Goal: Task Accomplishment & Management: Complete application form

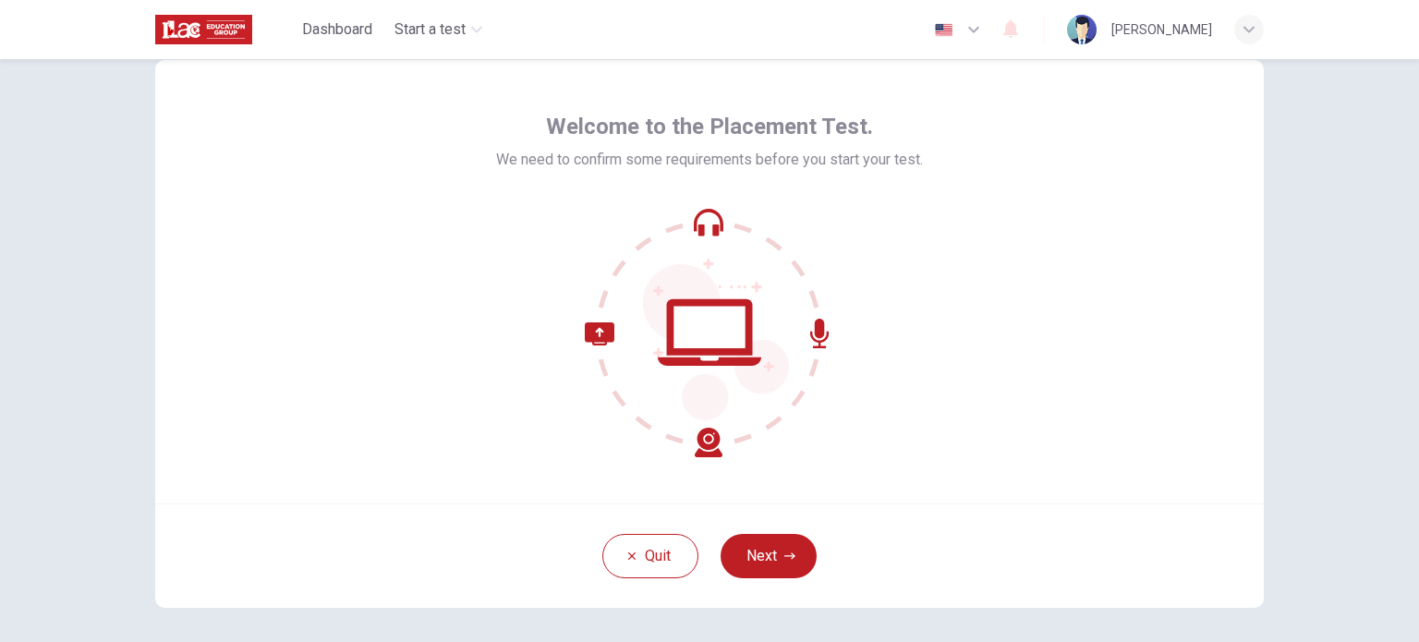
scroll to position [77, 0]
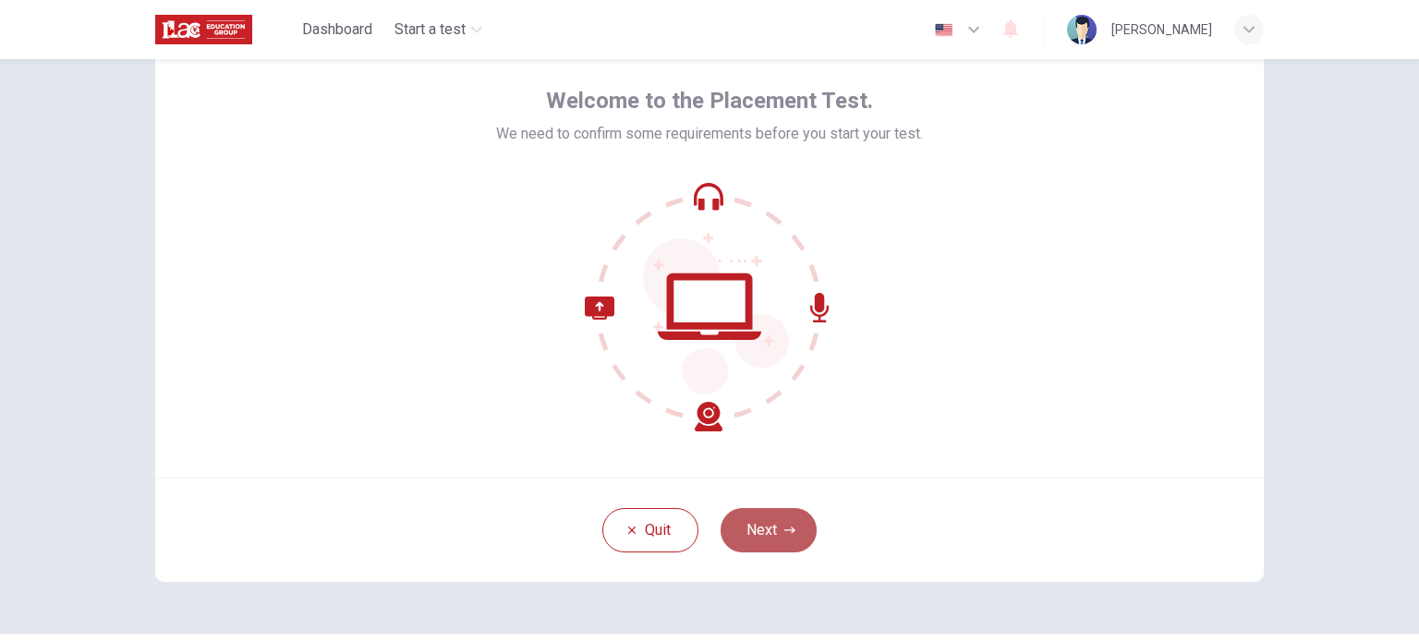
click at [787, 525] on icon "button" at bounding box center [789, 530] width 11 height 11
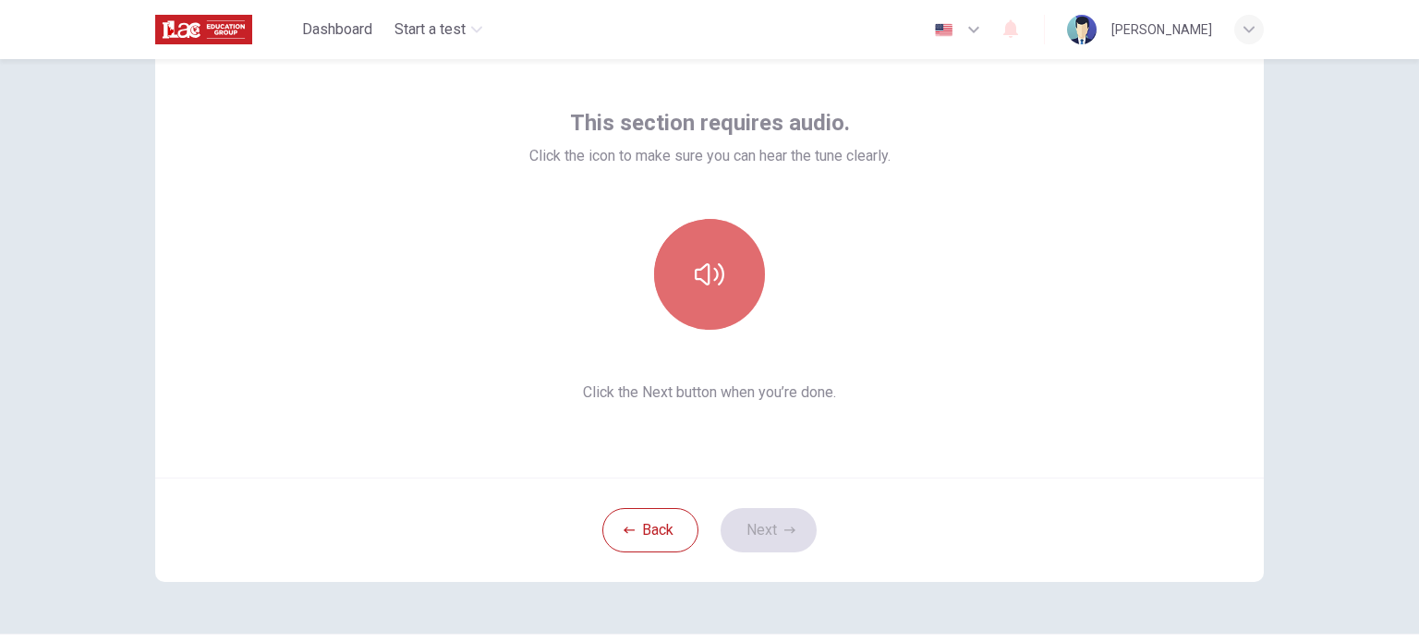
click at [695, 274] on icon "button" at bounding box center [710, 275] width 30 height 30
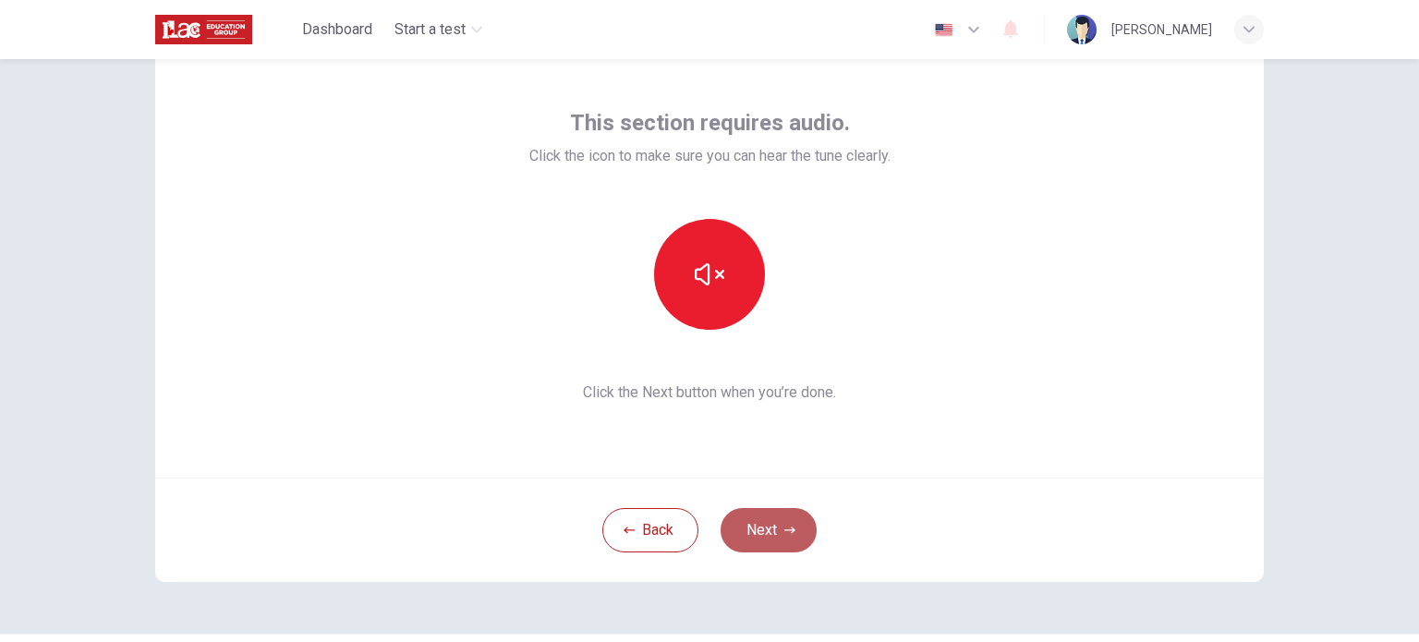
click at [755, 519] on button "Next" at bounding box center [768, 530] width 96 height 44
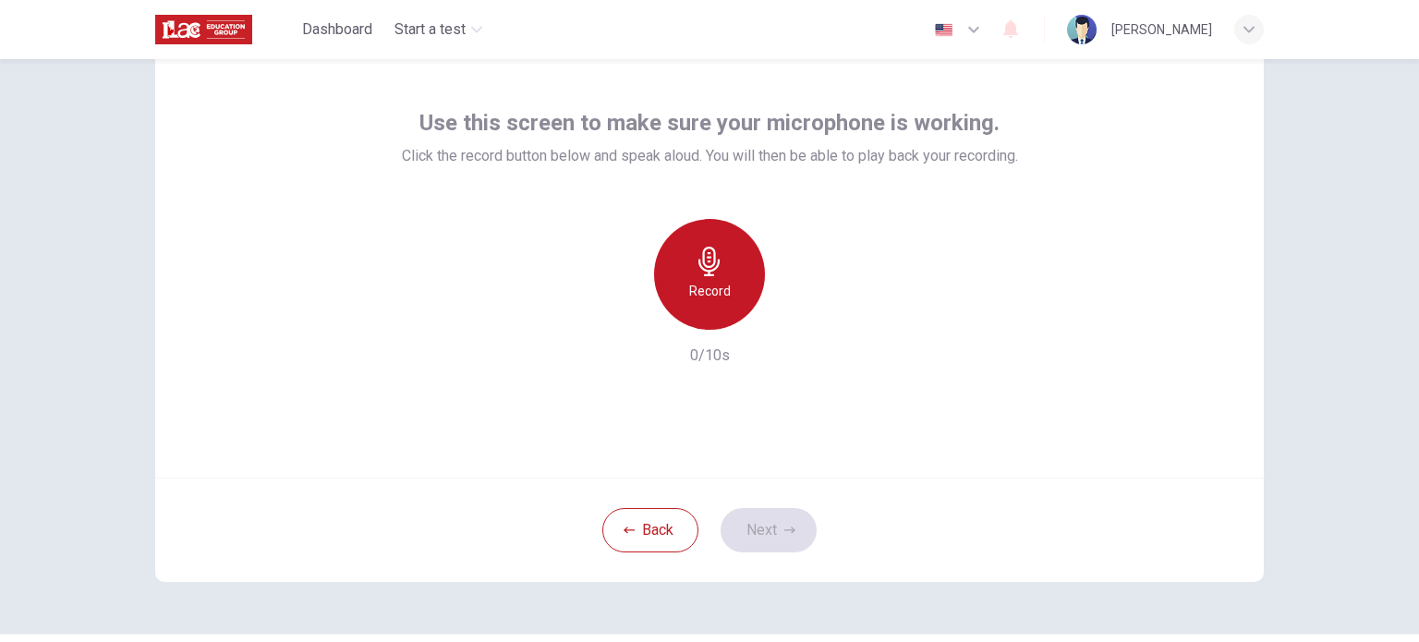
click at [723, 287] on h6 "Record" at bounding box center [710, 291] width 42 height 22
click at [723, 287] on div "Stop" at bounding box center [709, 274] width 111 height 111
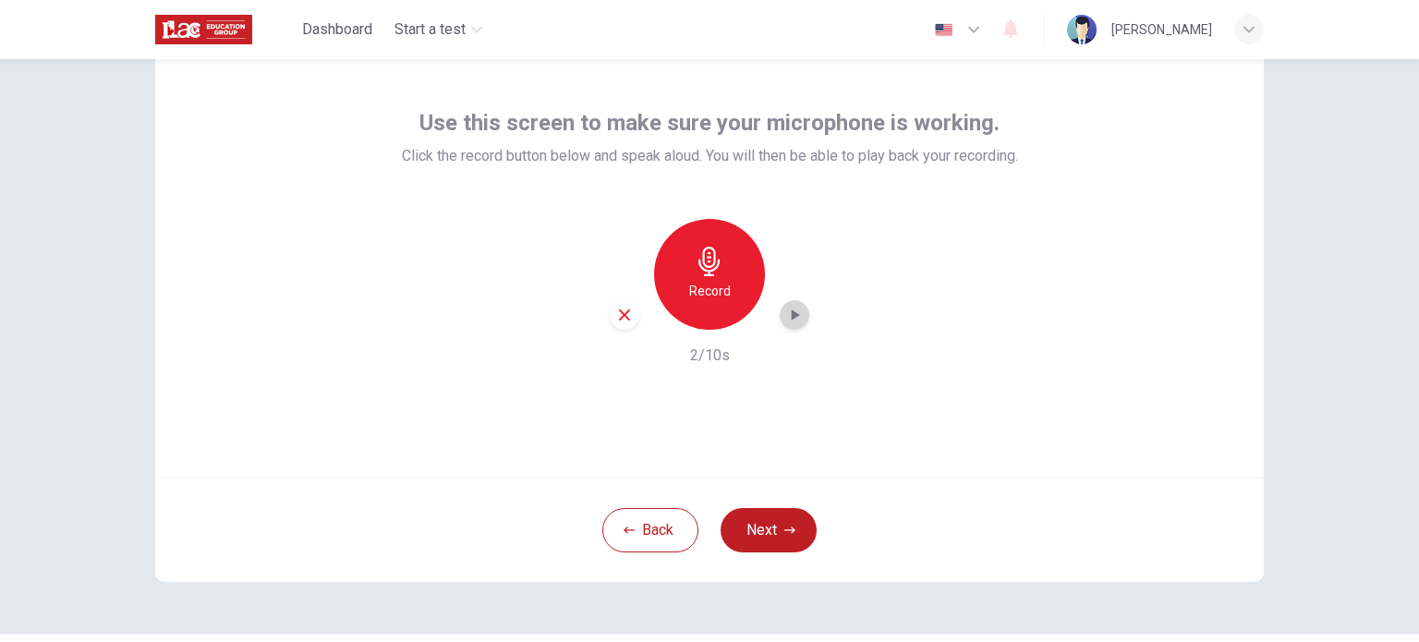
click at [791, 317] on icon "button" at bounding box center [795, 314] width 8 height 11
click at [754, 513] on button "Next" at bounding box center [768, 530] width 96 height 44
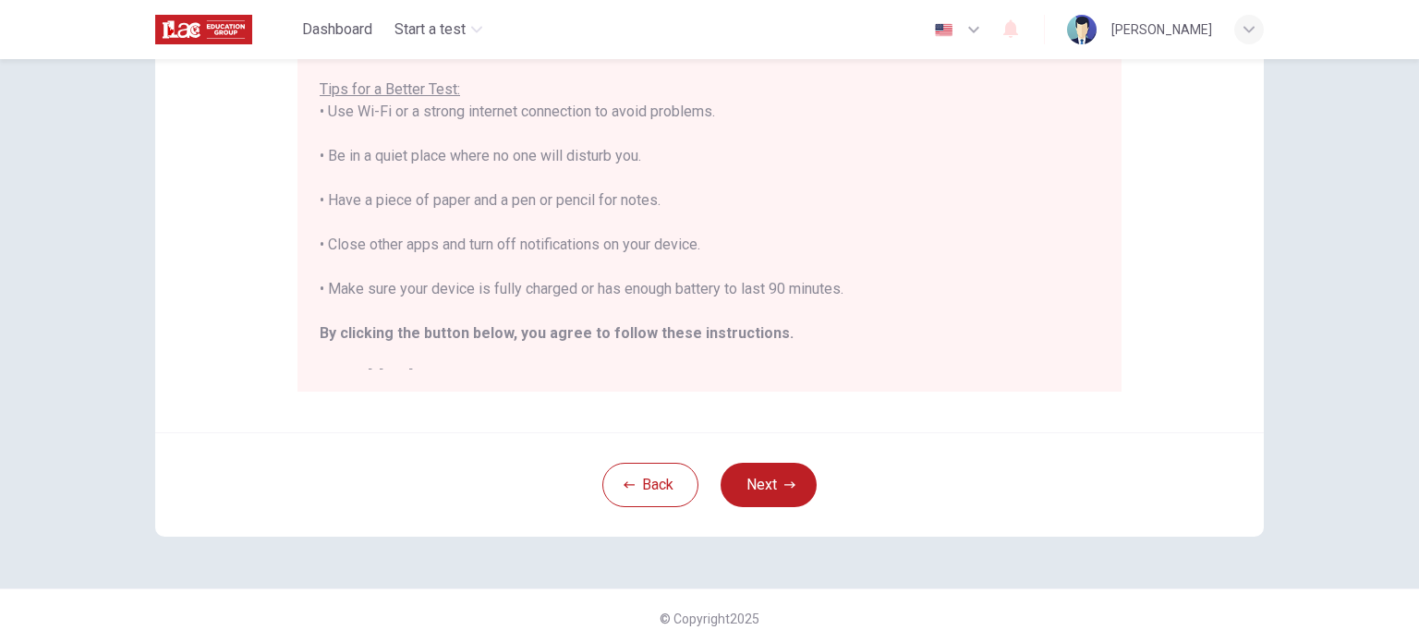
scroll to position [384, 0]
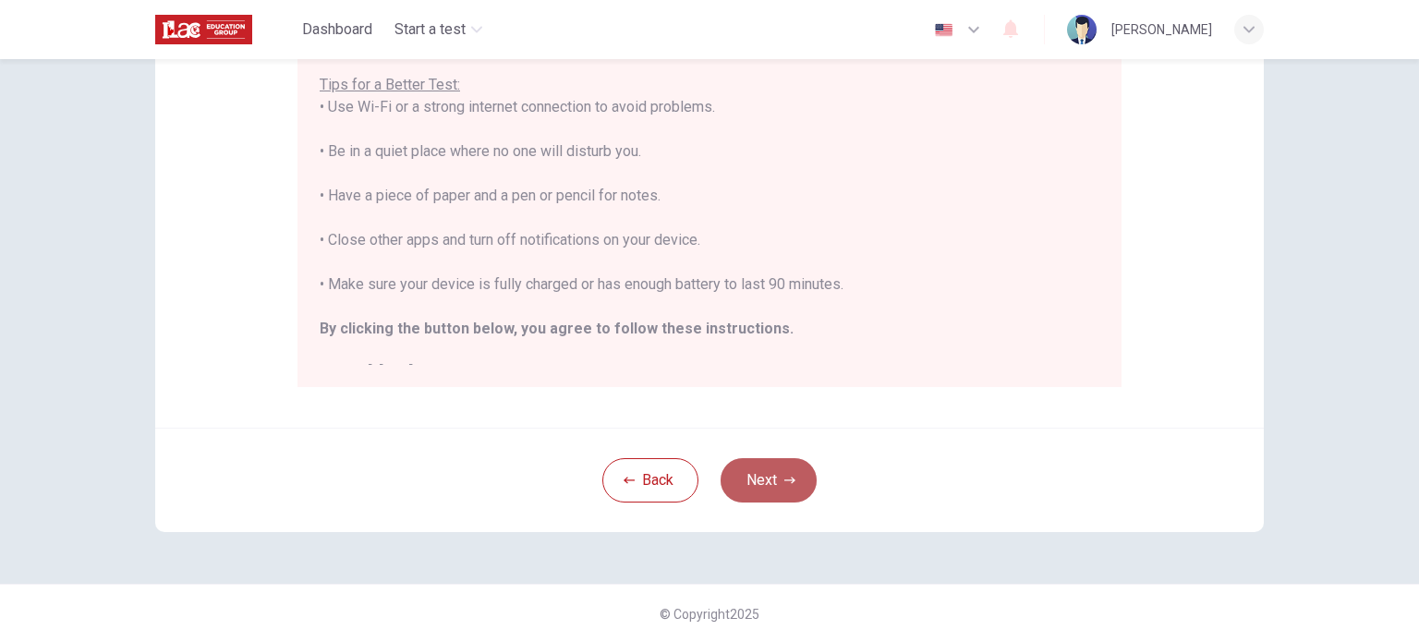
click at [793, 482] on button "Next" at bounding box center [768, 480] width 96 height 44
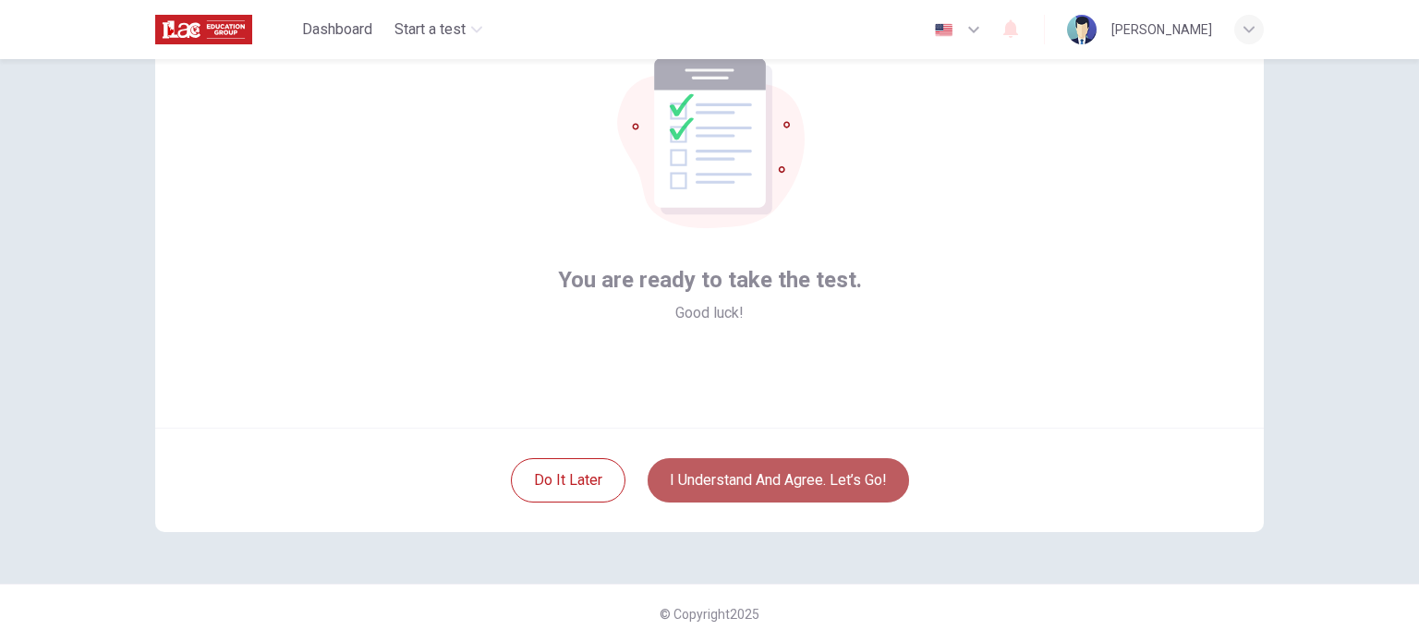
click at [801, 482] on button "I understand and agree. Let’s go!" at bounding box center [777, 480] width 261 height 44
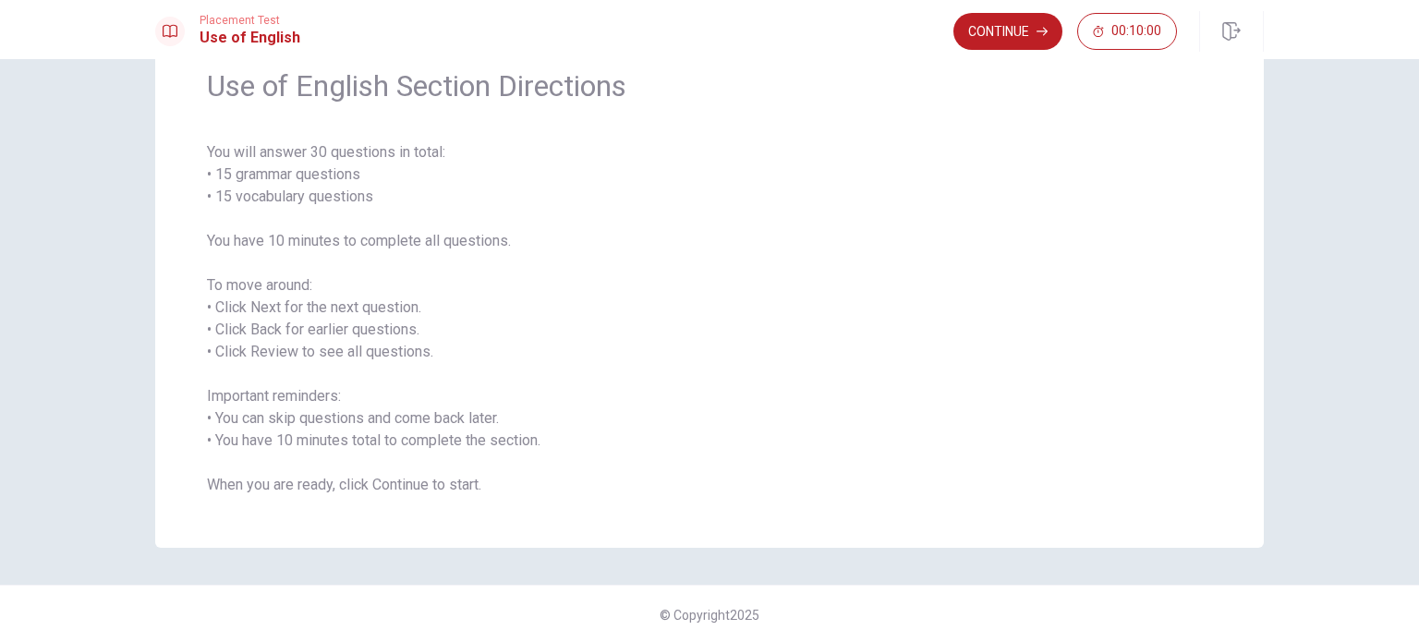
scroll to position [81, 0]
click at [1030, 29] on button "Continue" at bounding box center [1007, 31] width 109 height 37
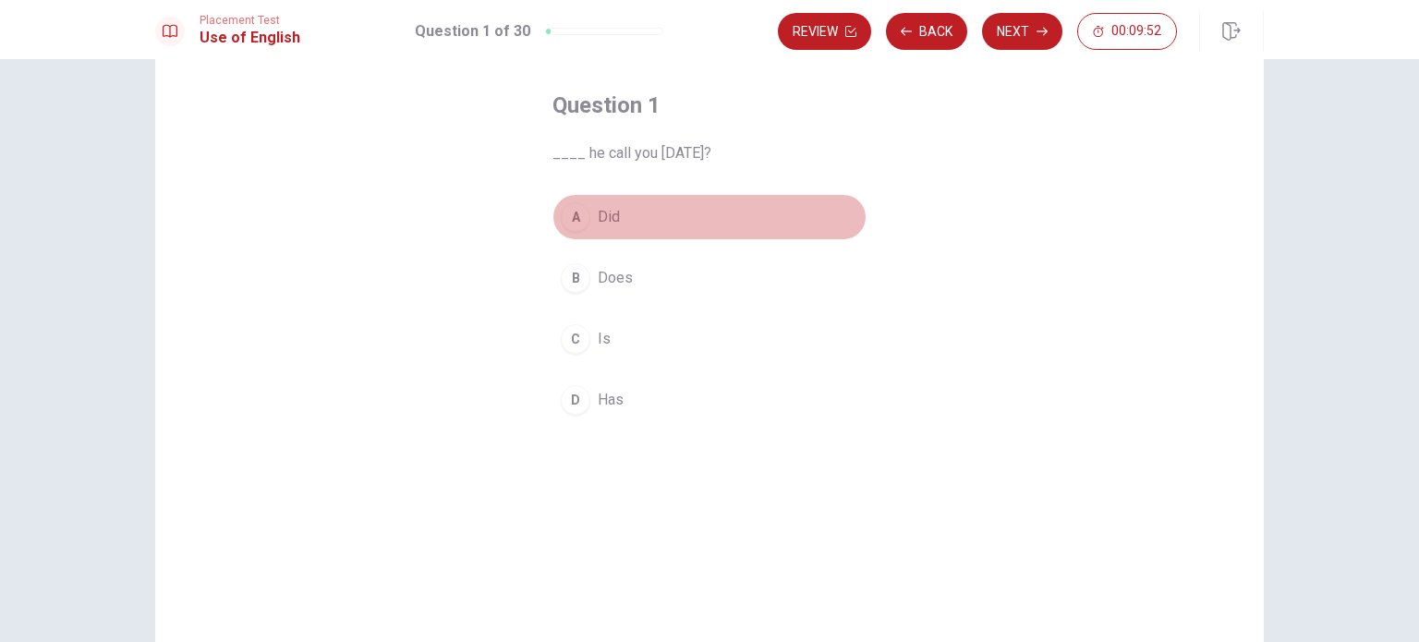
click at [576, 225] on div "A" at bounding box center [576, 217] width 30 height 30
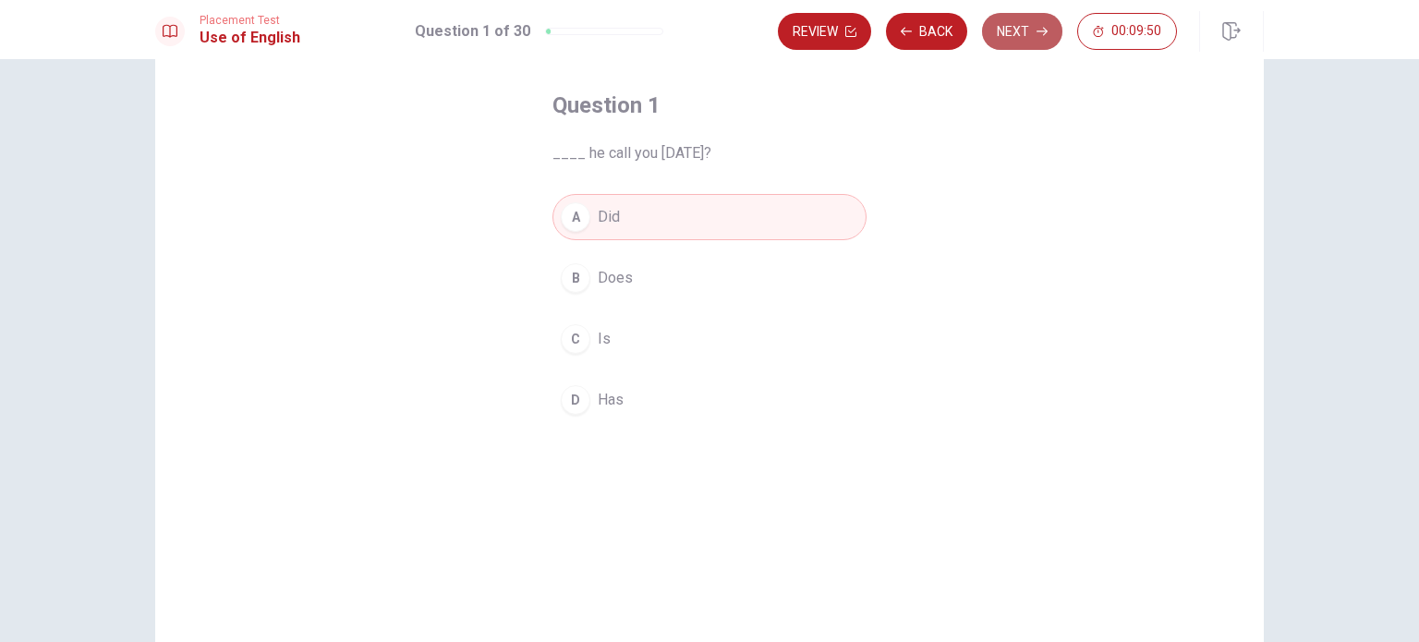
click at [1045, 43] on button "Next" at bounding box center [1022, 31] width 80 height 37
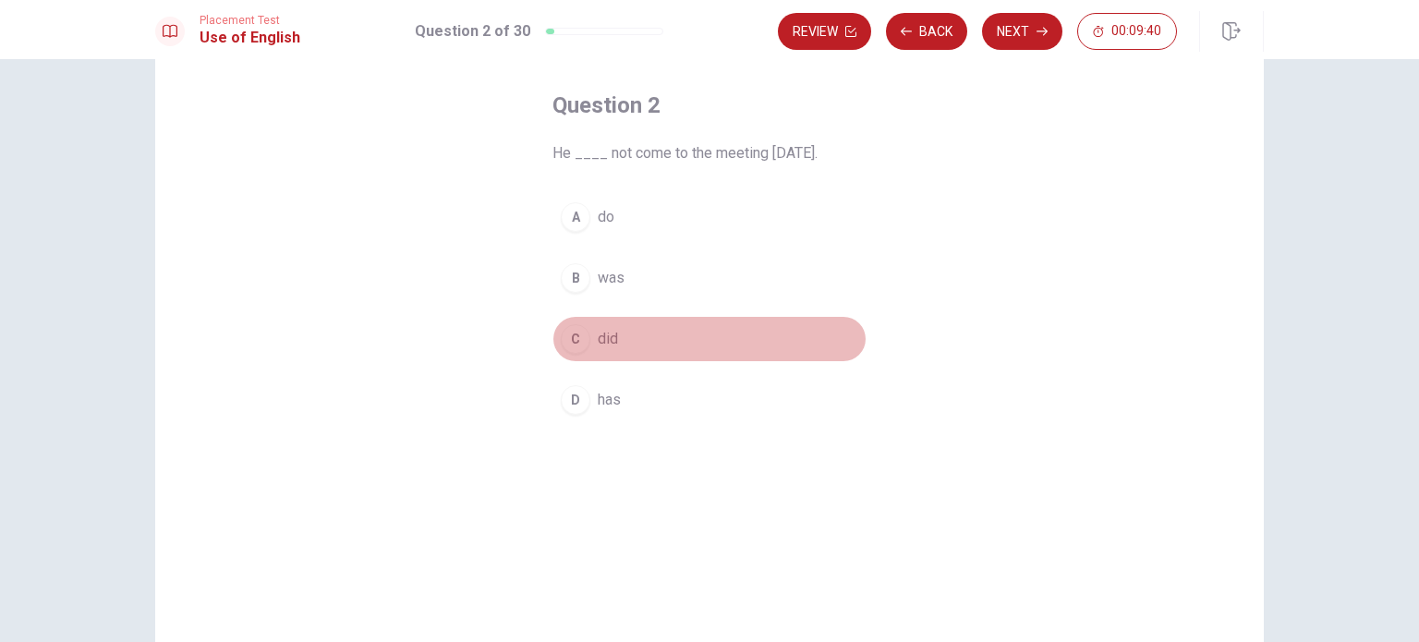
click at [567, 332] on div "C" at bounding box center [576, 339] width 30 height 30
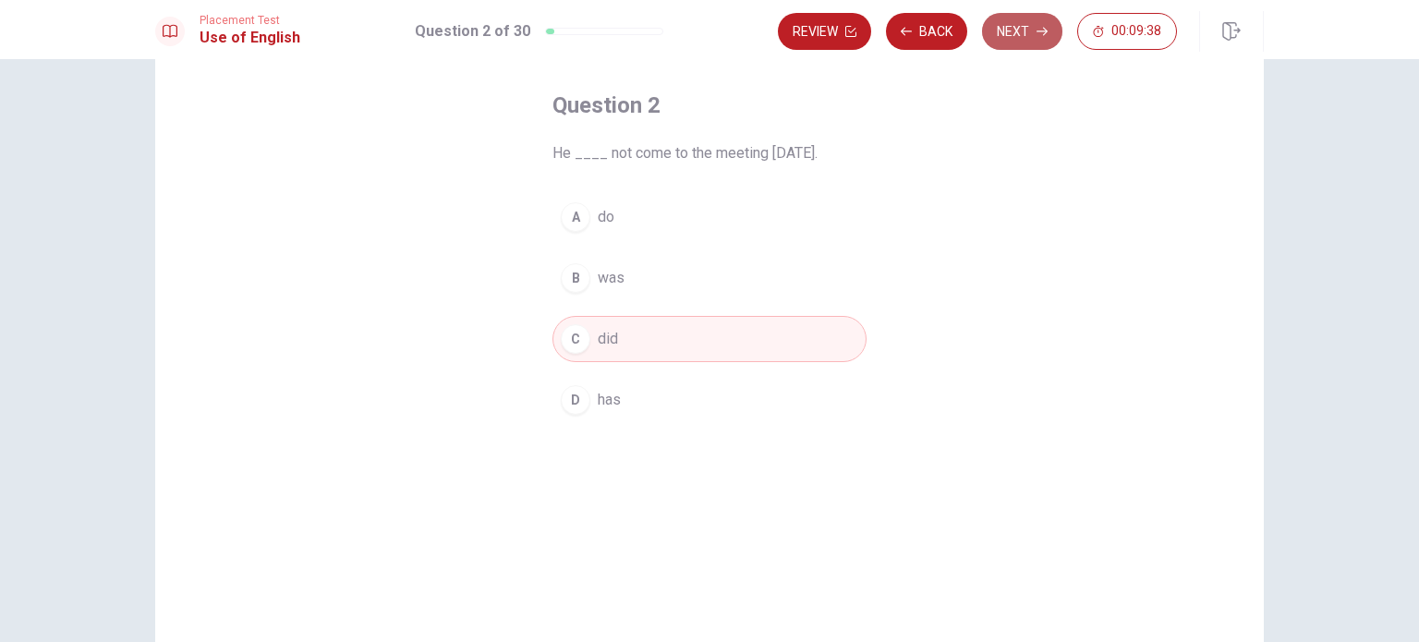
click at [1026, 29] on button "Next" at bounding box center [1022, 31] width 80 height 37
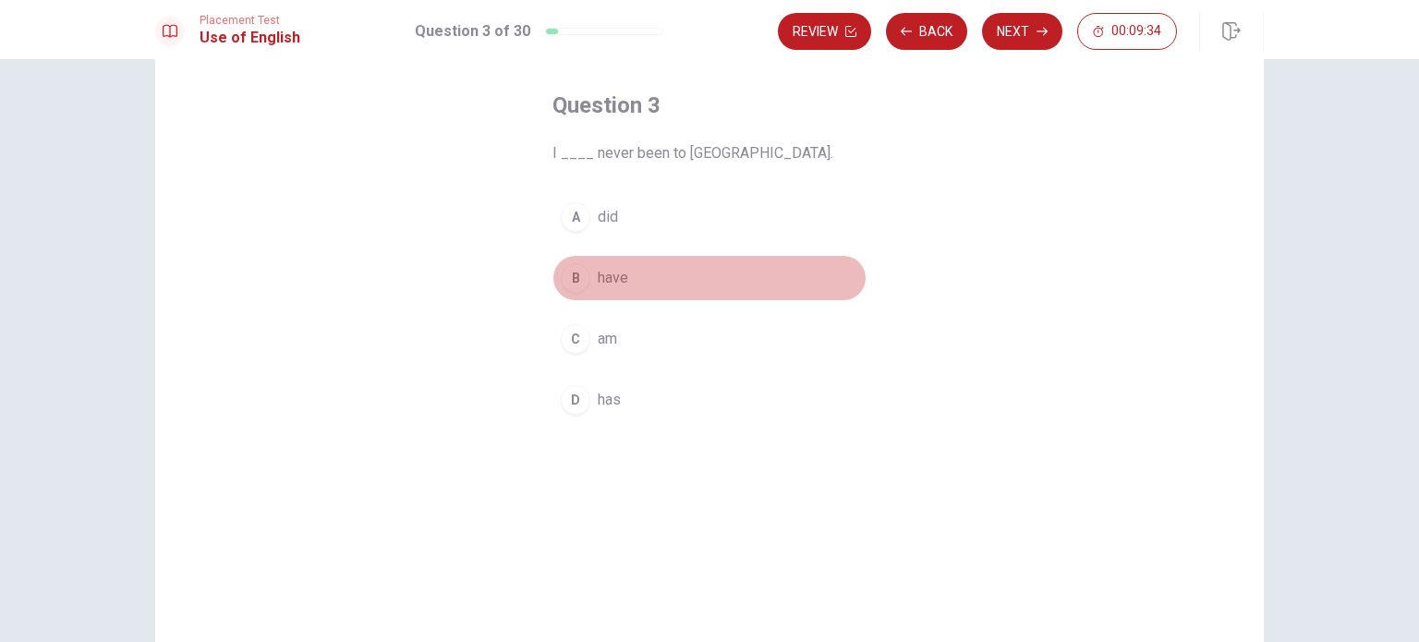
click at [569, 273] on div "B" at bounding box center [576, 278] width 30 height 30
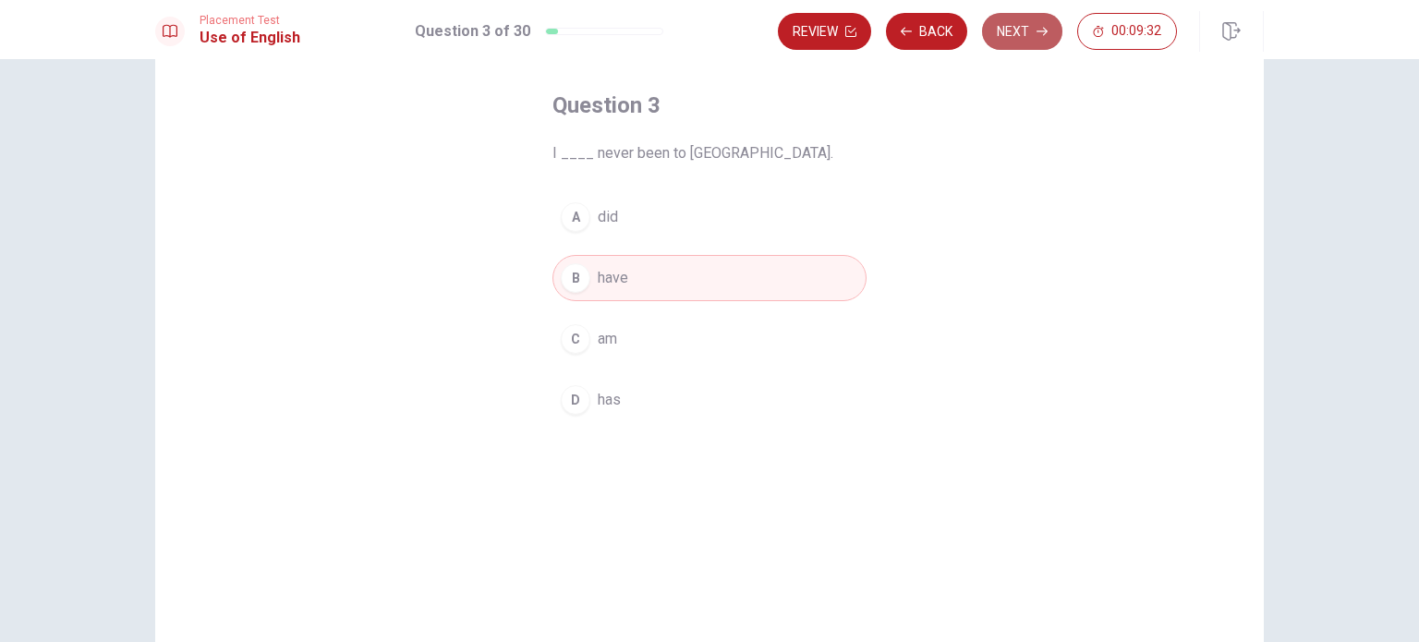
click at [1021, 32] on button "Next" at bounding box center [1022, 31] width 80 height 37
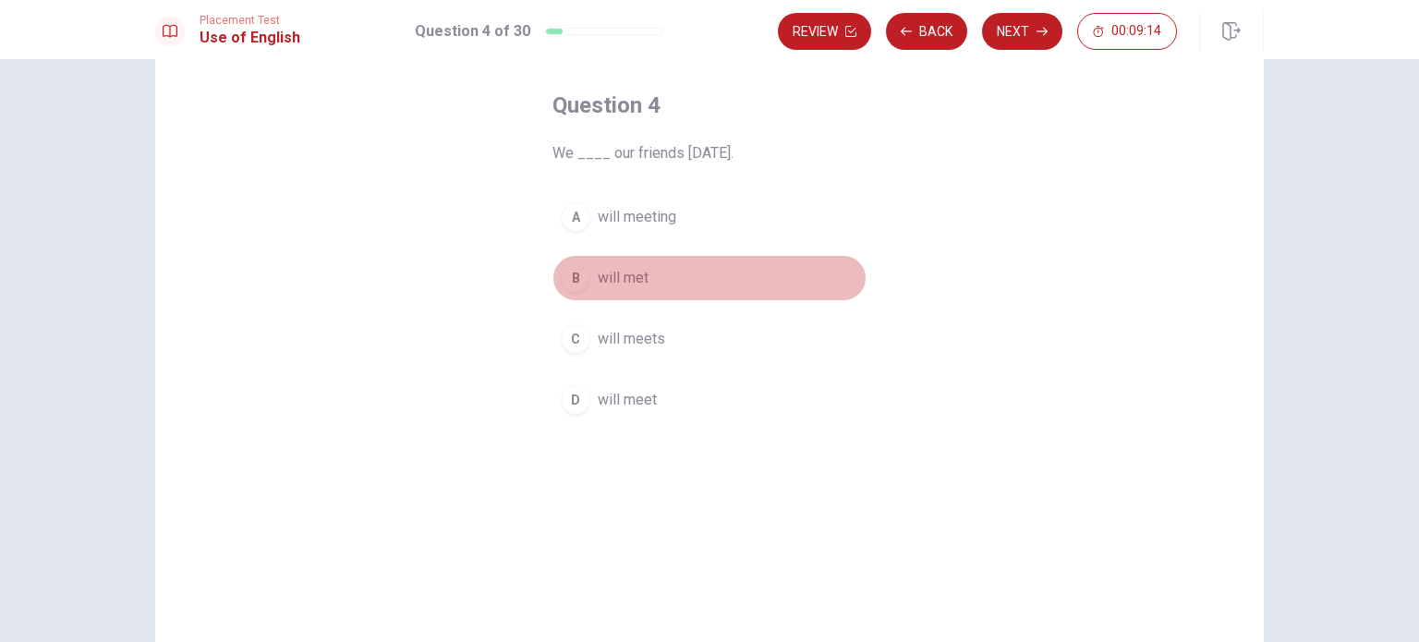
click at [566, 272] on div "B" at bounding box center [576, 278] width 30 height 30
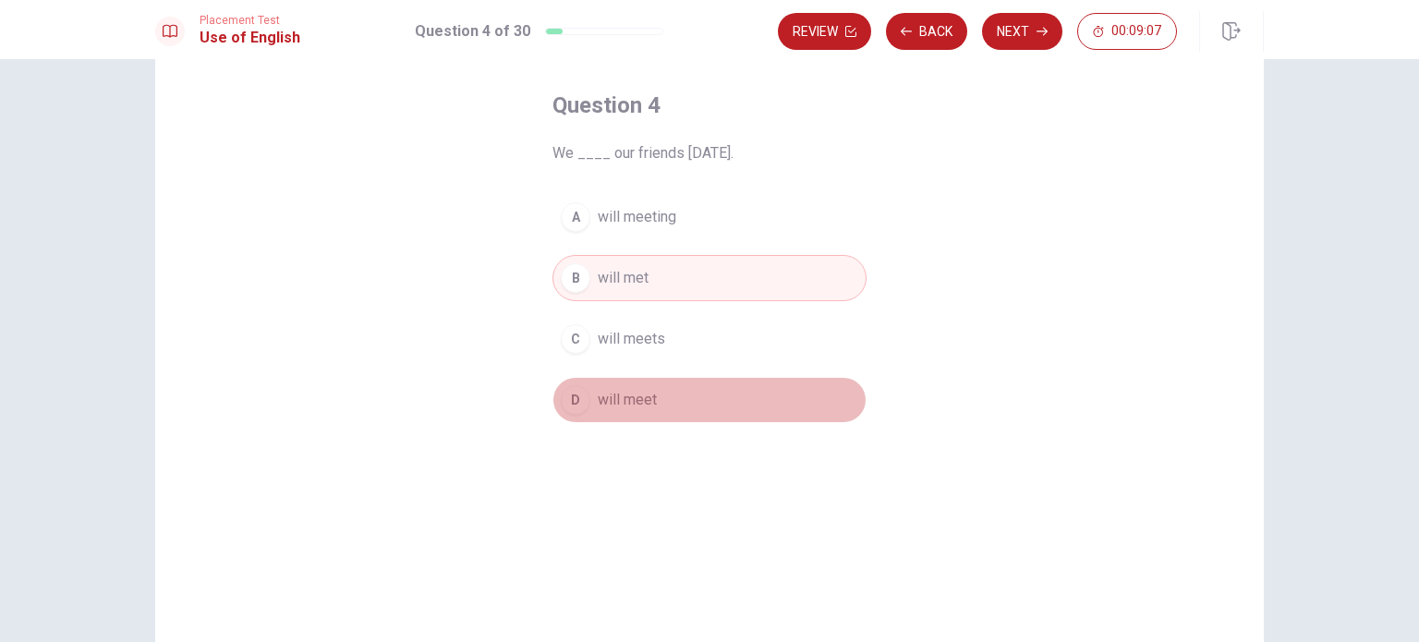
click at [635, 398] on span "will meet" at bounding box center [627, 400] width 59 height 22
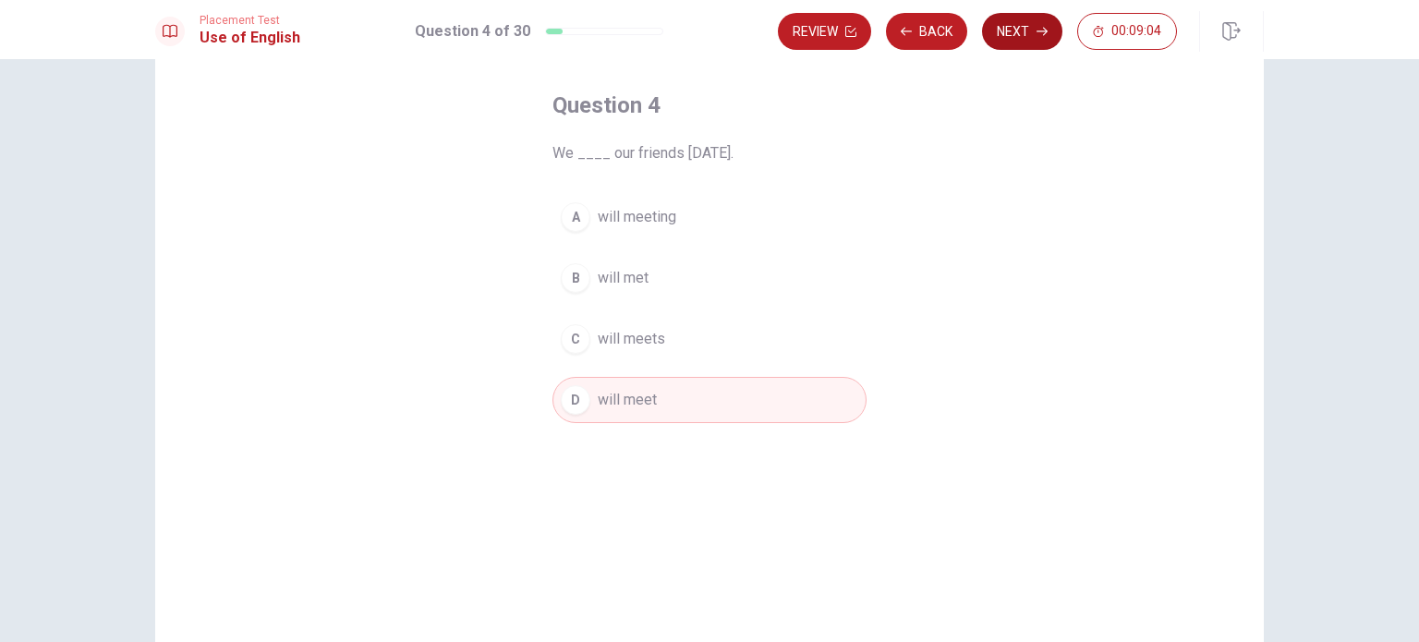
click at [1014, 38] on button "Next" at bounding box center [1022, 31] width 80 height 37
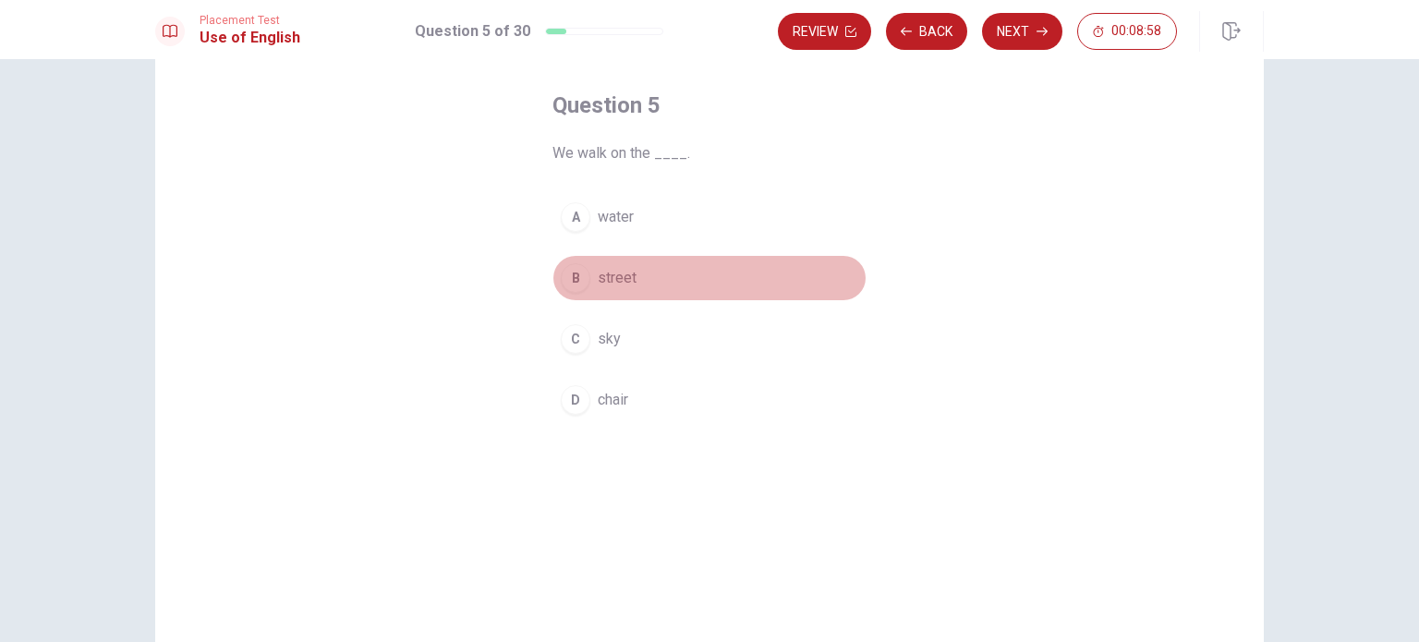
click at [565, 269] on div "B" at bounding box center [576, 278] width 30 height 30
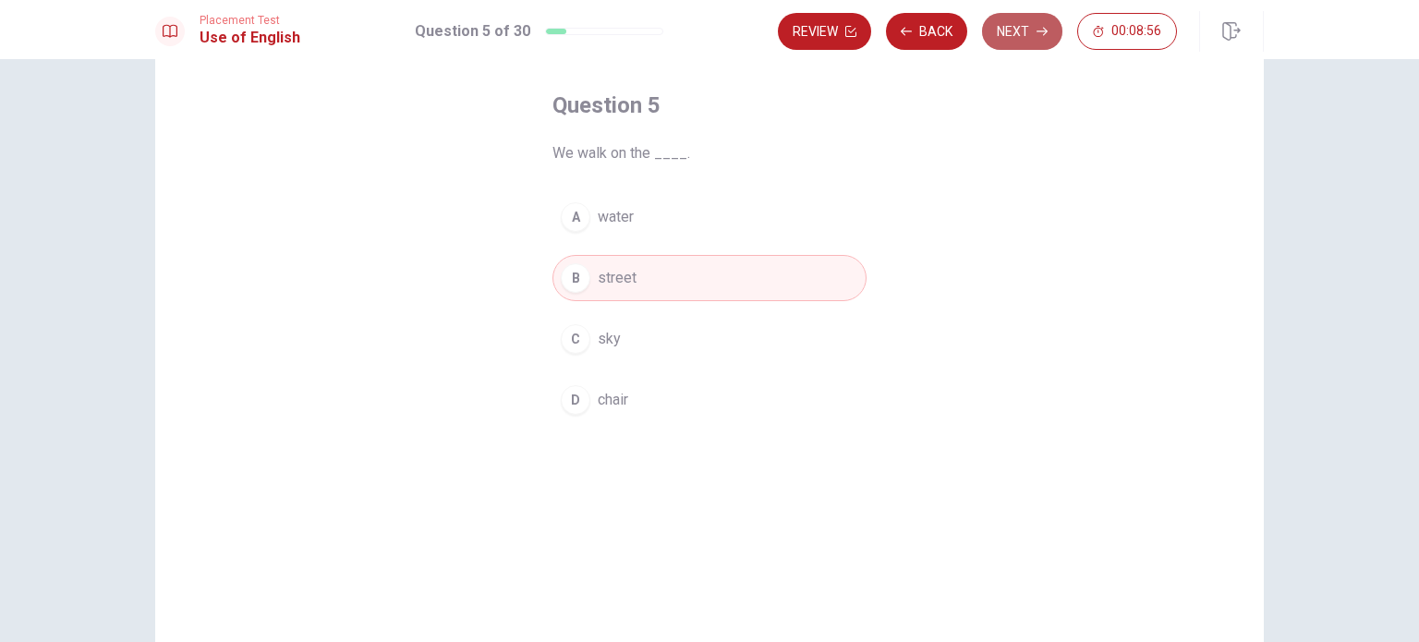
click at [1021, 42] on button "Next" at bounding box center [1022, 31] width 80 height 37
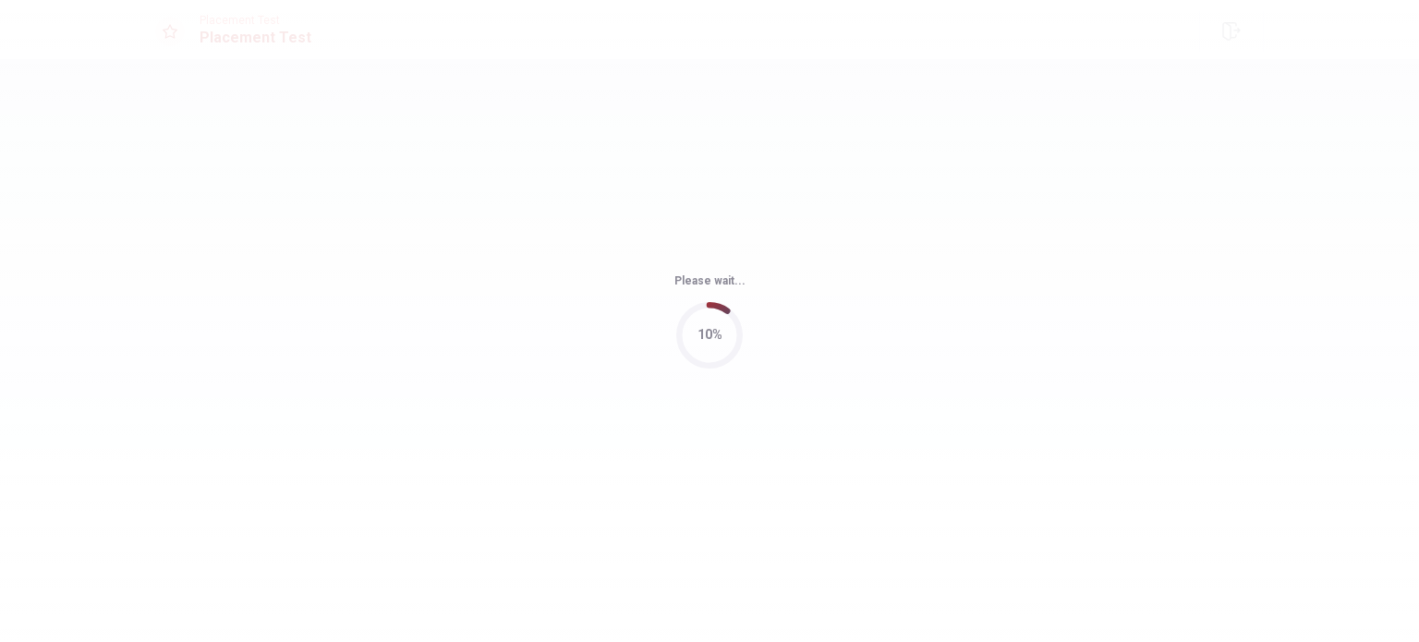
scroll to position [0, 0]
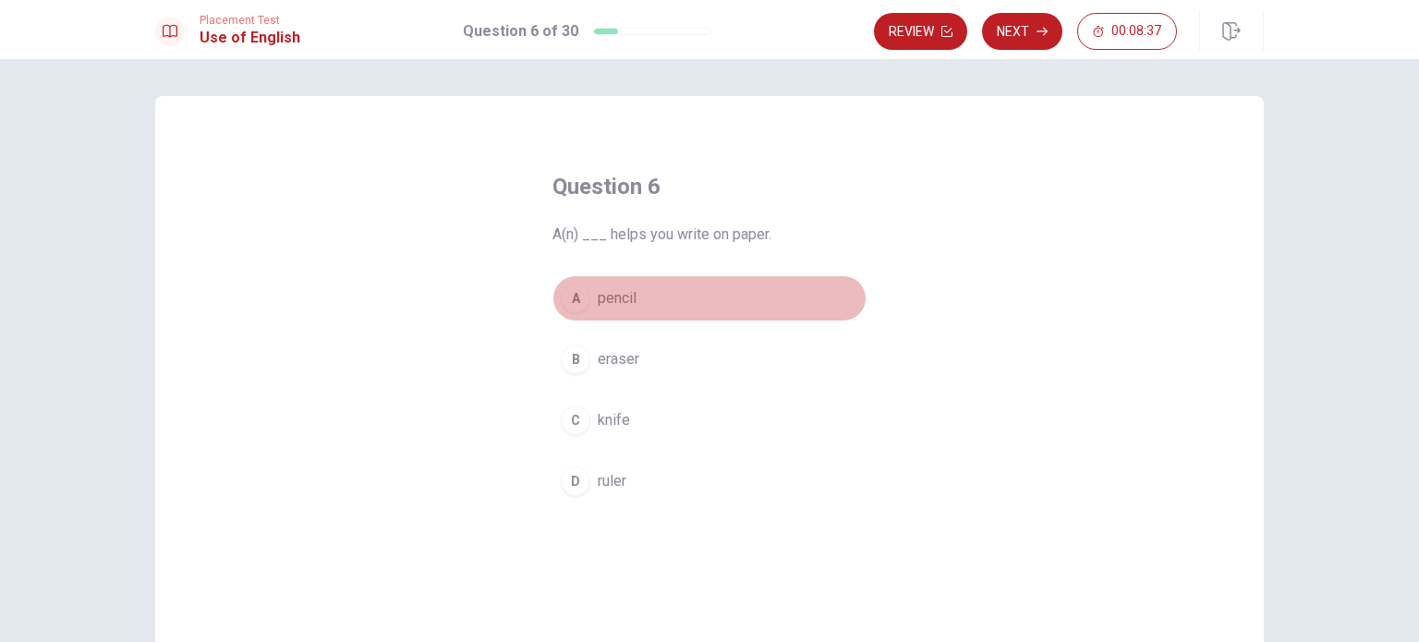
click at [576, 297] on div "A" at bounding box center [576, 299] width 30 height 30
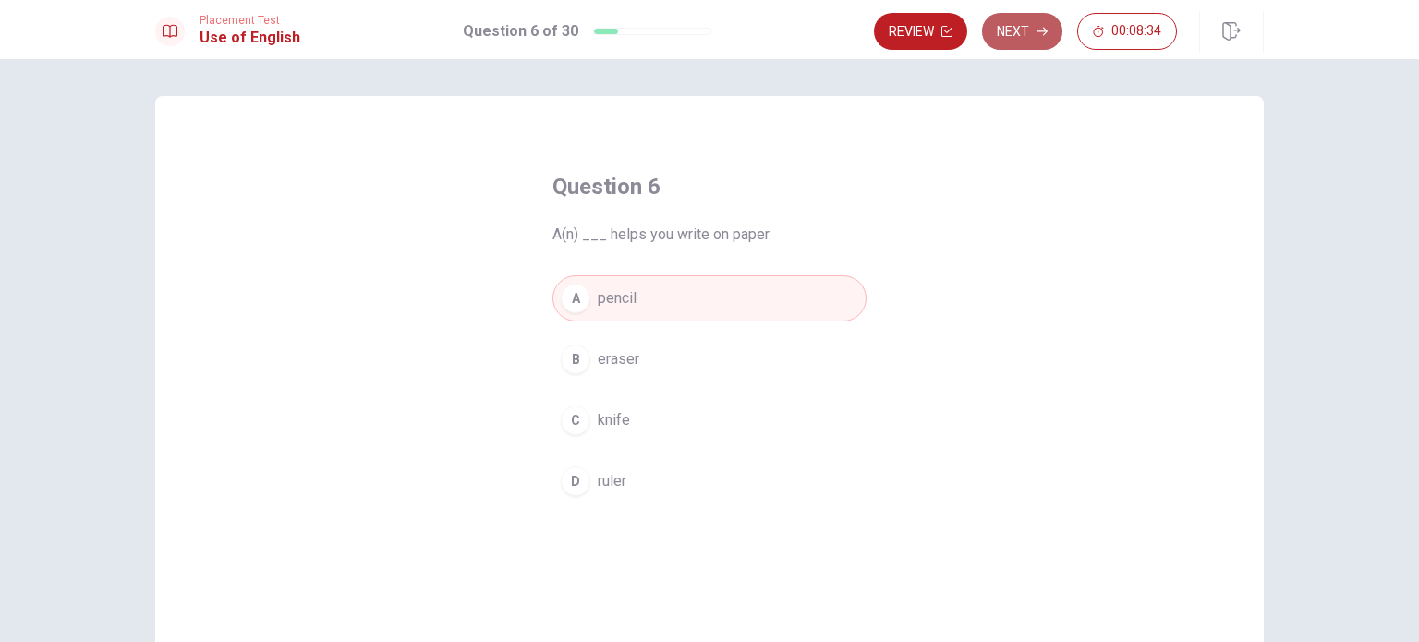
click at [1040, 26] on icon "button" at bounding box center [1041, 31] width 11 height 11
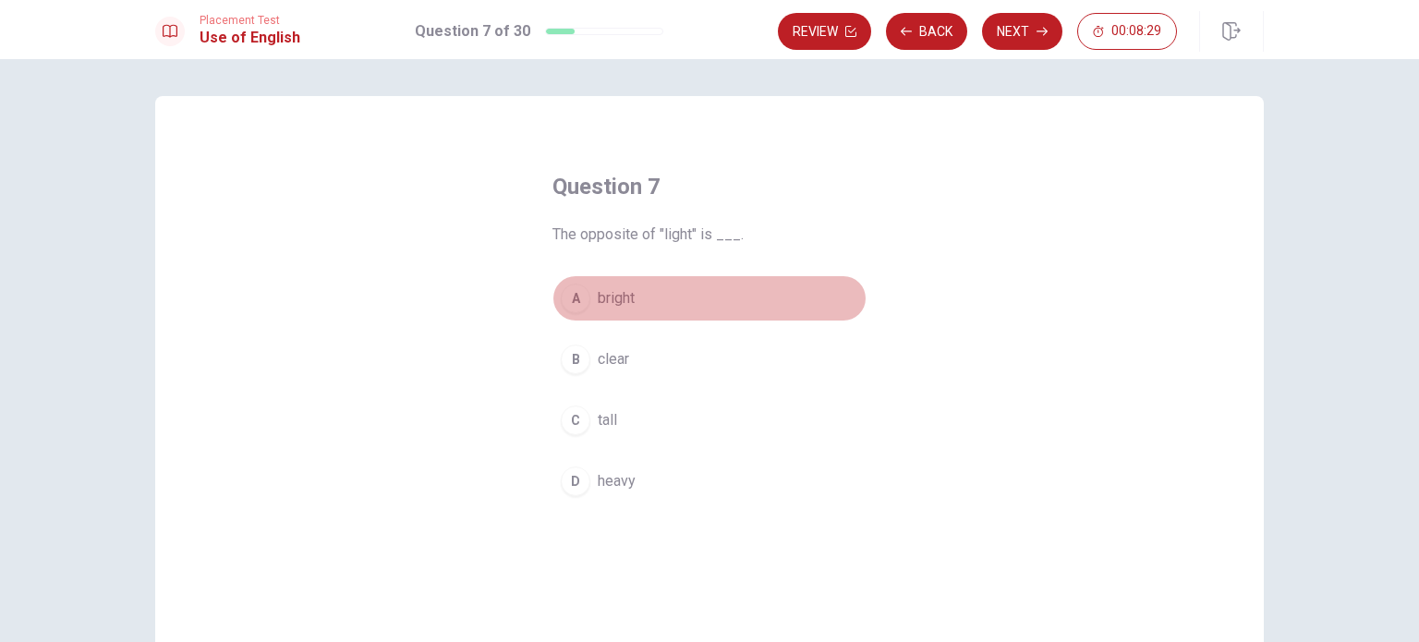
click at [563, 291] on div "A" at bounding box center [576, 299] width 30 height 30
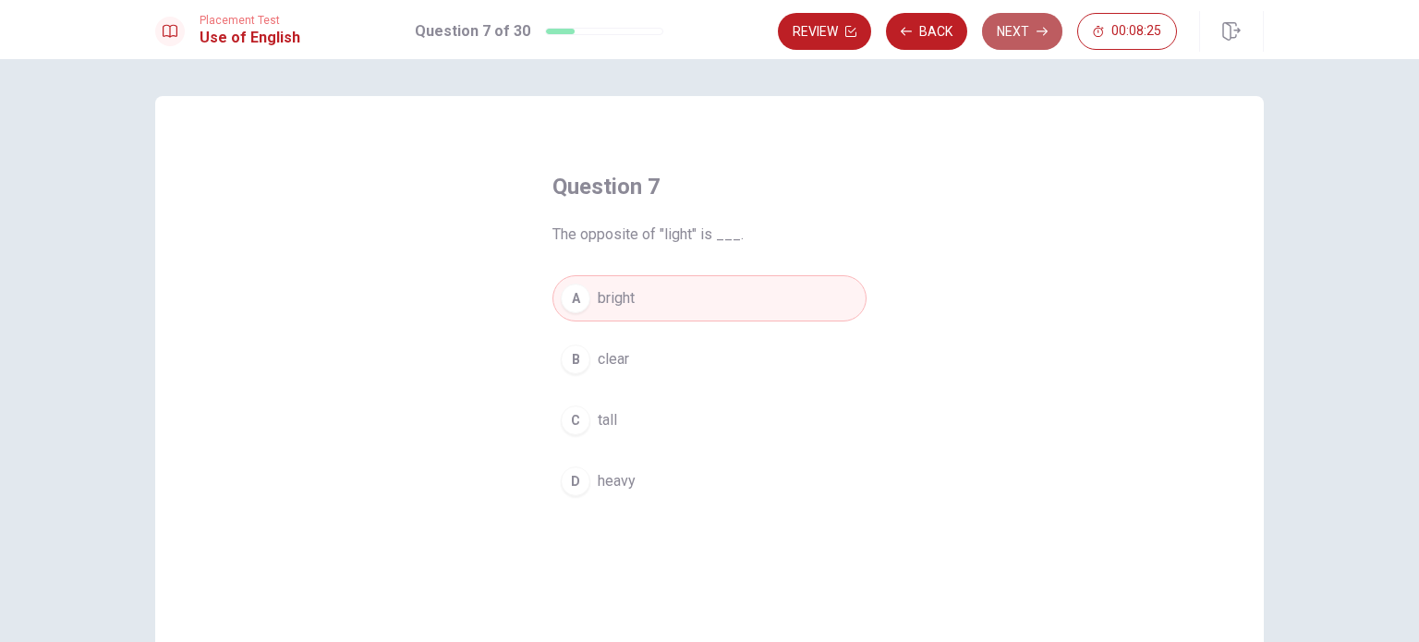
click at [1040, 31] on icon "button" at bounding box center [1041, 32] width 11 height 8
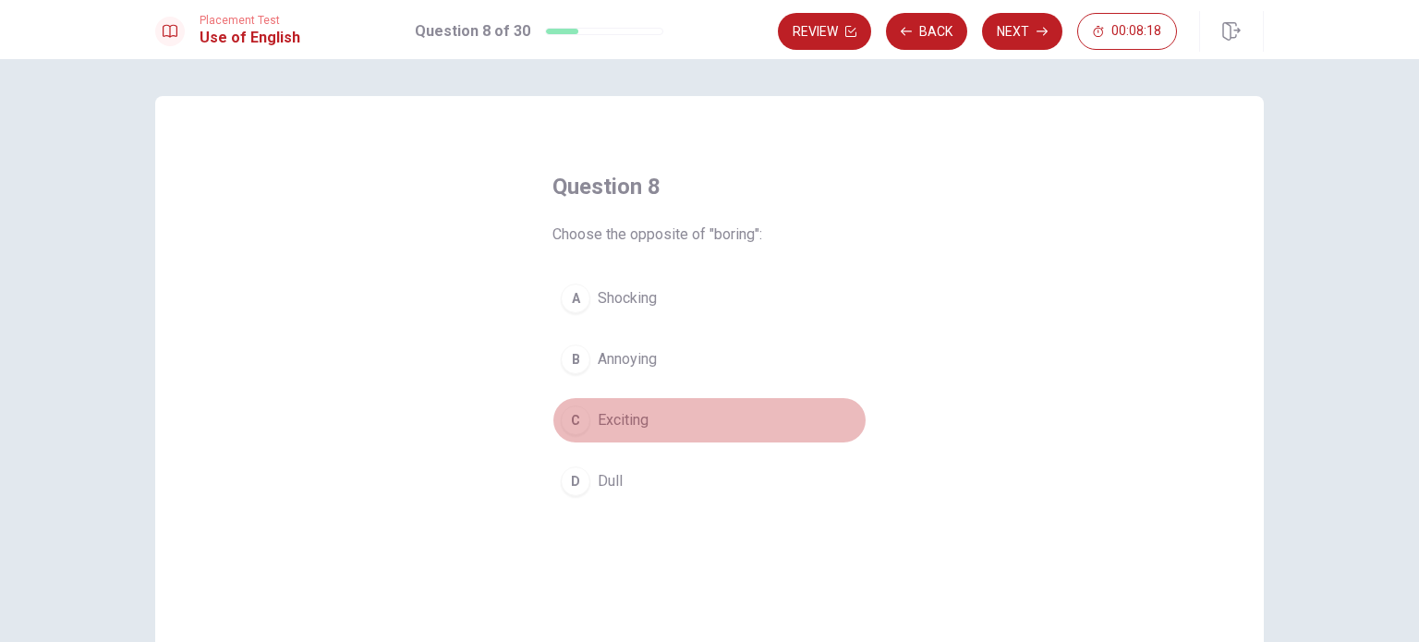
click at [590, 412] on button "C Exciting" at bounding box center [709, 420] width 314 height 46
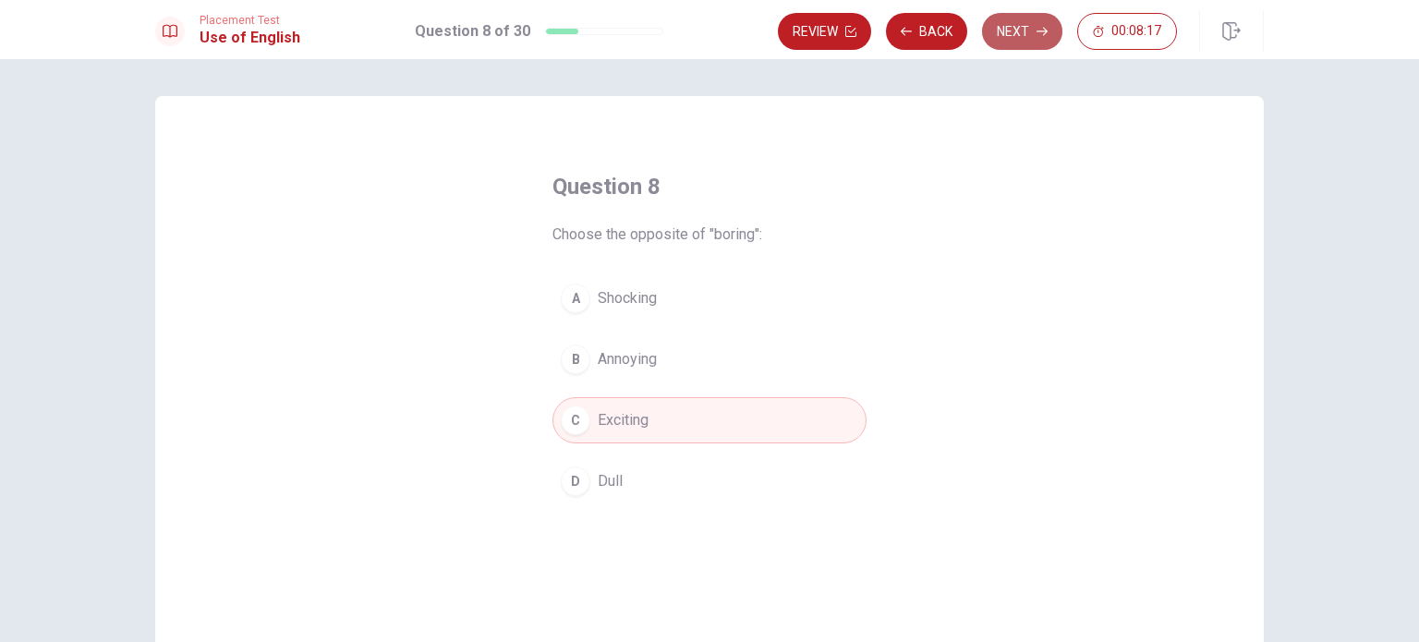
click at [1039, 44] on button "Next" at bounding box center [1022, 31] width 80 height 37
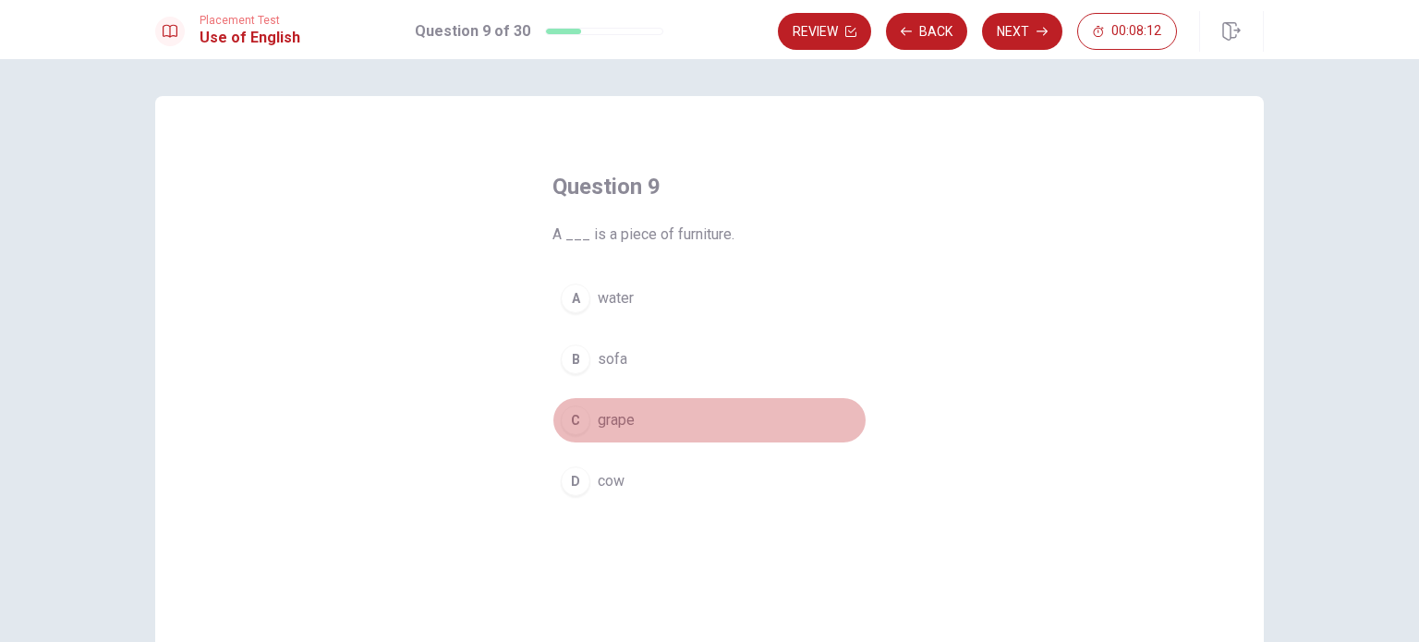
click at [571, 417] on div "C" at bounding box center [576, 420] width 30 height 30
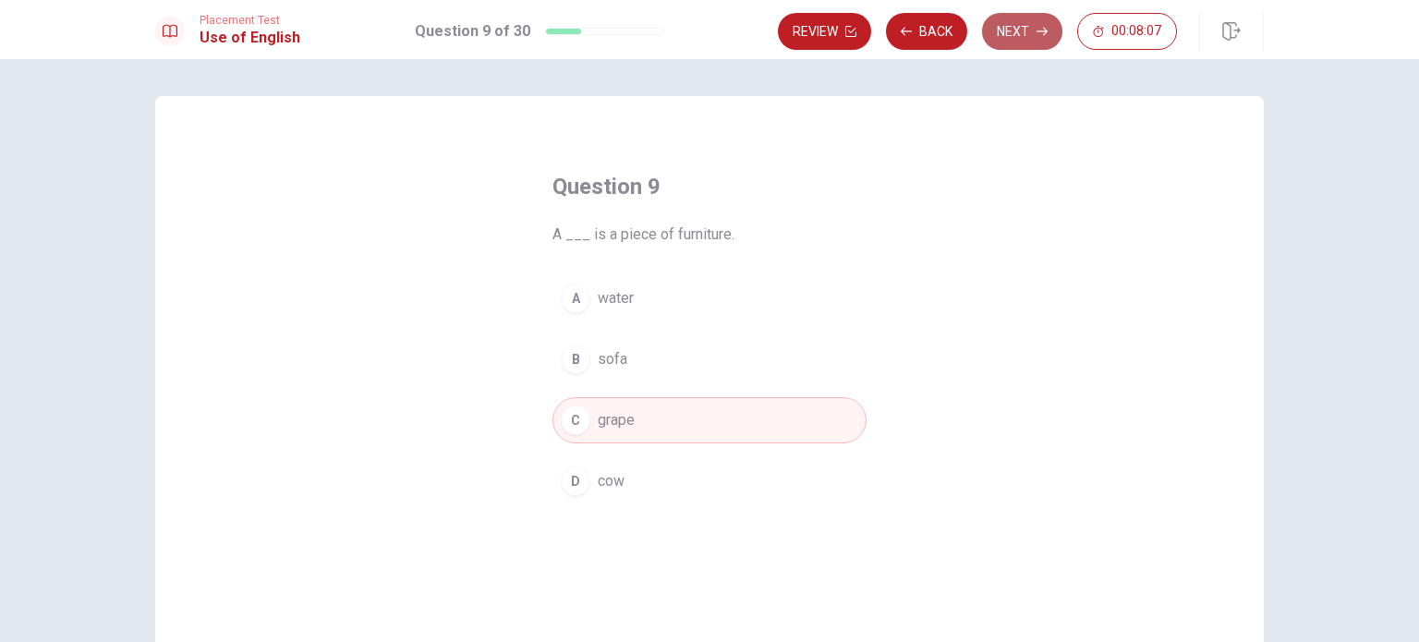
click at [1037, 29] on icon "button" at bounding box center [1041, 31] width 11 height 11
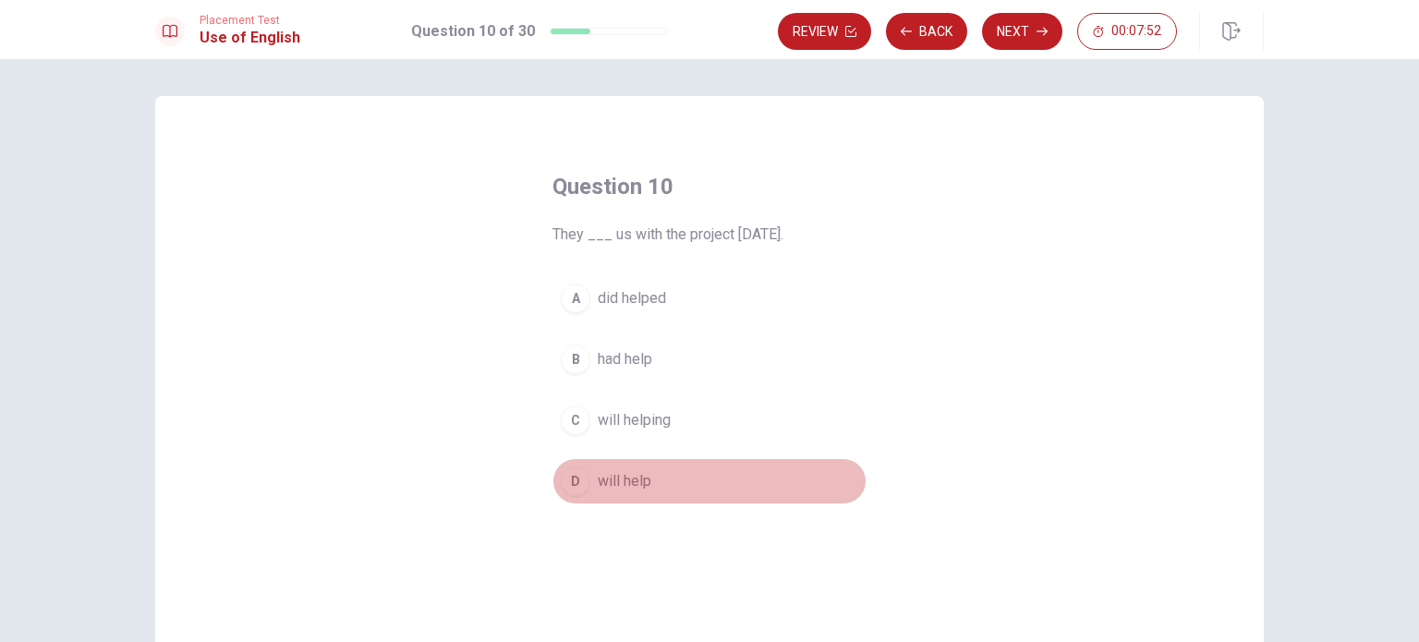
click at [598, 483] on span "will help" at bounding box center [625, 481] width 54 height 22
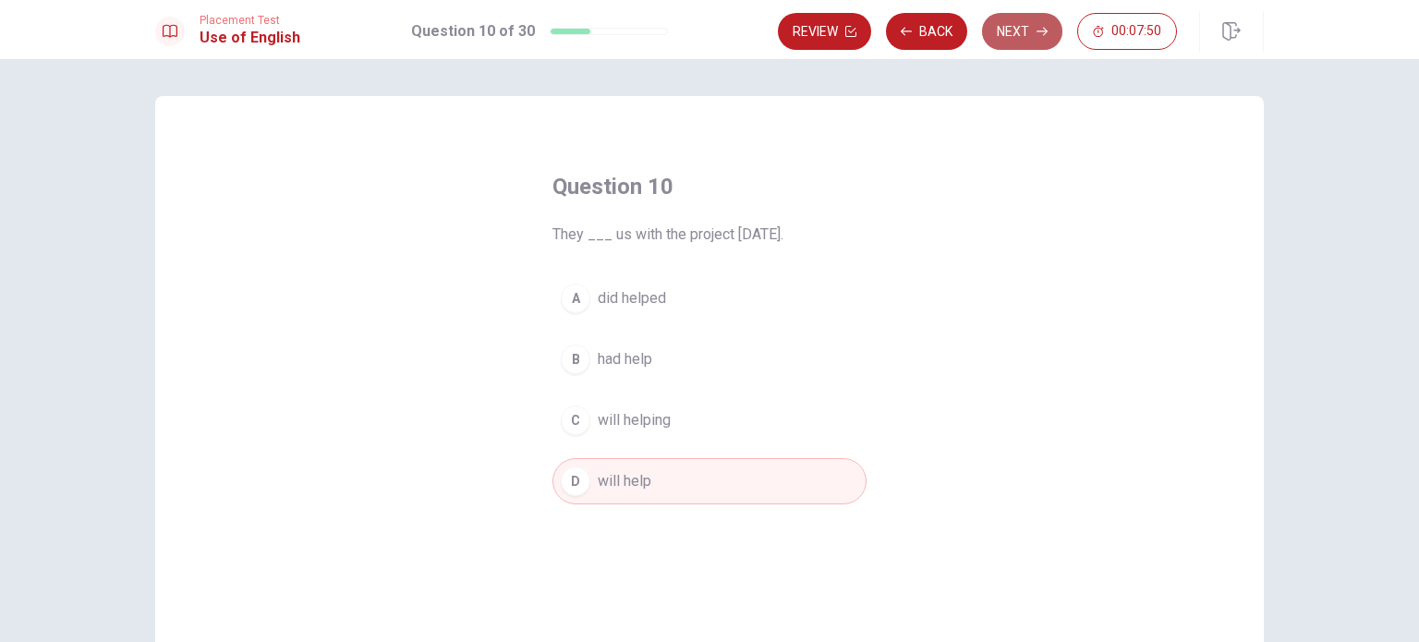
click at [1062, 33] on button "Next" at bounding box center [1022, 31] width 80 height 37
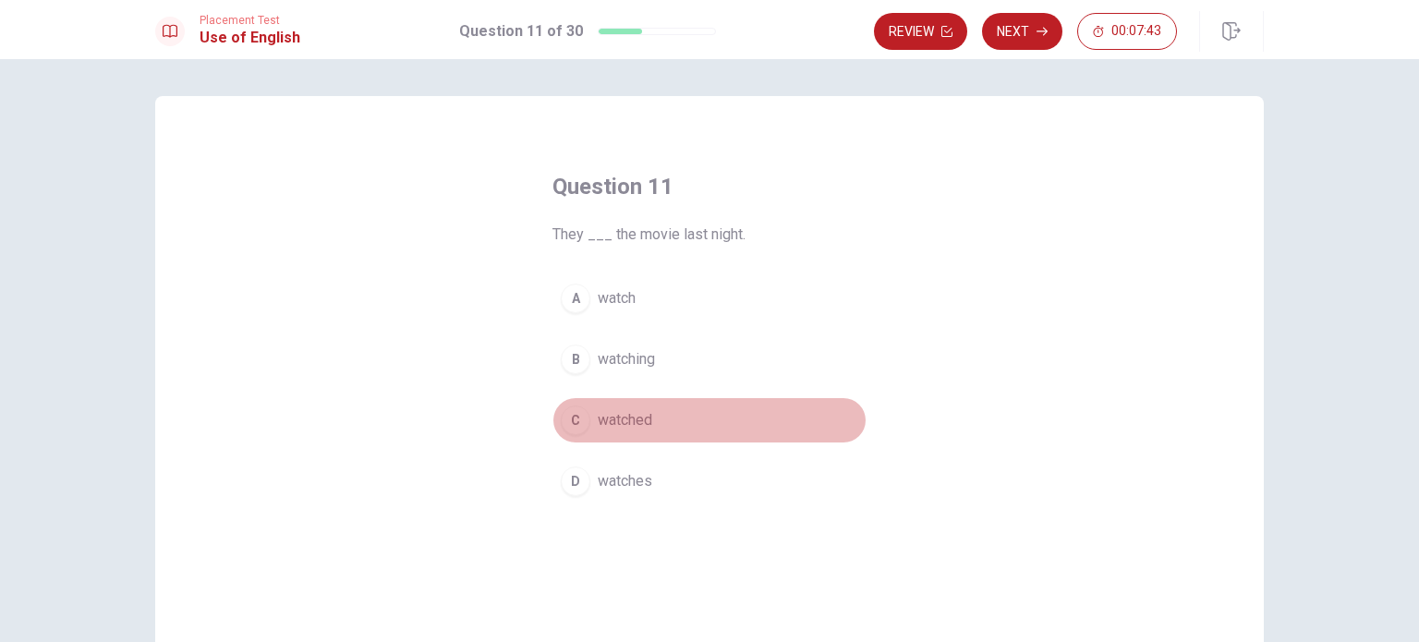
click at [636, 405] on button "C watched" at bounding box center [709, 420] width 314 height 46
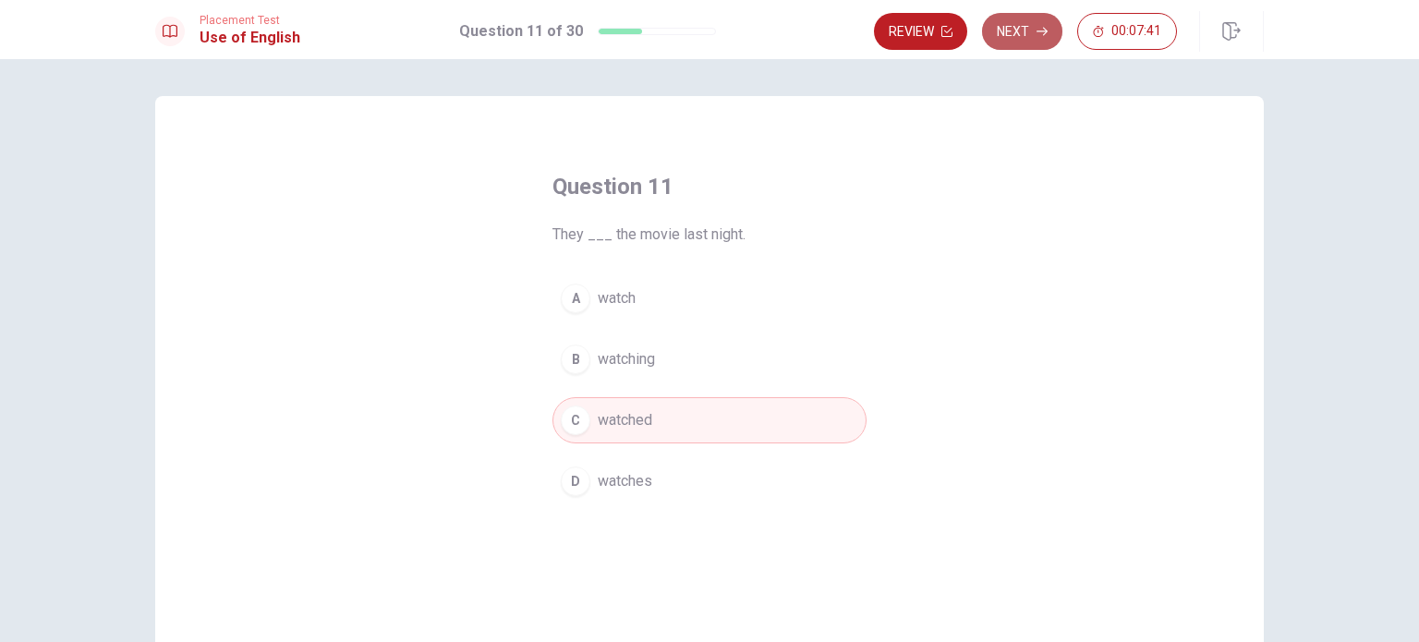
click at [1017, 27] on button "Next" at bounding box center [1022, 31] width 80 height 37
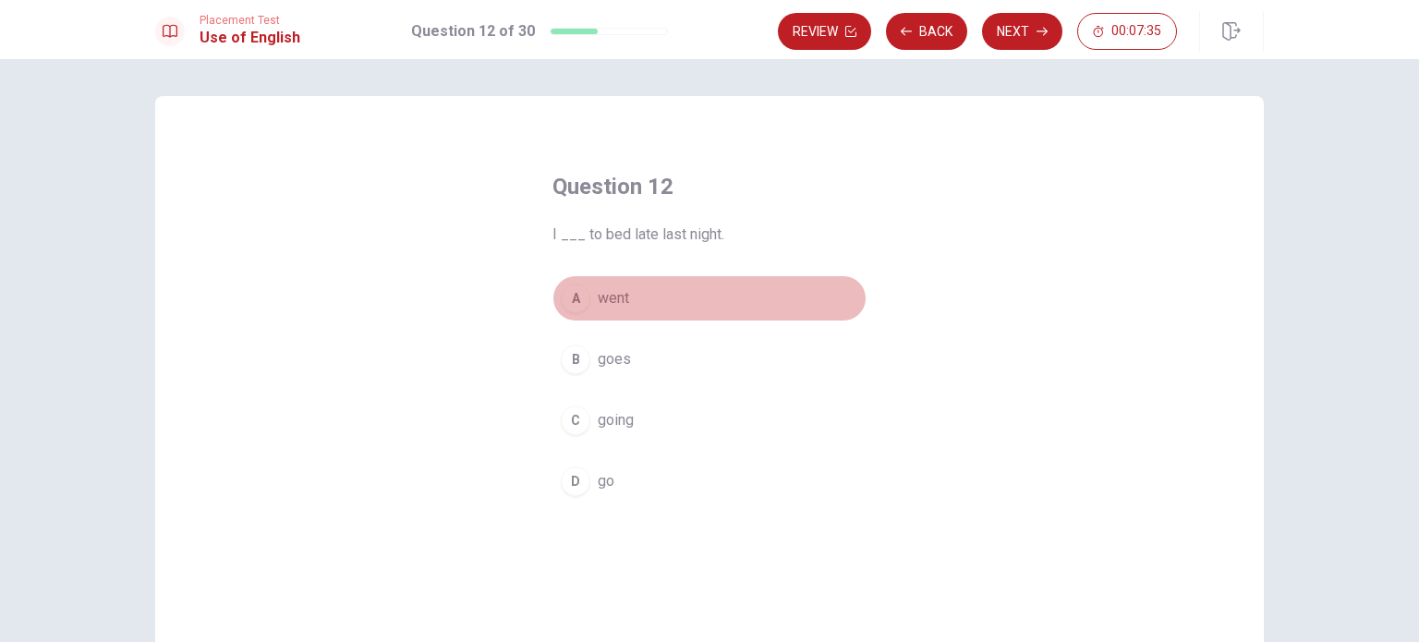
click at [620, 296] on span "went" at bounding box center [613, 298] width 31 height 22
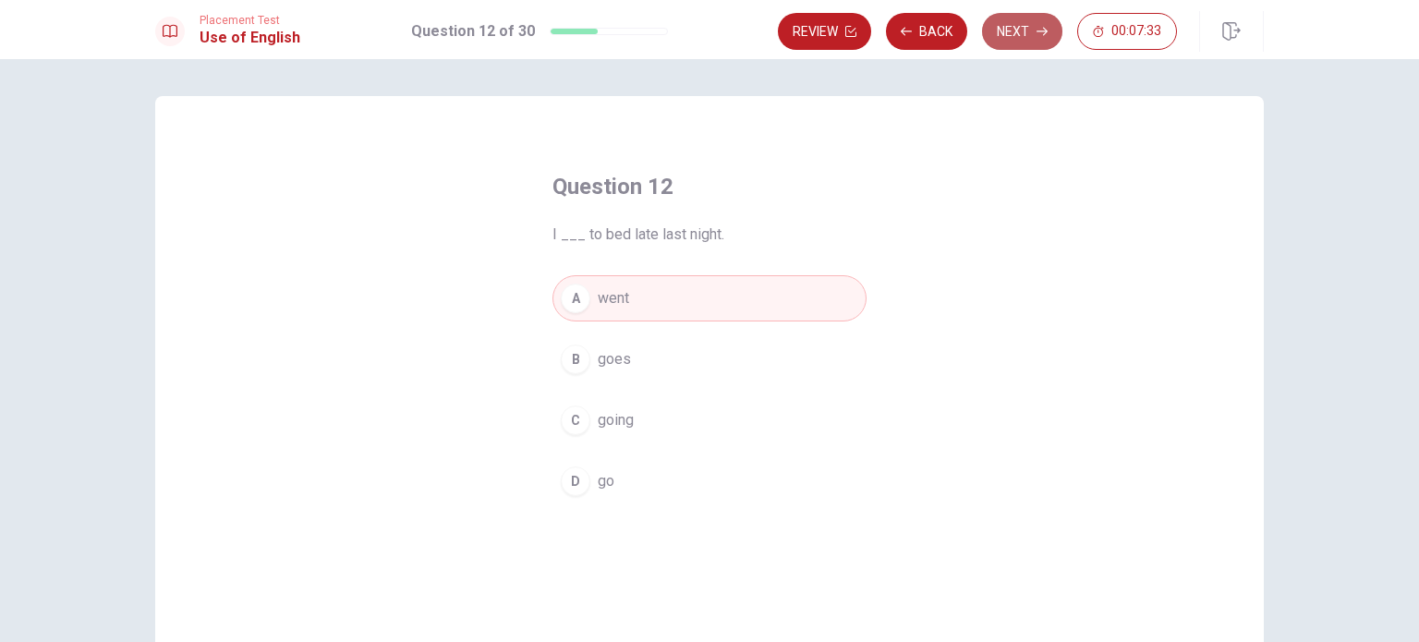
click at [1023, 46] on button "Next" at bounding box center [1022, 31] width 80 height 37
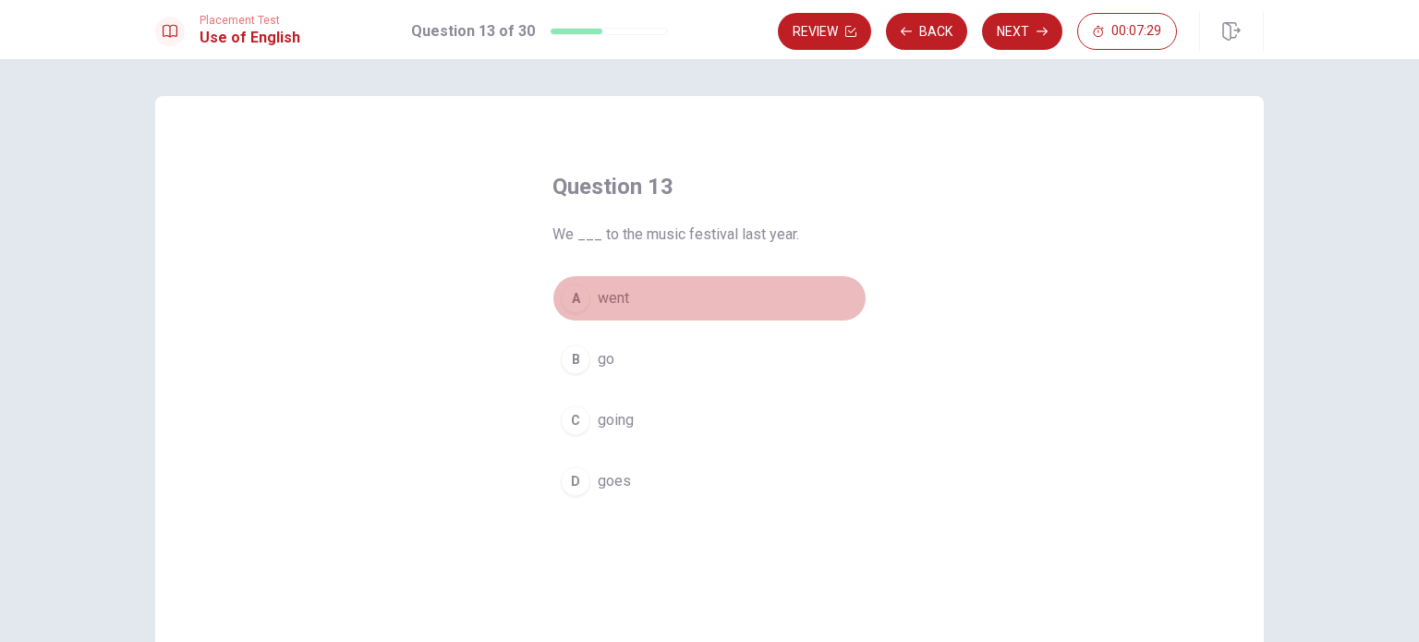
click at [591, 295] on button "A went" at bounding box center [709, 298] width 314 height 46
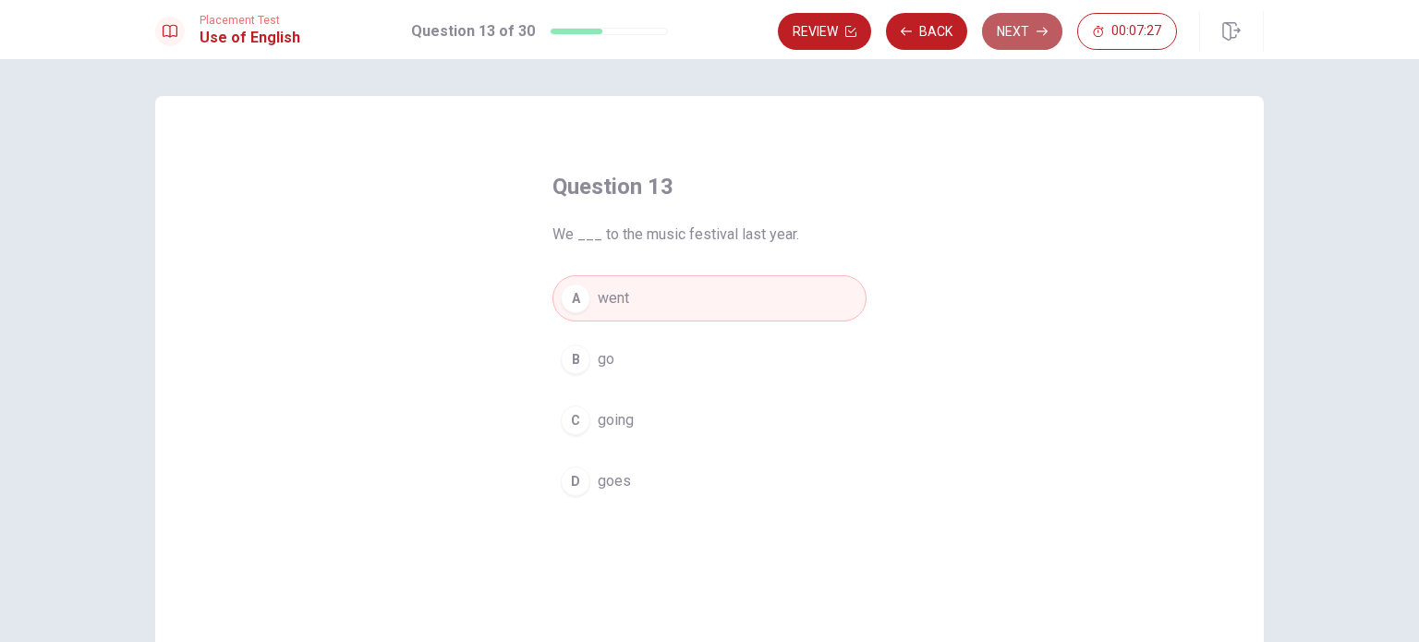
click at [1013, 35] on button "Next" at bounding box center [1022, 31] width 80 height 37
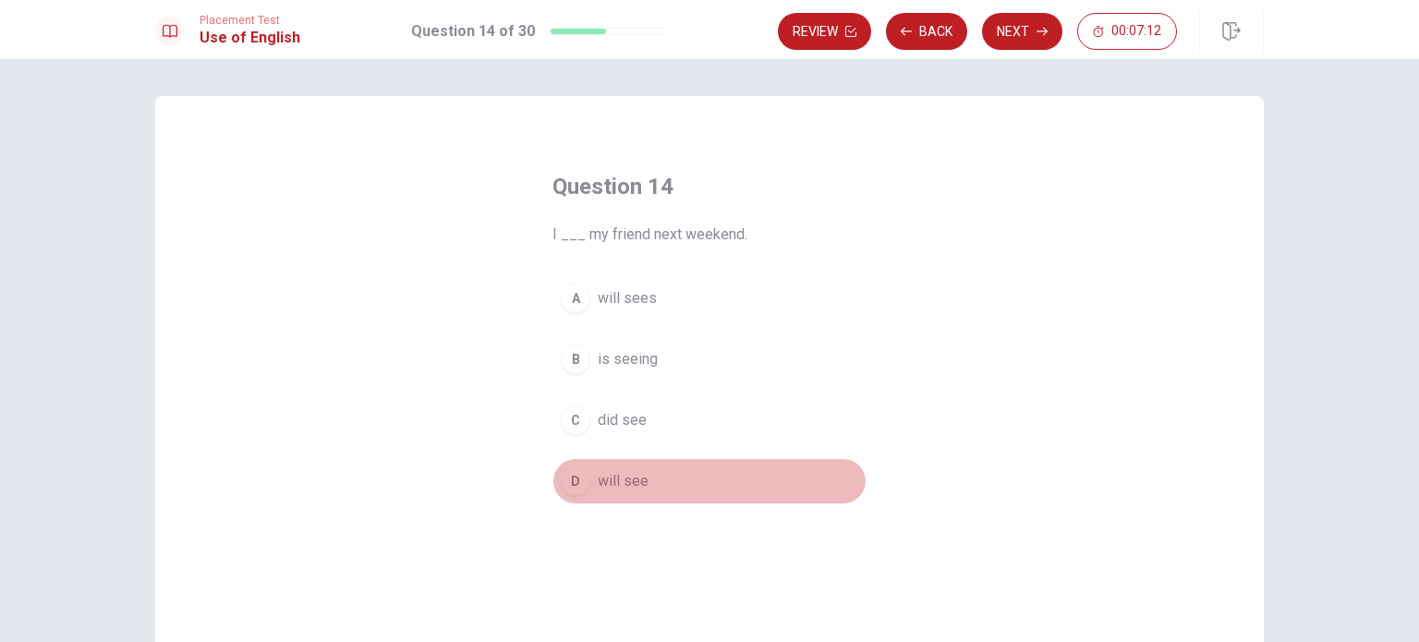
click at [574, 484] on div "D" at bounding box center [576, 481] width 30 height 30
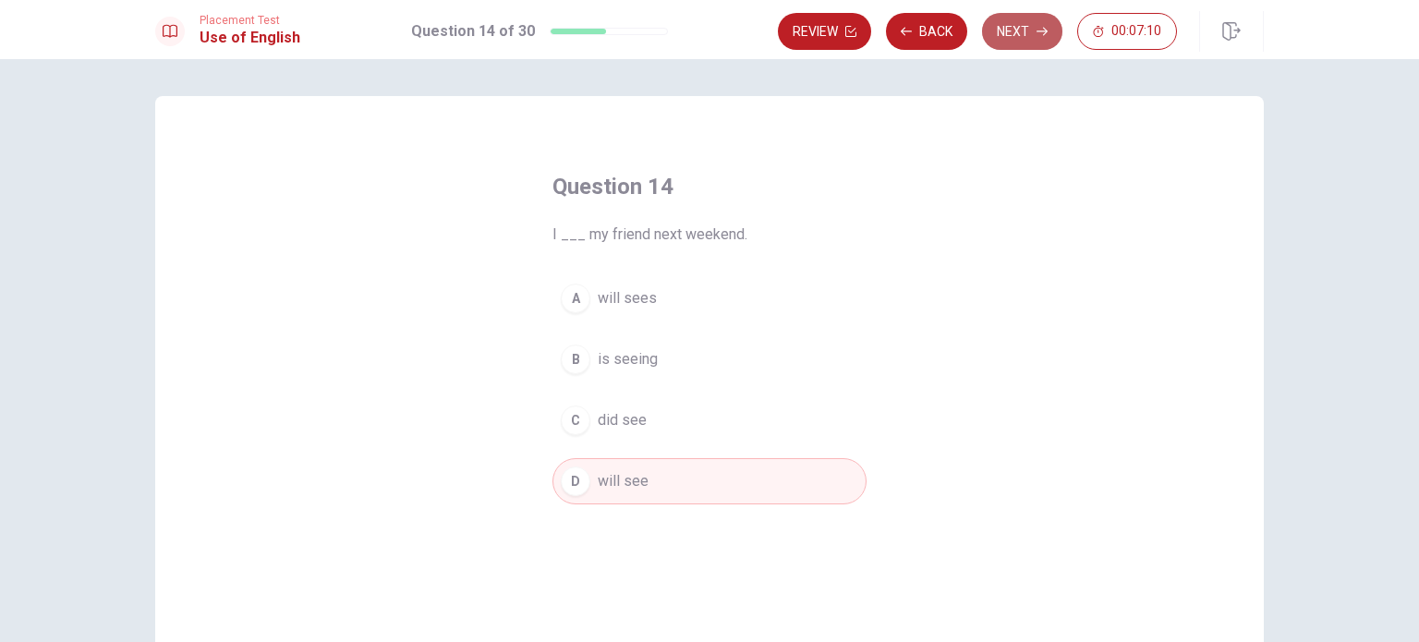
click at [1034, 44] on button "Next" at bounding box center [1022, 31] width 80 height 37
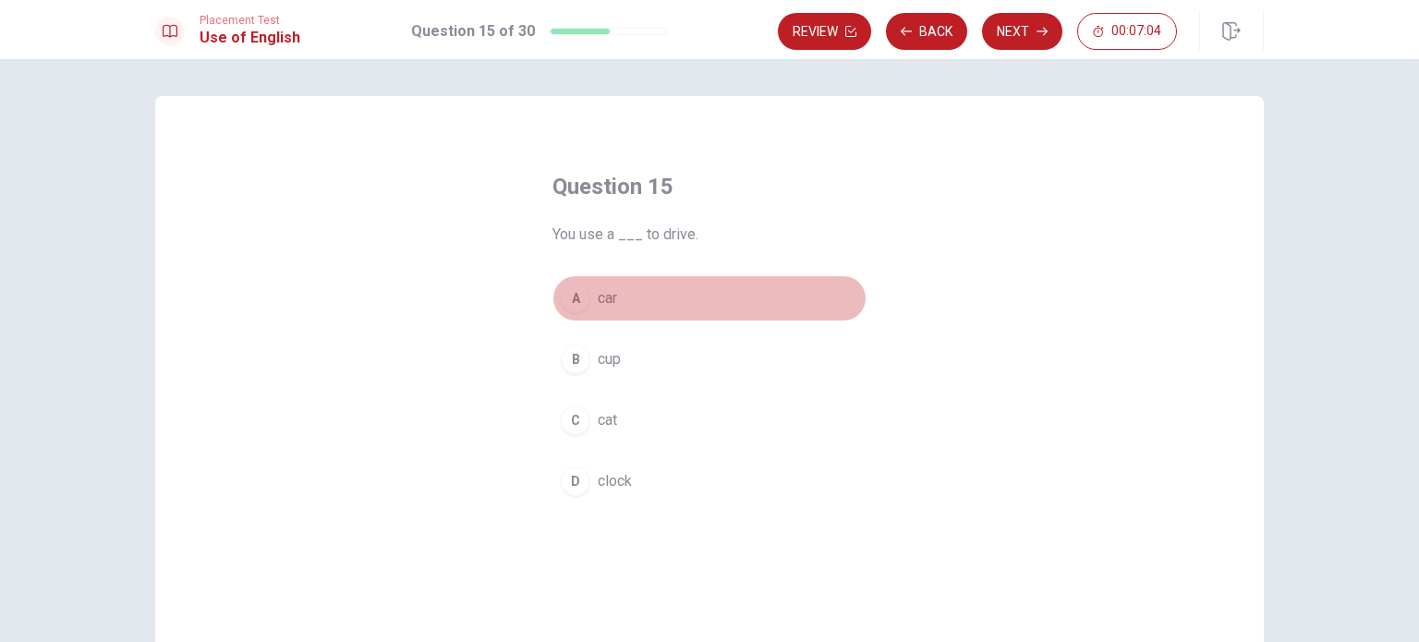
click at [599, 295] on span "car" at bounding box center [607, 298] width 19 height 22
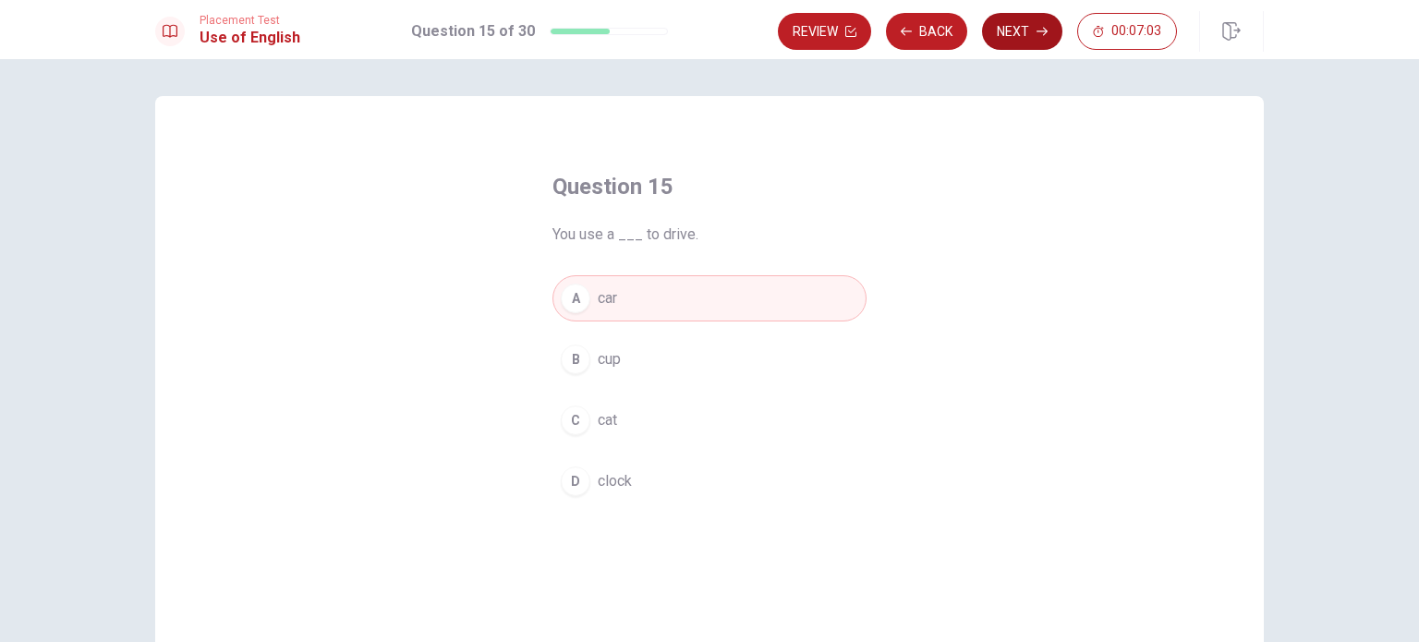
click at [1015, 43] on button "Next" at bounding box center [1022, 31] width 80 height 37
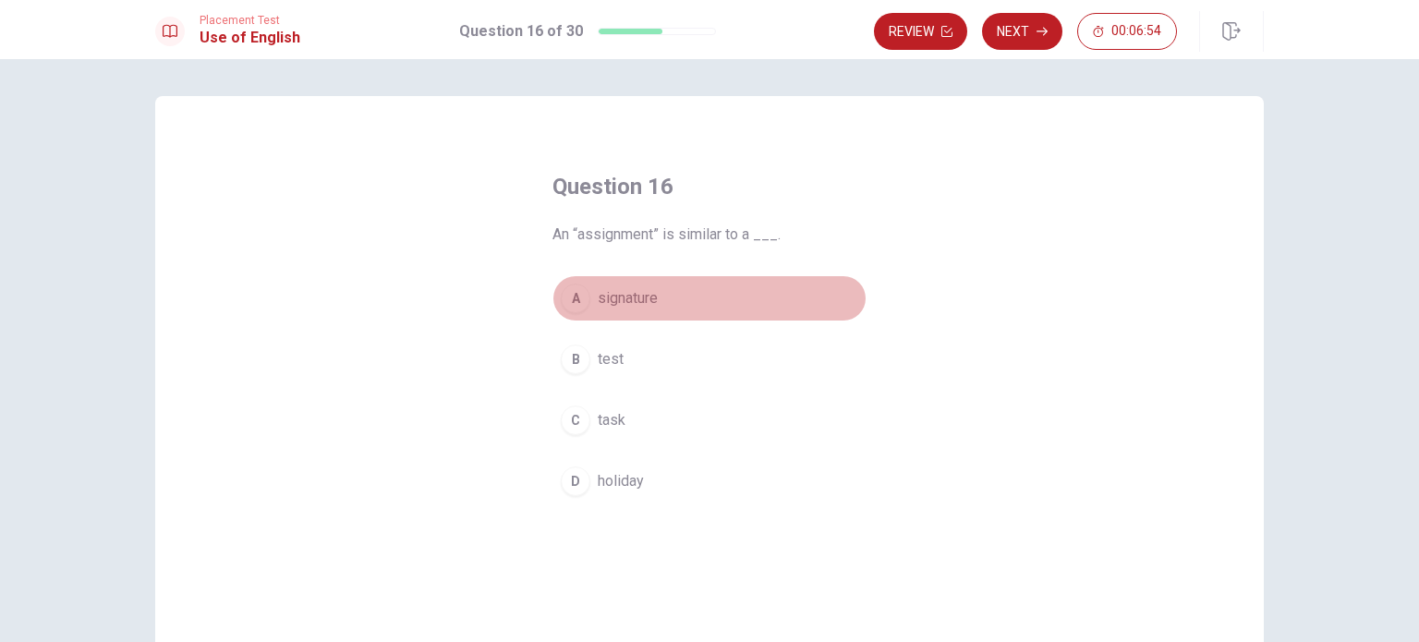
click at [635, 295] on span "signature" at bounding box center [628, 298] width 60 height 22
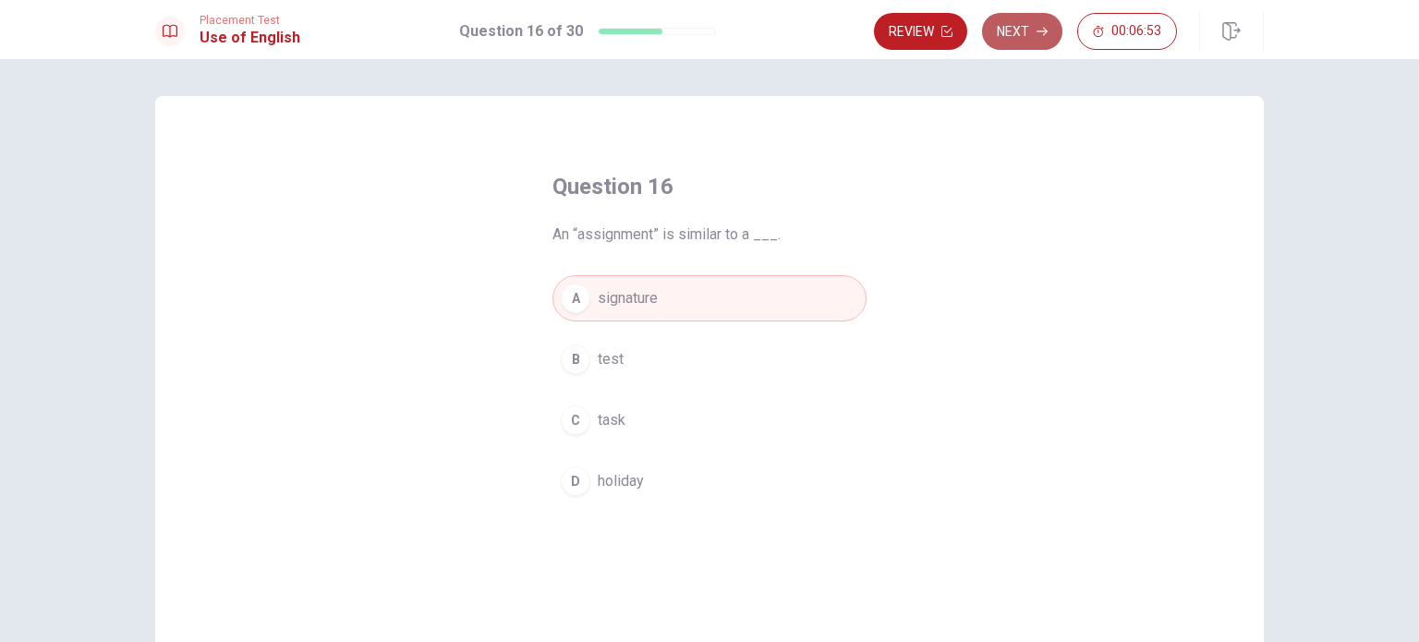
click at [1043, 30] on icon "button" at bounding box center [1041, 32] width 11 height 8
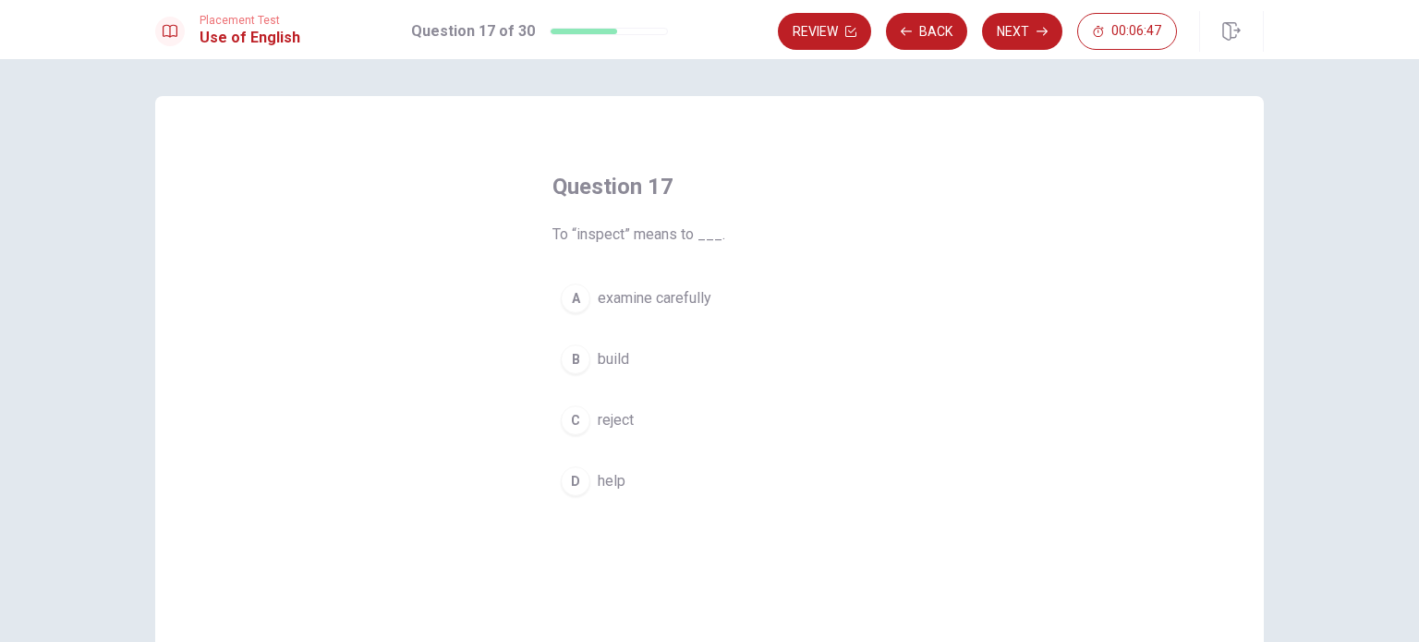
click at [651, 291] on span "examine carefully" at bounding box center [655, 298] width 114 height 22
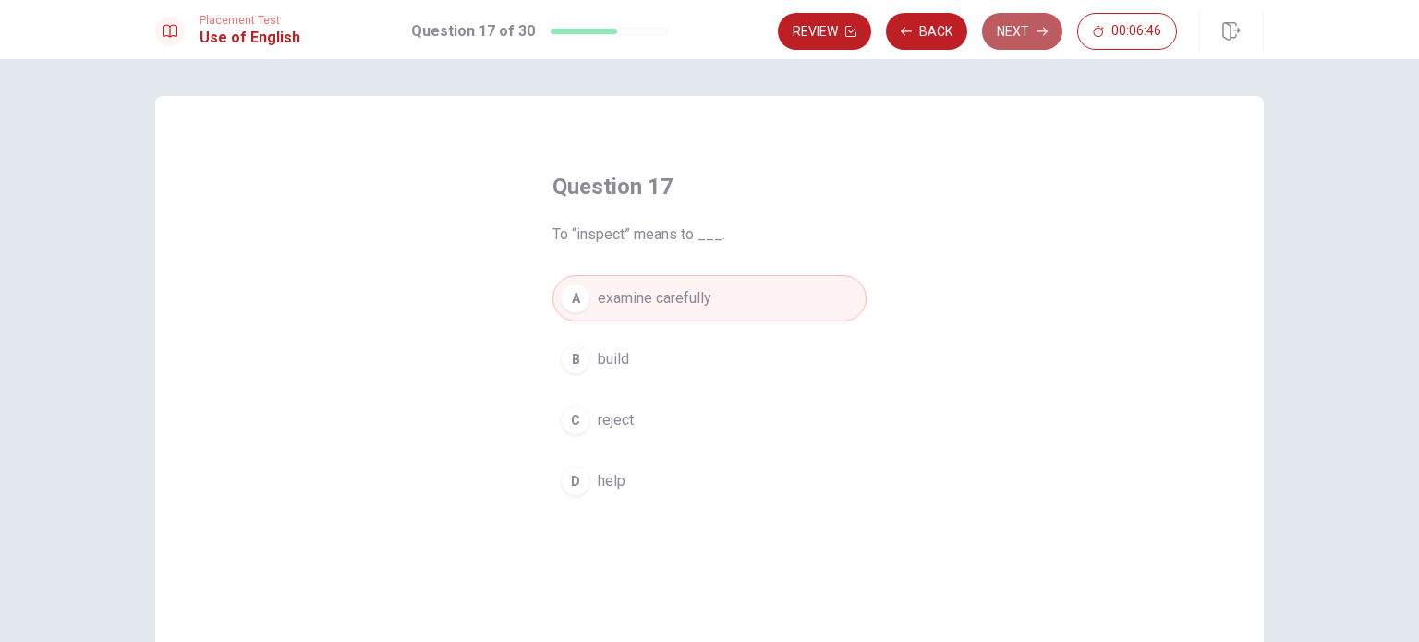
click at [1028, 31] on button "Next" at bounding box center [1022, 31] width 80 height 37
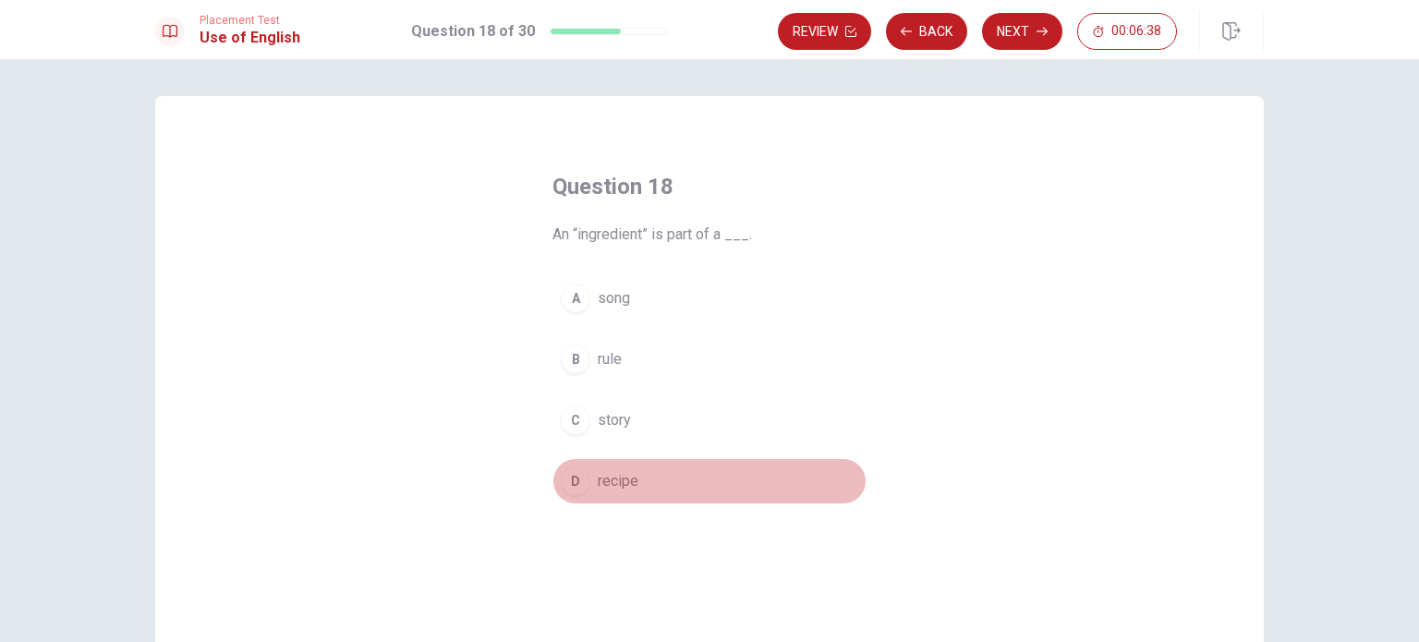
click at [610, 472] on span "recipe" at bounding box center [618, 481] width 41 height 22
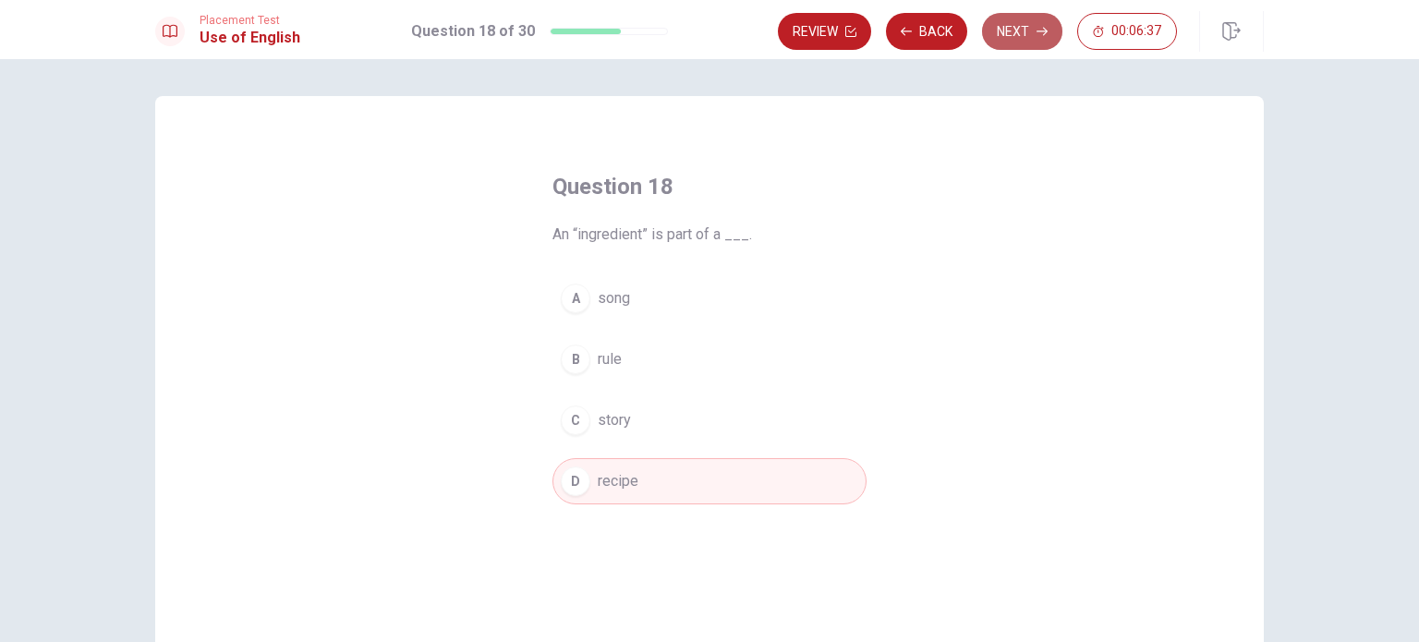
click at [1040, 34] on icon "button" at bounding box center [1041, 31] width 11 height 11
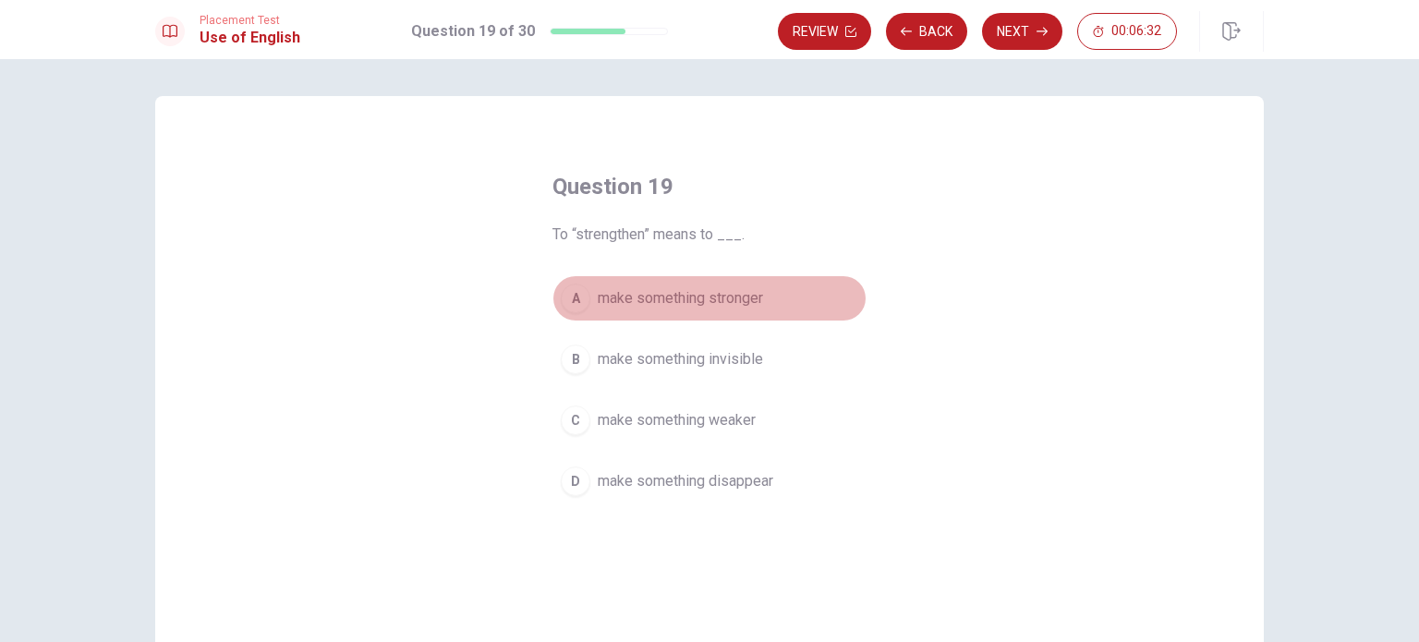
click at [644, 302] on span "make something stronger" at bounding box center [680, 298] width 165 height 22
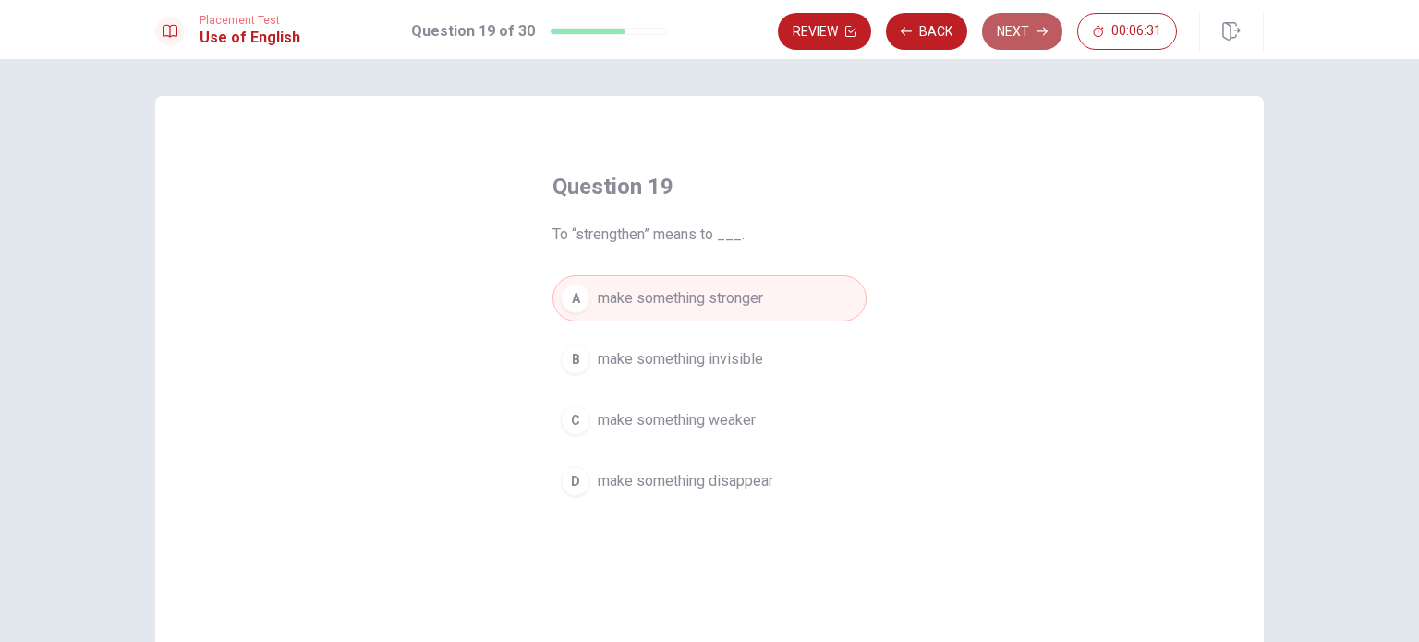
click at [1017, 28] on button "Next" at bounding box center [1022, 31] width 80 height 37
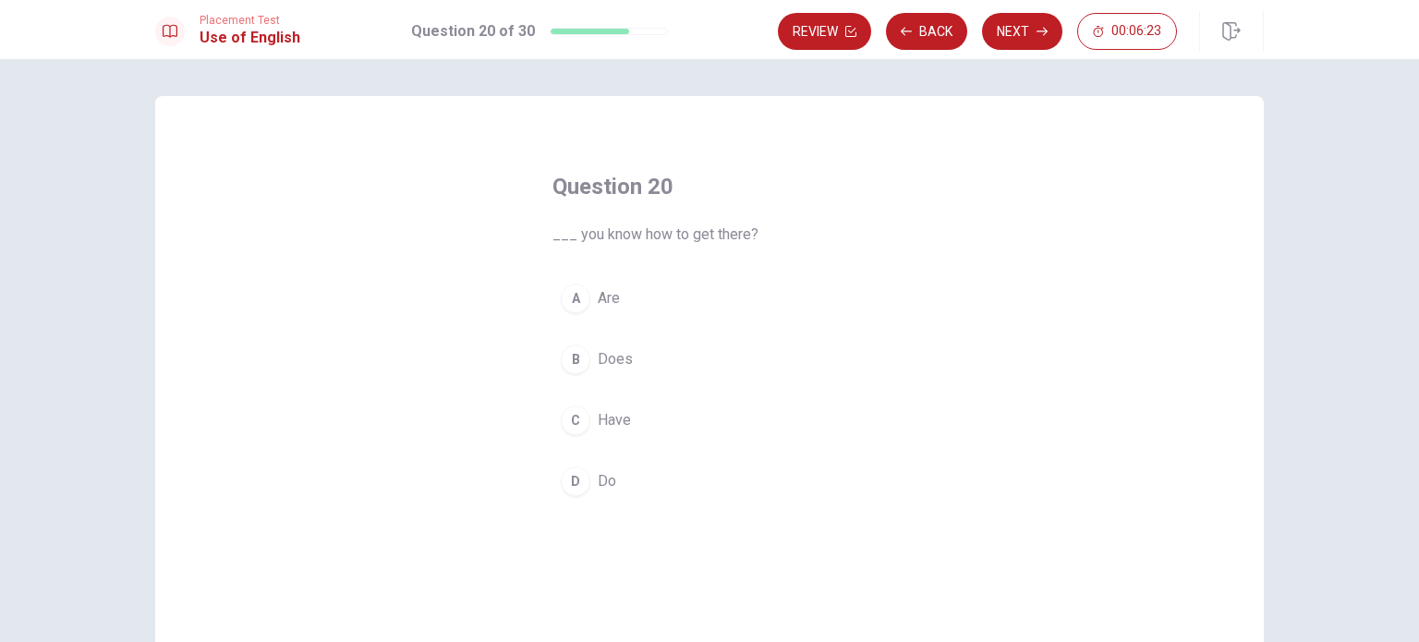
click at [601, 467] on button "D Do" at bounding box center [709, 481] width 314 height 46
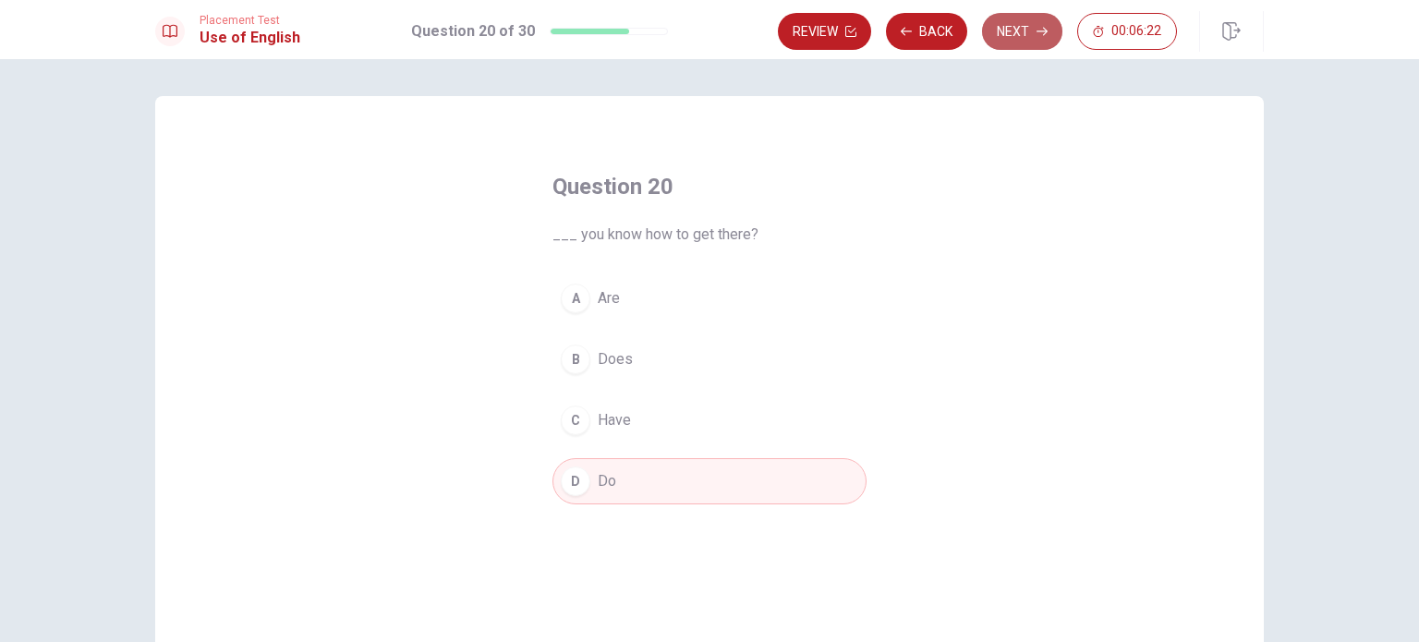
click at [1023, 32] on button "Next" at bounding box center [1022, 31] width 80 height 37
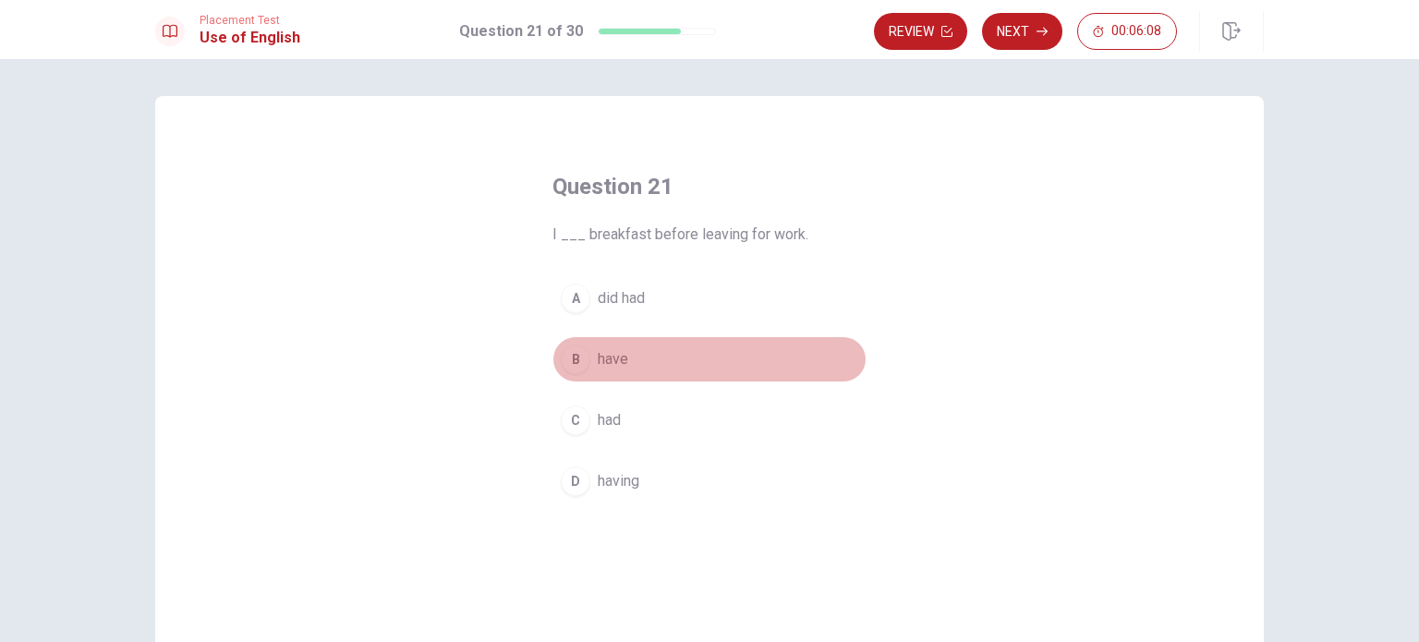
click at [598, 369] on span "have" at bounding box center [613, 359] width 30 height 22
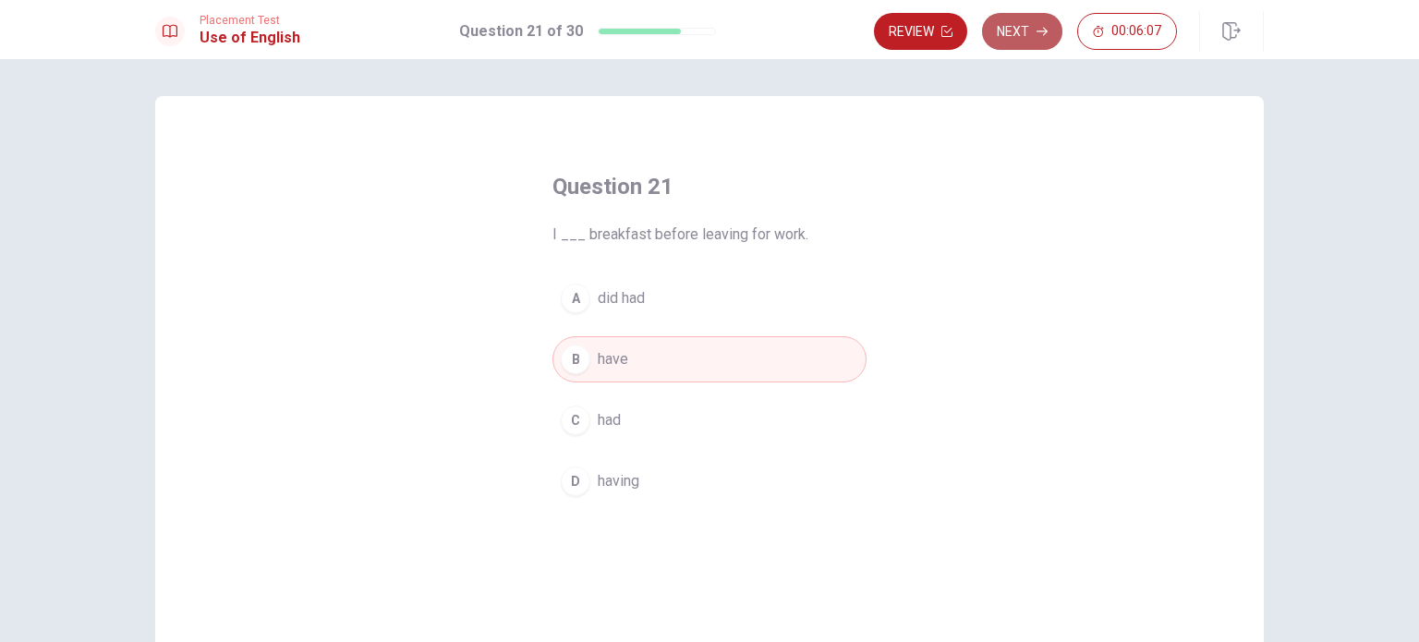
click at [1042, 36] on icon "button" at bounding box center [1041, 31] width 11 height 11
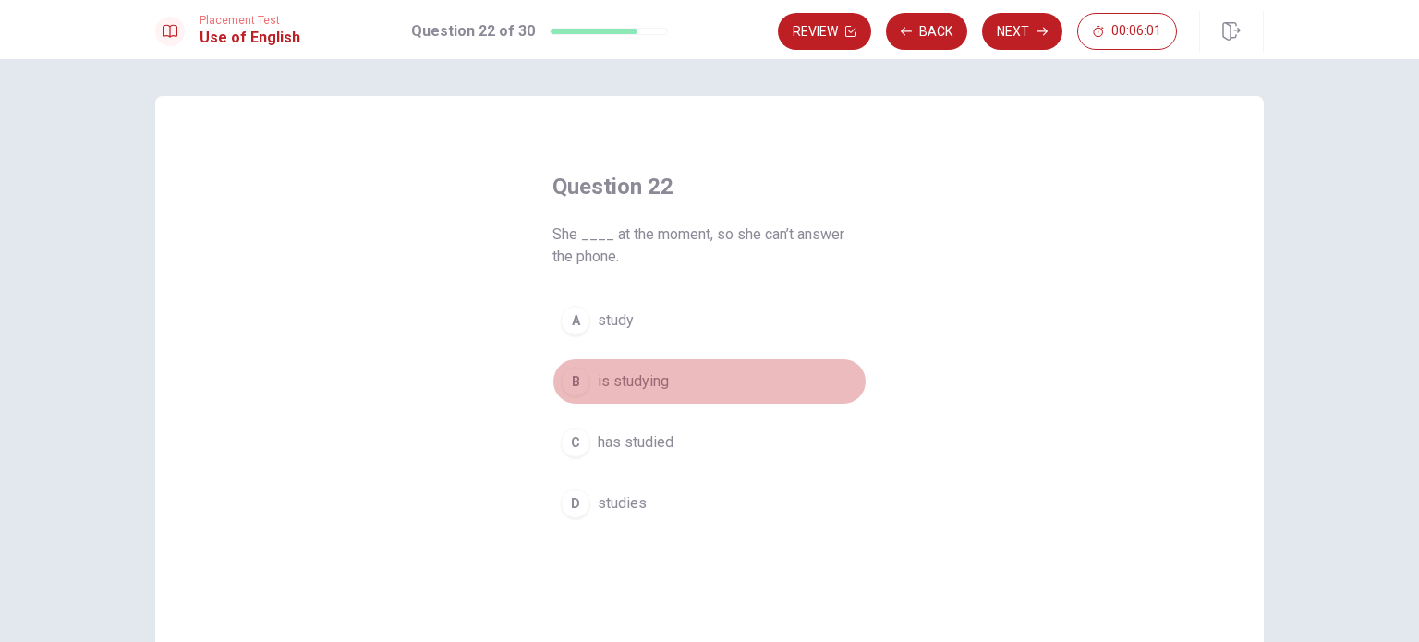
click at [598, 374] on span "is studying" at bounding box center [633, 381] width 71 height 22
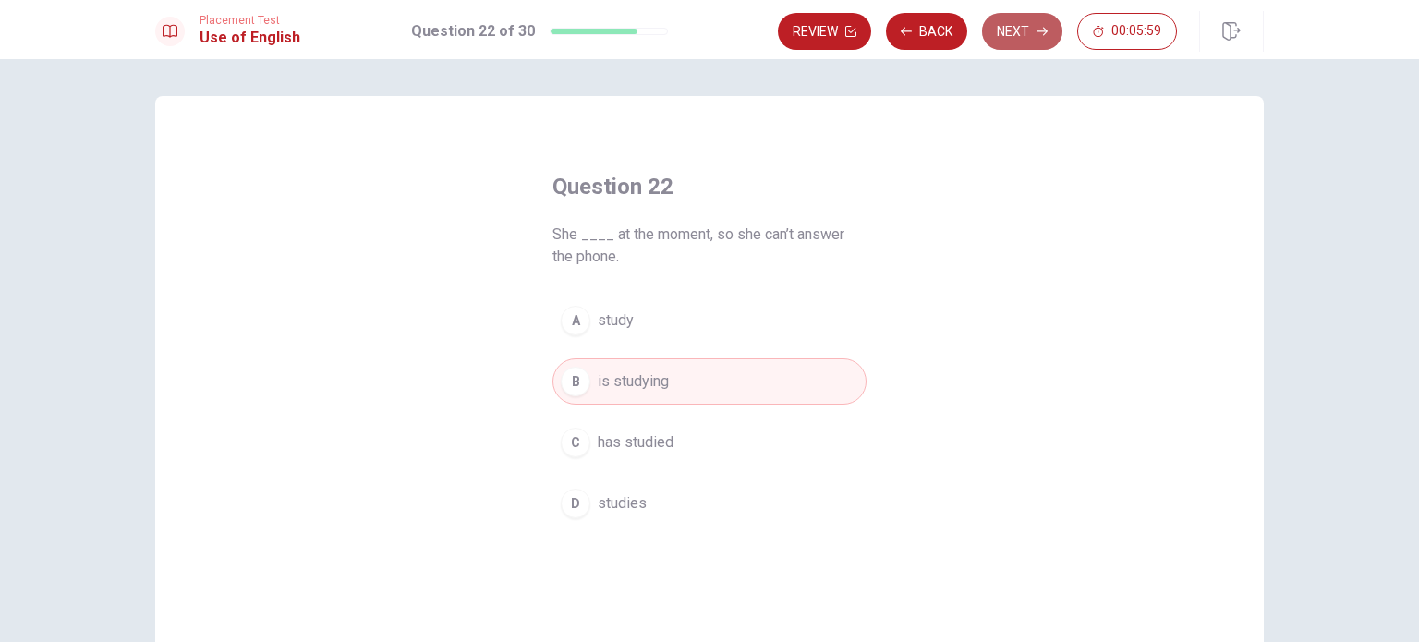
click at [1016, 34] on button "Next" at bounding box center [1022, 31] width 80 height 37
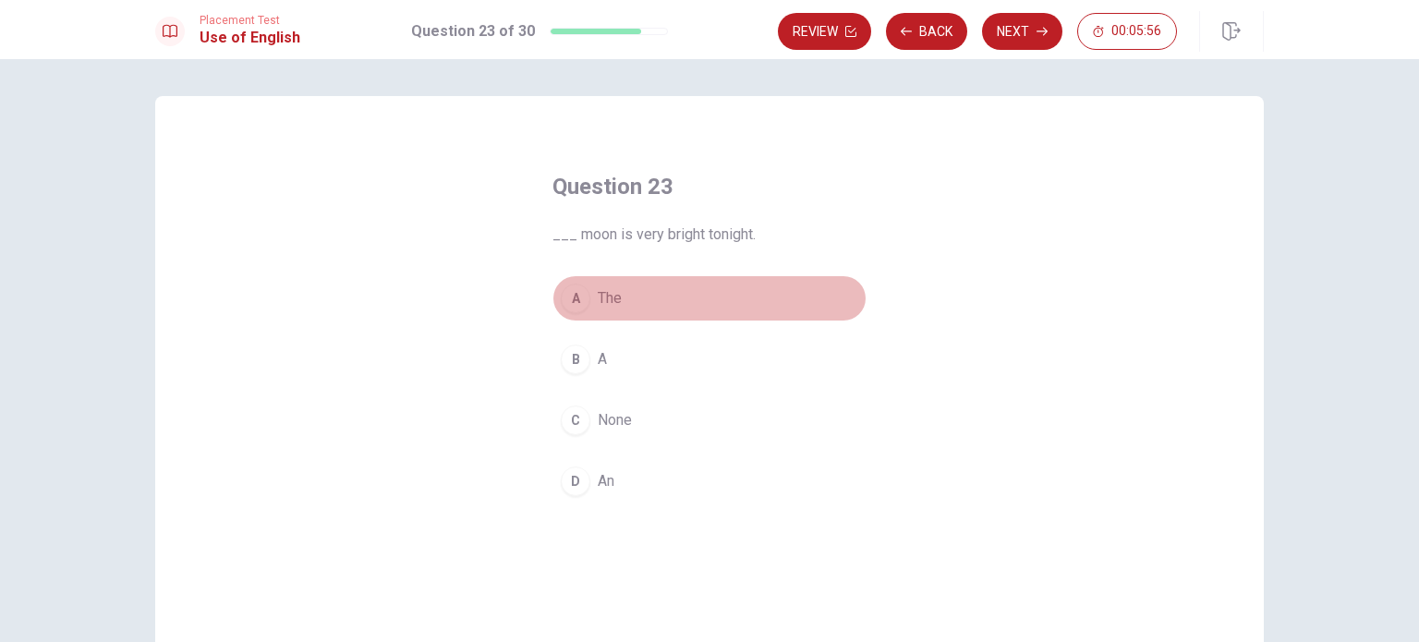
click at [598, 303] on span "The" at bounding box center [610, 298] width 24 height 22
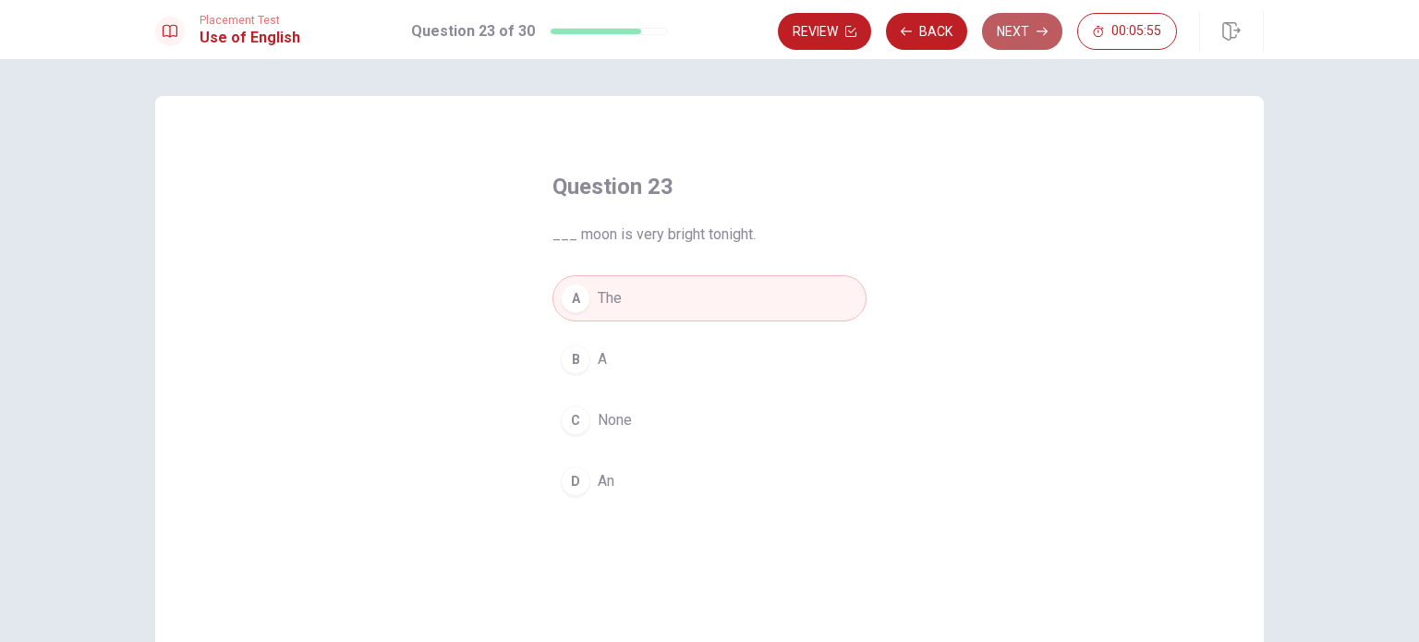
click at [1023, 30] on button "Next" at bounding box center [1022, 31] width 80 height 37
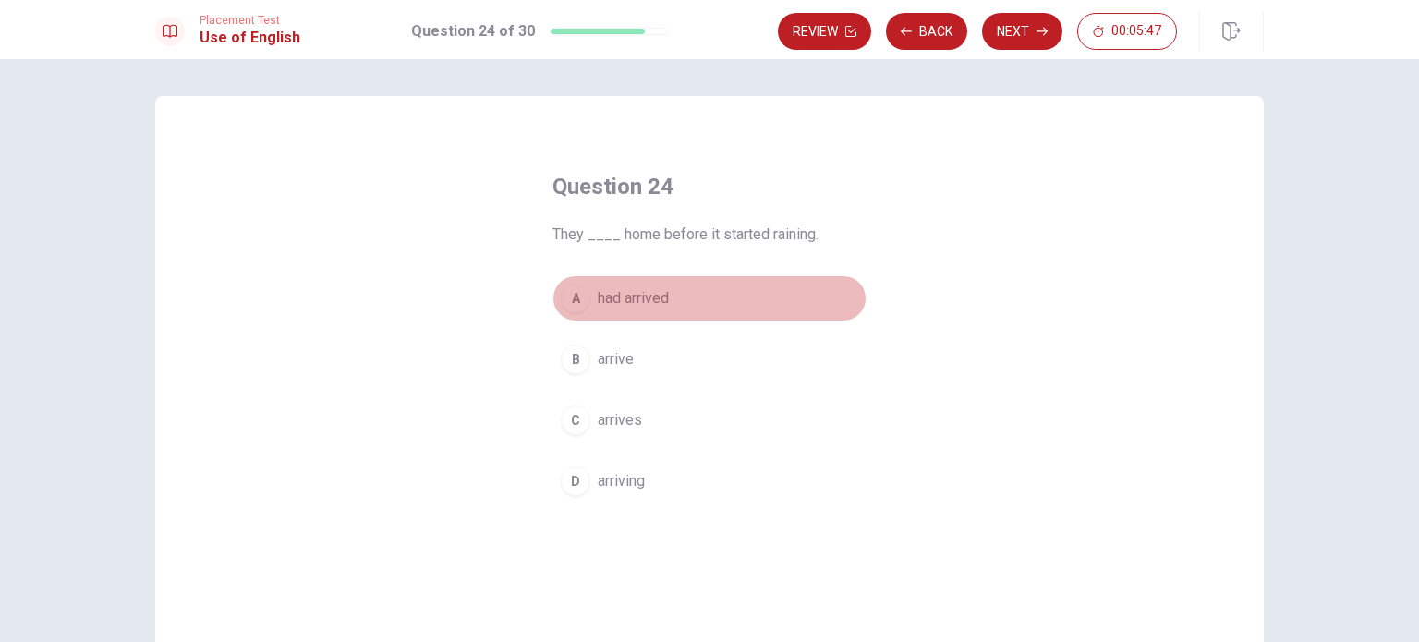
click at [639, 304] on span "had arrived" at bounding box center [633, 298] width 71 height 22
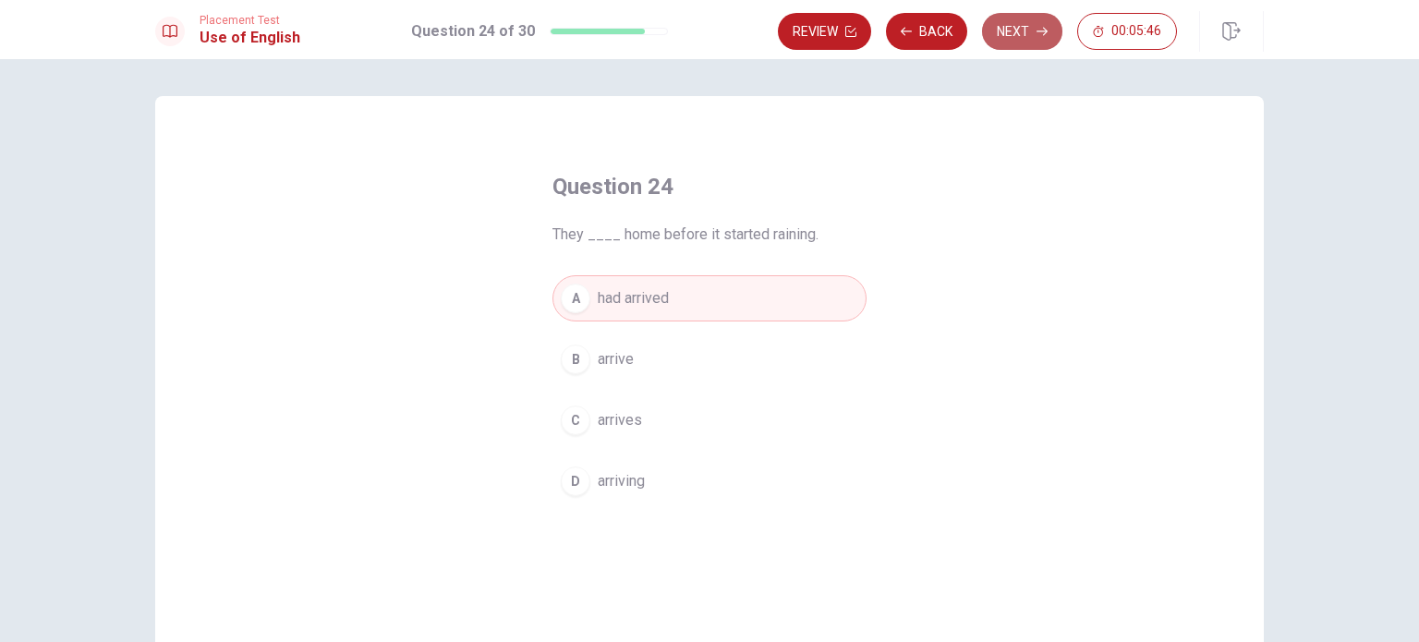
click at [1027, 25] on button "Next" at bounding box center [1022, 31] width 80 height 37
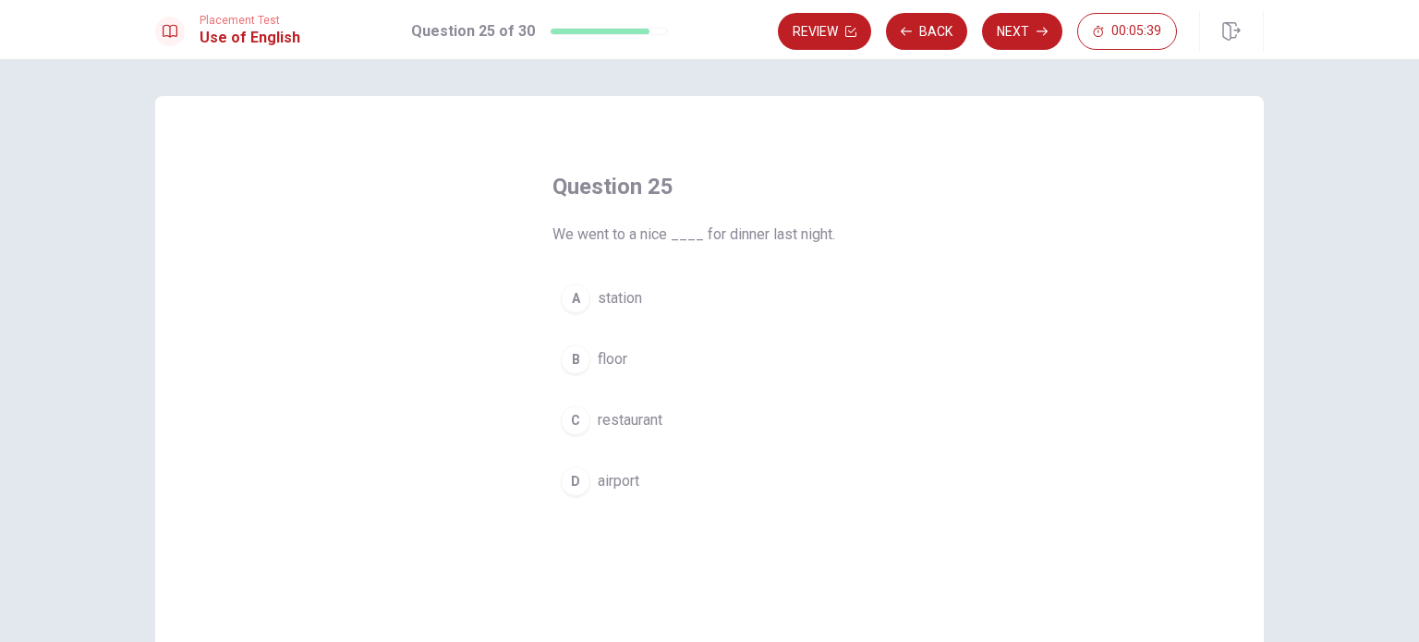
click at [606, 430] on button "C restaurant" at bounding box center [709, 420] width 314 height 46
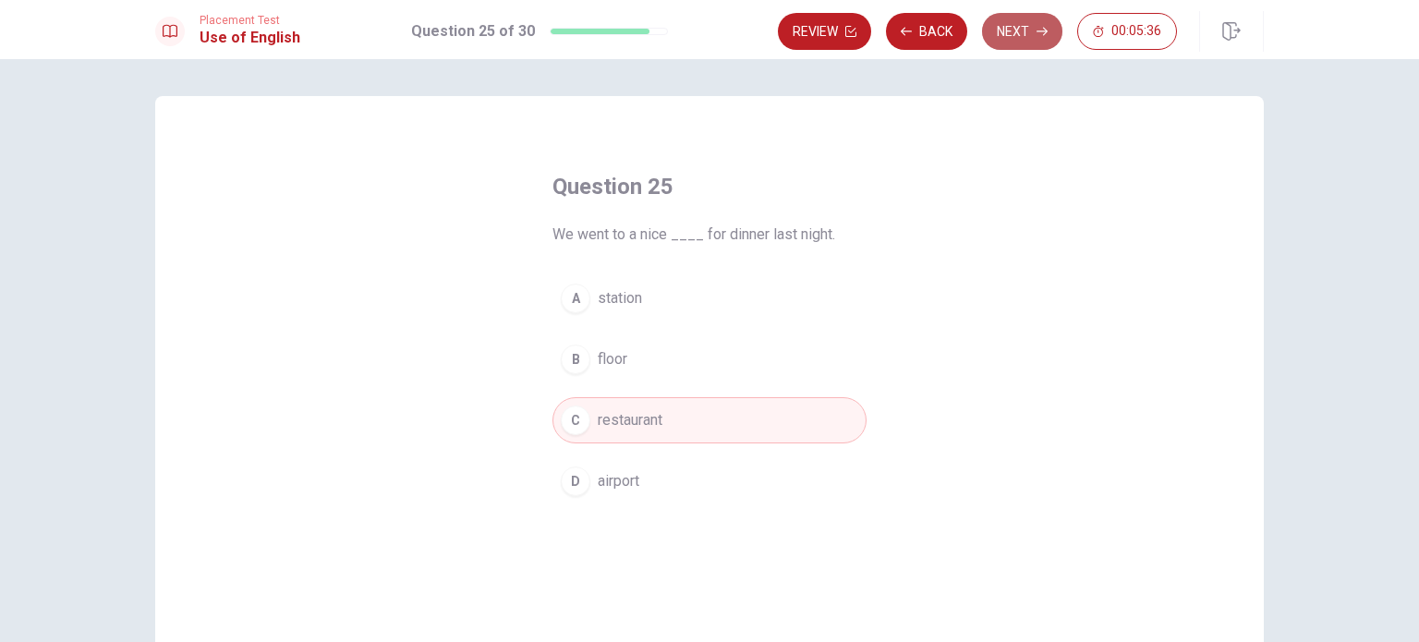
click at [1045, 41] on button "Next" at bounding box center [1022, 31] width 80 height 37
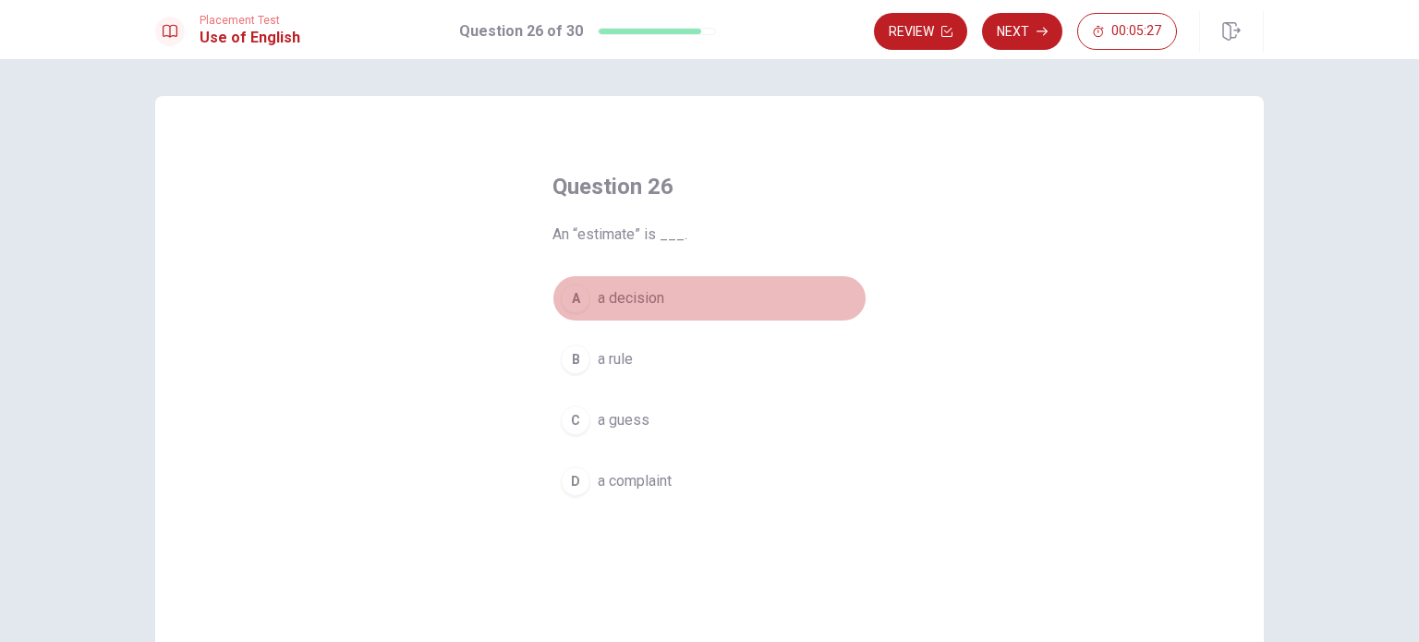
click at [622, 284] on button "A a decision" at bounding box center [709, 298] width 314 height 46
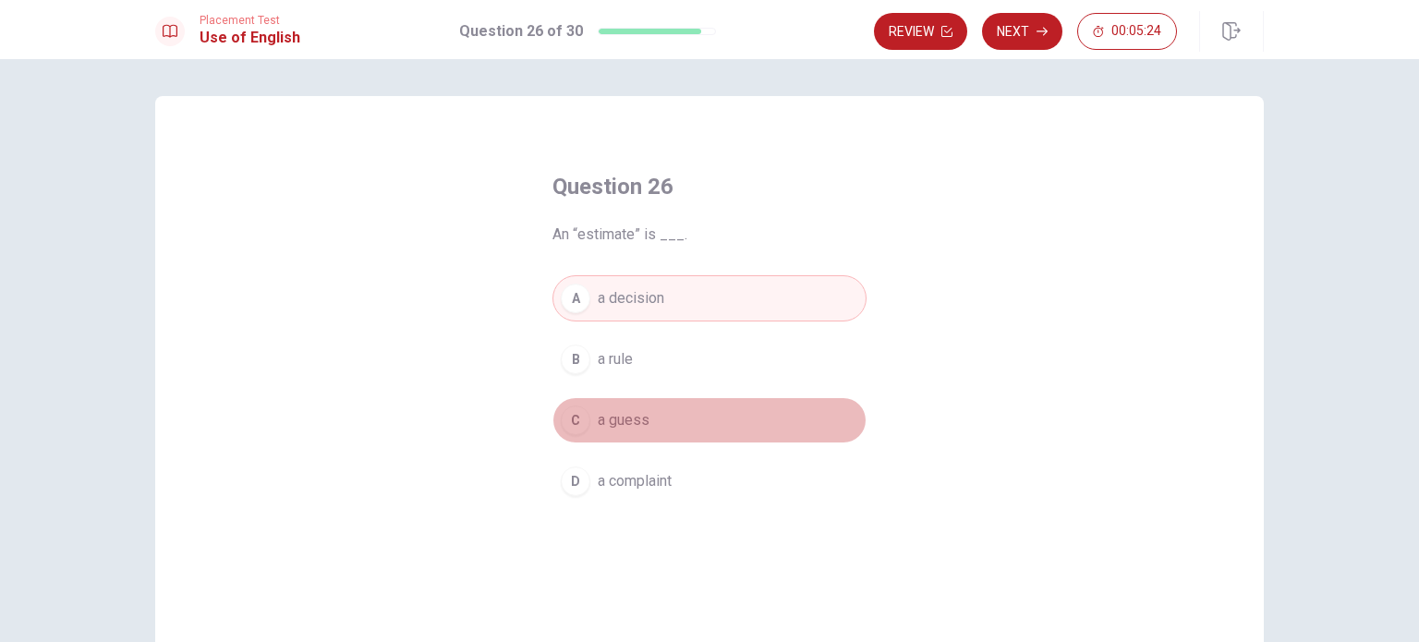
click at [697, 424] on button "C a guess" at bounding box center [709, 420] width 314 height 46
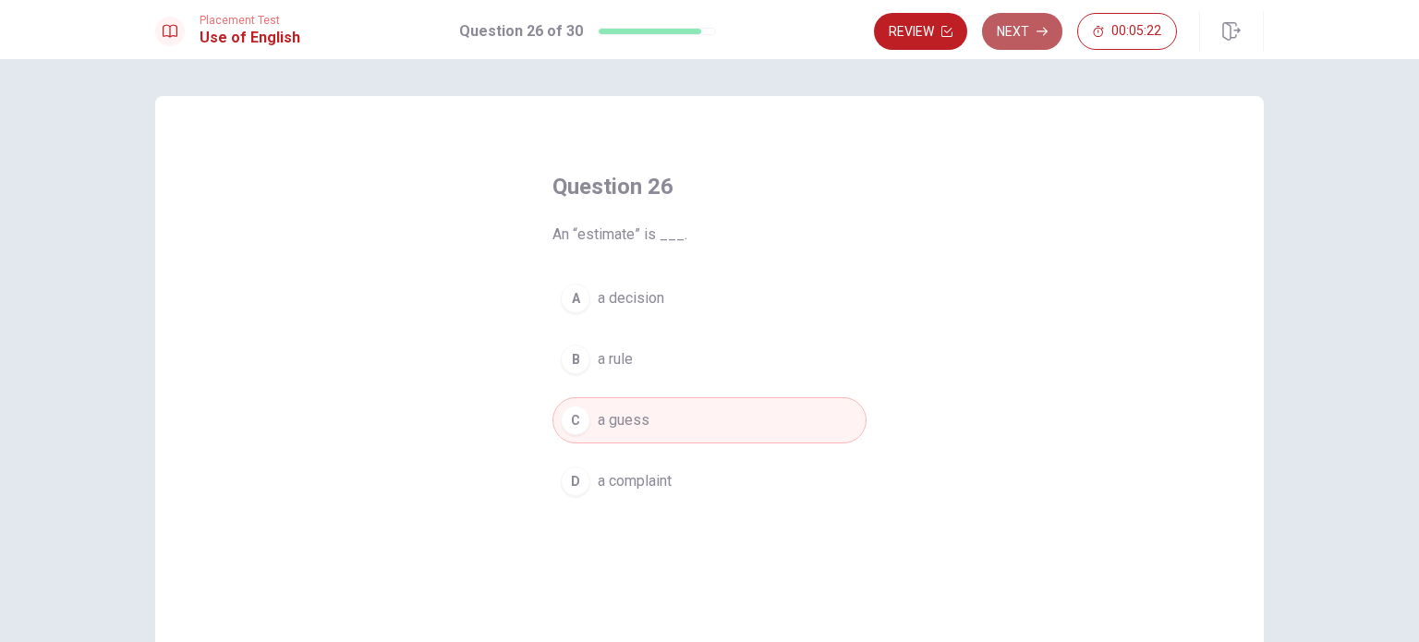
click at [1042, 29] on icon "button" at bounding box center [1041, 31] width 11 height 11
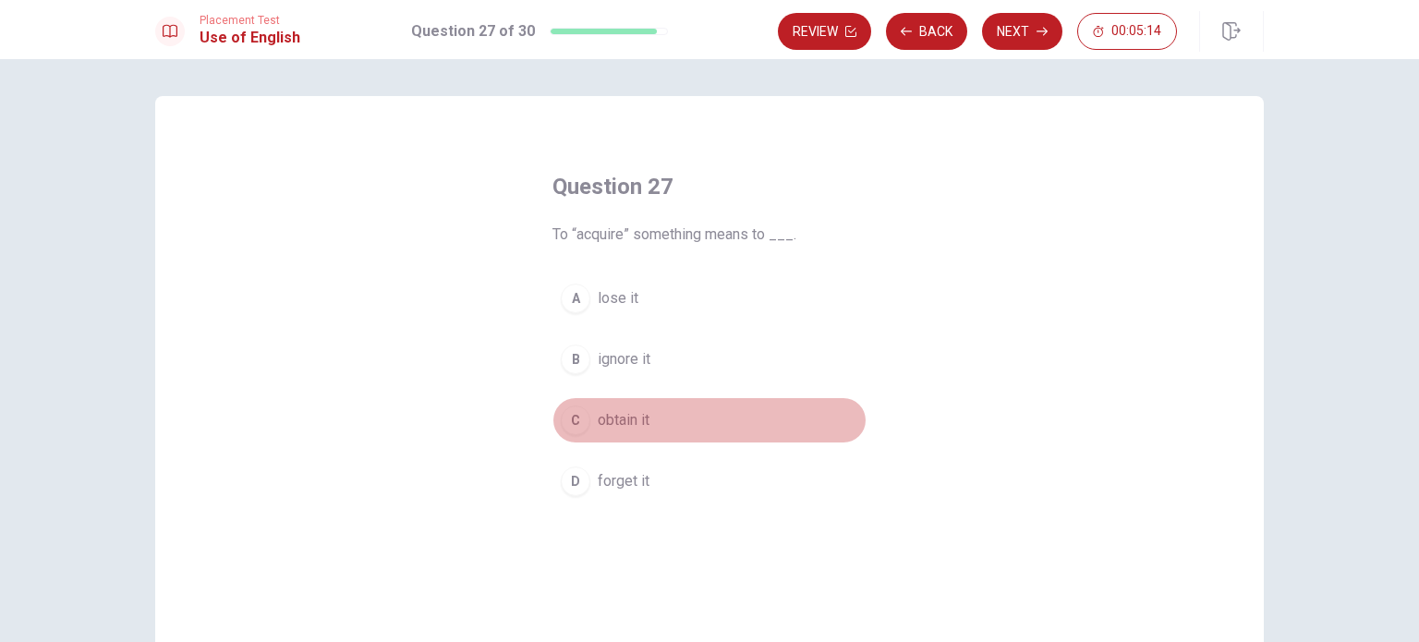
click at [613, 416] on span "obtain it" at bounding box center [624, 420] width 52 height 22
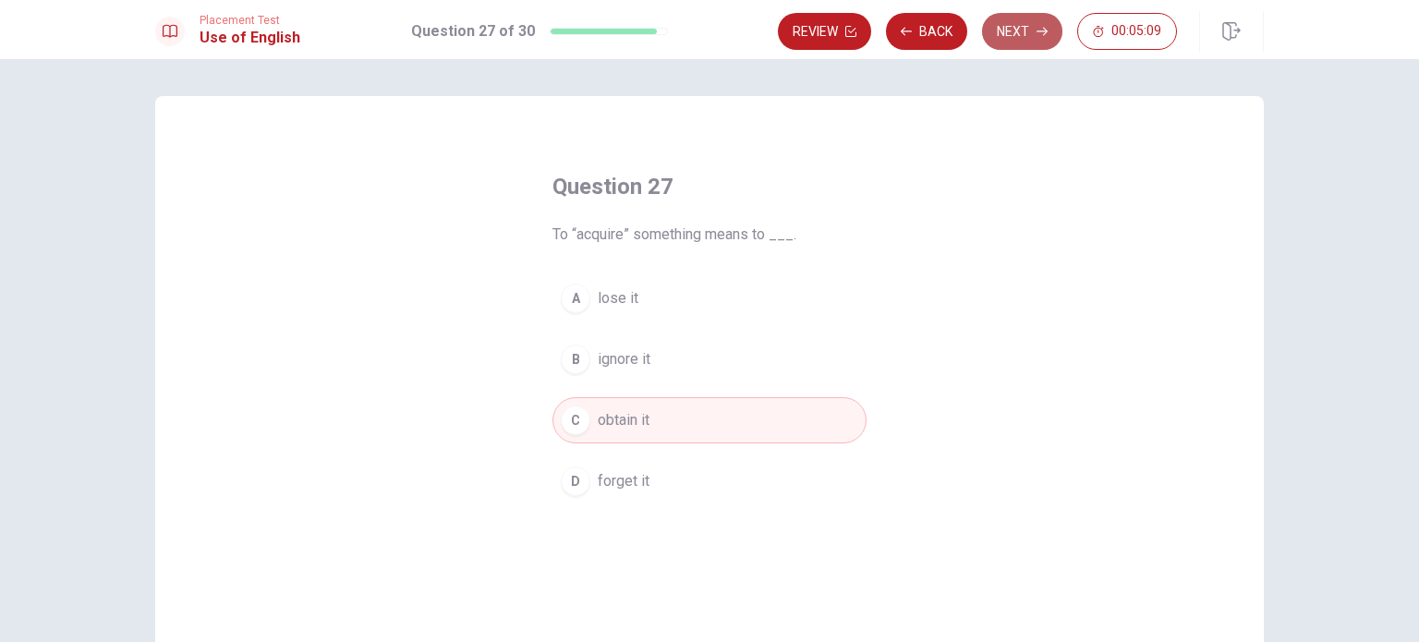
click at [1019, 36] on button "Next" at bounding box center [1022, 31] width 80 height 37
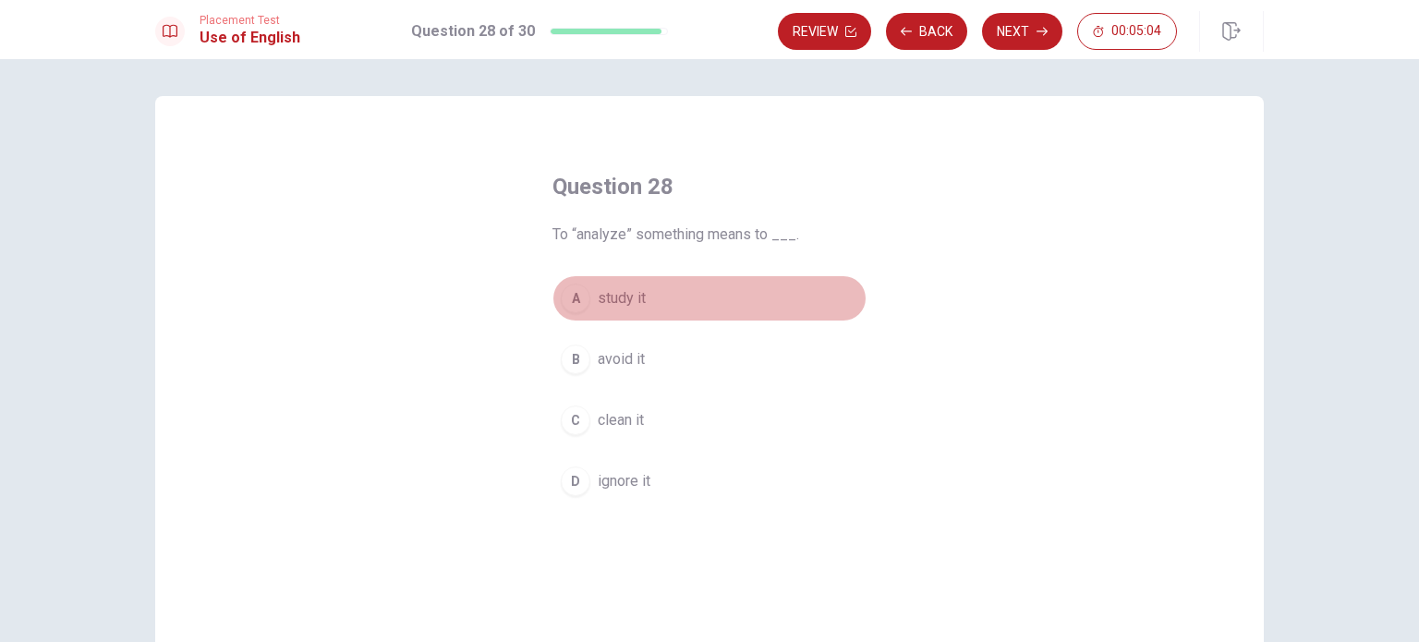
click at [624, 298] on span "study it" at bounding box center [622, 298] width 48 height 22
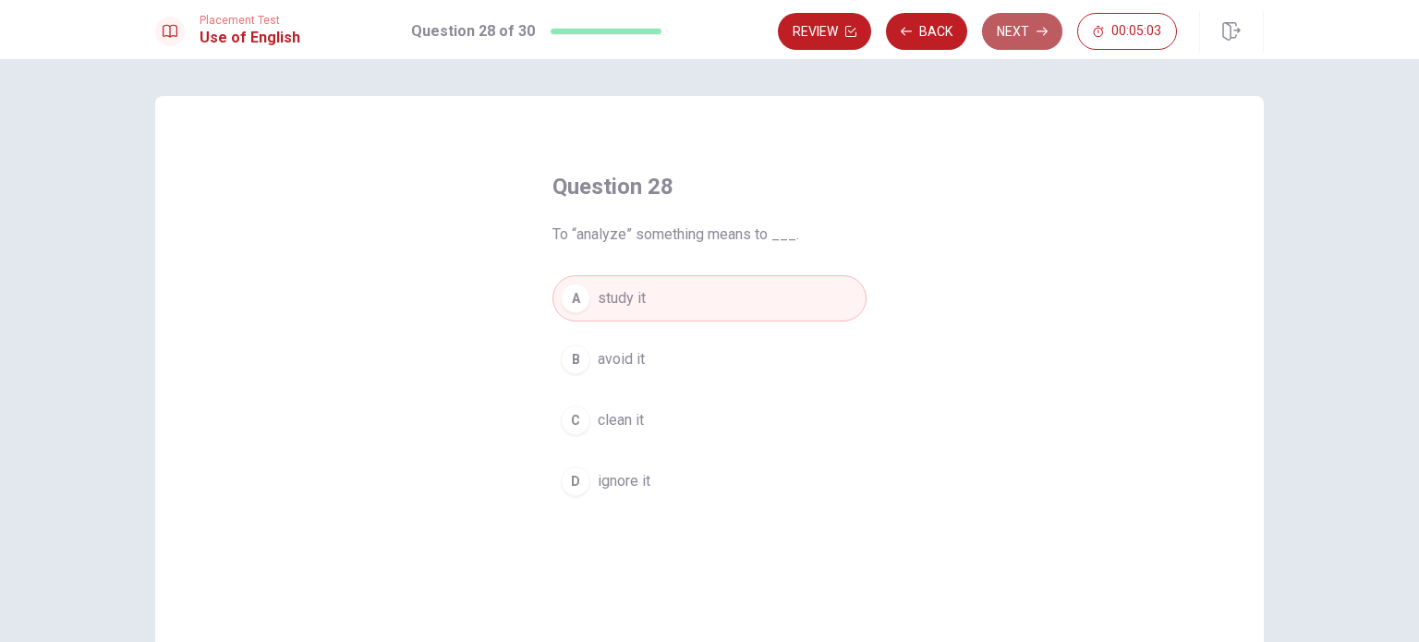
click at [1009, 43] on button "Next" at bounding box center [1022, 31] width 80 height 37
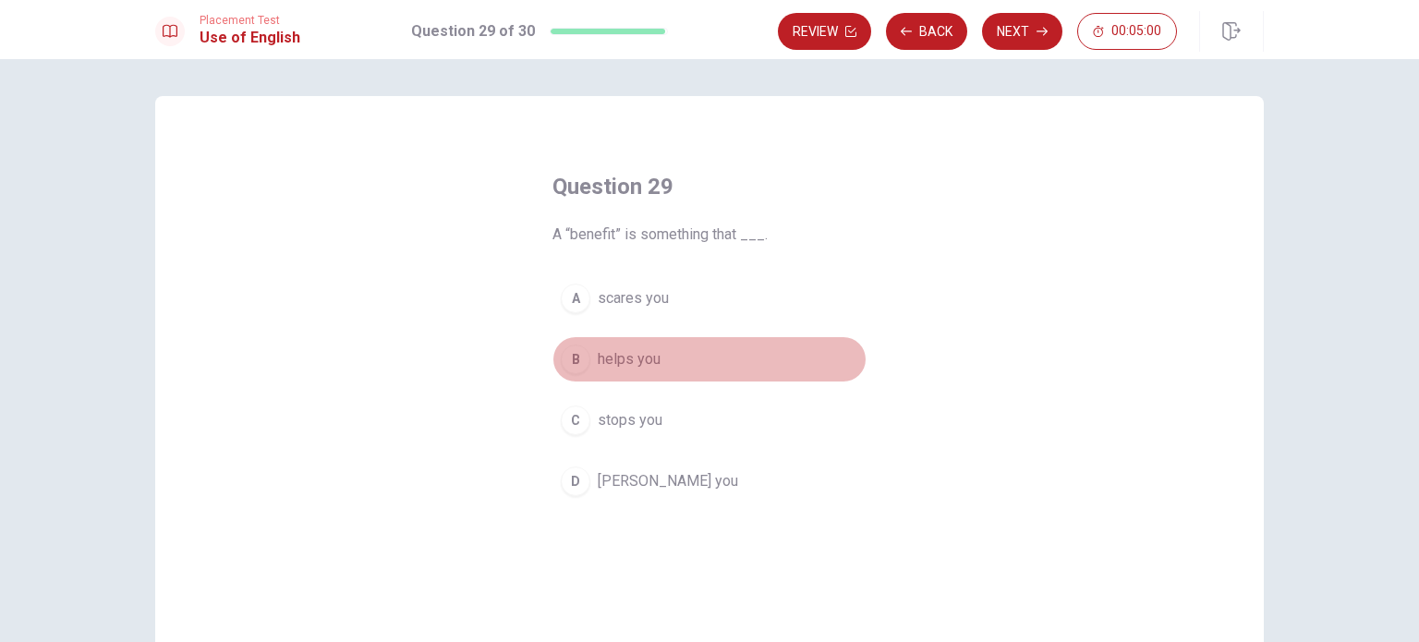
click at [640, 356] on span "helps you" at bounding box center [629, 359] width 63 height 22
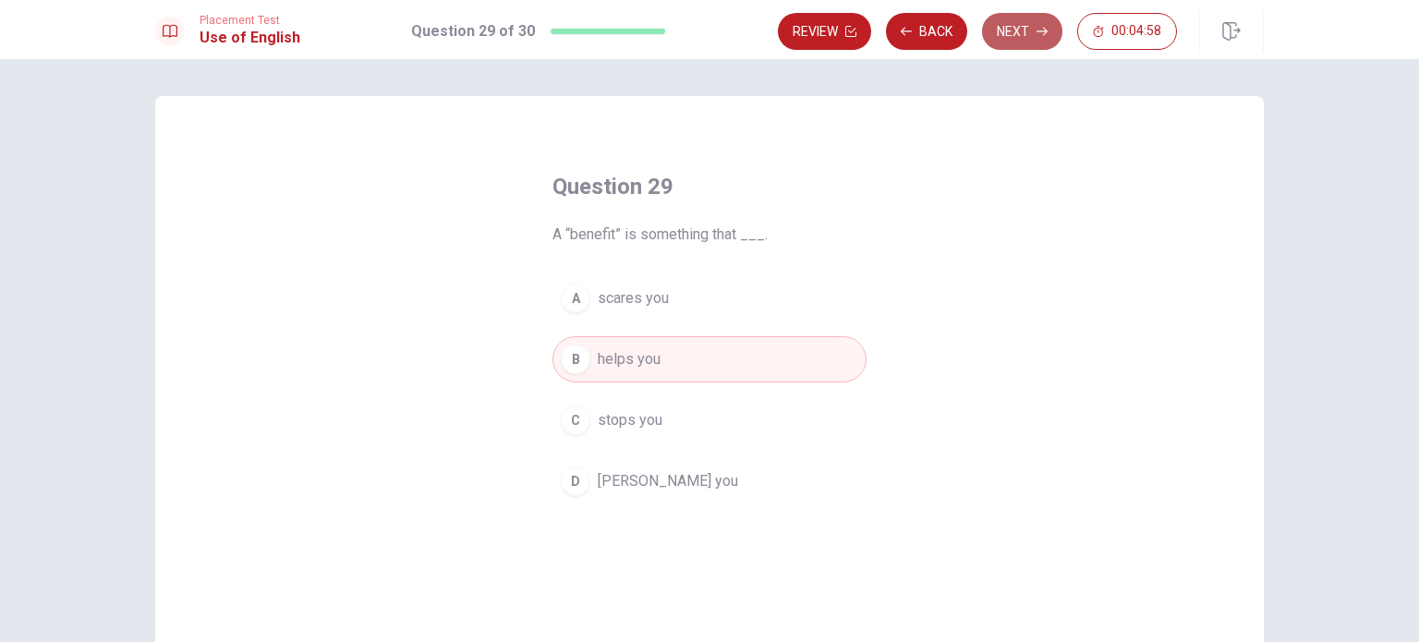
click at [1012, 40] on button "Next" at bounding box center [1022, 31] width 80 height 37
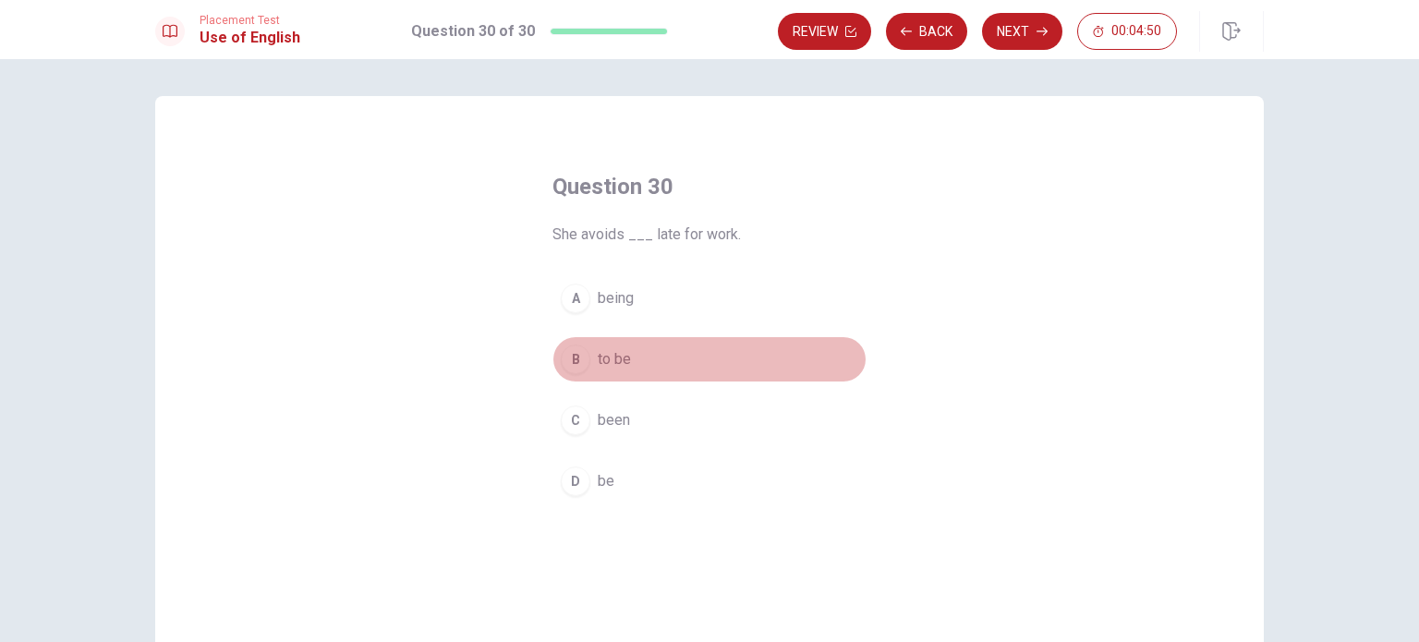
click at [598, 359] on span "to be" at bounding box center [614, 359] width 33 height 22
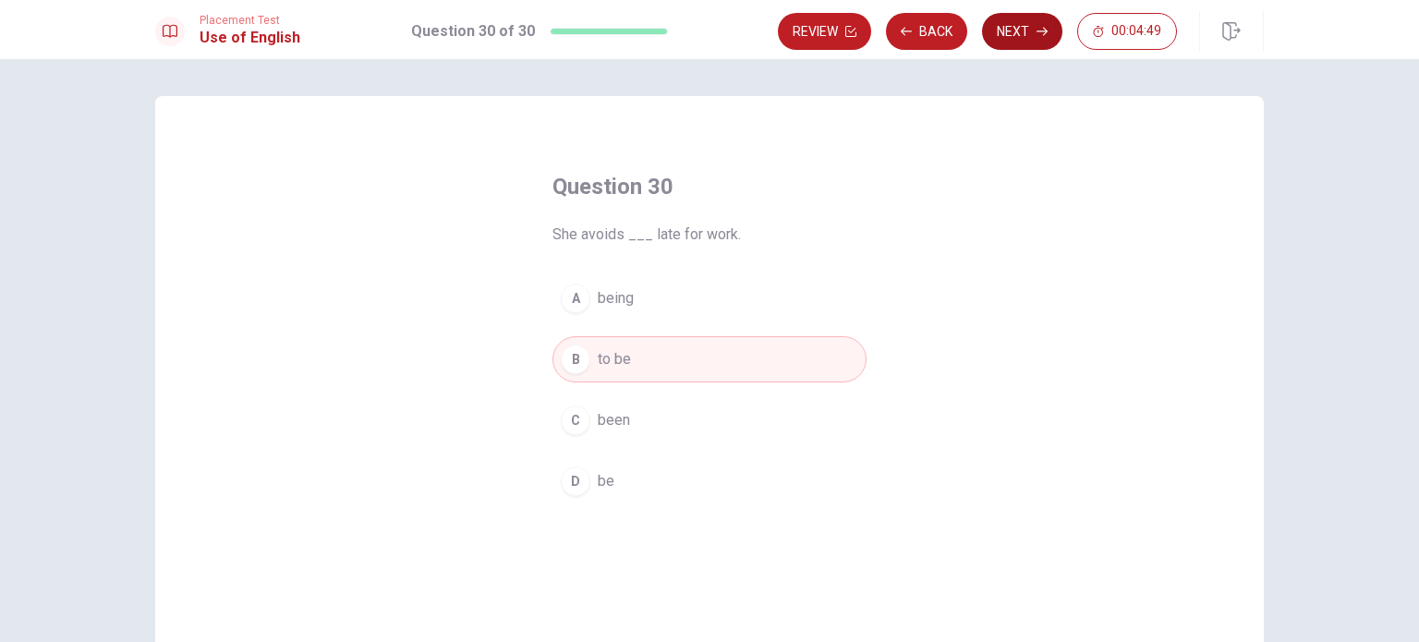
click at [1020, 35] on button "Next" at bounding box center [1022, 31] width 80 height 37
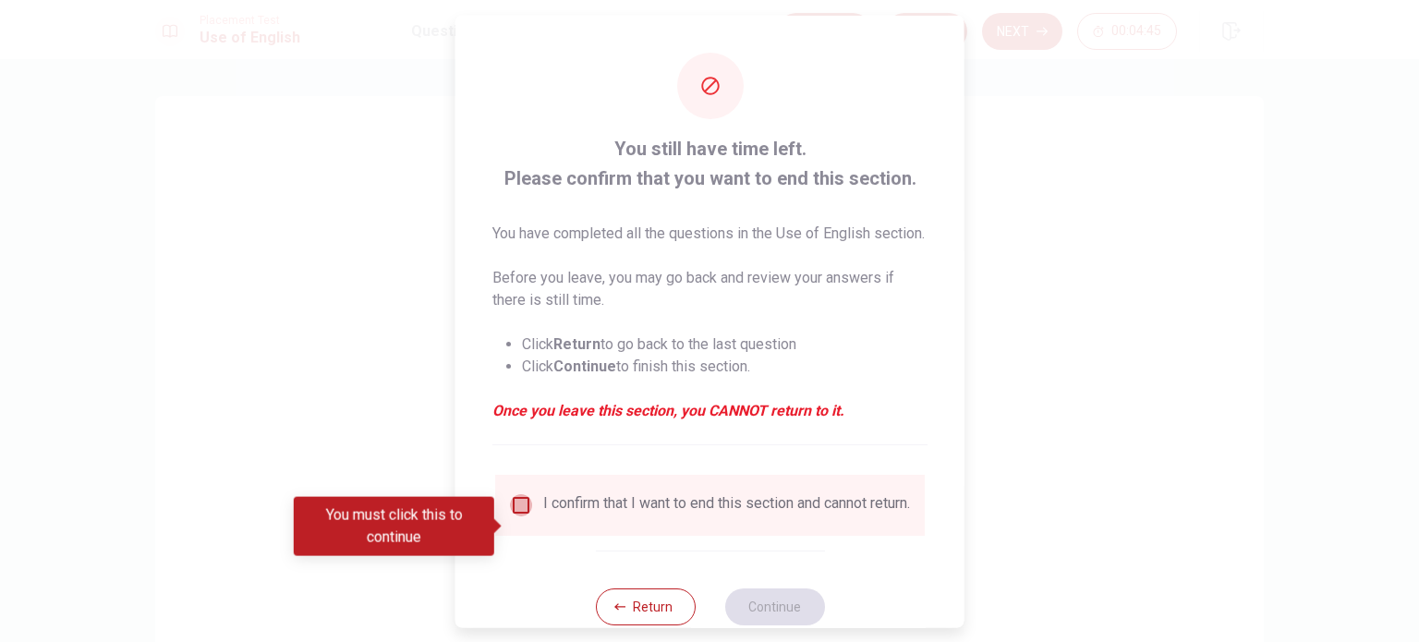
click at [514, 515] on input "You must click this to continue" at bounding box center [521, 504] width 22 height 22
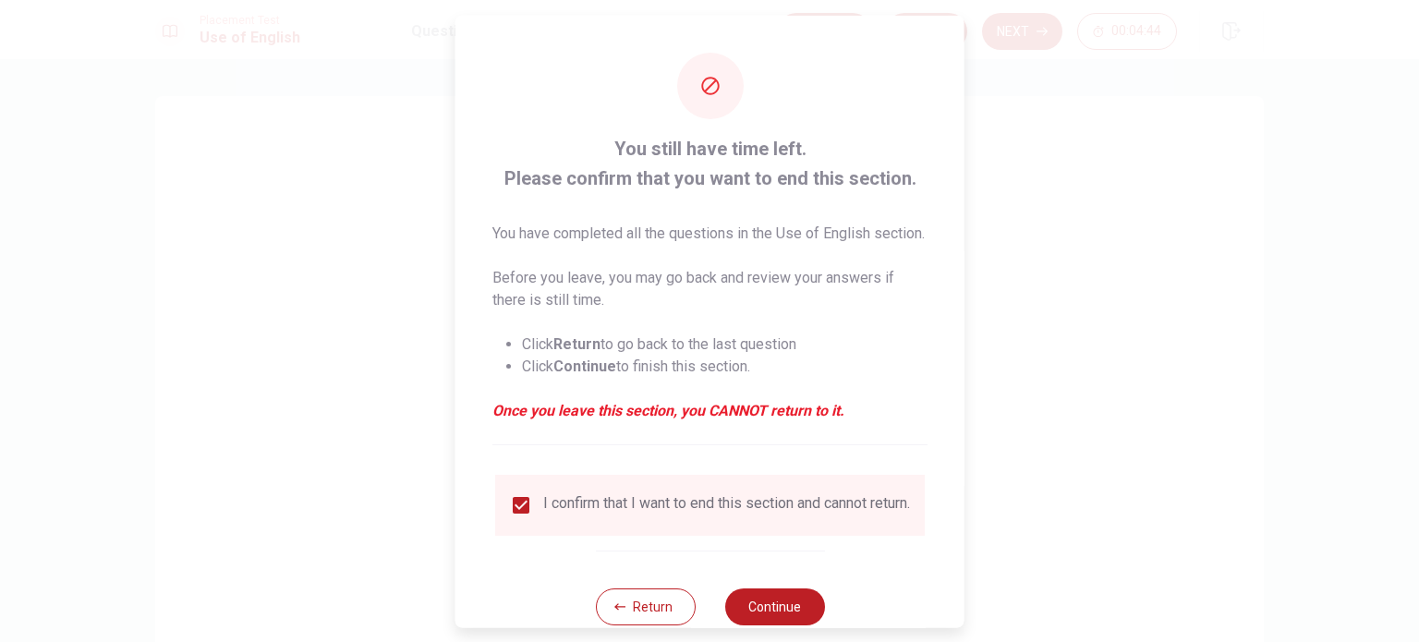
scroll to position [68, 0]
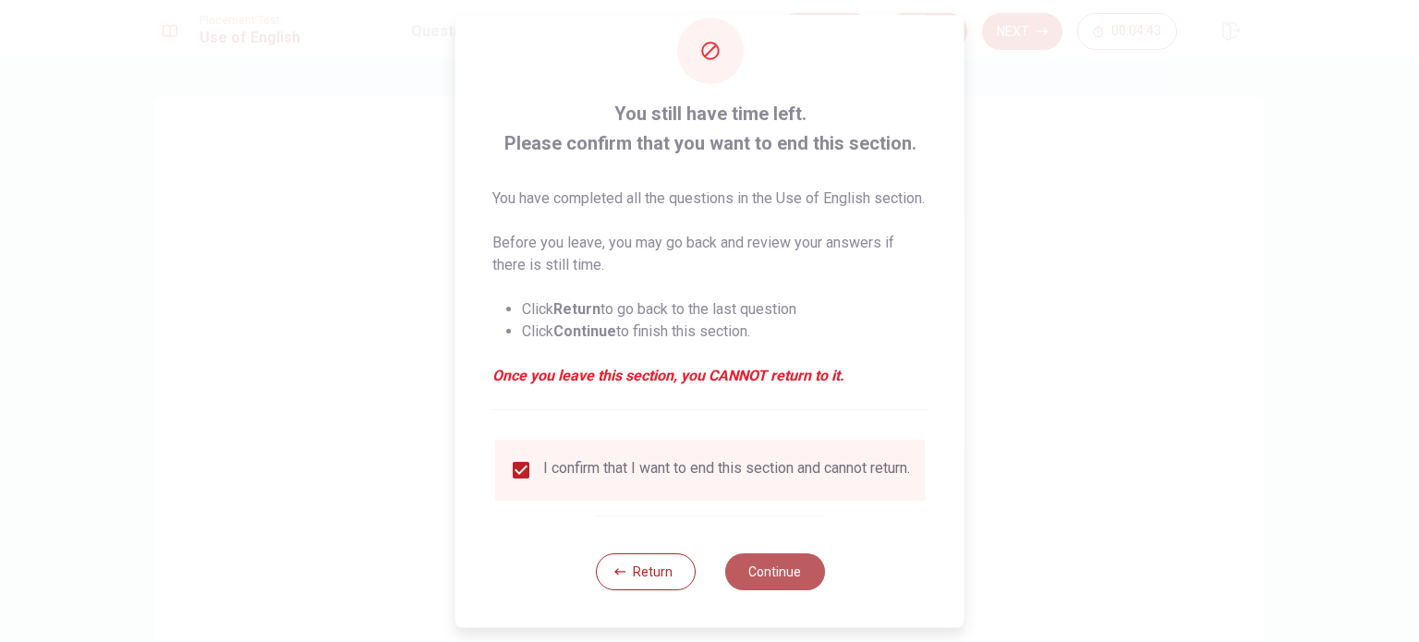
click at [756, 566] on button "Continue" at bounding box center [774, 571] width 100 height 37
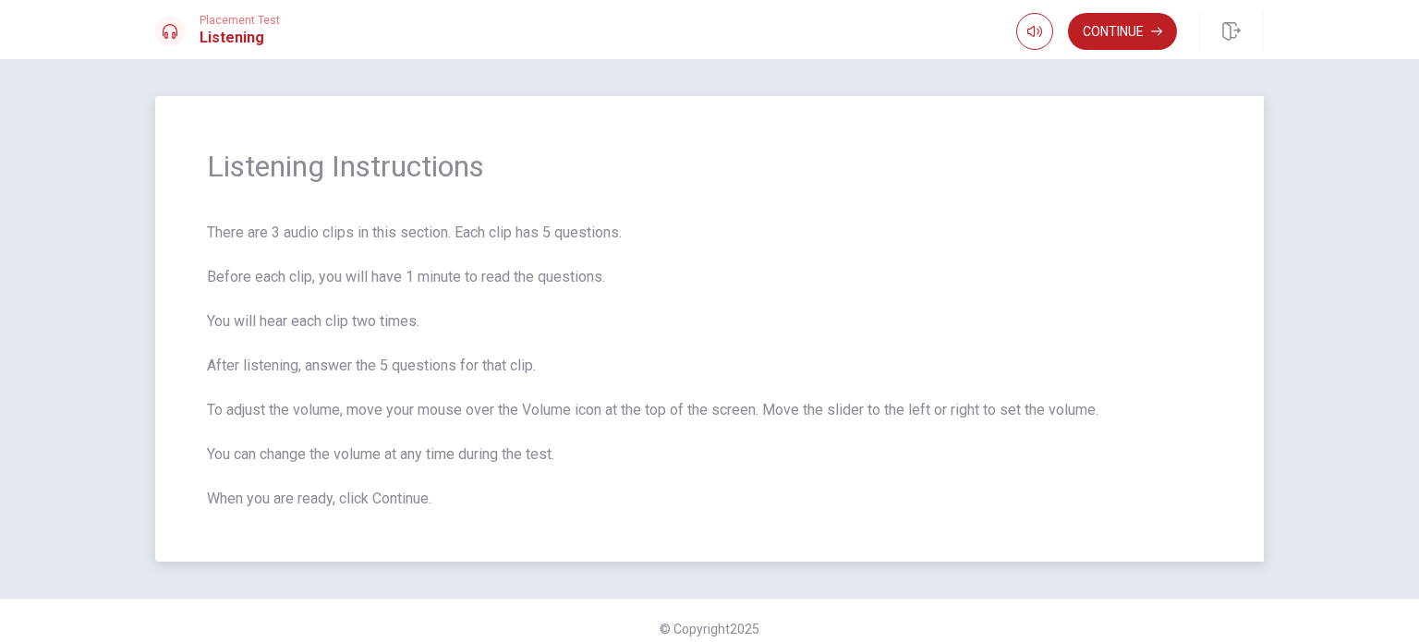
scroll to position [15, 0]
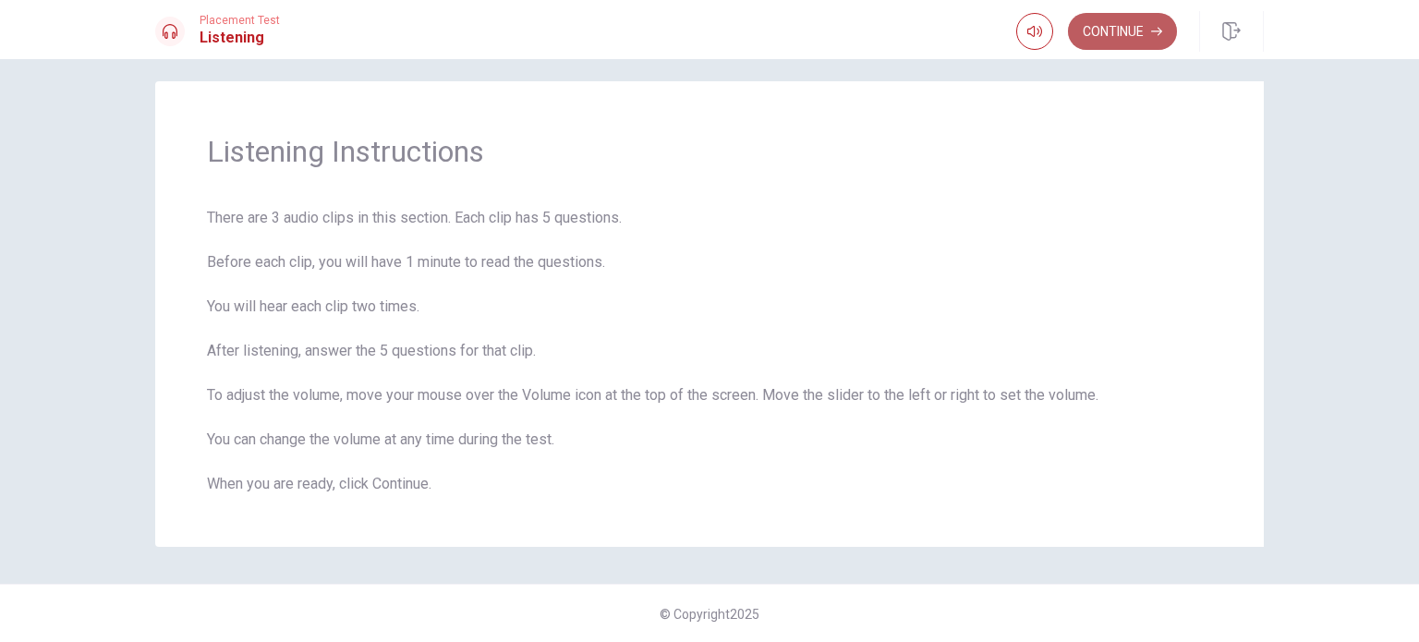
click at [1132, 31] on button "Continue" at bounding box center [1122, 31] width 109 height 37
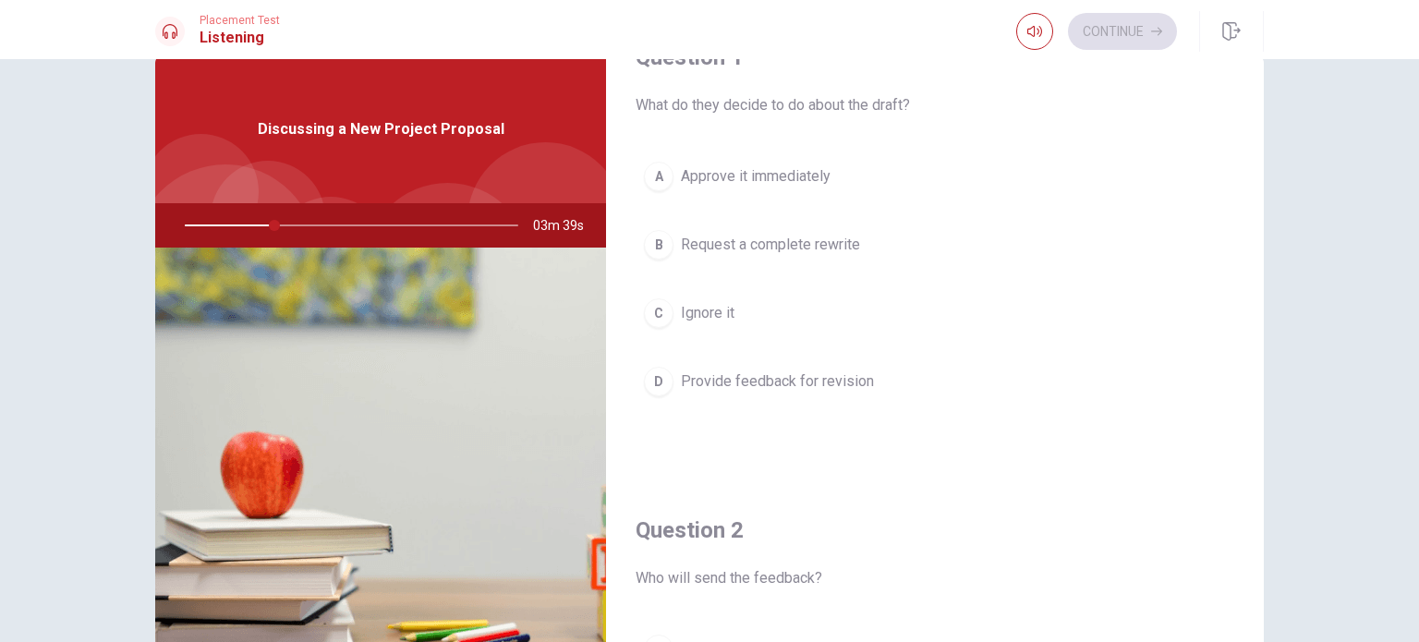
scroll to position [0, 0]
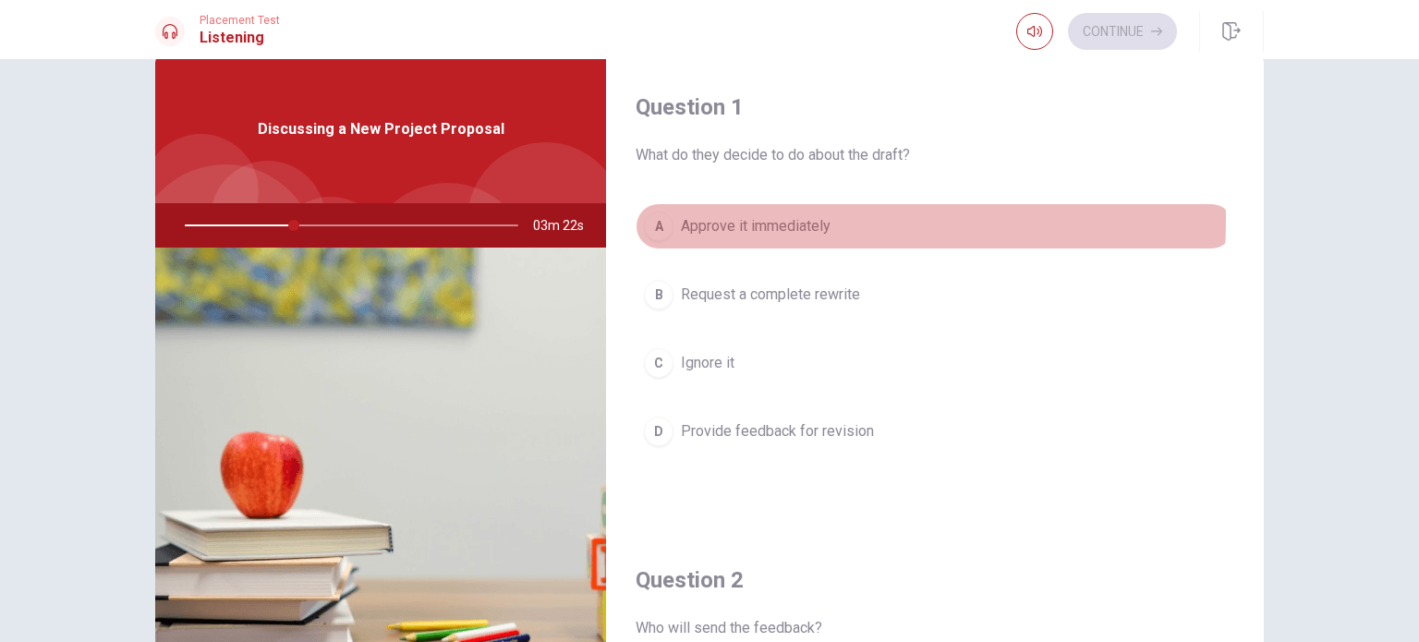
click at [665, 217] on div "A" at bounding box center [659, 226] width 30 height 30
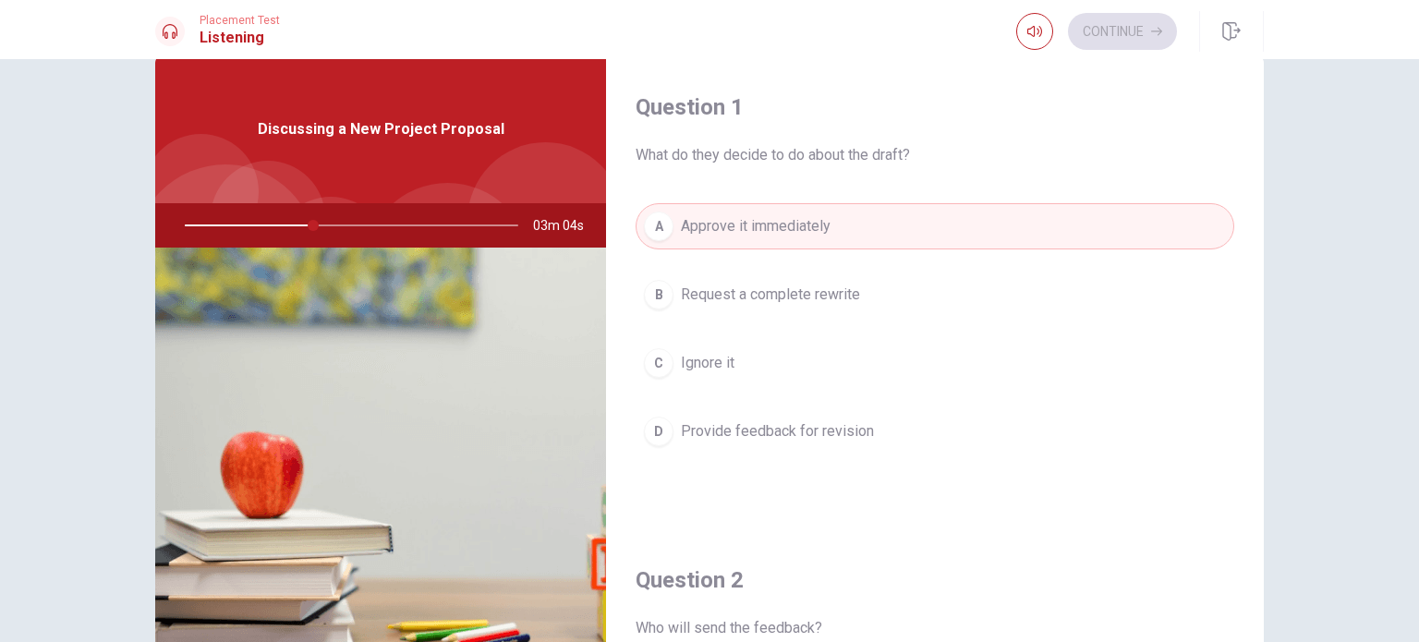
click at [816, 429] on span "Provide feedback for revision" at bounding box center [777, 431] width 193 height 22
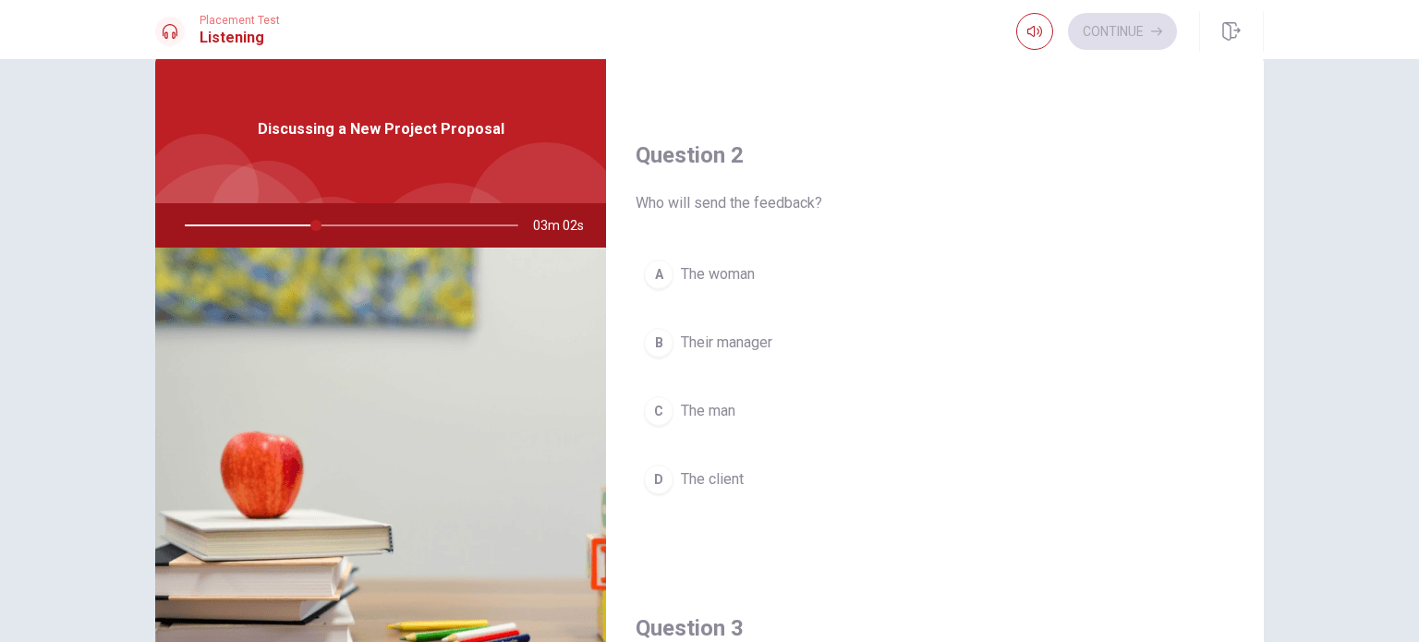
scroll to position [491, 0]
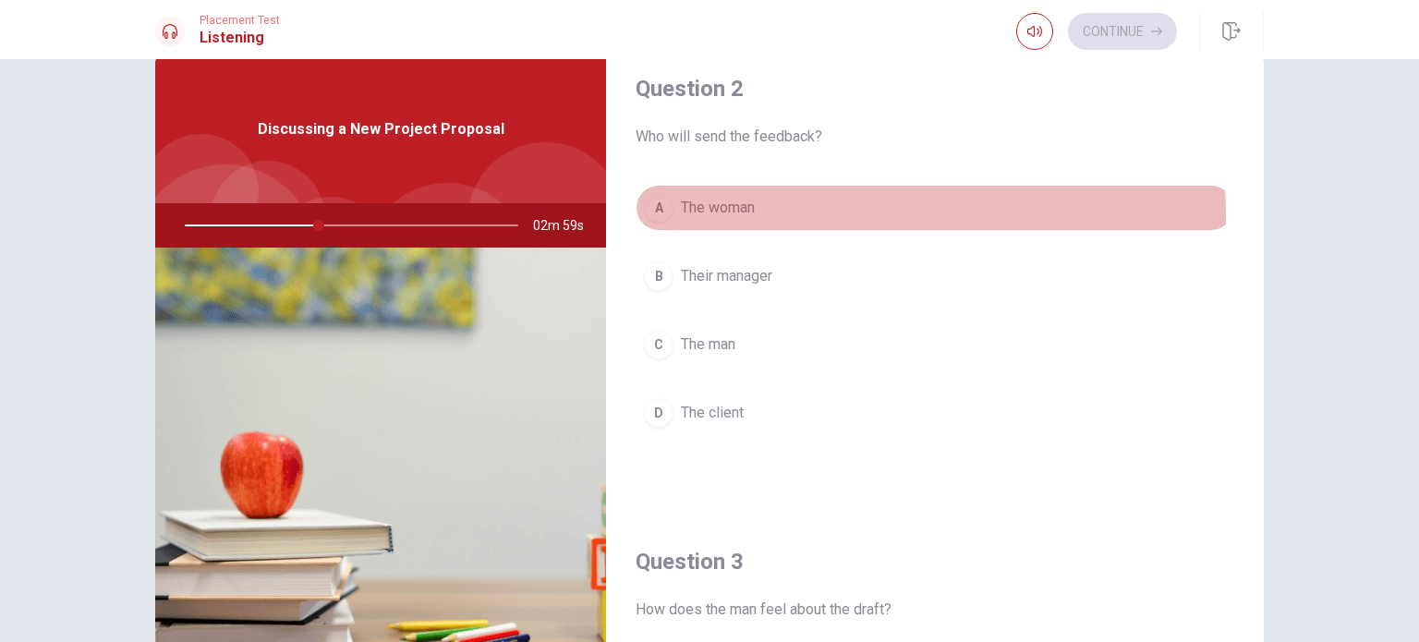
click at [738, 213] on span "The woman" at bounding box center [718, 208] width 74 height 22
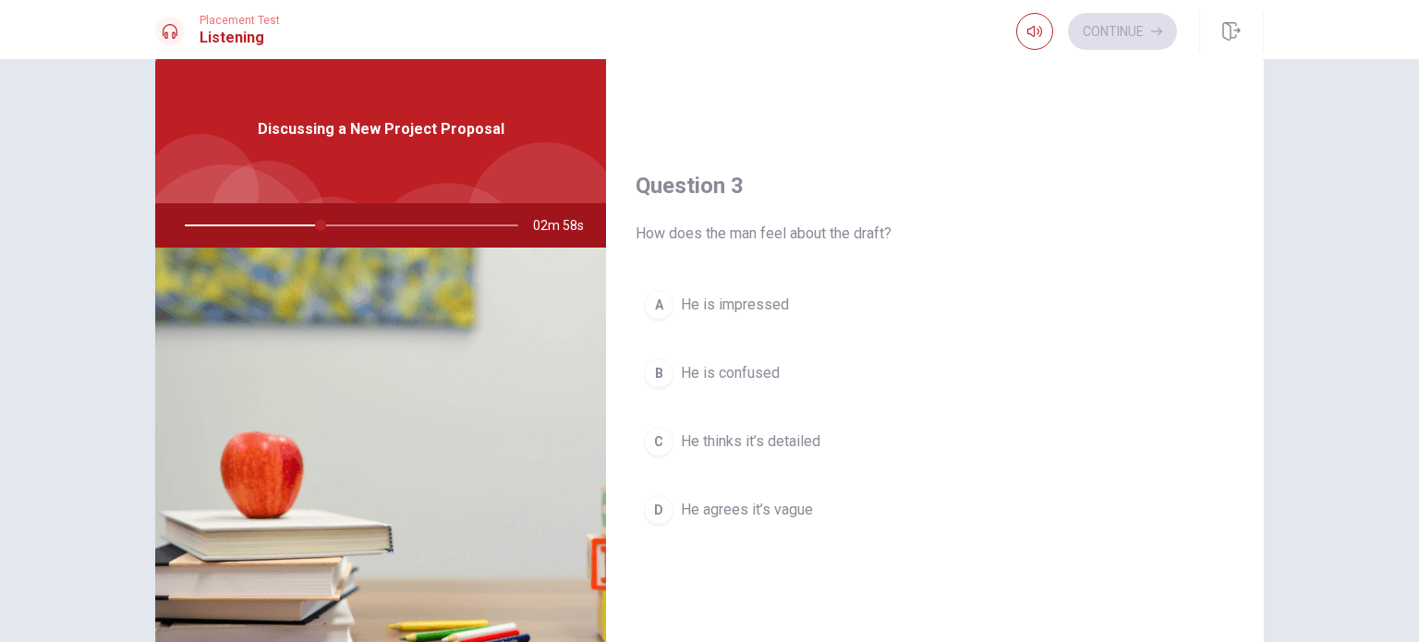
scroll to position [868, 0]
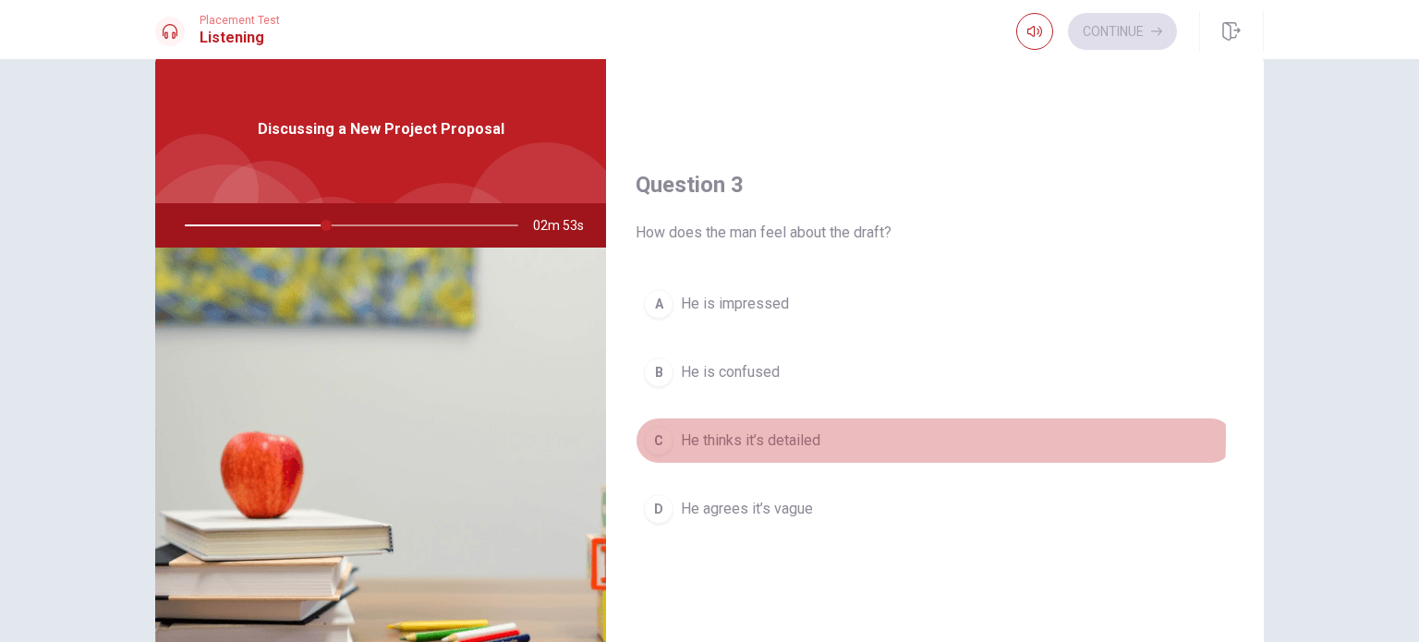
click at [775, 431] on span "He thinks it’s detailed" at bounding box center [750, 440] width 139 height 22
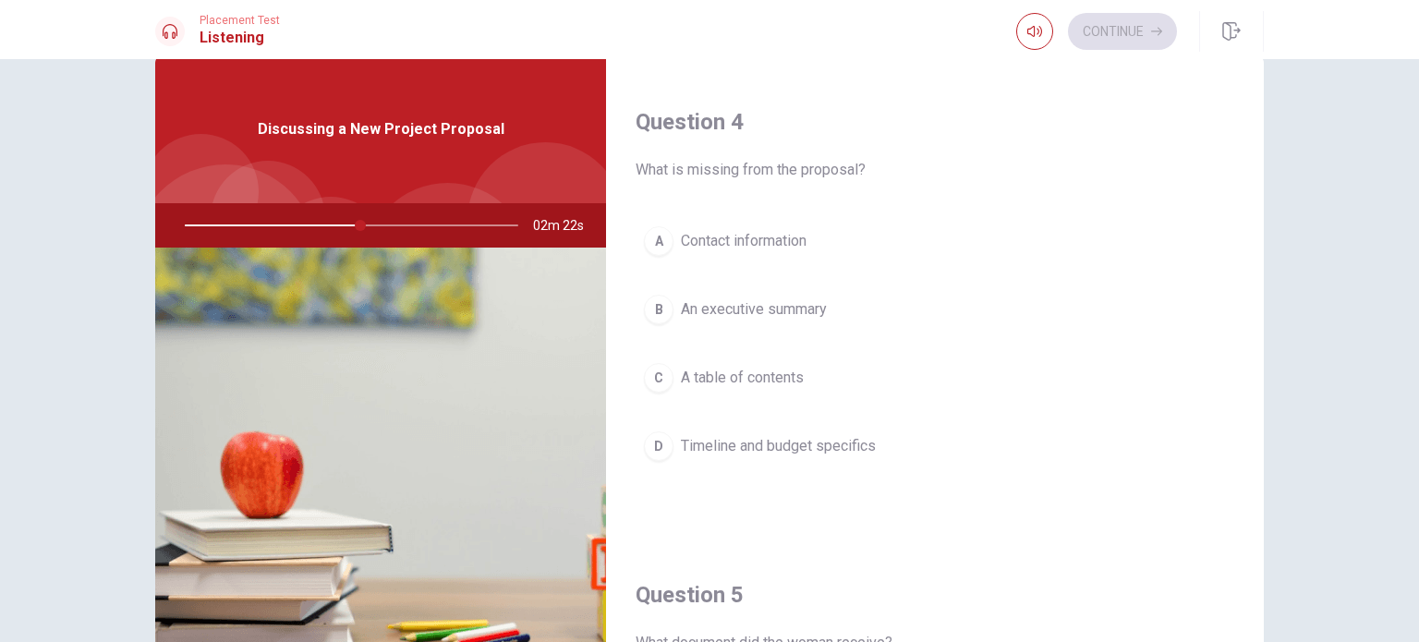
scroll to position [1406, 0]
click at [791, 441] on span "Timeline and budget specifics" at bounding box center [778, 444] width 195 height 22
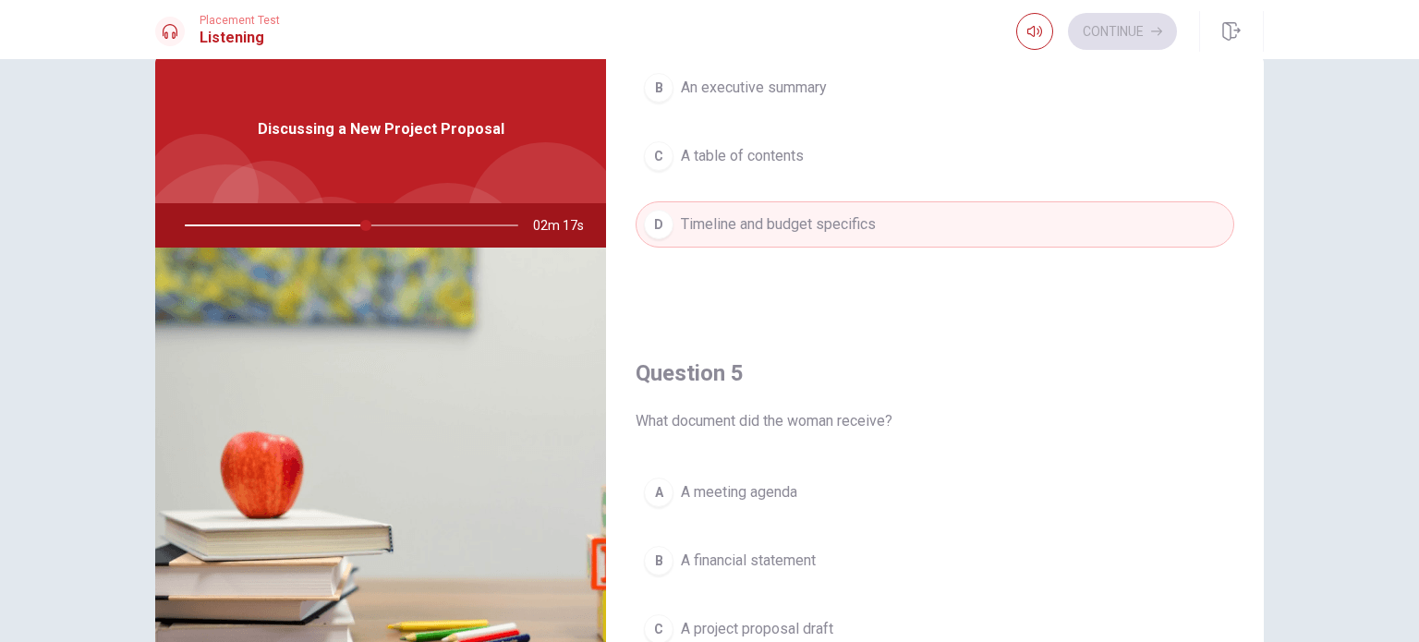
scroll to position [1714, 0]
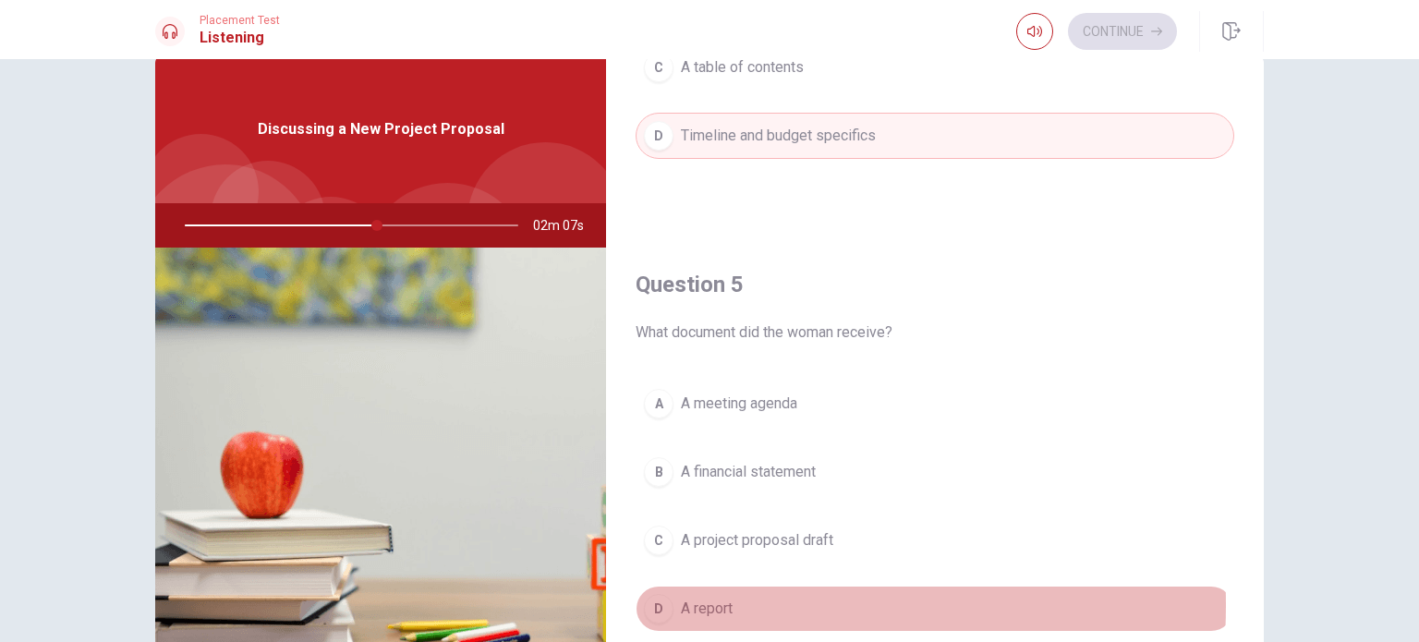
click at [654, 597] on div "D" at bounding box center [659, 609] width 30 height 30
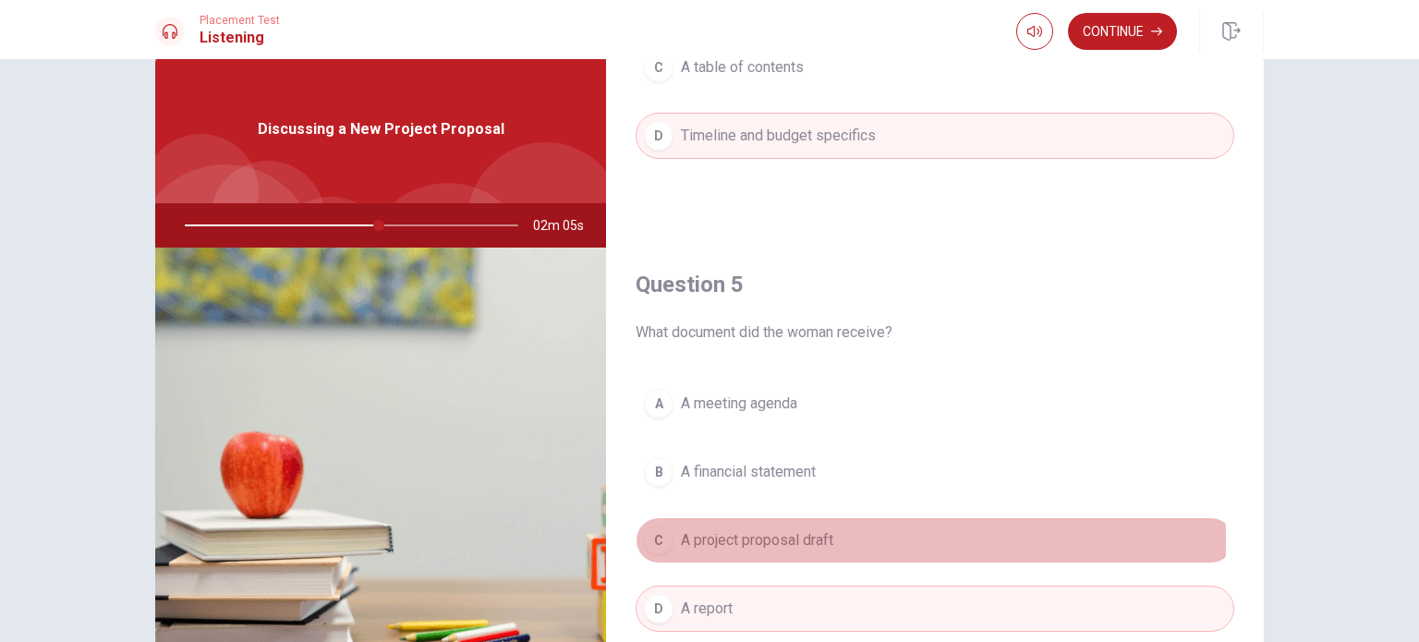
click at [671, 531] on button "C A project proposal draft" at bounding box center [934, 540] width 598 height 46
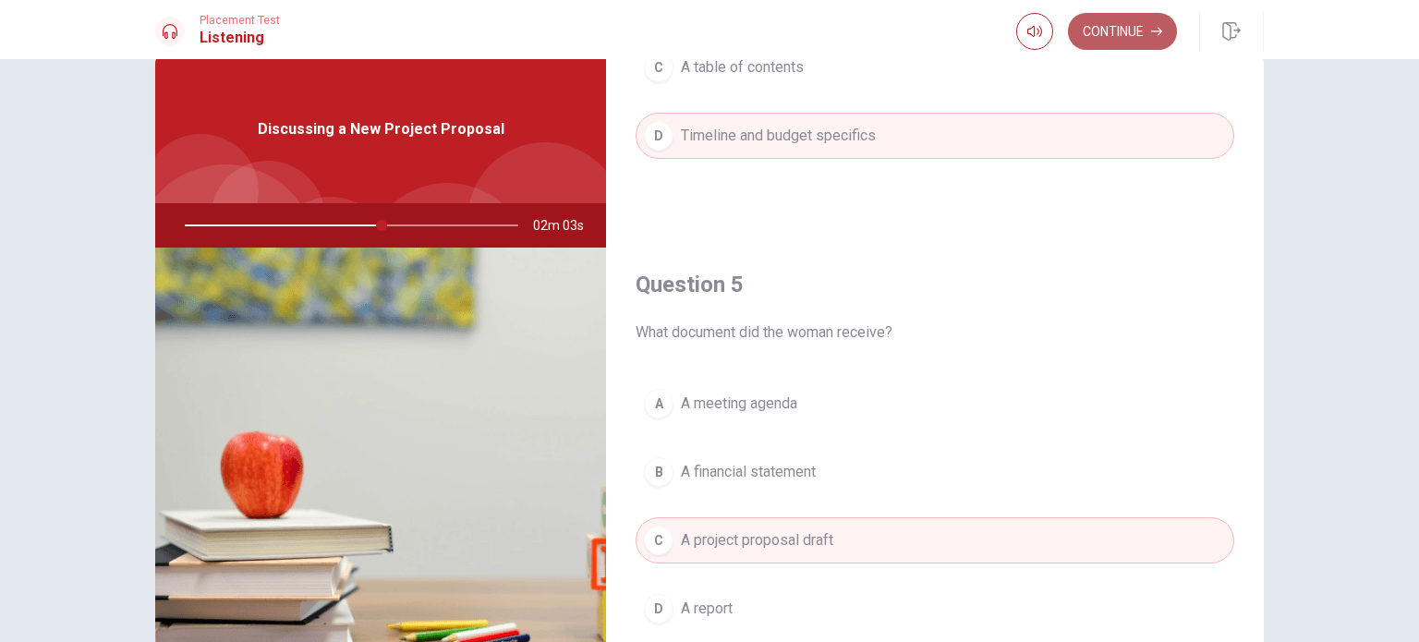
click at [1134, 42] on button "Continue" at bounding box center [1122, 31] width 109 height 37
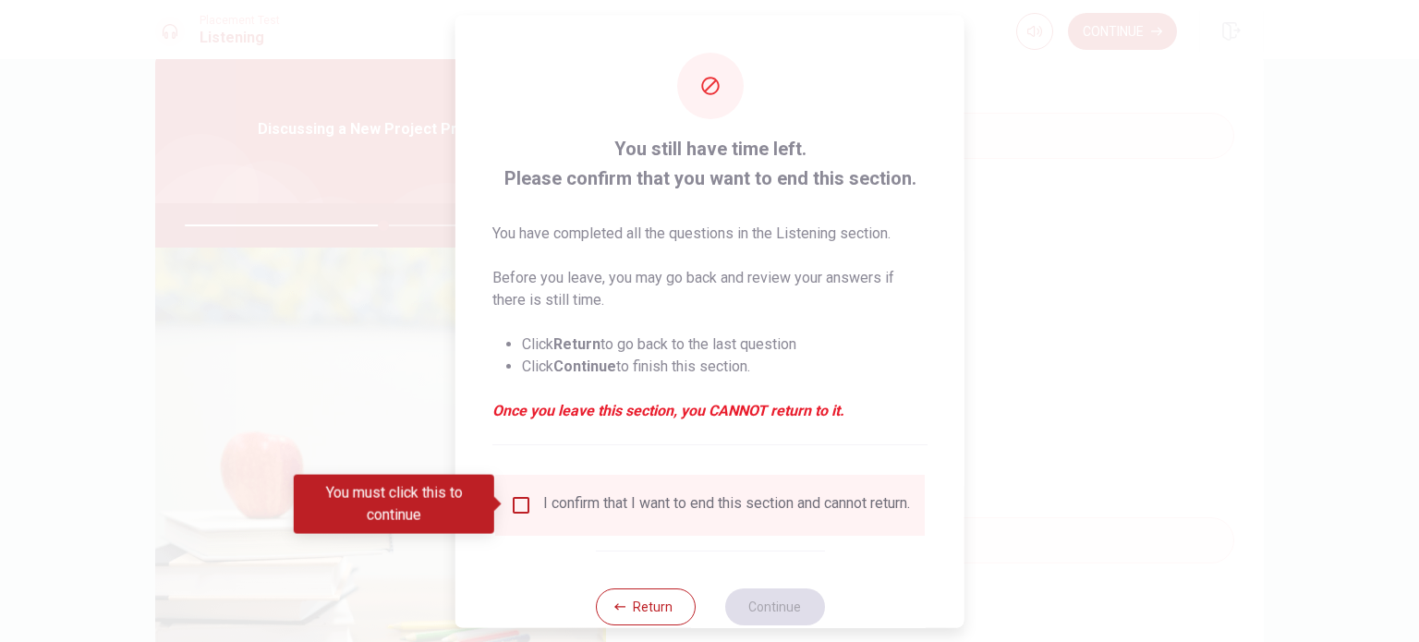
scroll to position [46, 0]
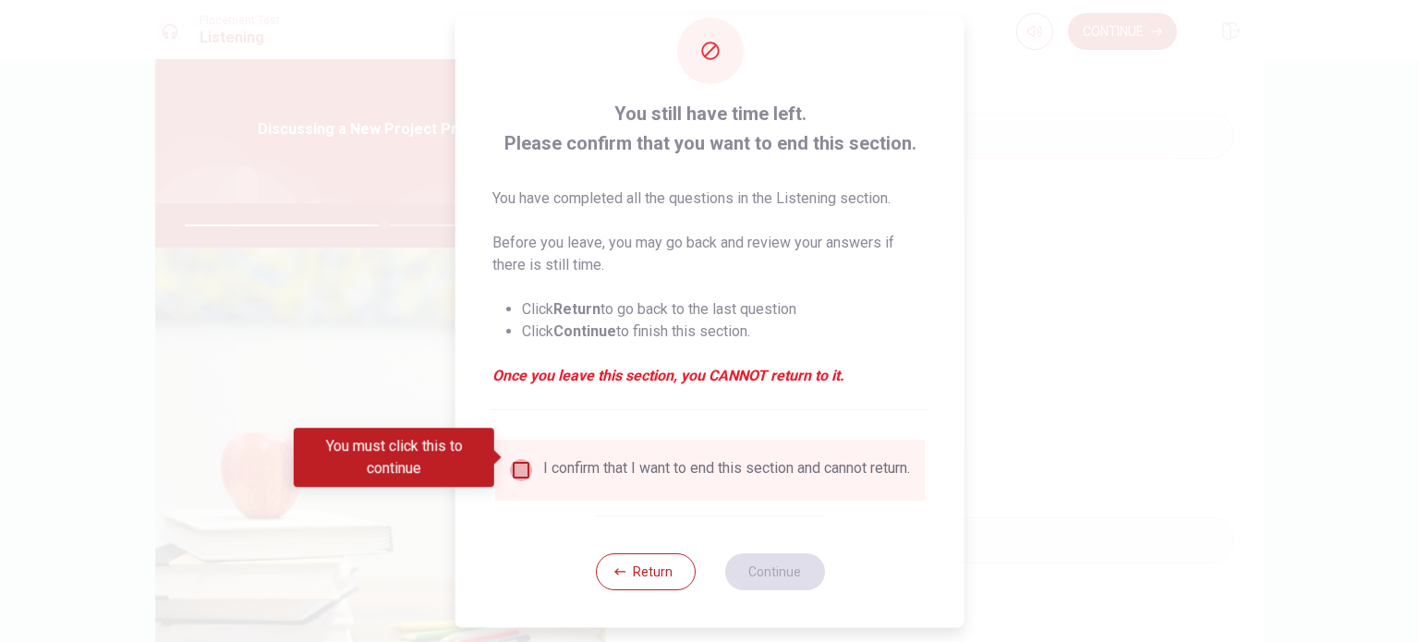
click at [520, 459] on input "You must click this to continue" at bounding box center [521, 470] width 22 height 22
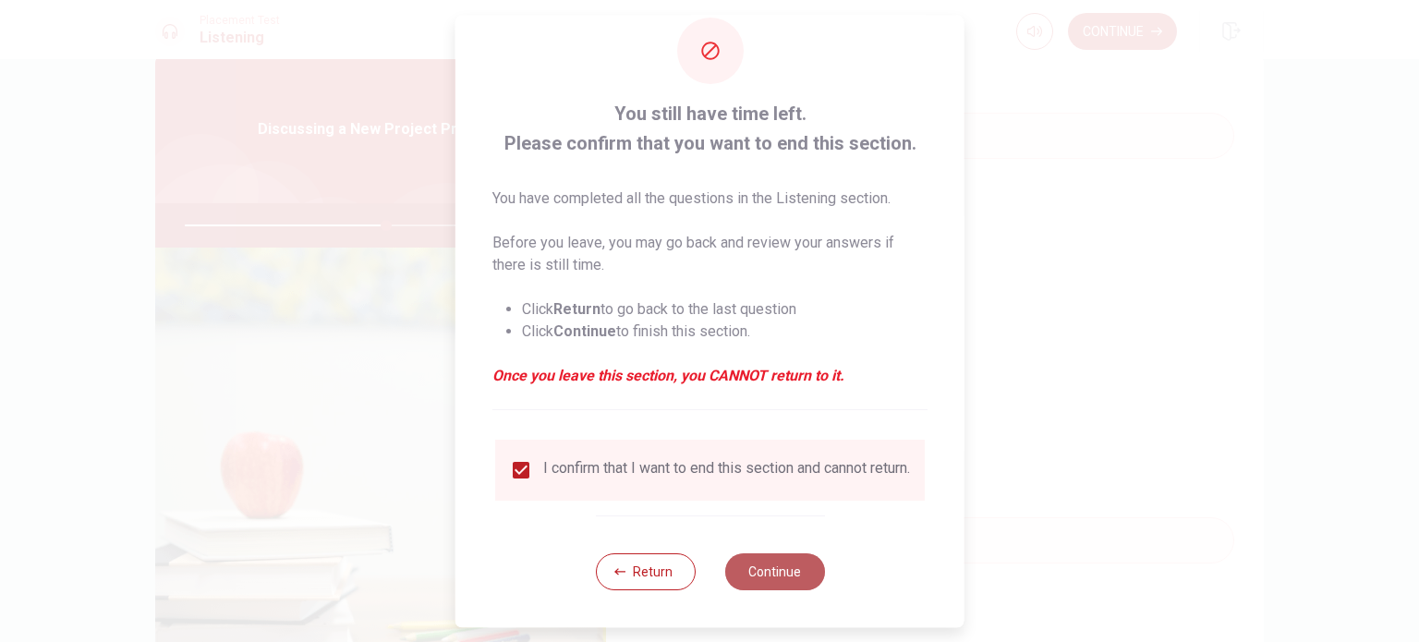
click at [772, 572] on button "Continue" at bounding box center [774, 571] width 100 height 37
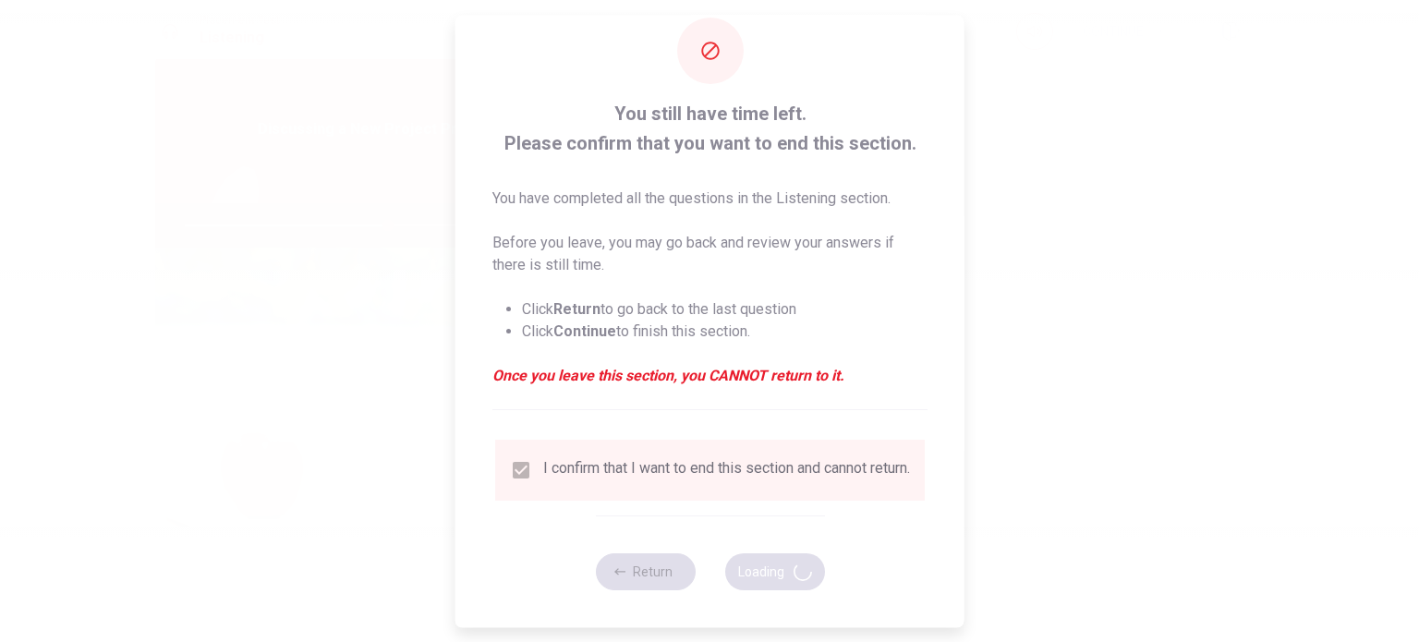
type input "61"
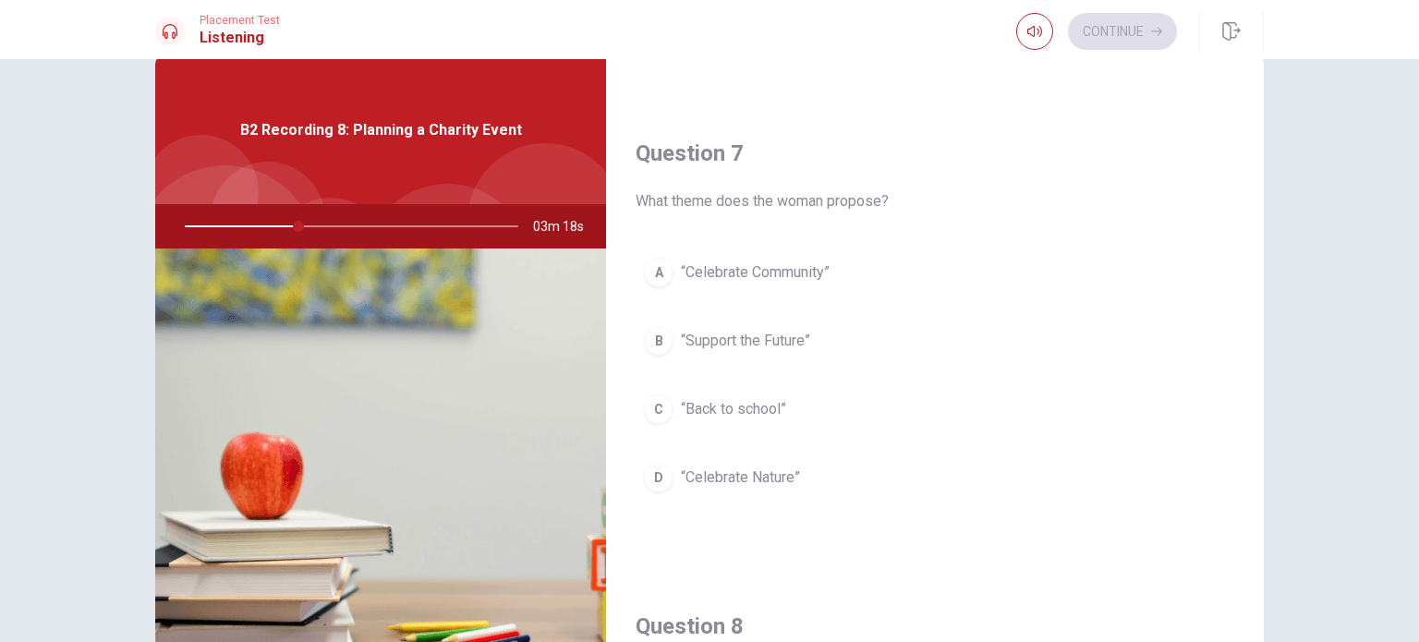
scroll to position [429, 0]
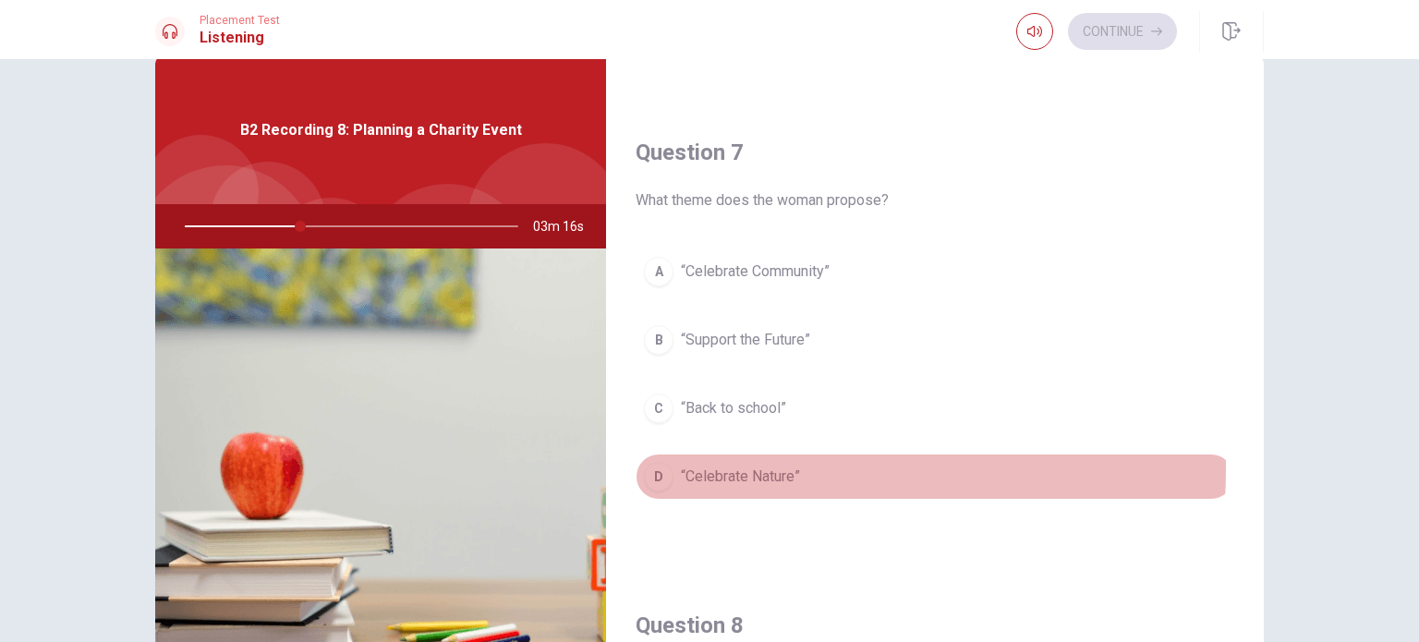
click at [649, 465] on div "D" at bounding box center [659, 477] width 30 height 30
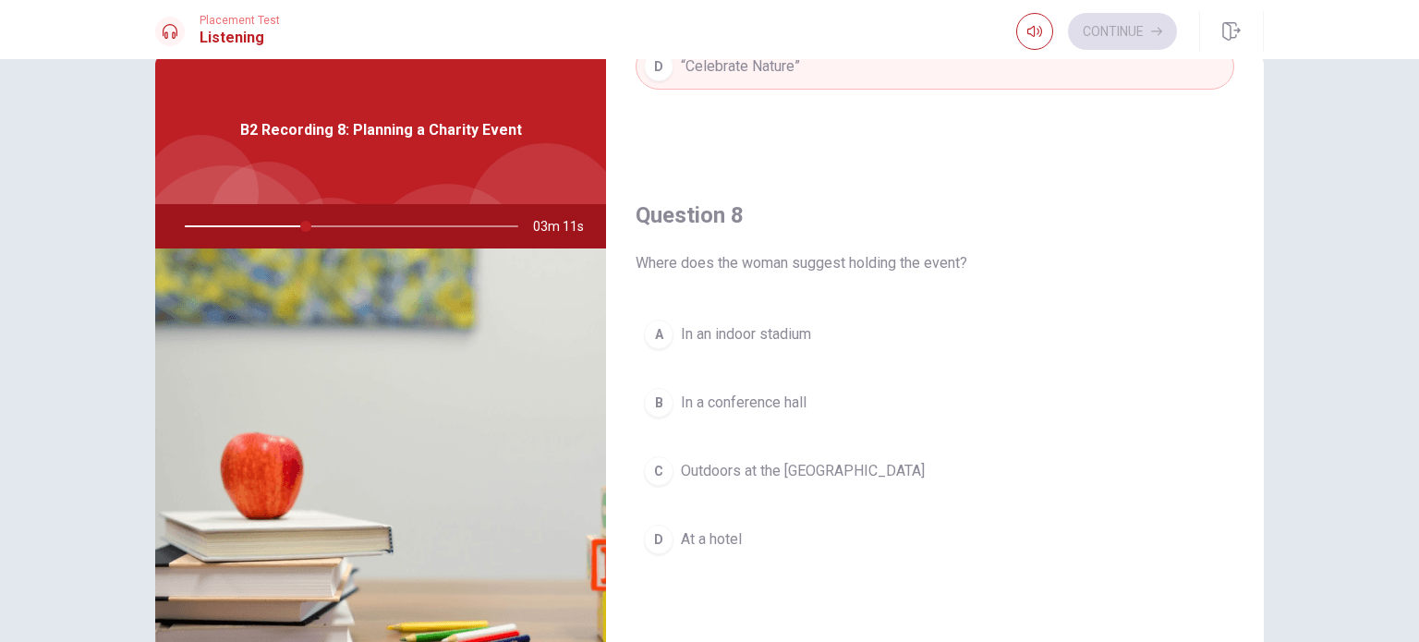
scroll to position [840, 0]
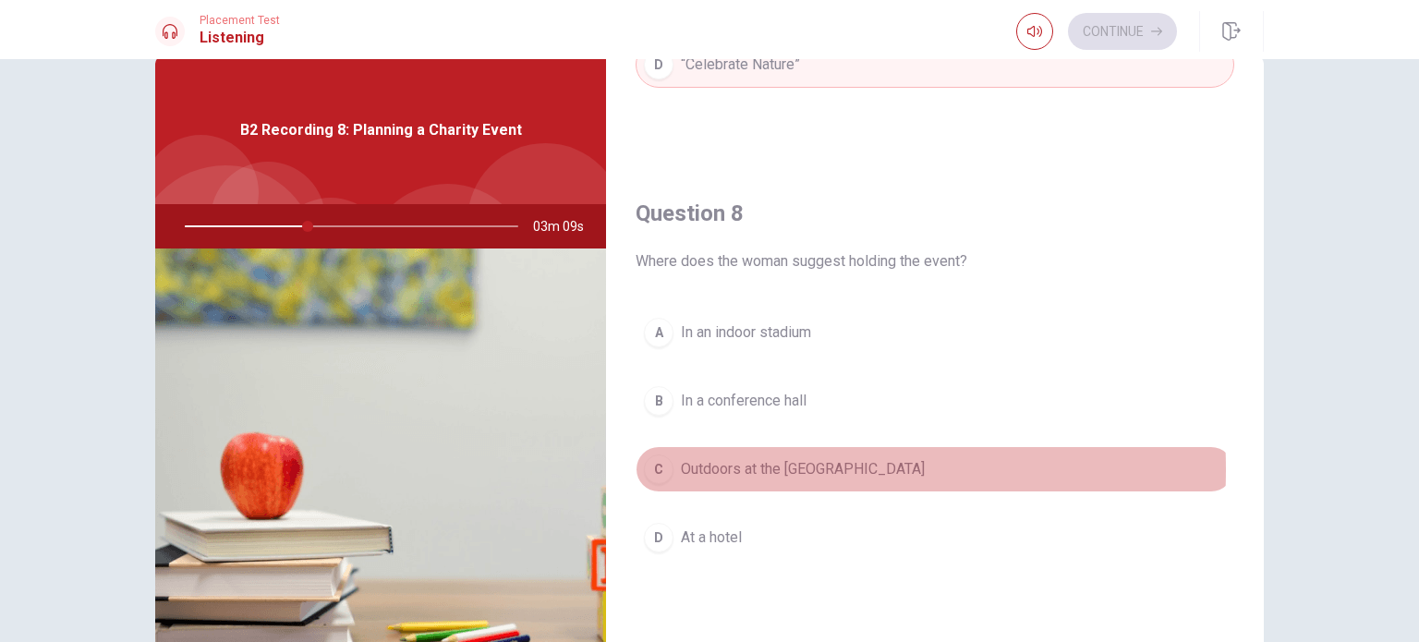
click at [649, 465] on div "C" at bounding box center [659, 469] width 30 height 30
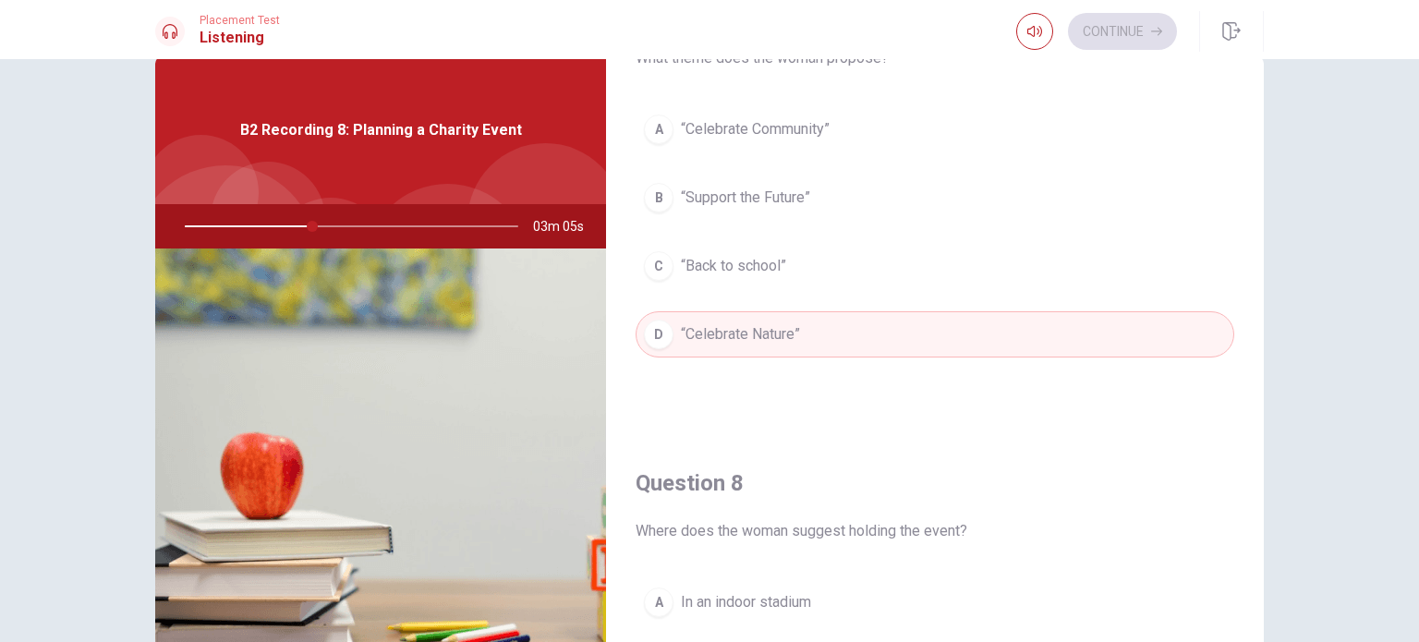
scroll to position [501, 0]
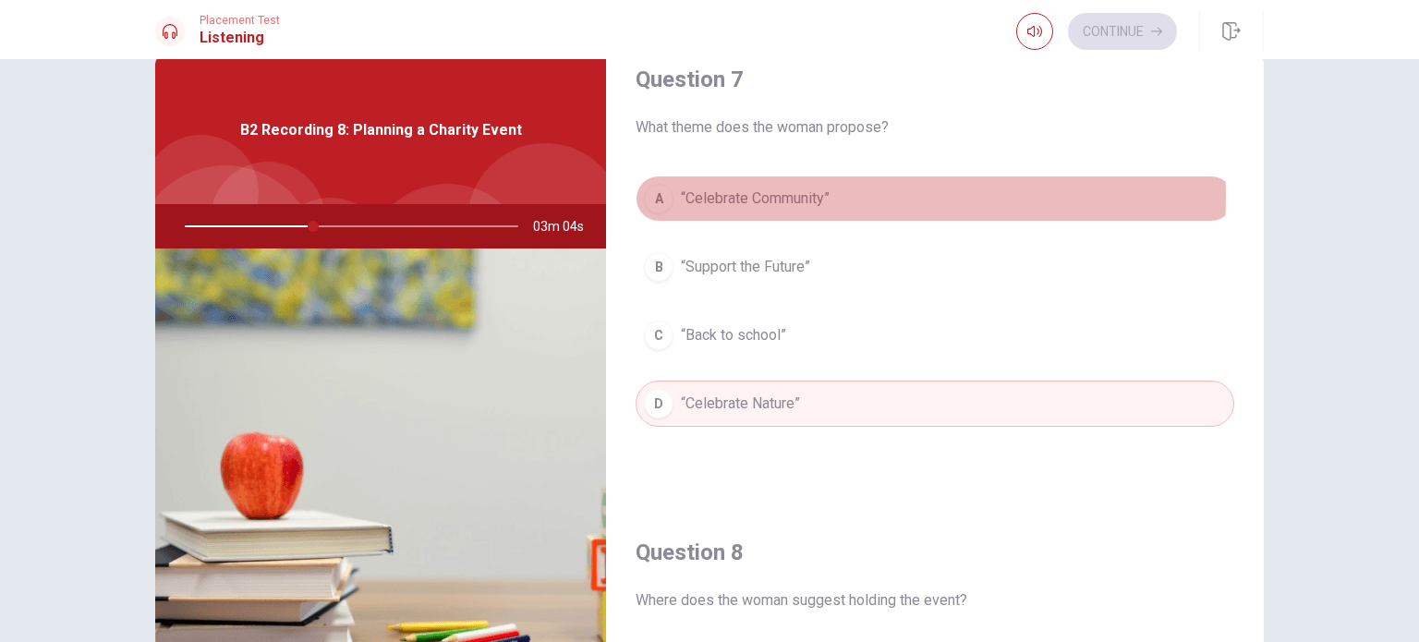
click at [758, 194] on span "“Celebrate Community”" at bounding box center [755, 198] width 149 height 22
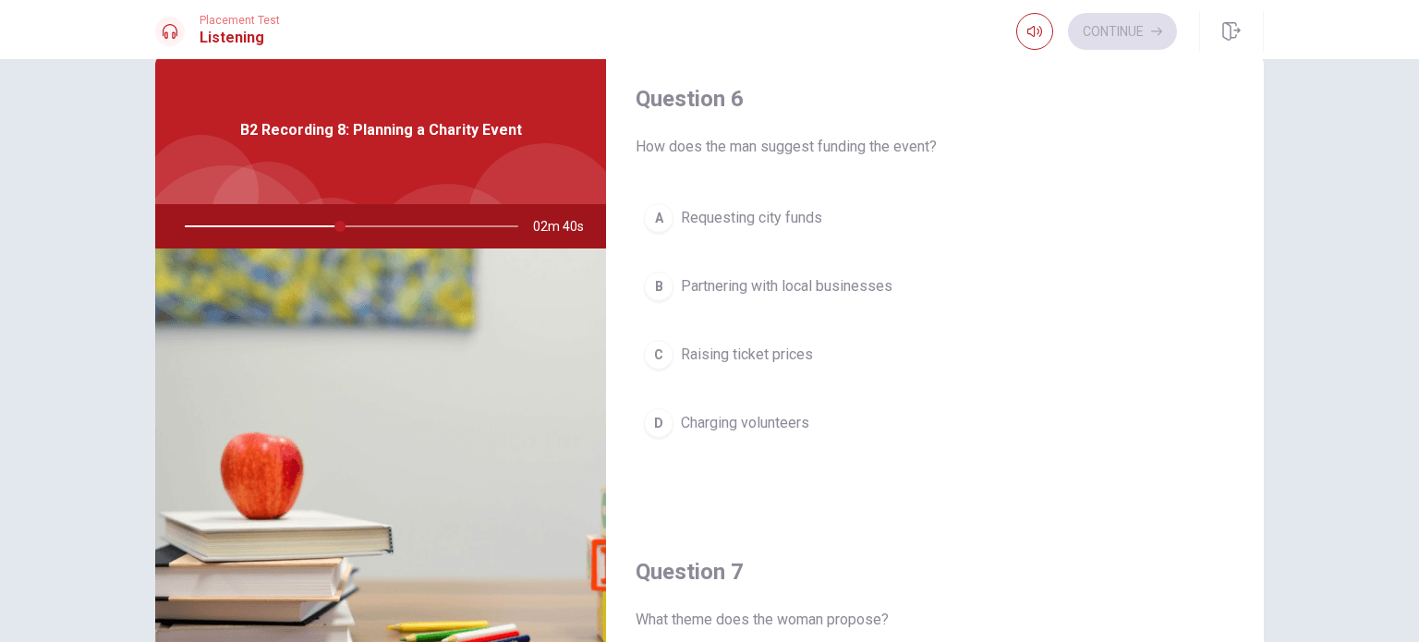
scroll to position [7, 0]
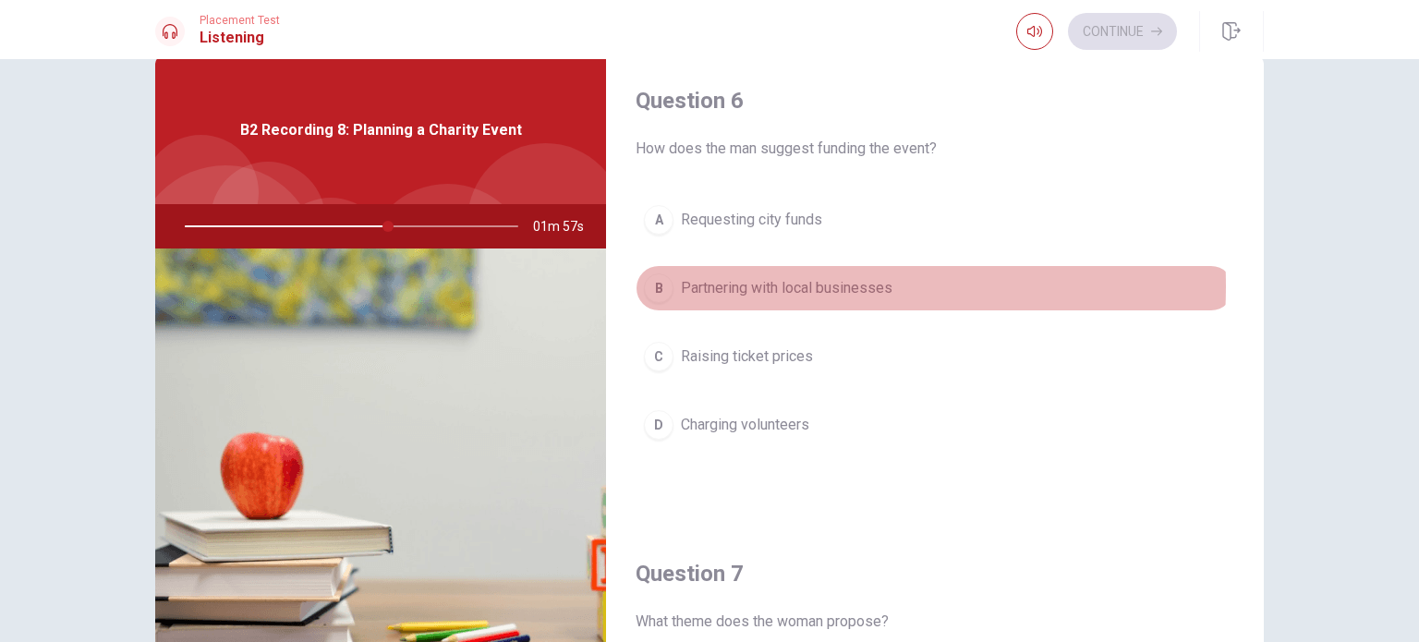
click at [766, 284] on span "Partnering with local businesses" at bounding box center [786, 288] width 211 height 22
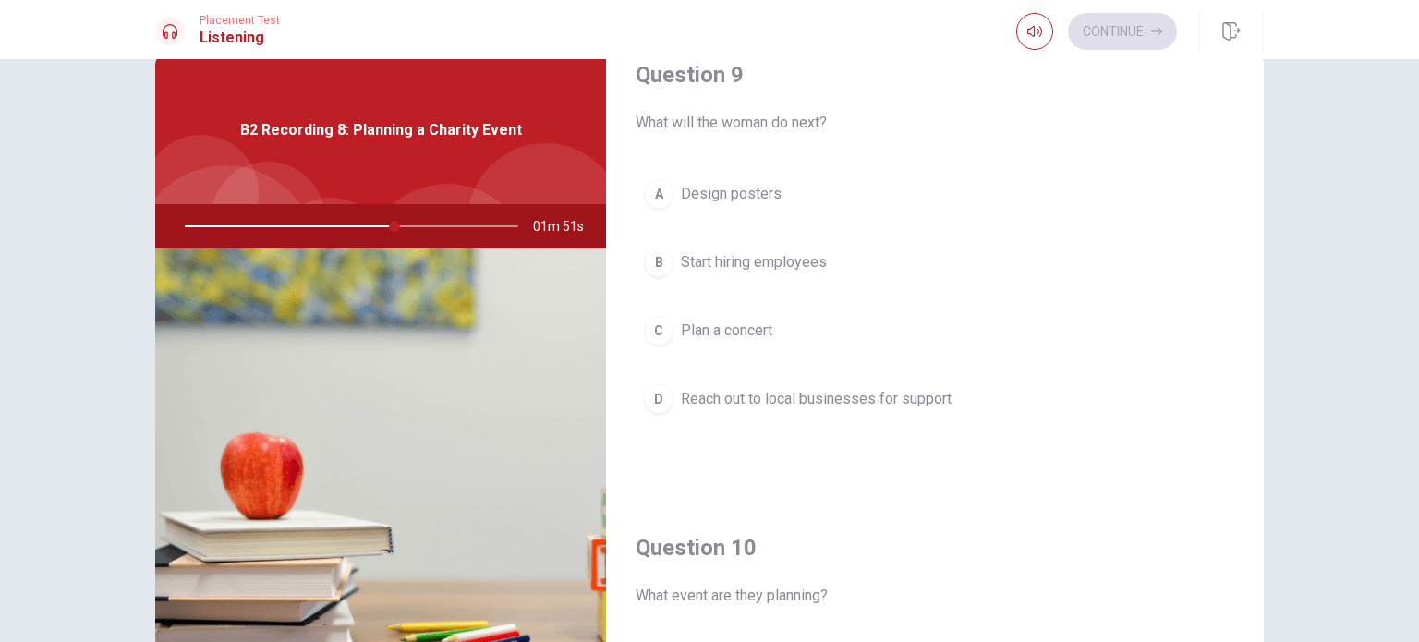
scroll to position [1454, 0]
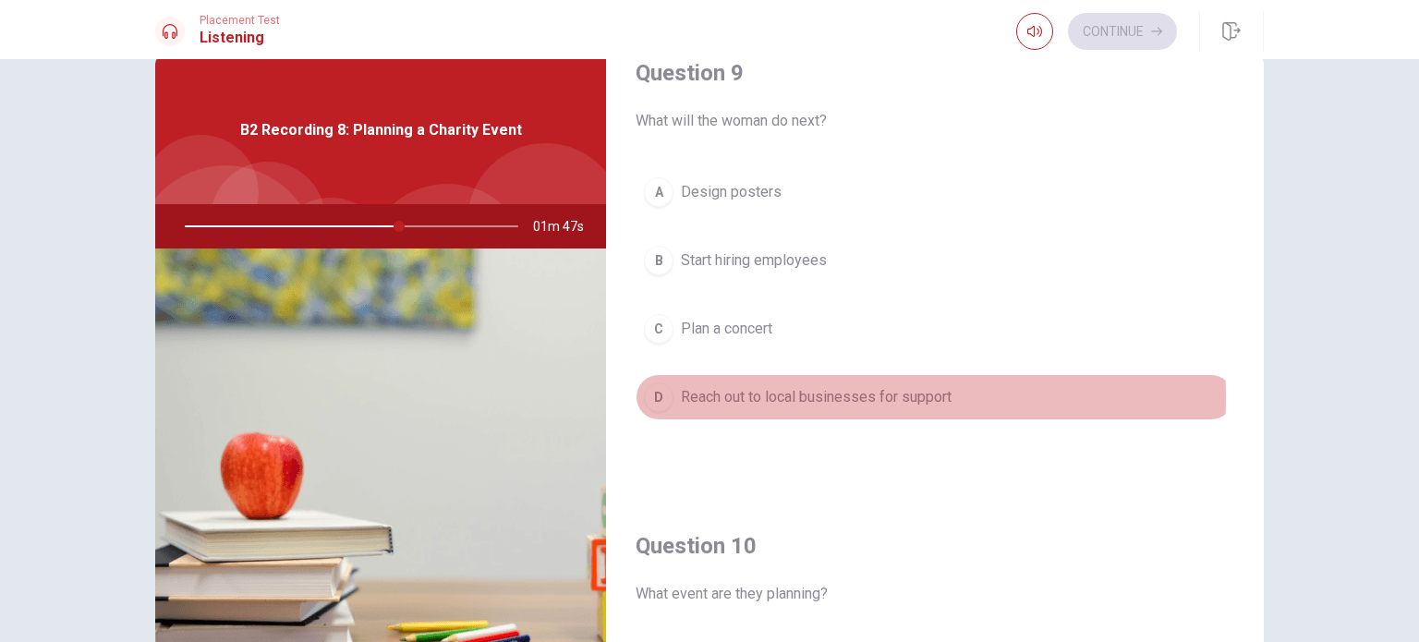
click at [789, 391] on span "Reach out to local businesses for support" at bounding box center [816, 397] width 271 height 22
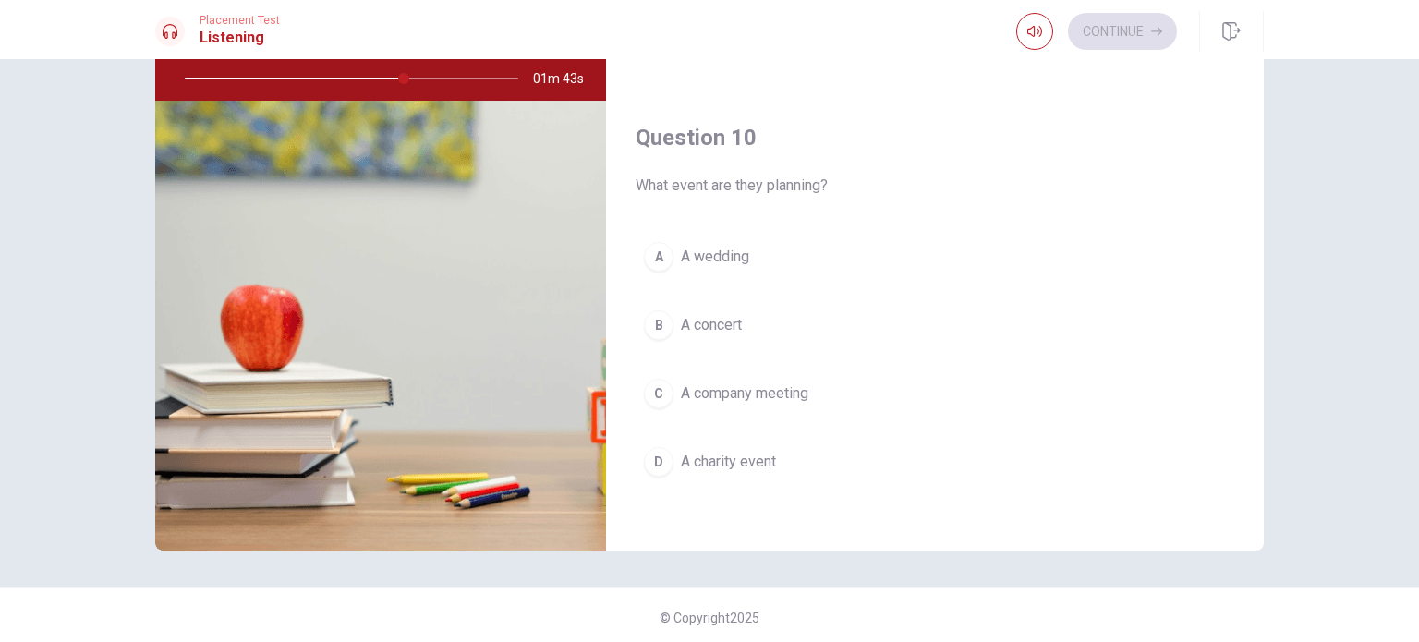
scroll to position [188, 0]
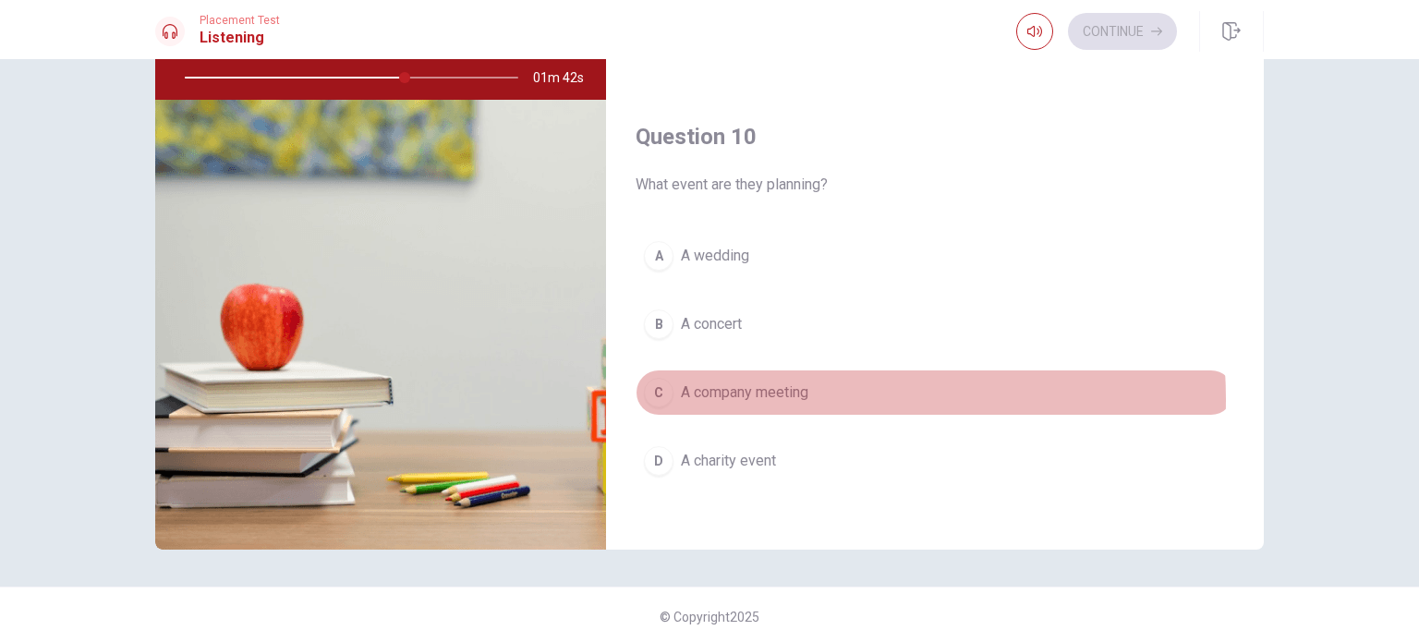
click at [789, 391] on span "A company meeting" at bounding box center [744, 392] width 127 height 22
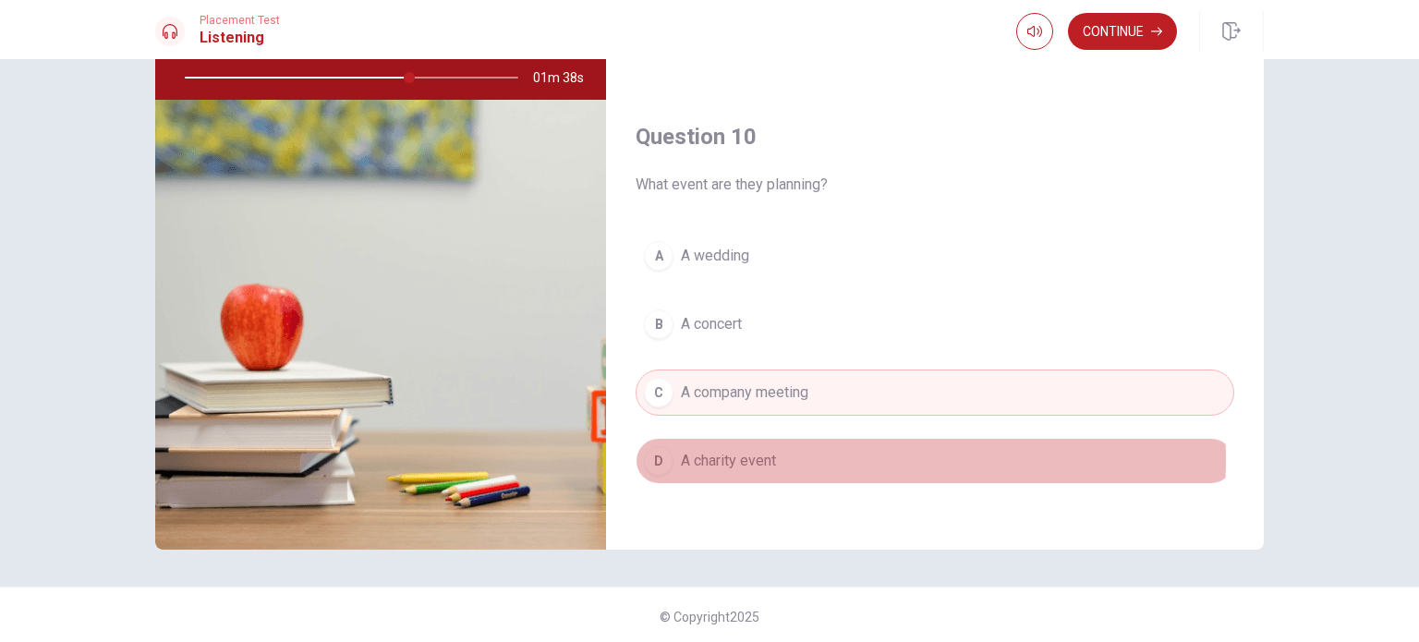
click at [751, 450] on span "A charity event" at bounding box center [728, 461] width 95 height 22
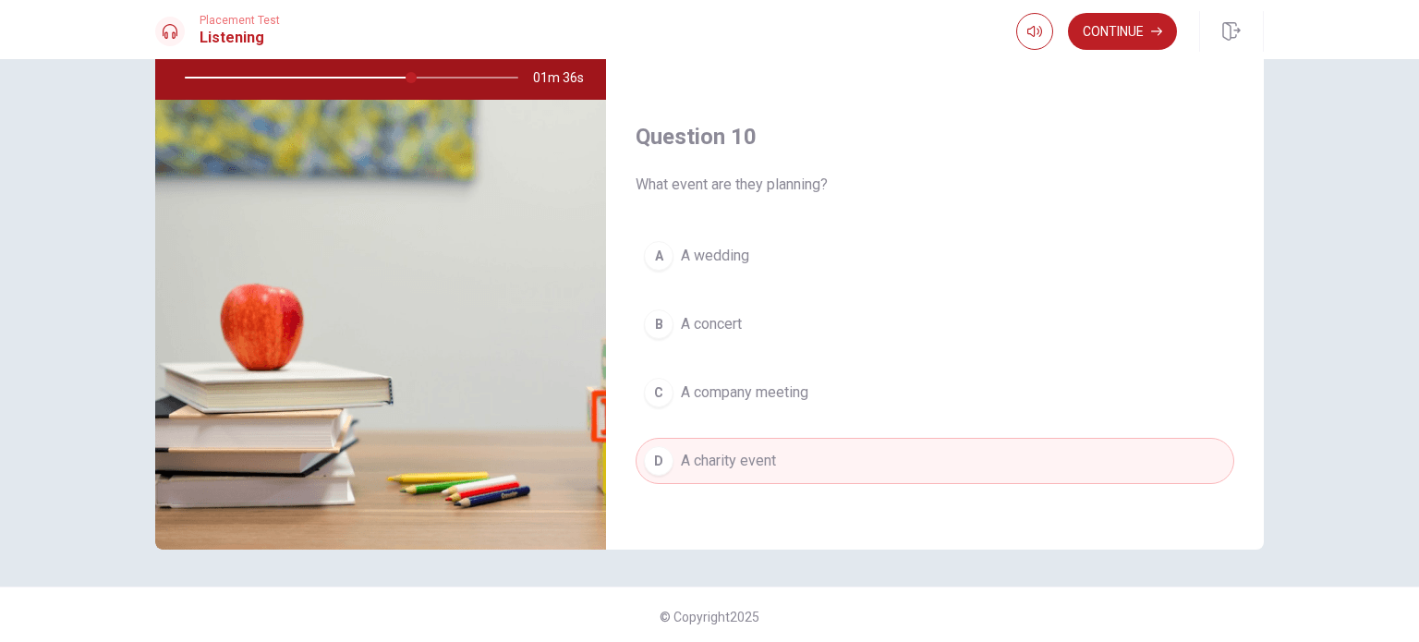
scroll to position [192, 0]
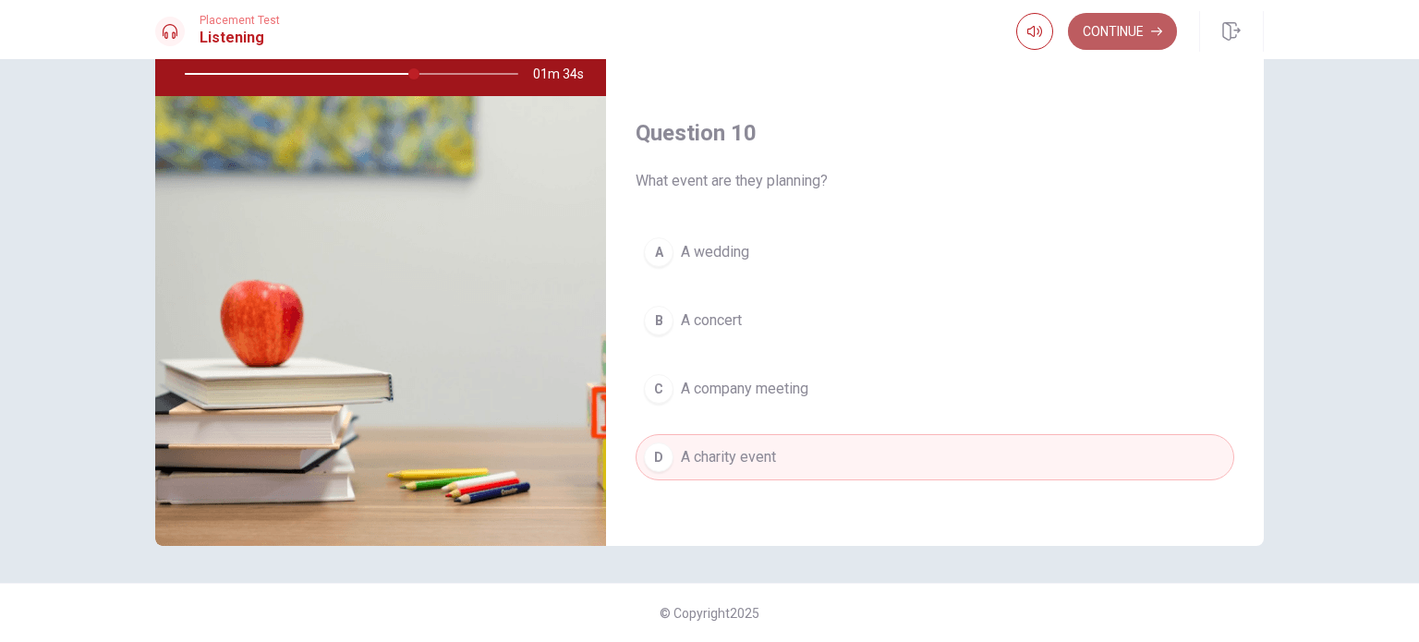
click at [1133, 30] on button "Continue" at bounding box center [1122, 31] width 109 height 37
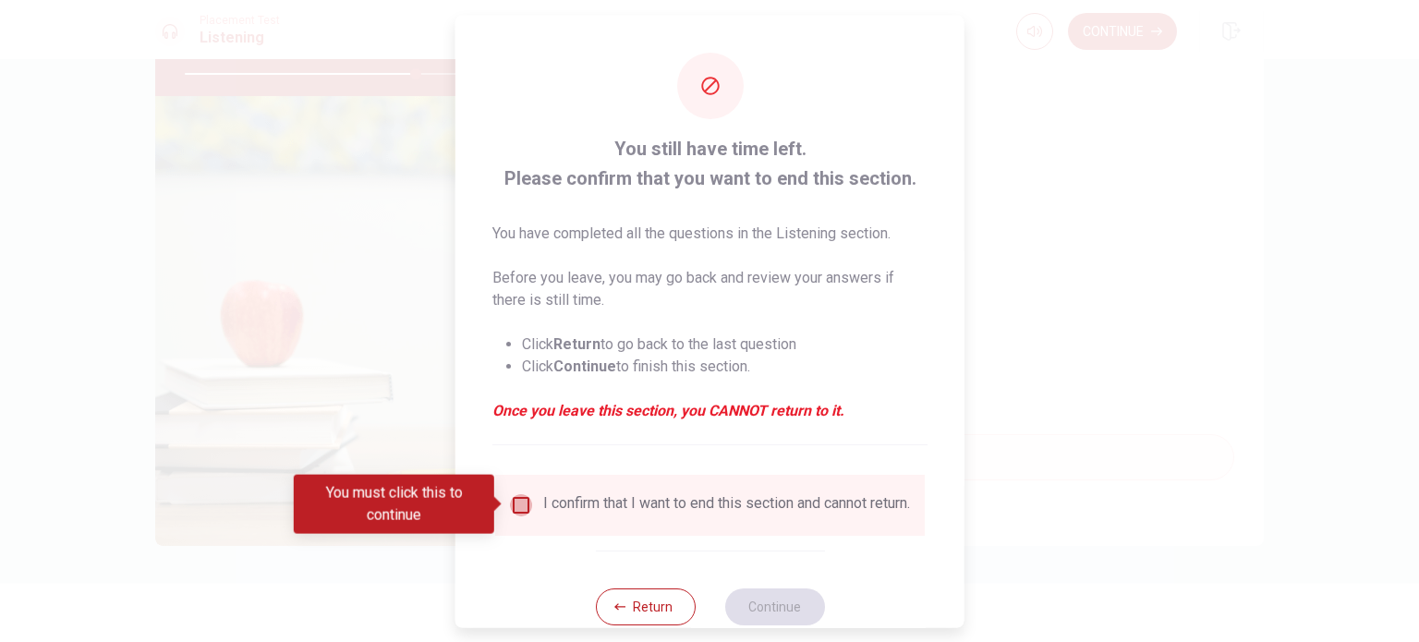
click at [517, 502] on input "You must click this to continue" at bounding box center [521, 504] width 22 height 22
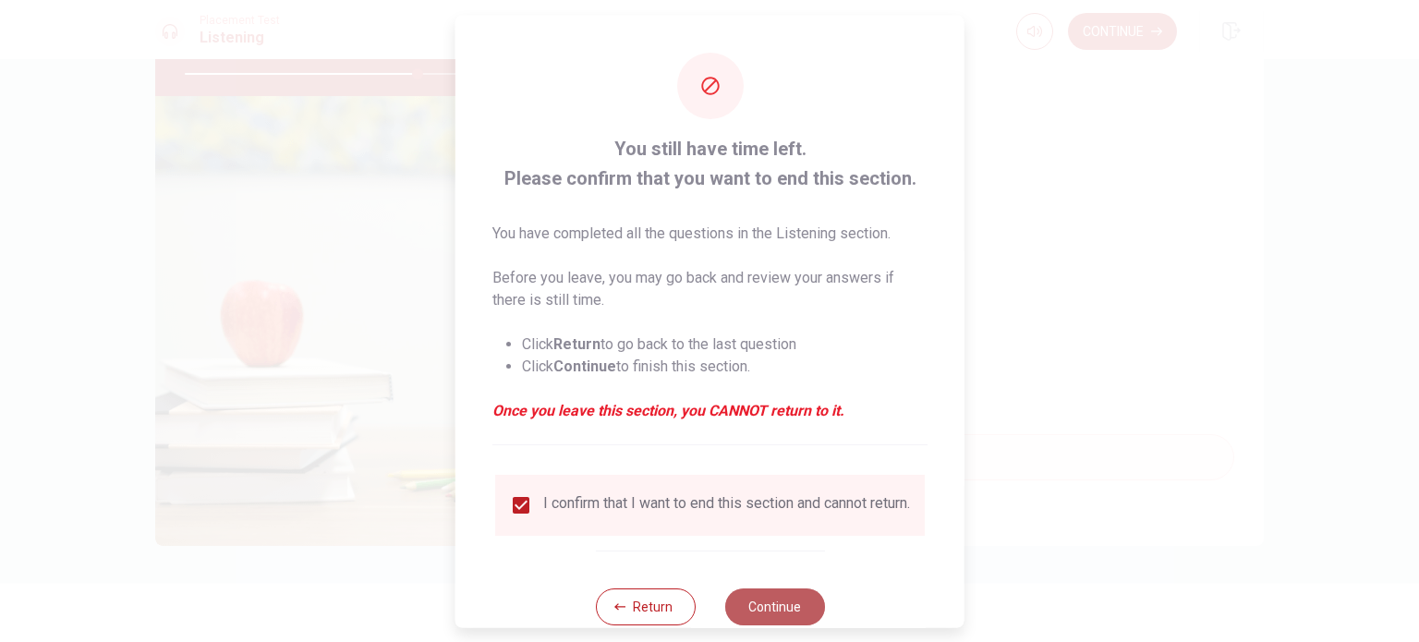
click at [763, 610] on button "Continue" at bounding box center [774, 605] width 100 height 37
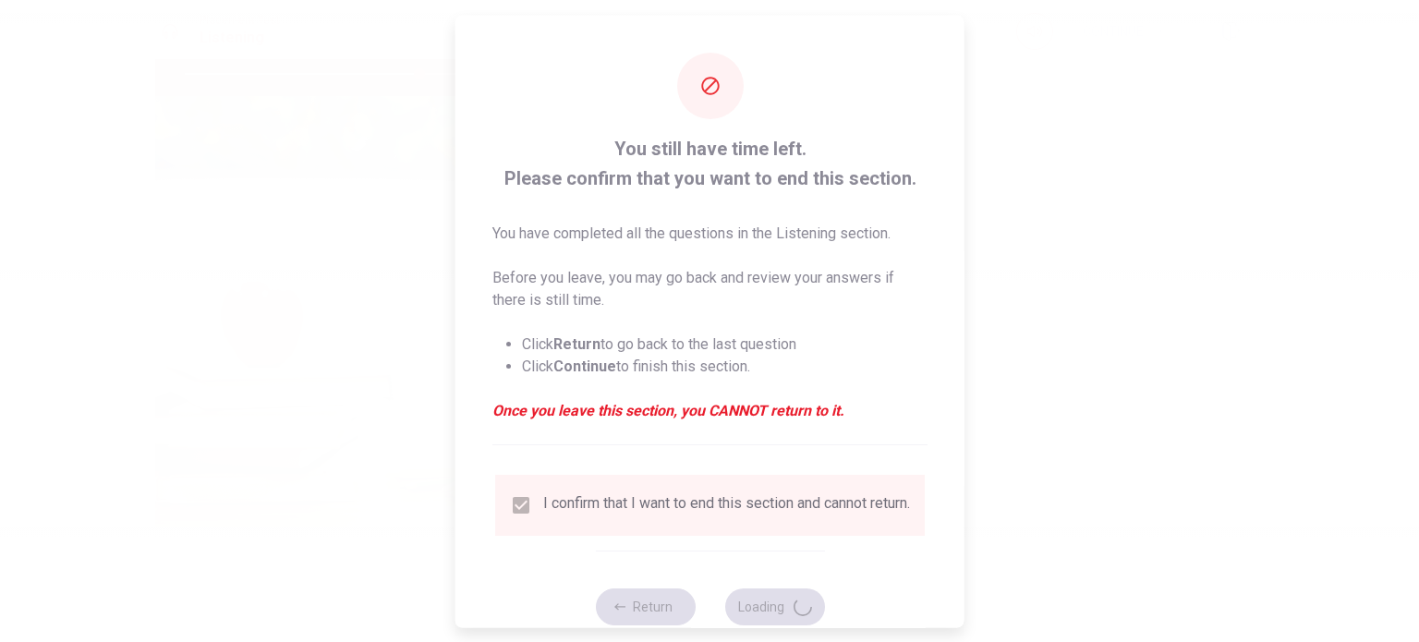
type input "71"
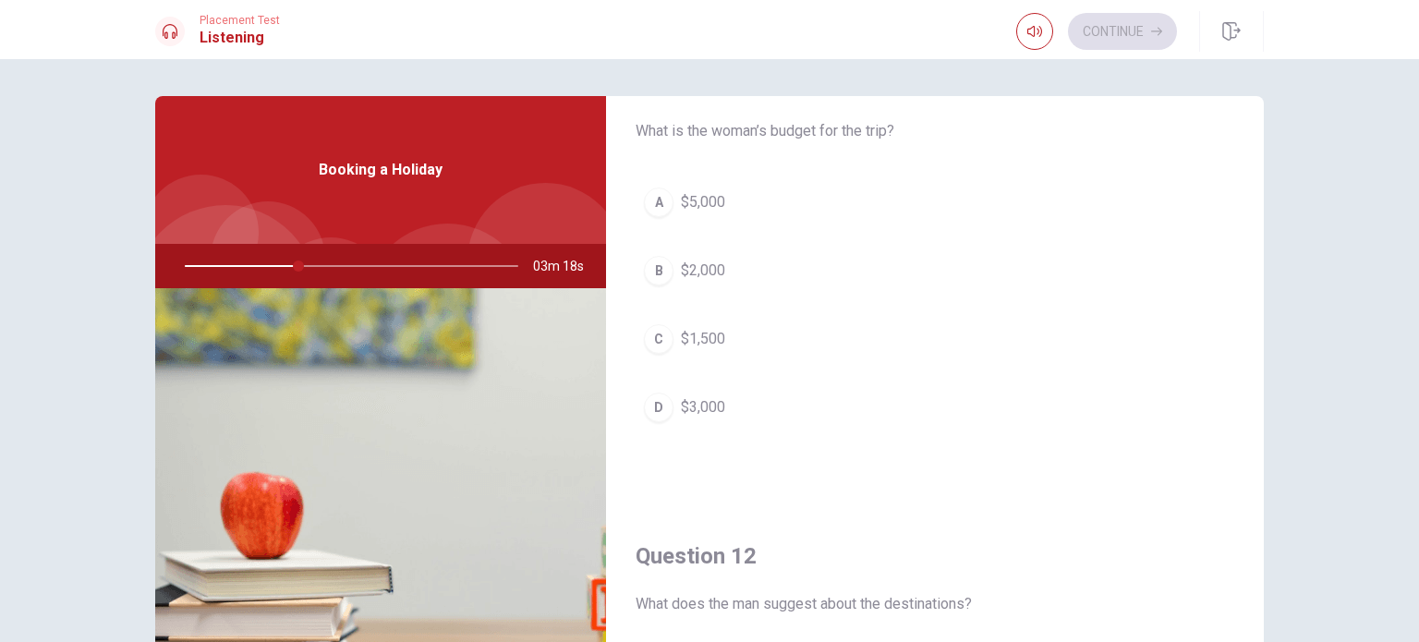
scroll to position [0, 0]
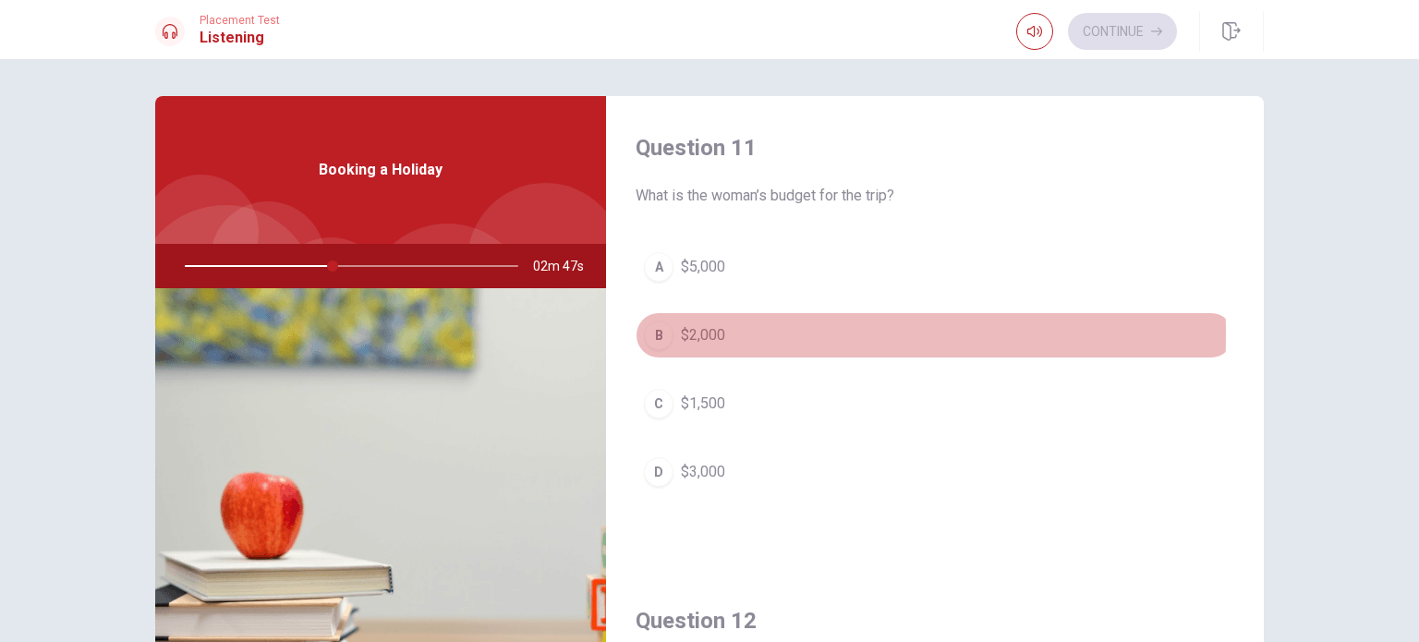
click at [646, 333] on div "B" at bounding box center [659, 335] width 30 height 30
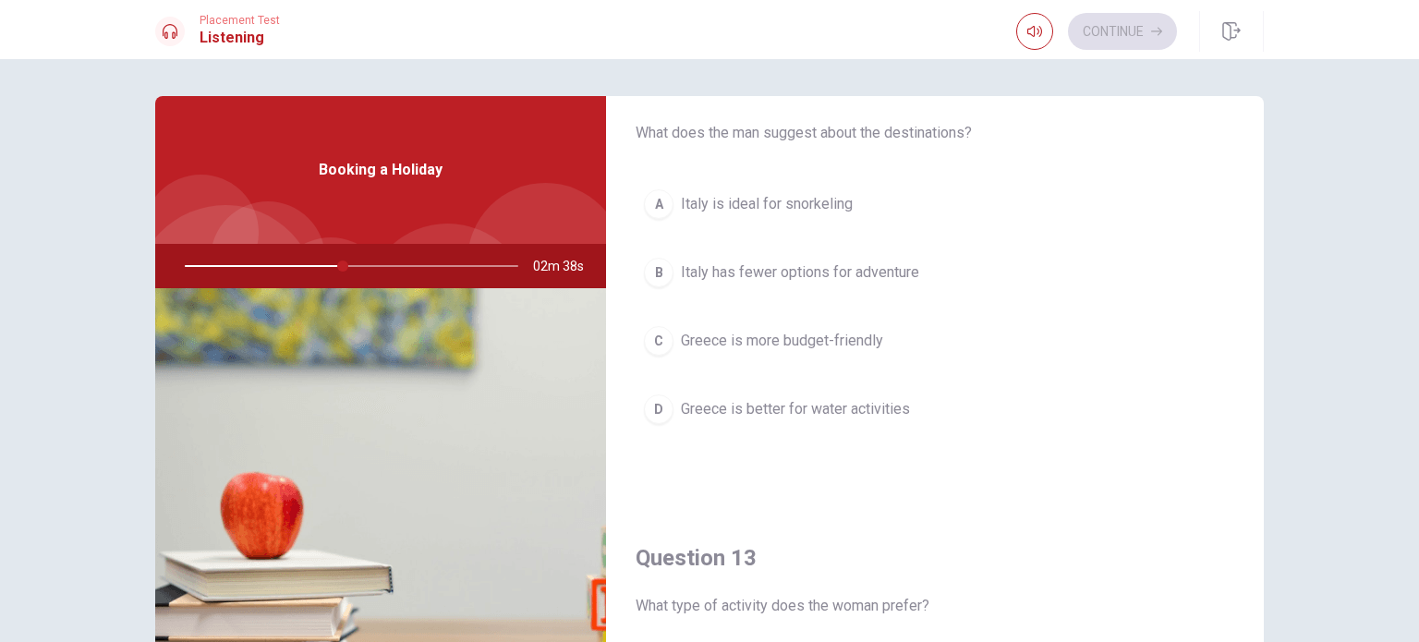
scroll to position [545, 0]
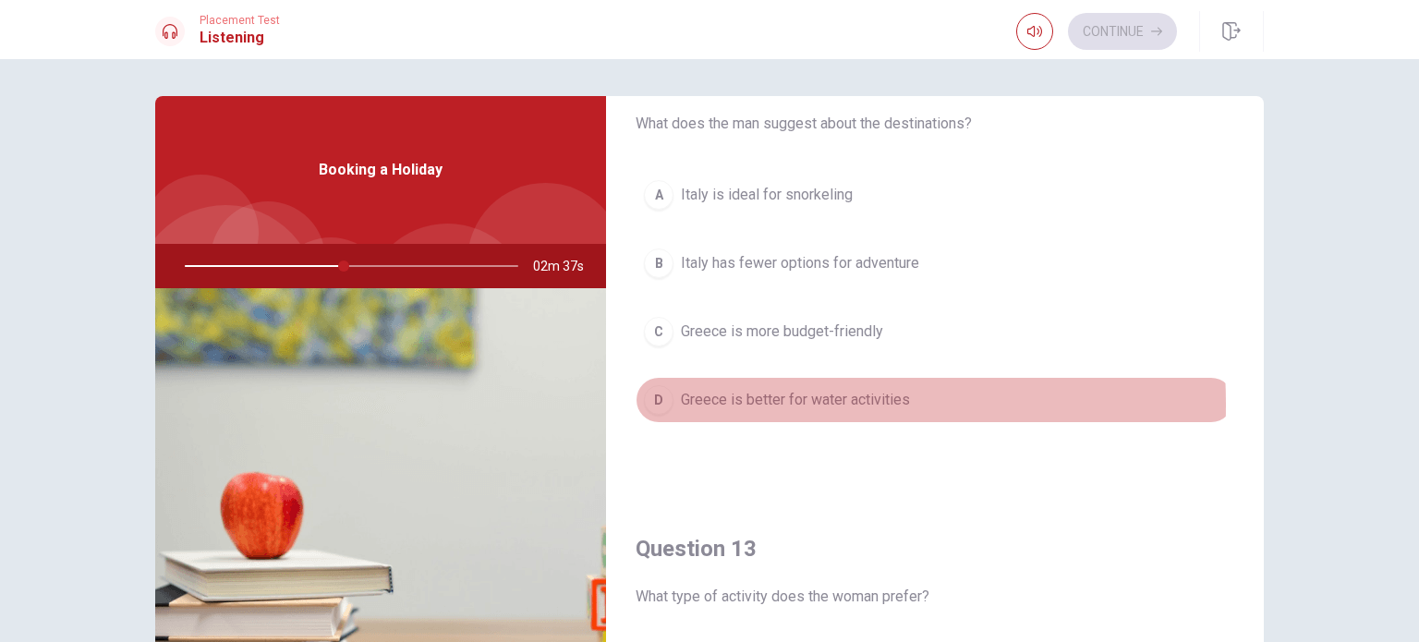
click at [681, 402] on span "Greece is better for water activities" at bounding box center [795, 400] width 229 height 22
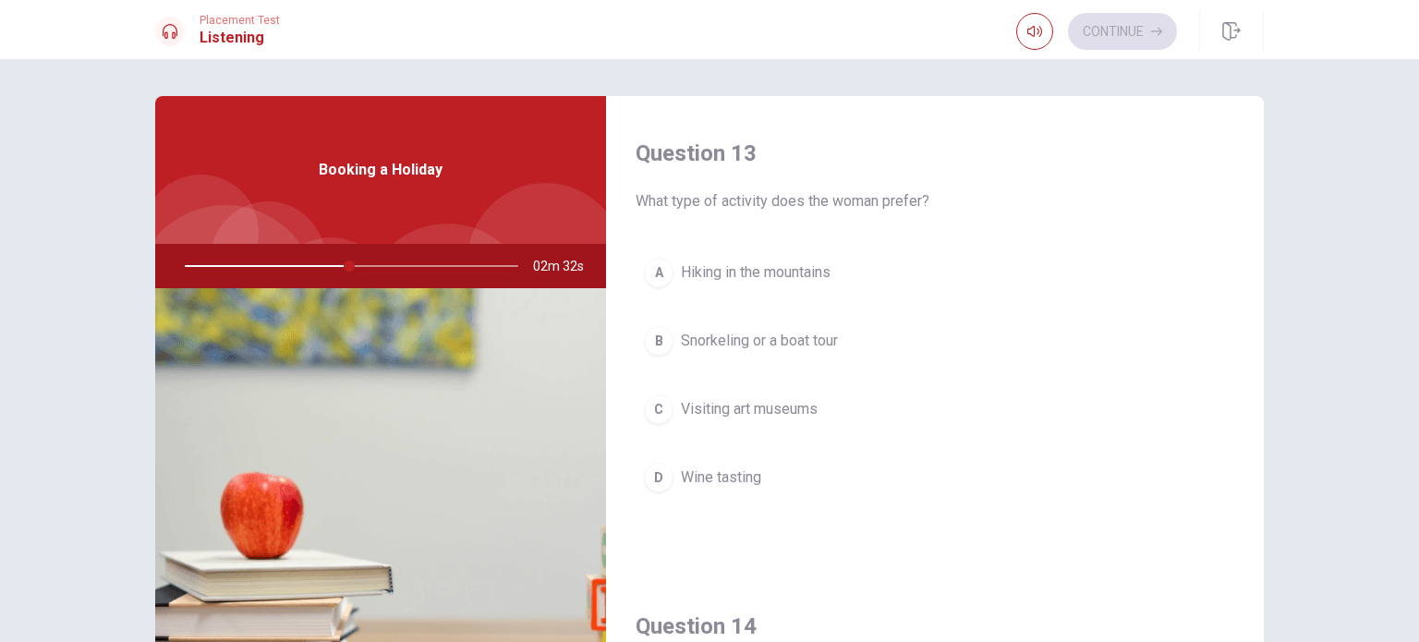
scroll to position [942, 0]
click at [772, 407] on span "Visiting art museums" at bounding box center [749, 407] width 137 height 22
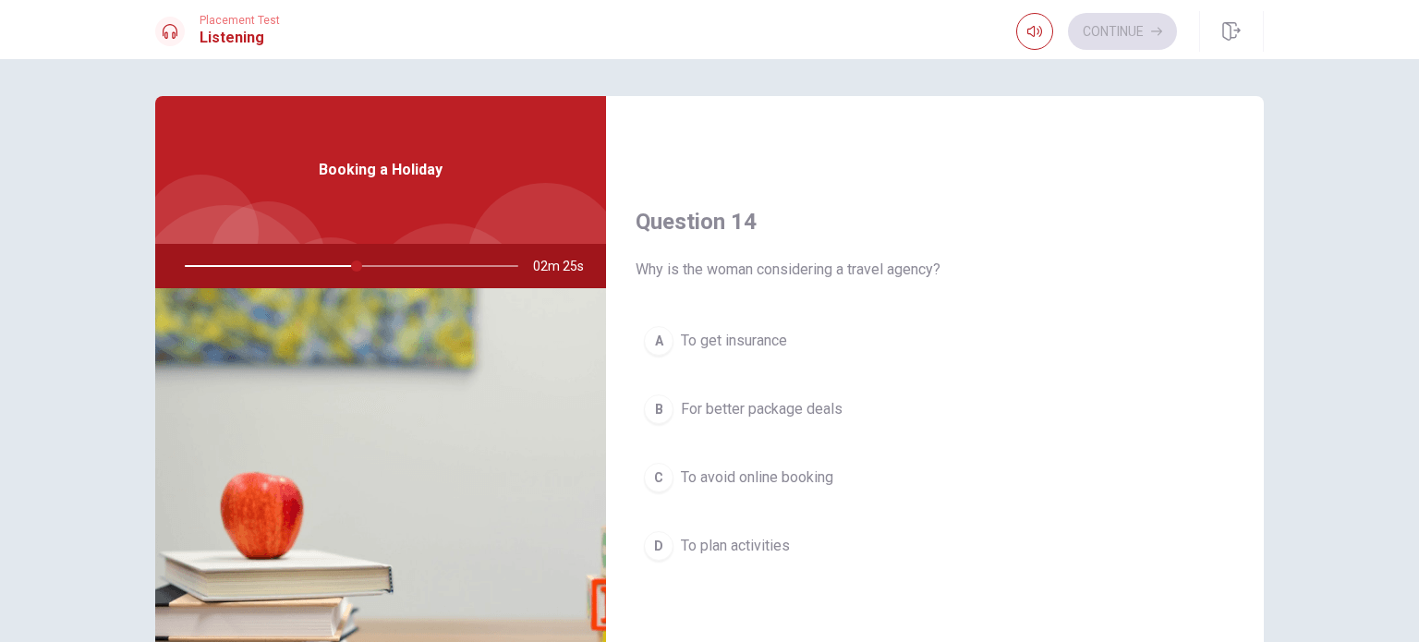
scroll to position [1347, 0]
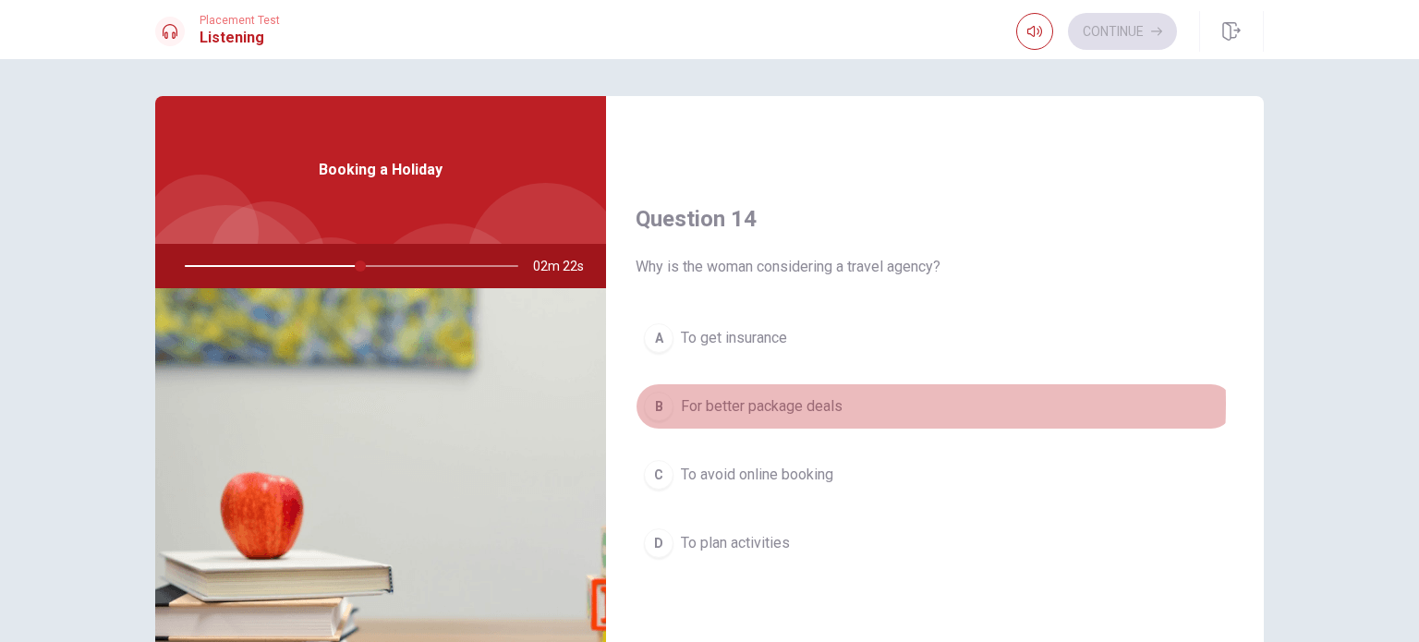
click at [761, 398] on span "For better package deals" at bounding box center [762, 406] width 162 height 22
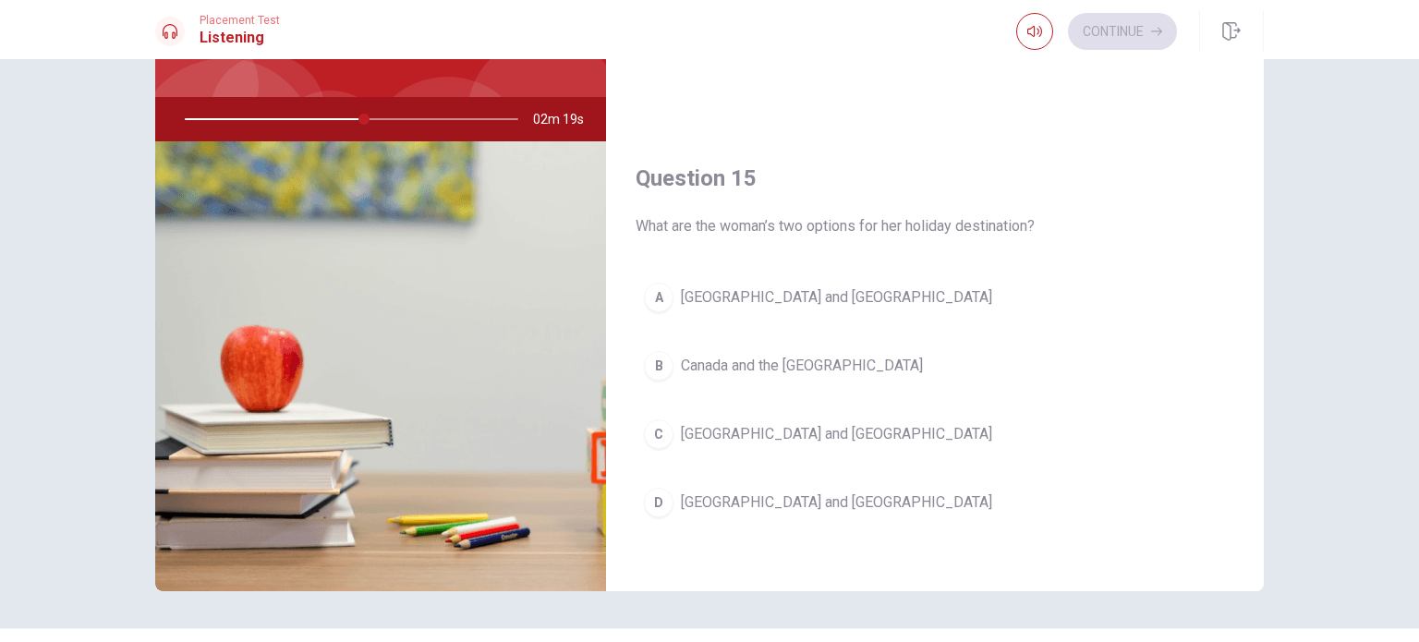
scroll to position [159, 0]
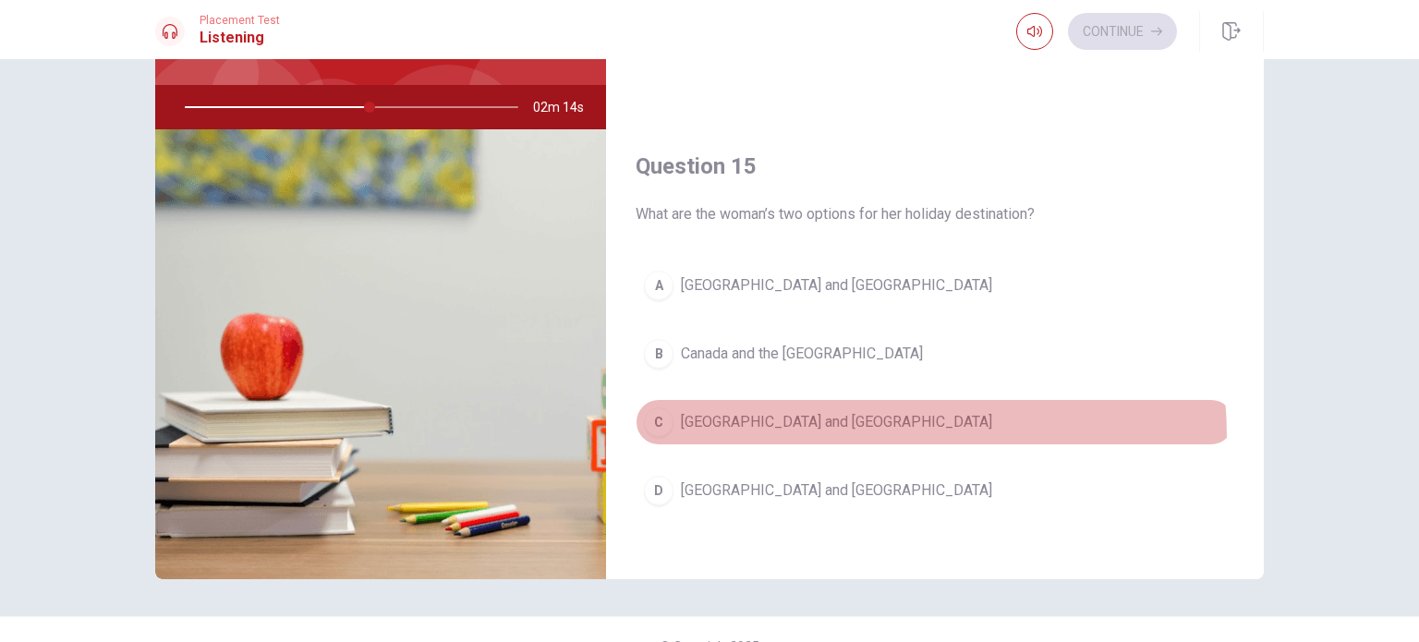
click at [765, 430] on button "C [GEOGRAPHIC_DATA] and [GEOGRAPHIC_DATA]" at bounding box center [934, 422] width 598 height 46
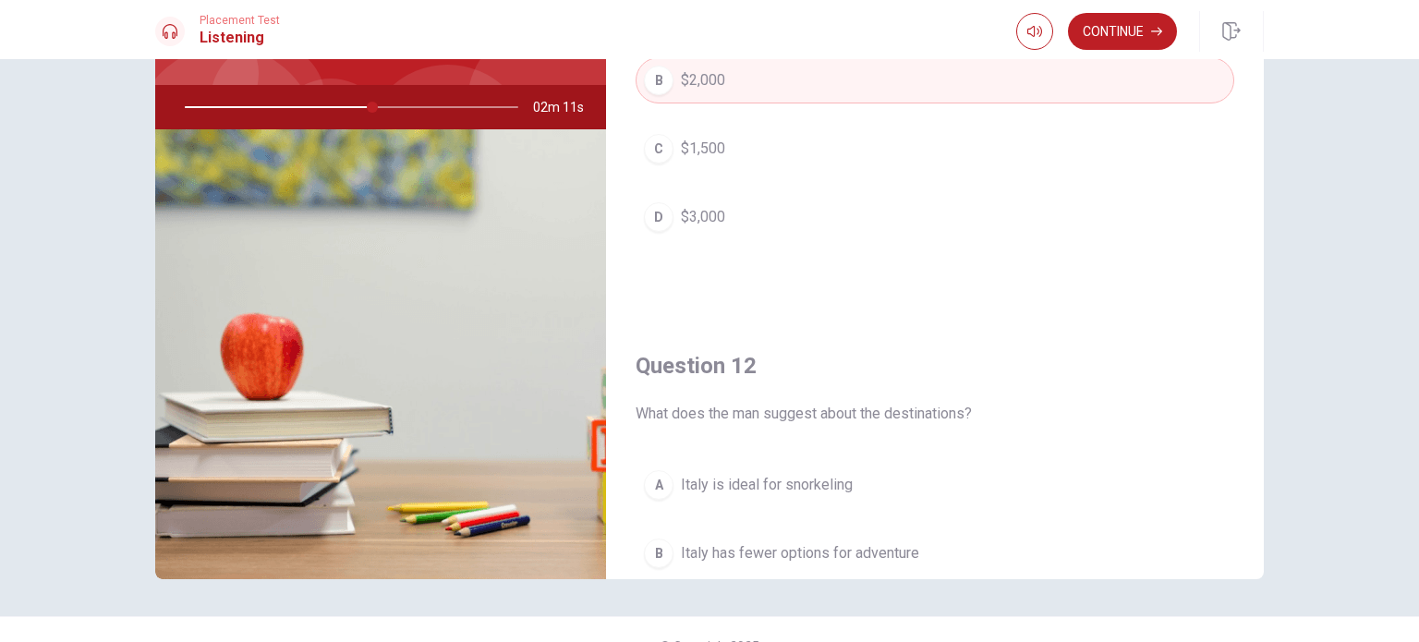
scroll to position [0, 0]
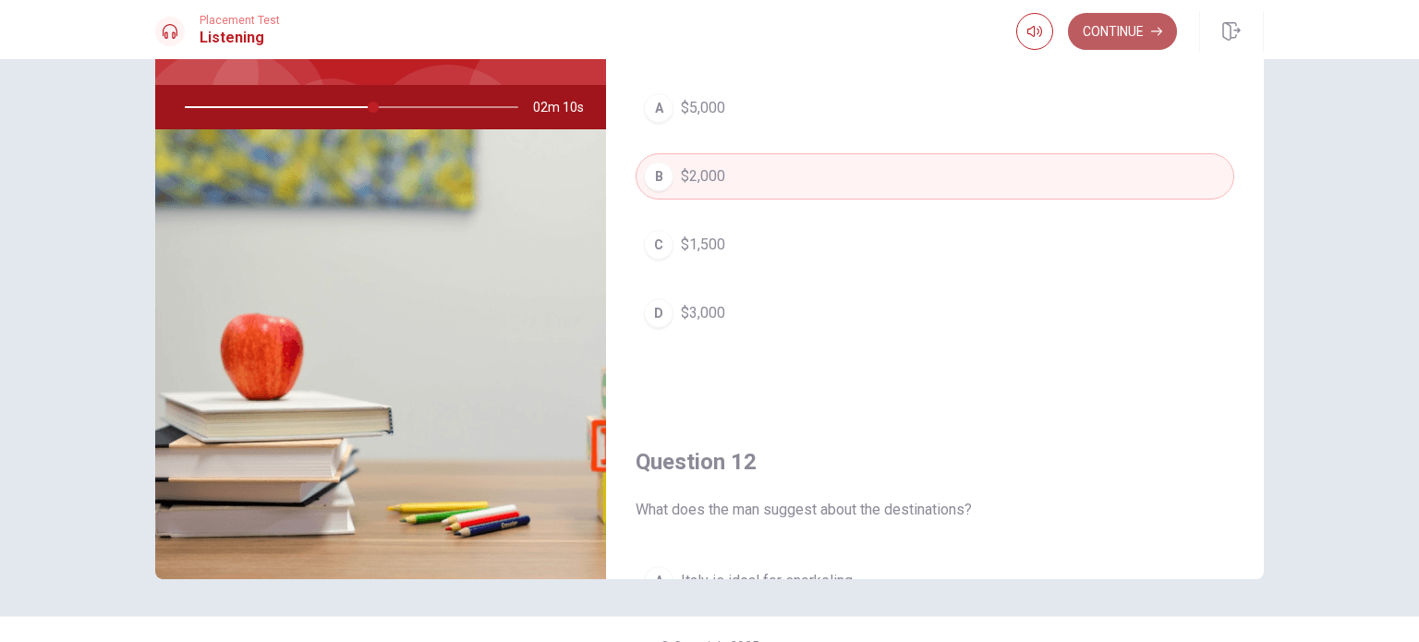
click at [1129, 24] on button "Continue" at bounding box center [1122, 31] width 109 height 37
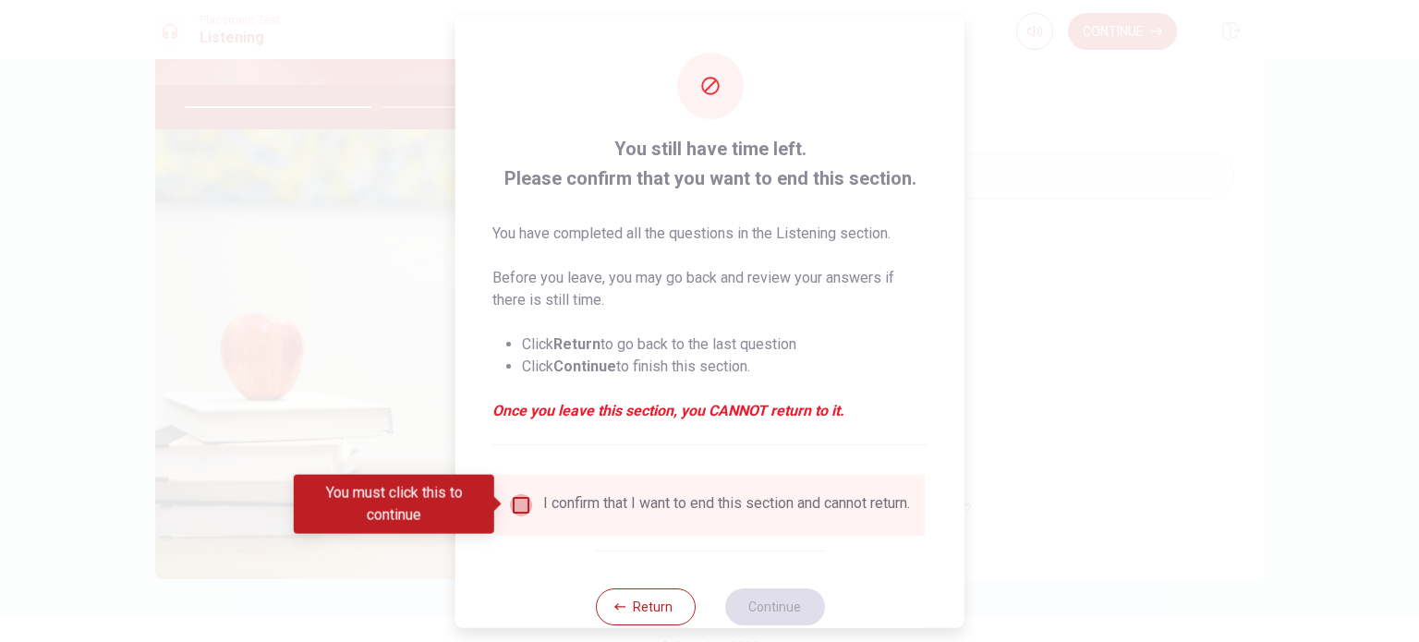
click at [517, 501] on input "You must click this to continue" at bounding box center [521, 504] width 22 height 22
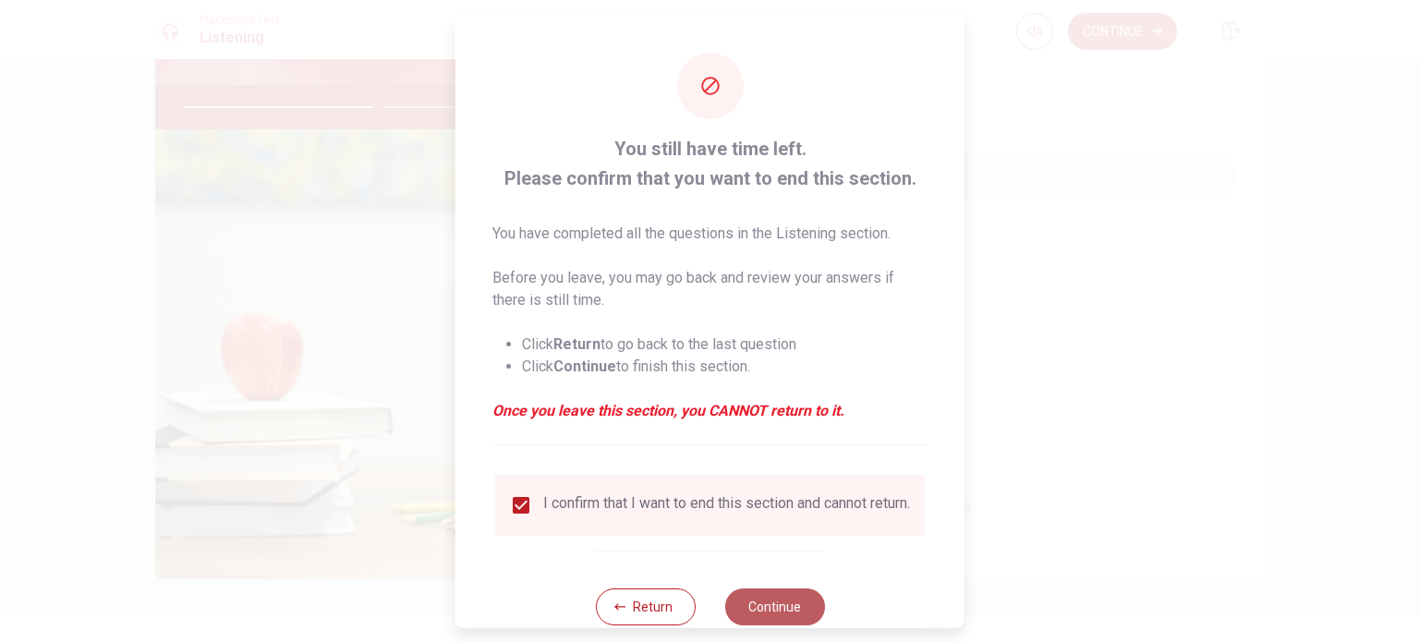
click at [767, 613] on button "Continue" at bounding box center [774, 605] width 100 height 37
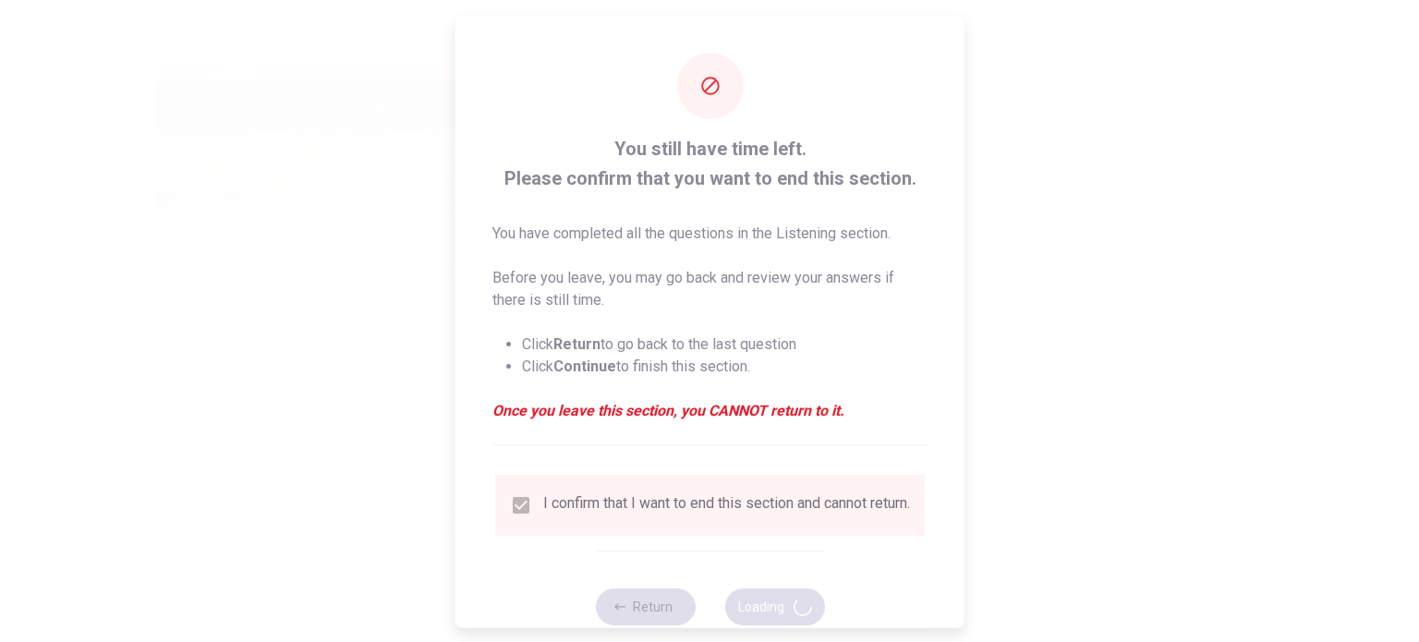
type input "59"
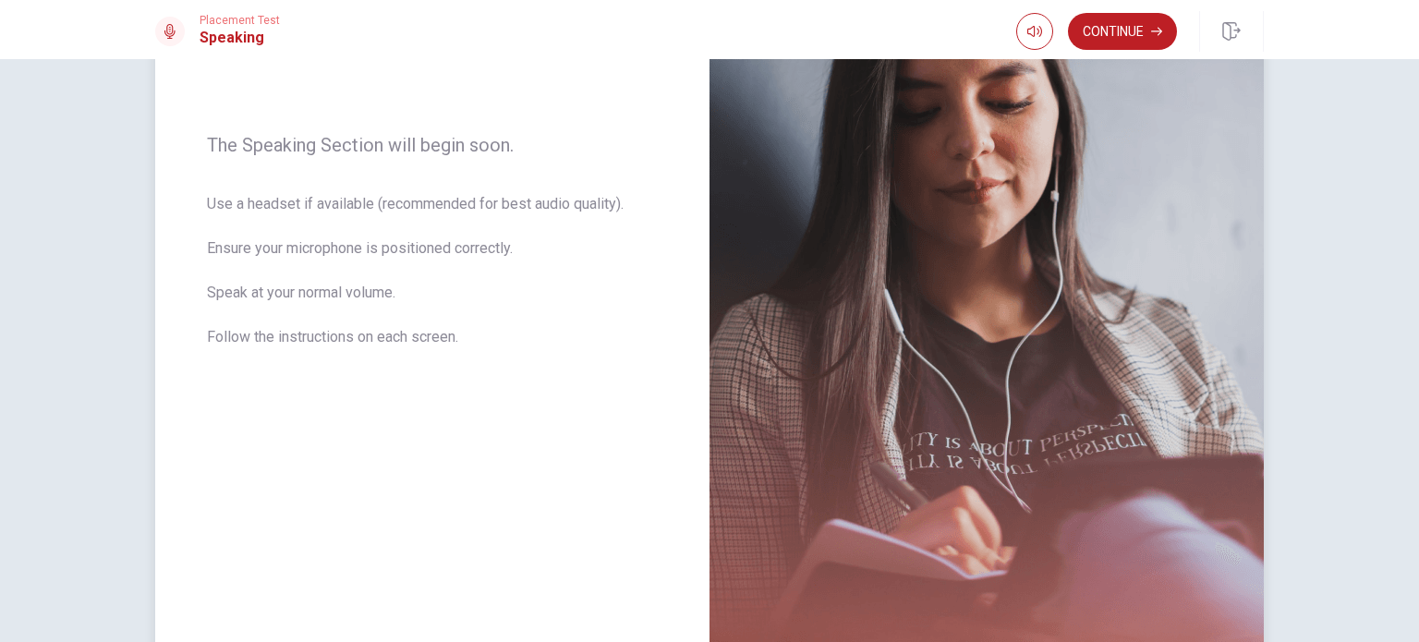
scroll to position [251, 0]
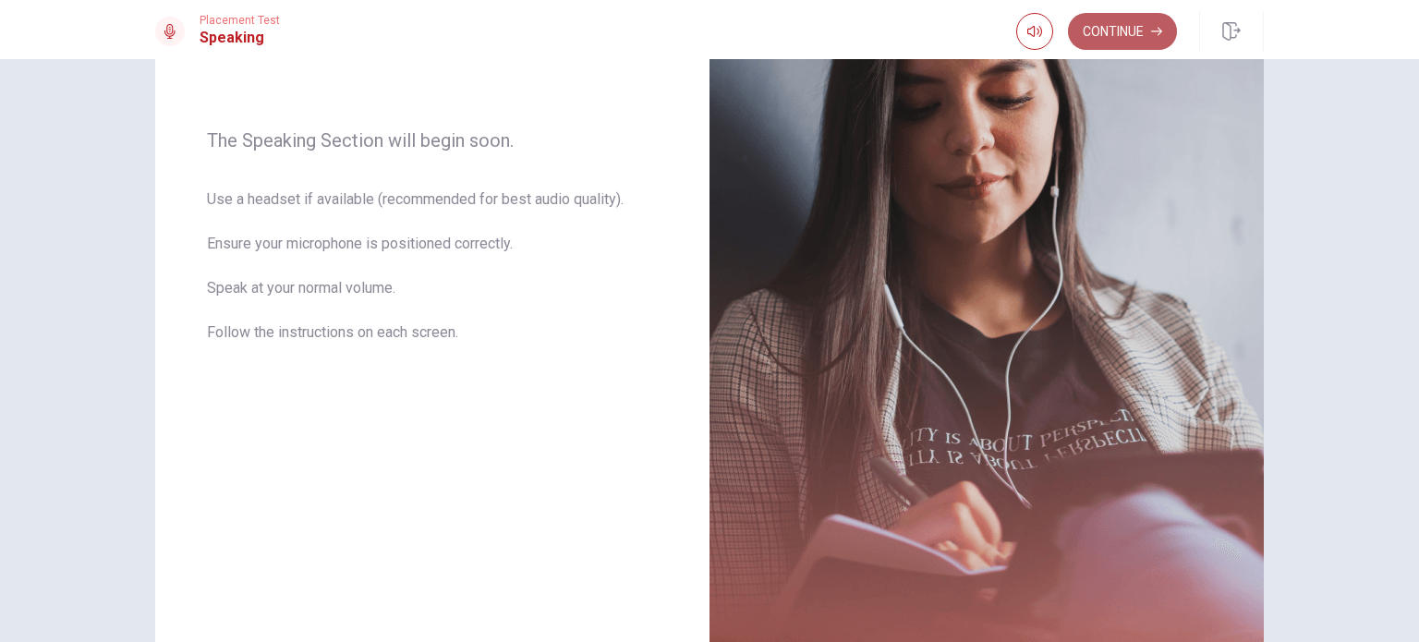
click at [1116, 43] on button "Continue" at bounding box center [1122, 31] width 109 height 37
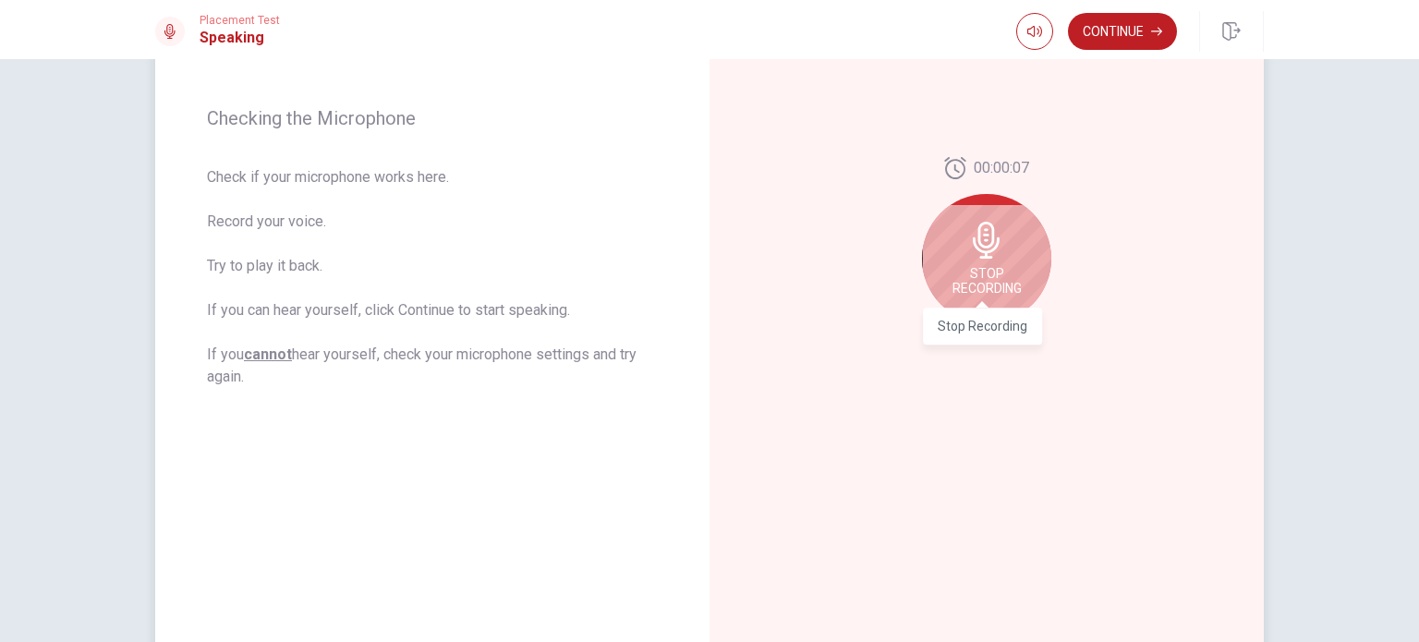
click at [1007, 276] on span "Stop Recording" at bounding box center [986, 281] width 69 height 30
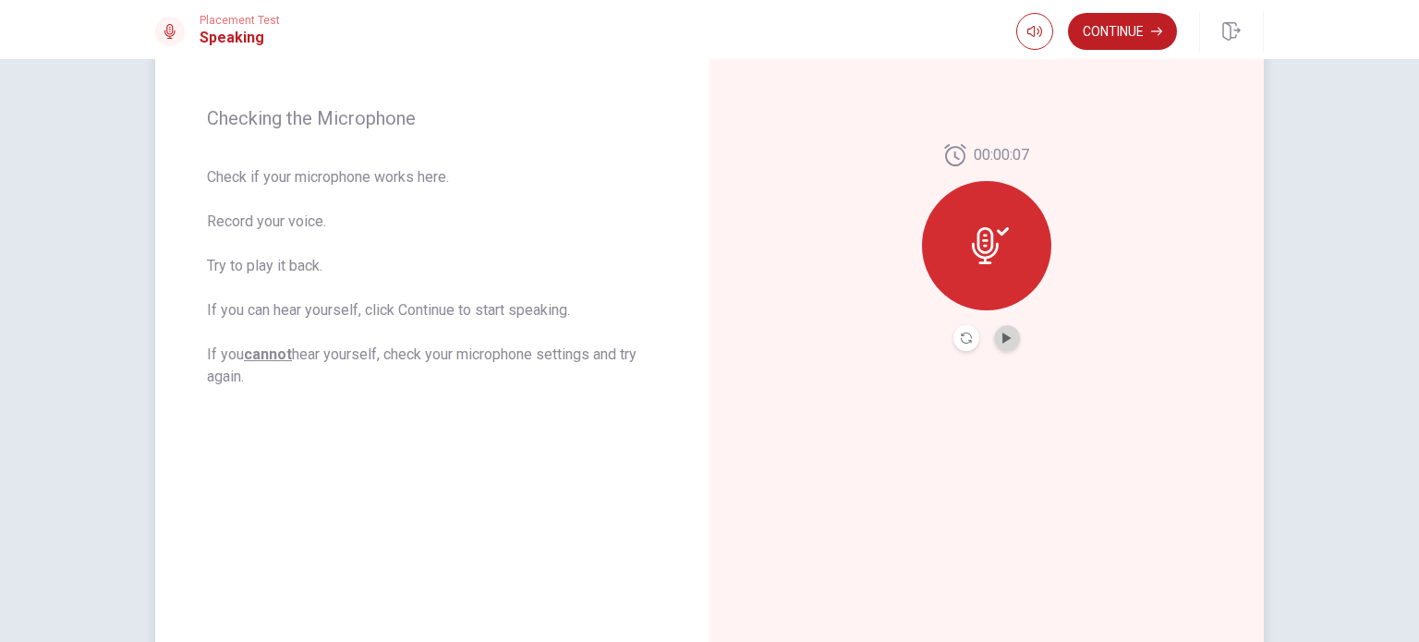
click at [995, 331] on button "Play Audio" at bounding box center [1007, 338] width 26 height 26
click at [1123, 31] on button "Continue" at bounding box center [1122, 31] width 109 height 37
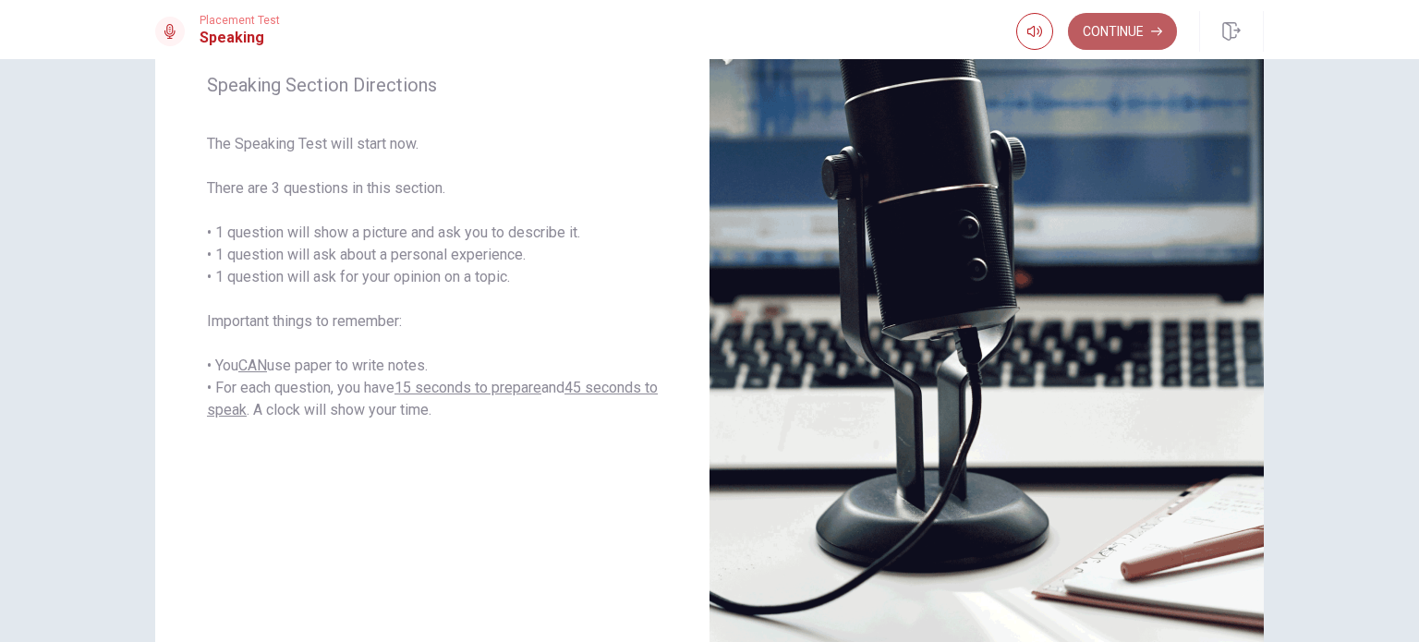
click at [1129, 22] on button "Continue" at bounding box center [1122, 31] width 109 height 37
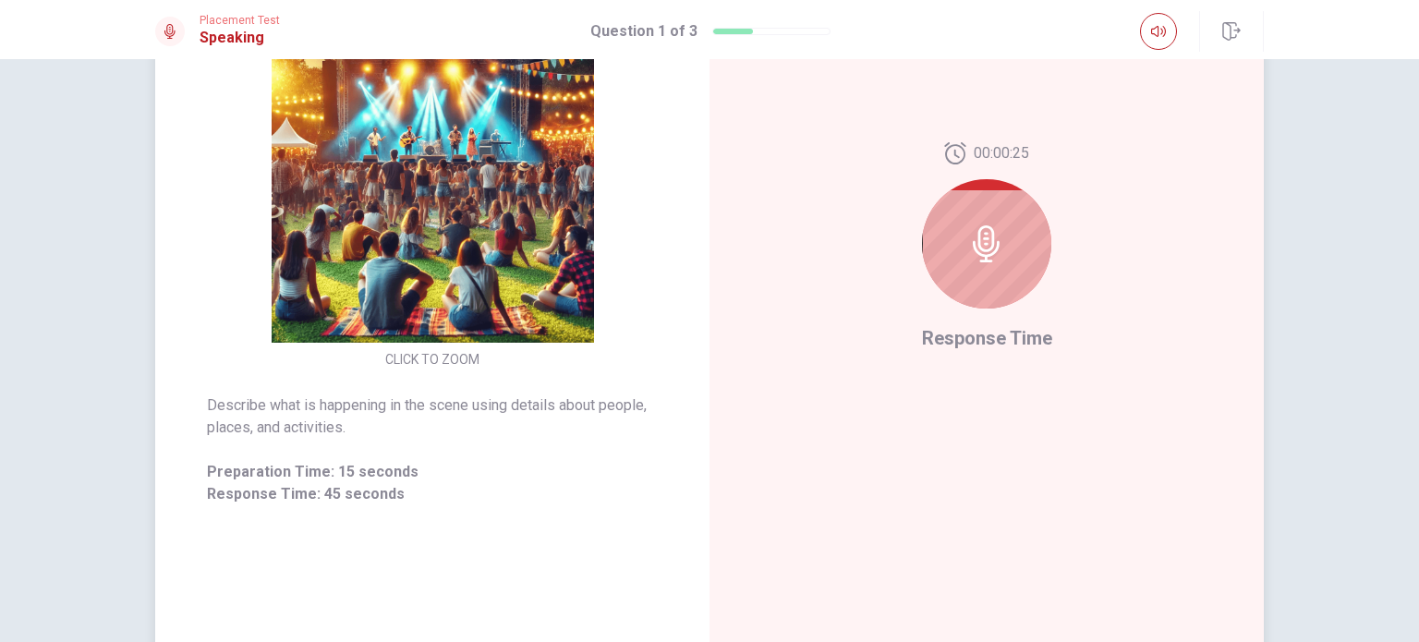
click at [1008, 233] on div at bounding box center [986, 243] width 129 height 129
click at [975, 265] on div at bounding box center [986, 243] width 129 height 129
click at [1009, 342] on span "Response Time" at bounding box center [987, 338] width 130 height 22
click at [997, 235] on icon at bounding box center [986, 243] width 37 height 37
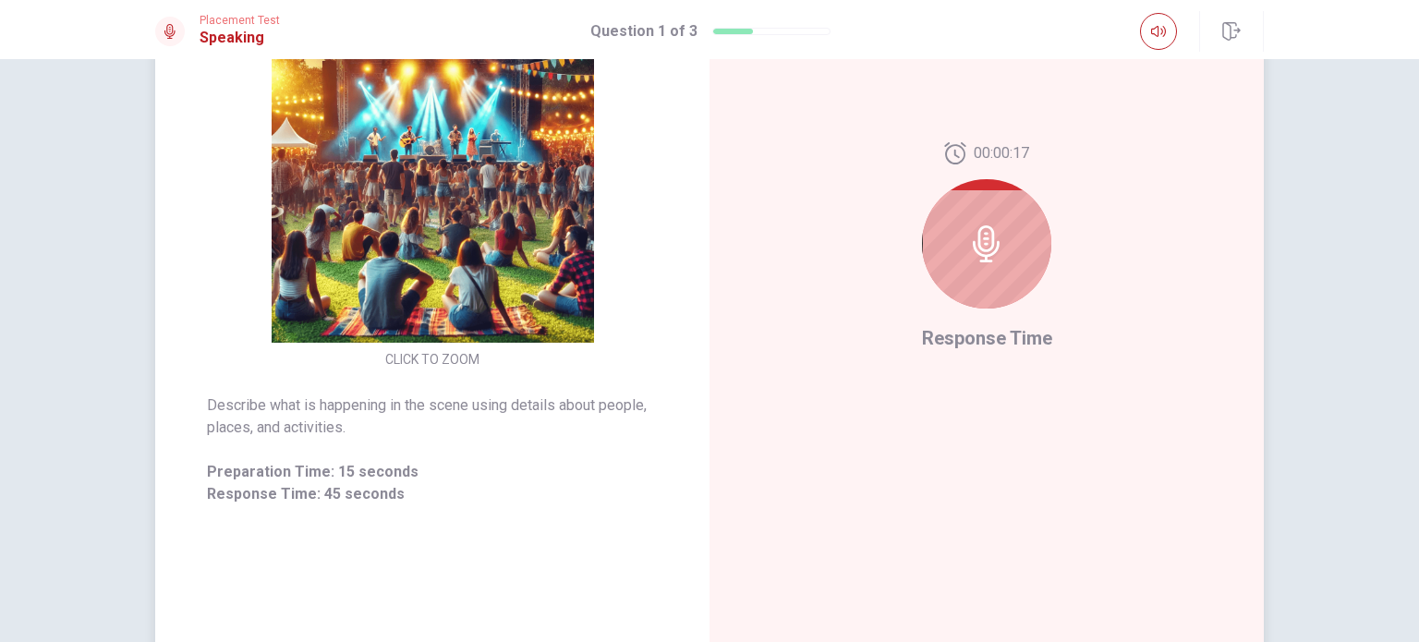
click at [976, 239] on icon at bounding box center [986, 243] width 37 height 37
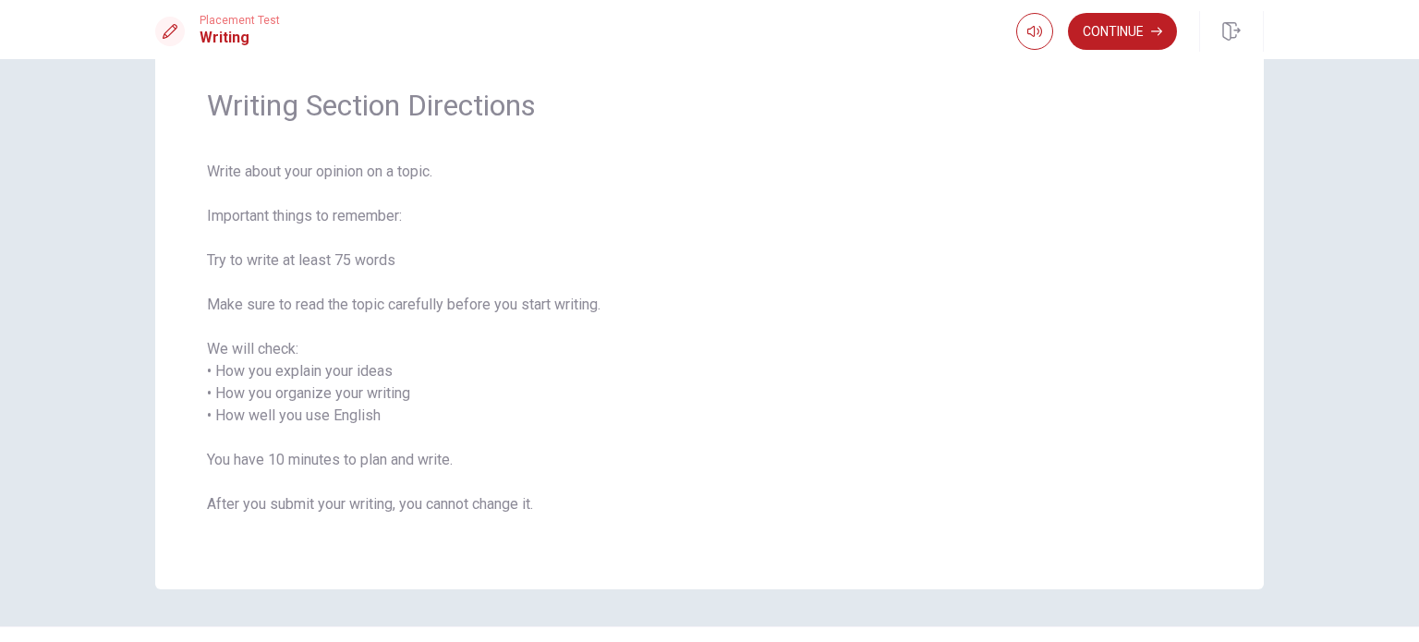
scroll to position [103, 0]
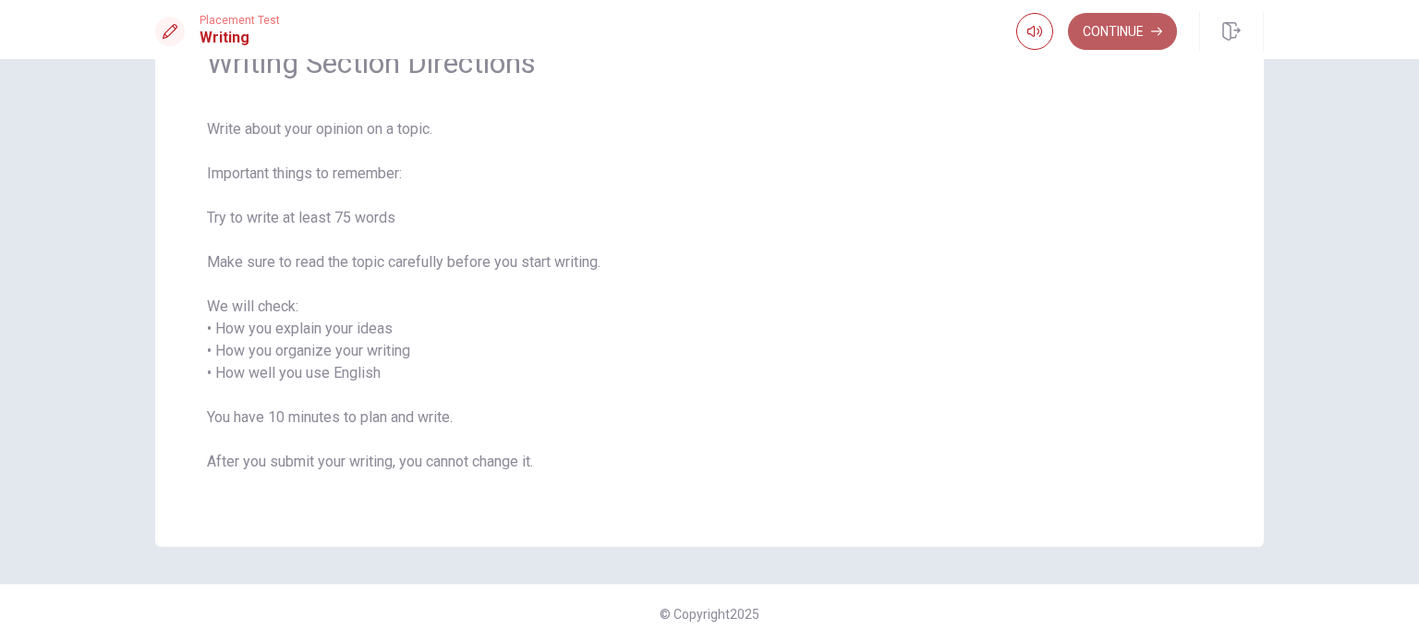
click at [1145, 19] on button "Continue" at bounding box center [1122, 31] width 109 height 37
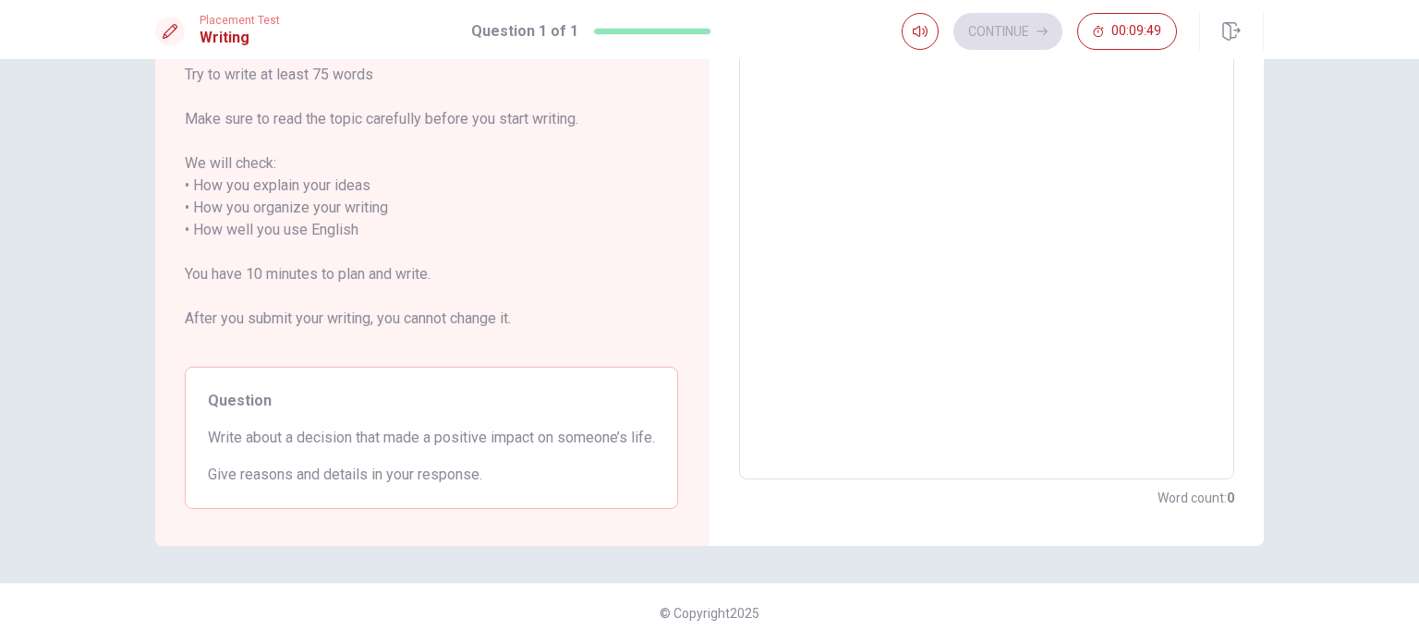
scroll to position [224, 0]
click at [432, 427] on span "Write about a decision that made a positive impact on someone’s life." at bounding box center [431, 438] width 447 height 22
drag, startPoint x: 432, startPoint y: 409, endPoint x: 471, endPoint y: 485, distance: 85.1
click at [471, 485] on div "Question Write about a decision that made a positive impact on someone’s life. …" at bounding box center [431, 438] width 493 height 142
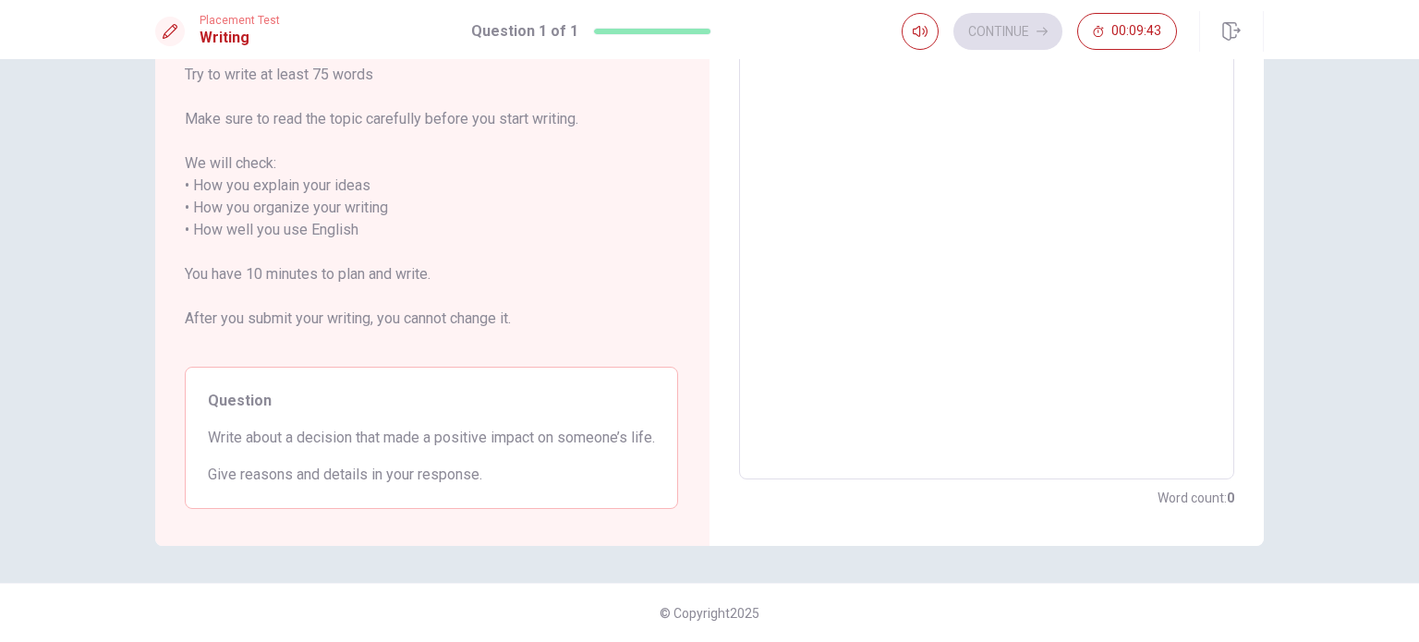
click at [471, 485] on span "Give reasons and details in your response." at bounding box center [431, 475] width 447 height 22
click at [769, 318] on textarea at bounding box center [986, 219] width 469 height 490
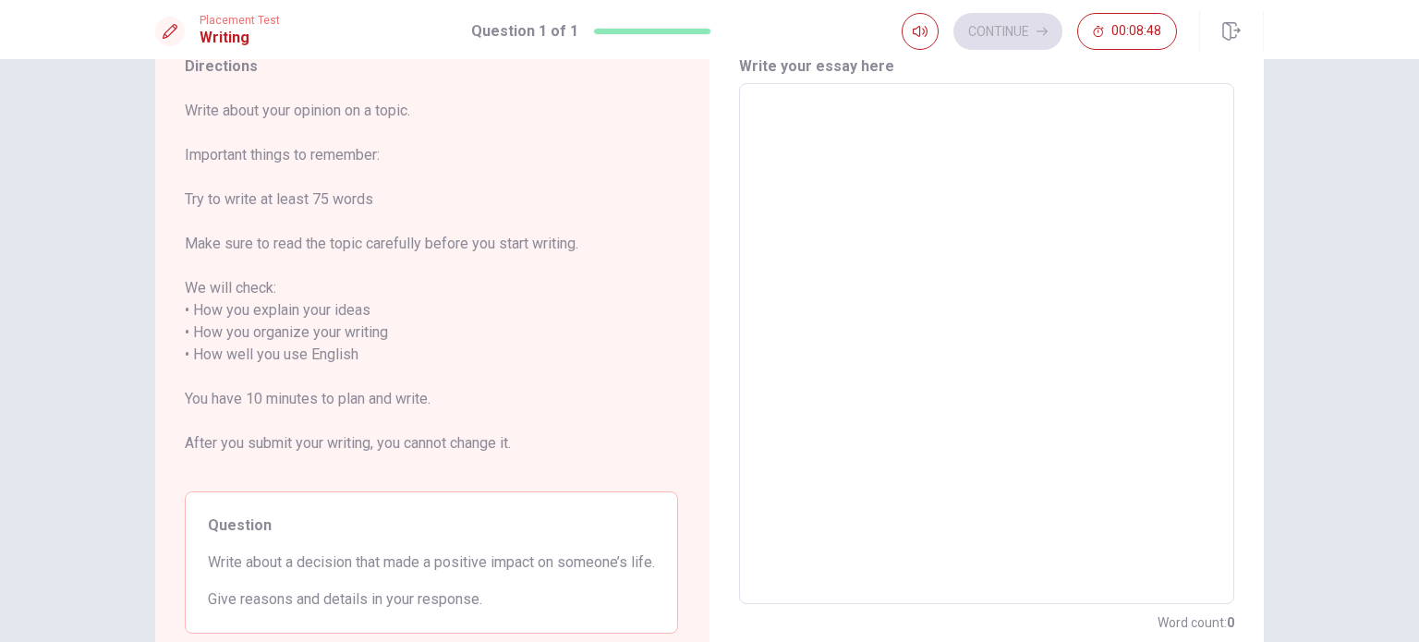
scroll to position [83, 0]
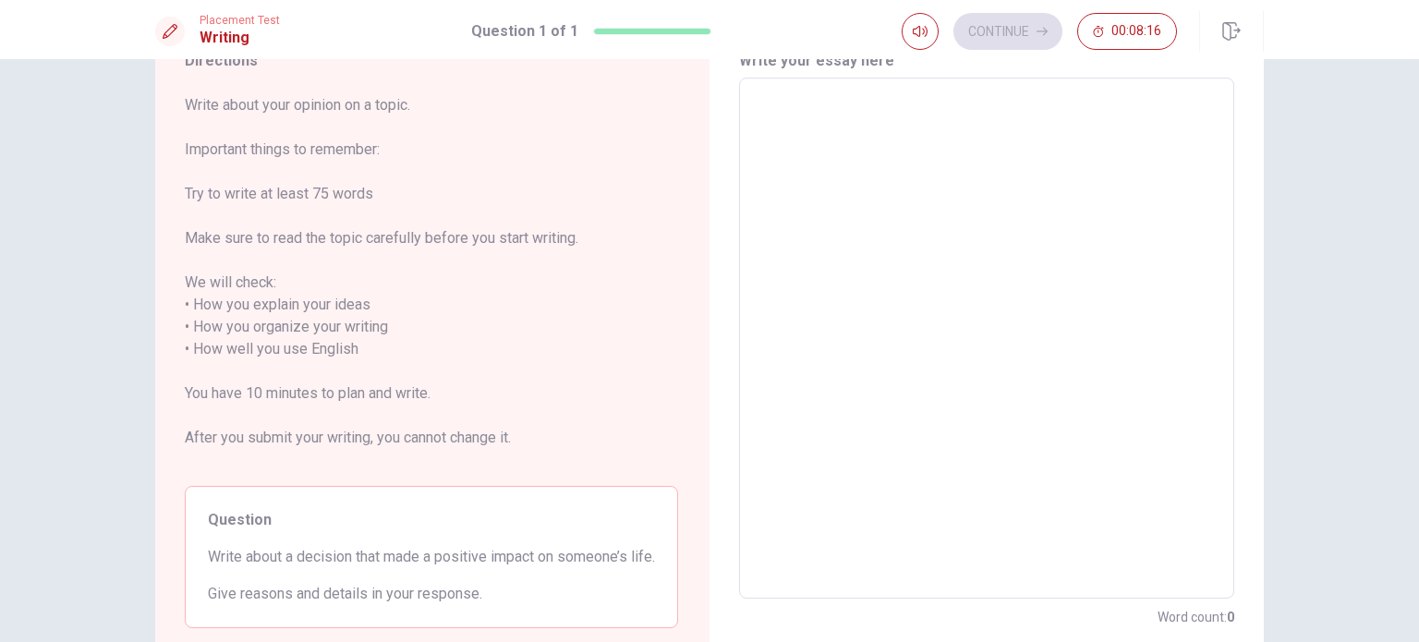
click at [838, 287] on textarea at bounding box center [986, 338] width 469 height 490
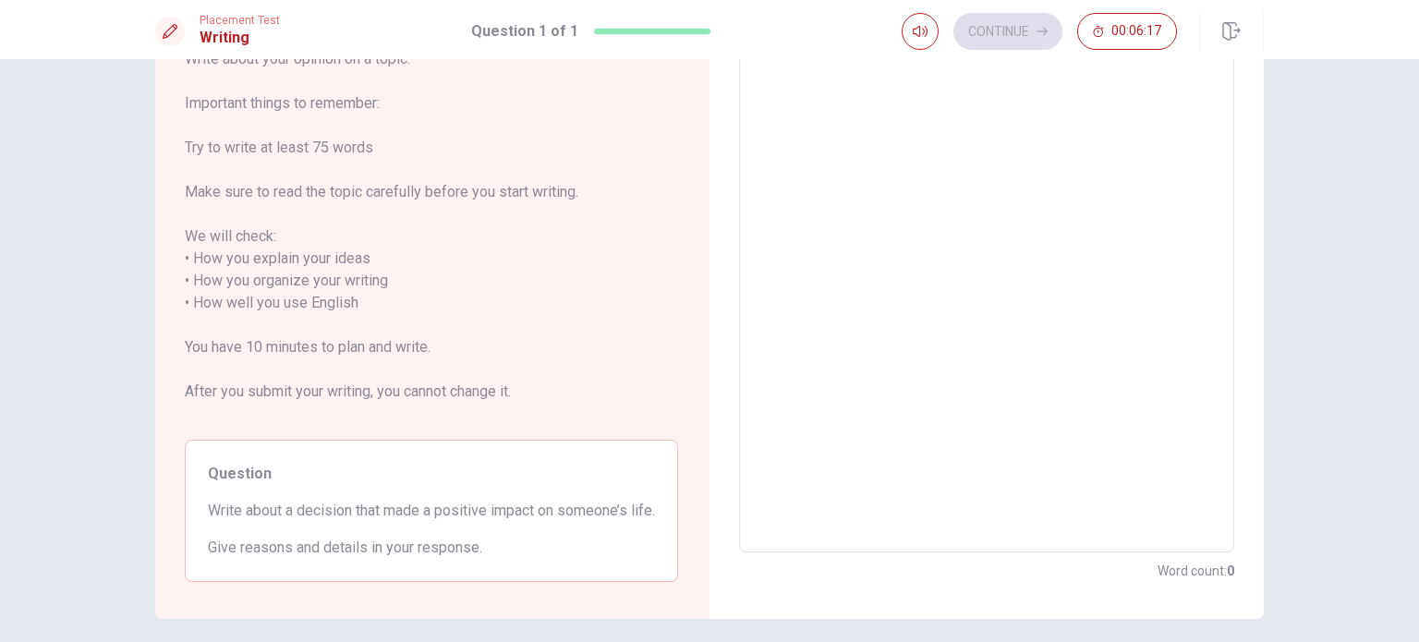
scroll to position [130, 0]
drag, startPoint x: 229, startPoint y: 538, endPoint x: 202, endPoint y: 511, distance: 37.9
click at [208, 511] on span "Write about a decision that made a positive impact on someone’s life." at bounding box center [431, 510] width 447 height 22
click at [224, 521] on span "Write about a decision that made a positive impact on someone’s life." at bounding box center [431, 510] width 447 height 22
drag, startPoint x: 224, startPoint y: 532, endPoint x: 748, endPoint y: 501, distance: 525.5
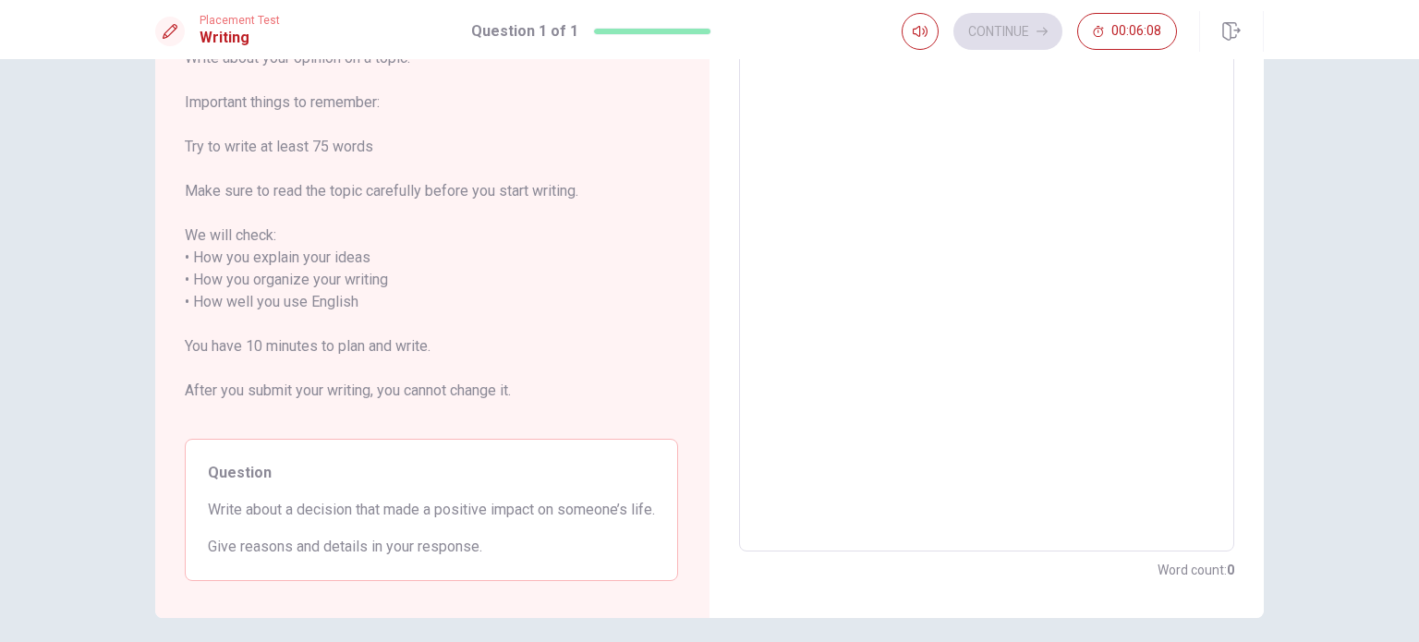
click at [748, 501] on div "Directions Write about your opinion on a topic. Important things to remember: T…" at bounding box center [709, 292] width 1108 height 652
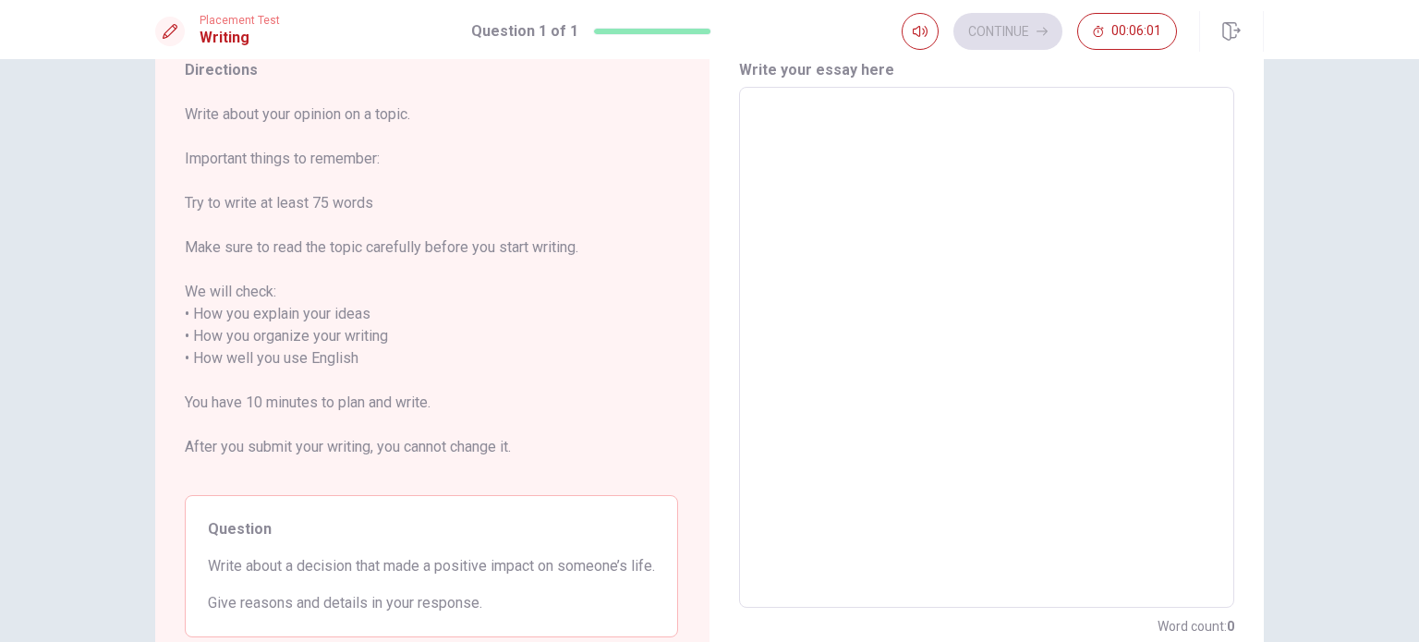
scroll to position [80, 0]
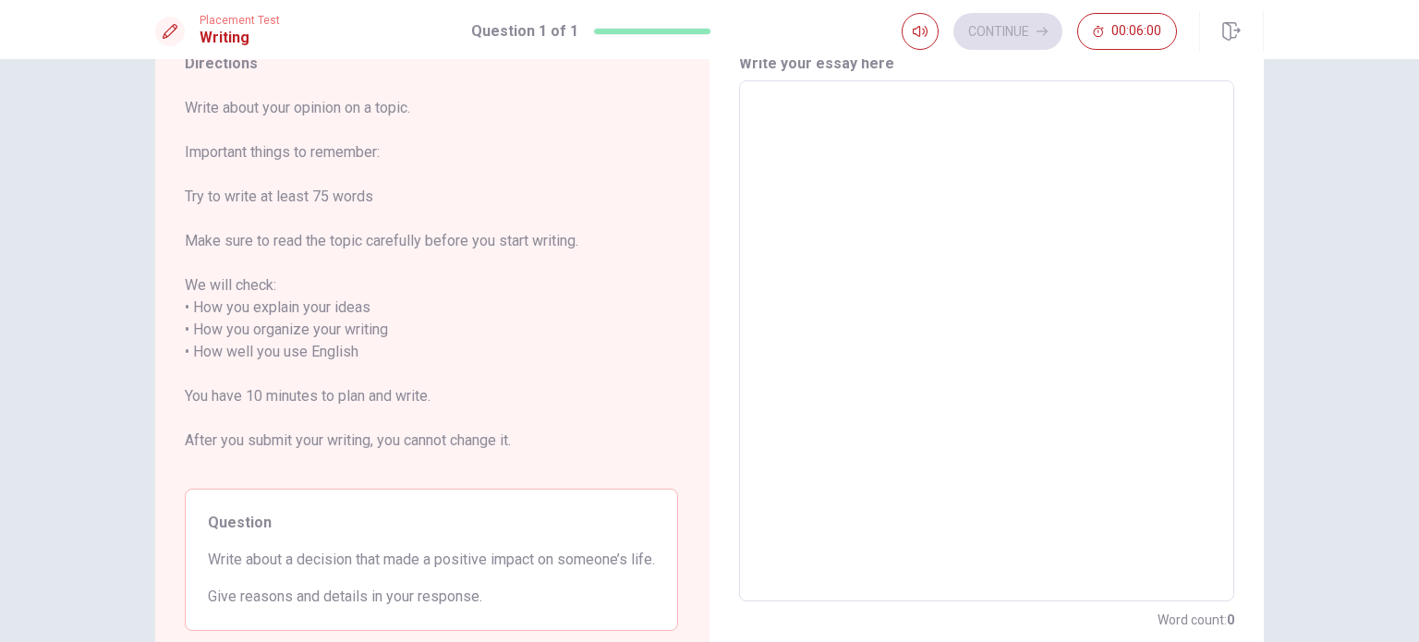
click at [931, 423] on textarea at bounding box center [986, 341] width 469 height 490
type textarea "W"
type textarea "x"
type textarea "We"
type textarea "x"
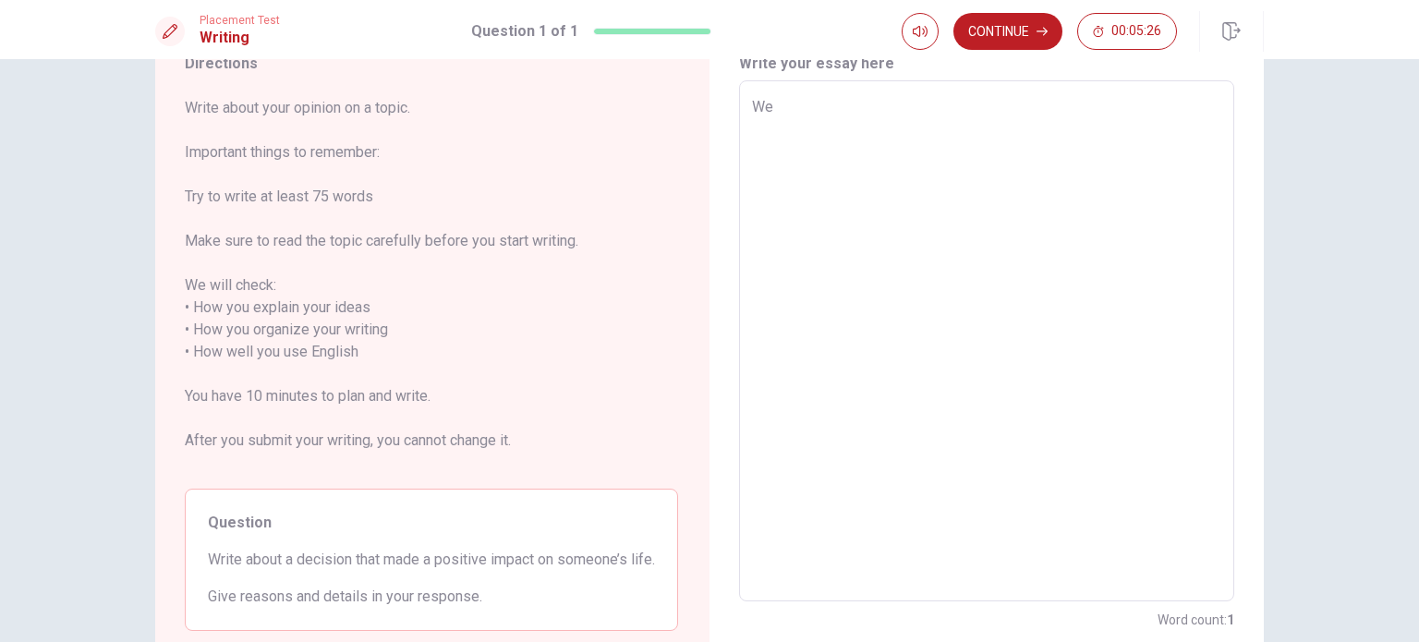
type textarea "We"
type textarea "x"
type textarea "We c"
type textarea "x"
type textarea "We ca"
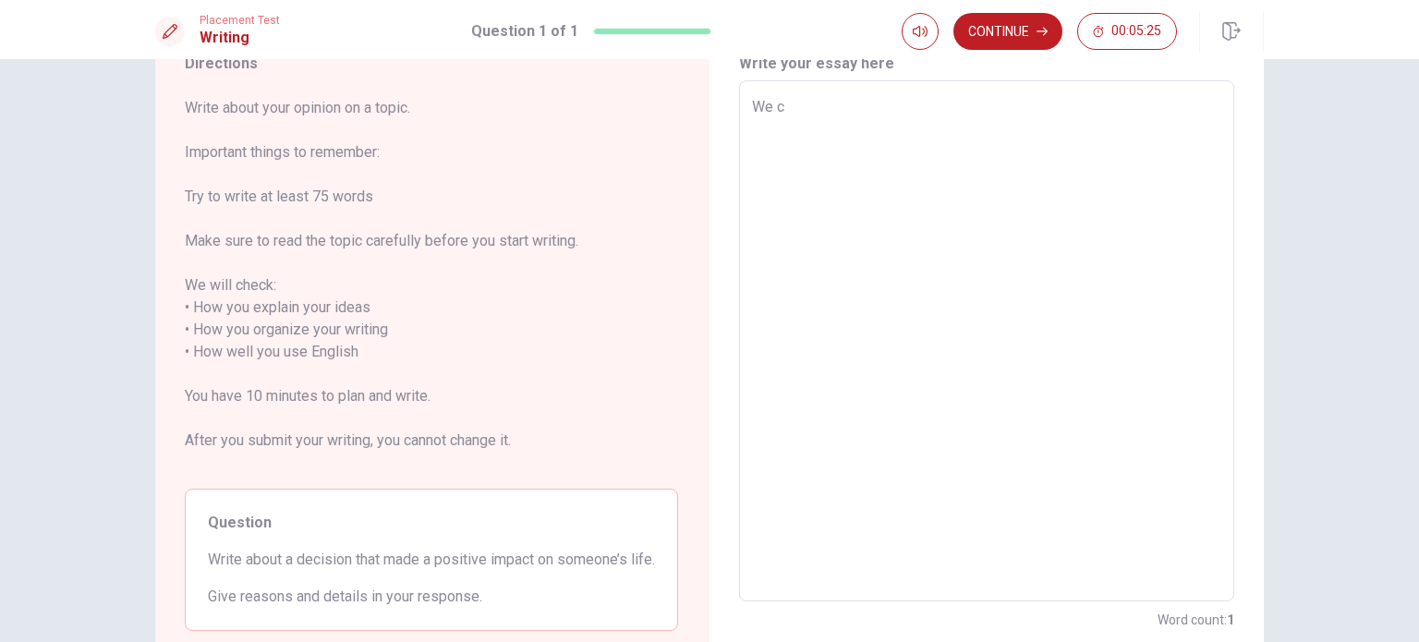
type textarea "x"
type textarea "We can"
type textarea "x"
type textarea "We can"
type textarea "x"
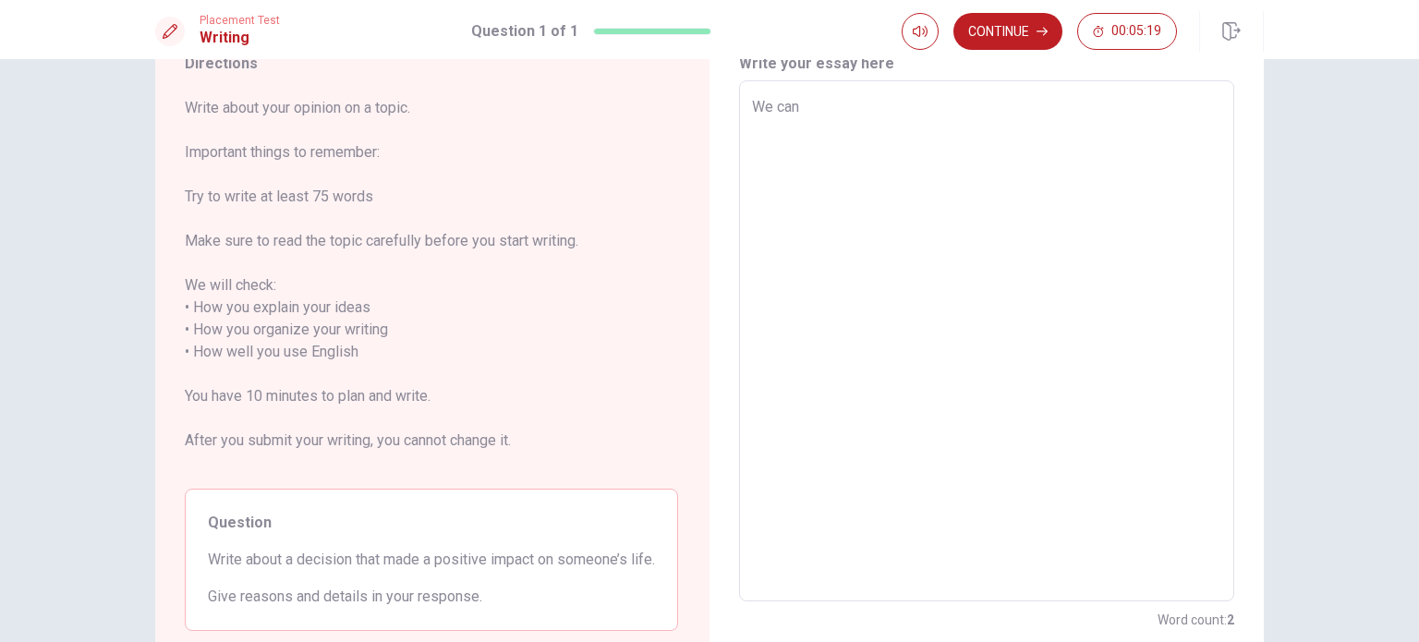
type textarea "We can"
type textarea "x"
type textarea "We ca"
type textarea "x"
type textarea "We c"
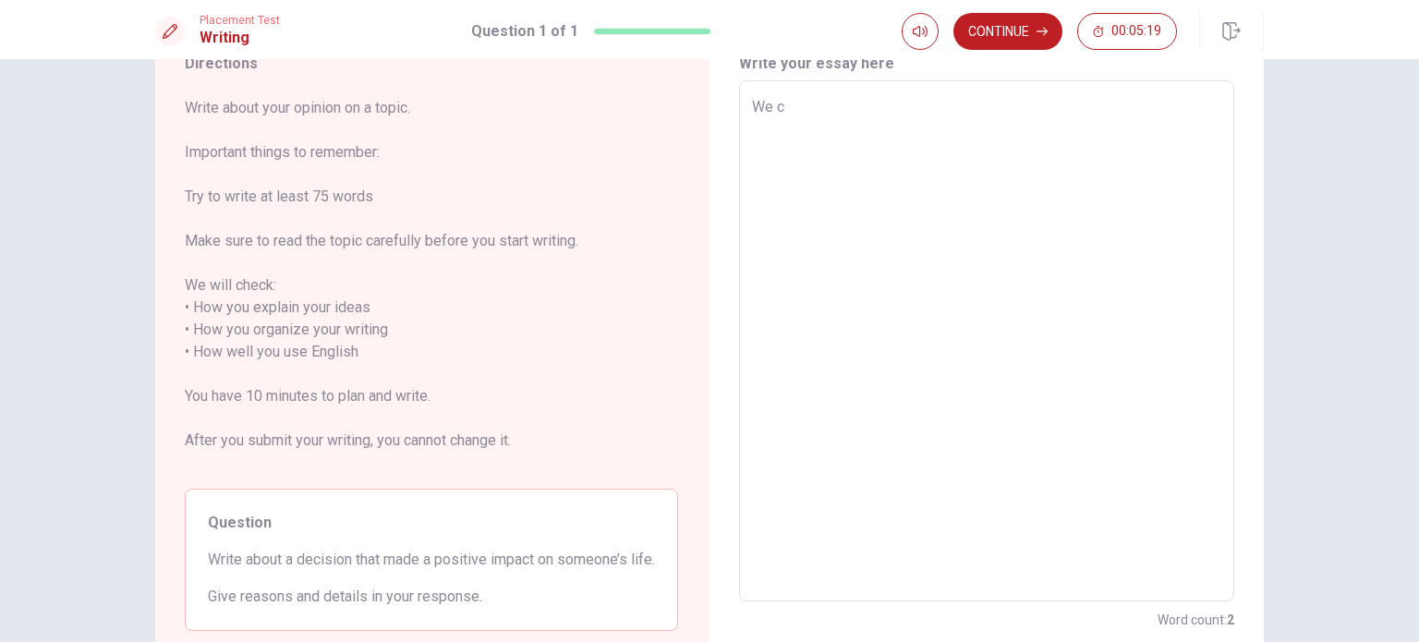
type textarea "x"
type textarea "We"
type textarea "x"
type textarea "We"
type textarea "x"
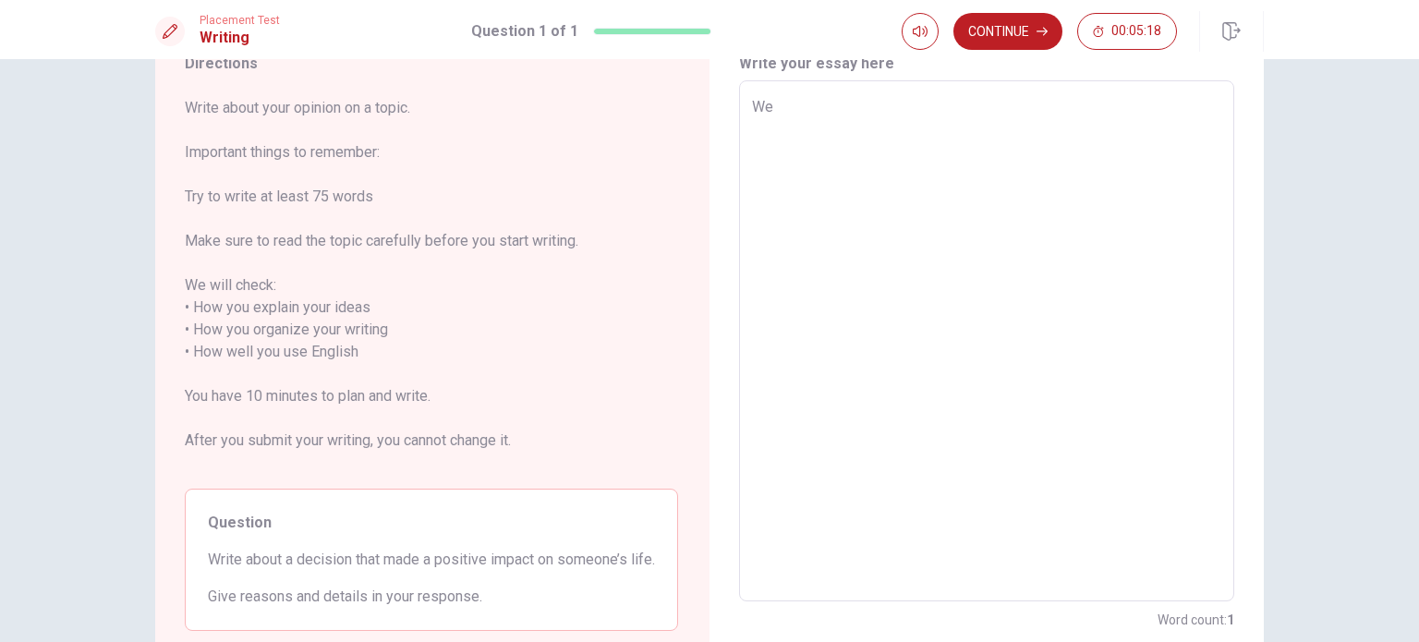
type textarea "W"
type textarea "x"
type textarea "W"
type textarea "x"
type textarea "We"
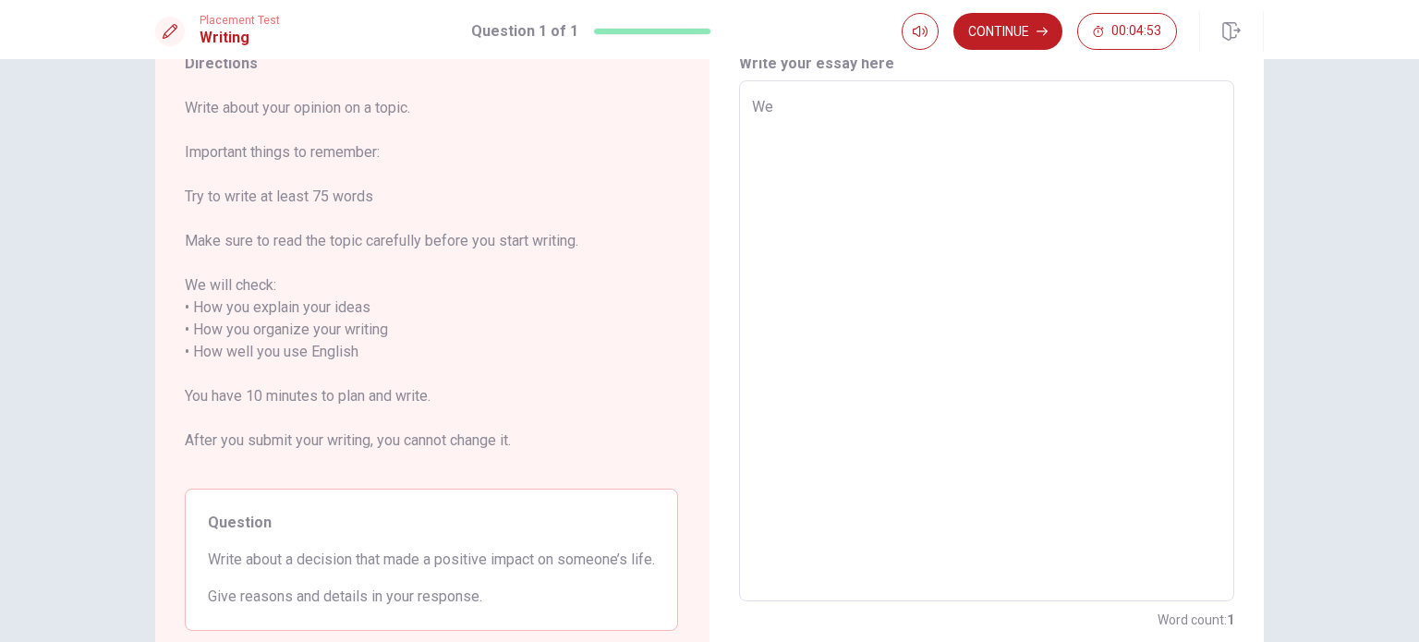
type textarea "x"
type textarea "We"
type textarea "x"
type textarea "We x"
type textarea "x"
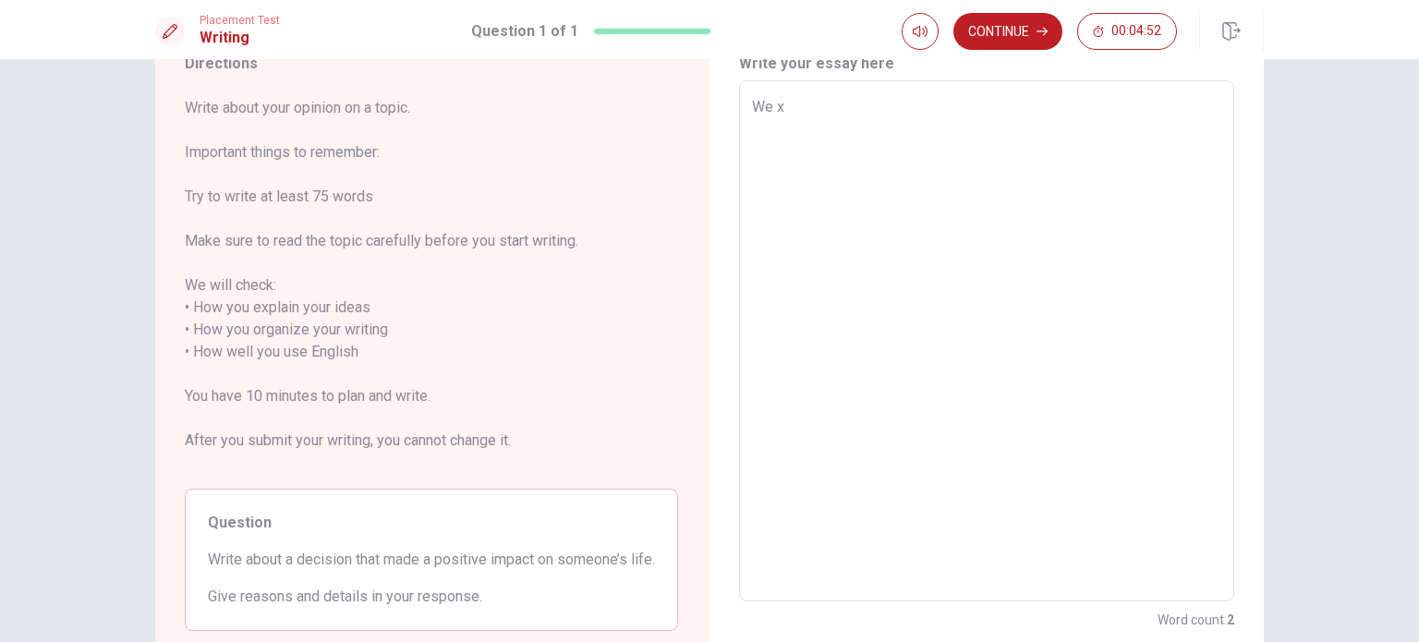
type textarea "We xa"
type textarea "x"
type textarea "We x"
type textarea "x"
type textarea "We"
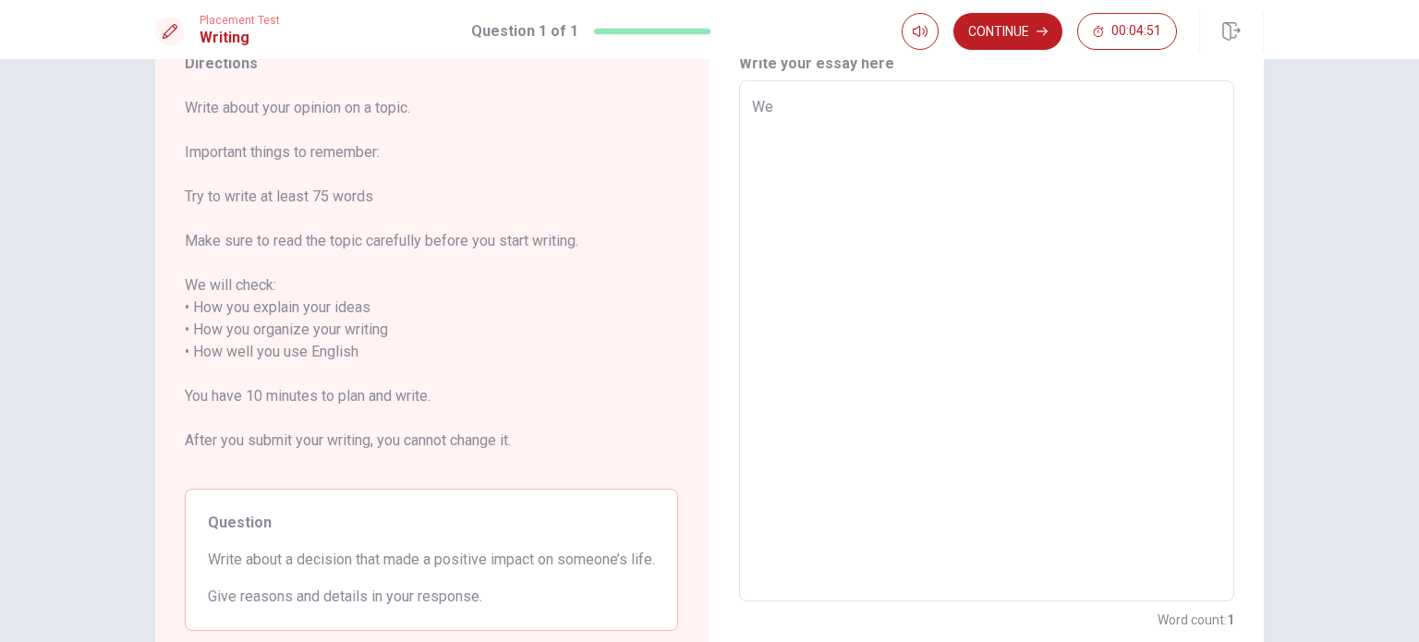
type textarea "x"
type textarea "We c"
type textarea "x"
type textarea "We ca"
type textarea "x"
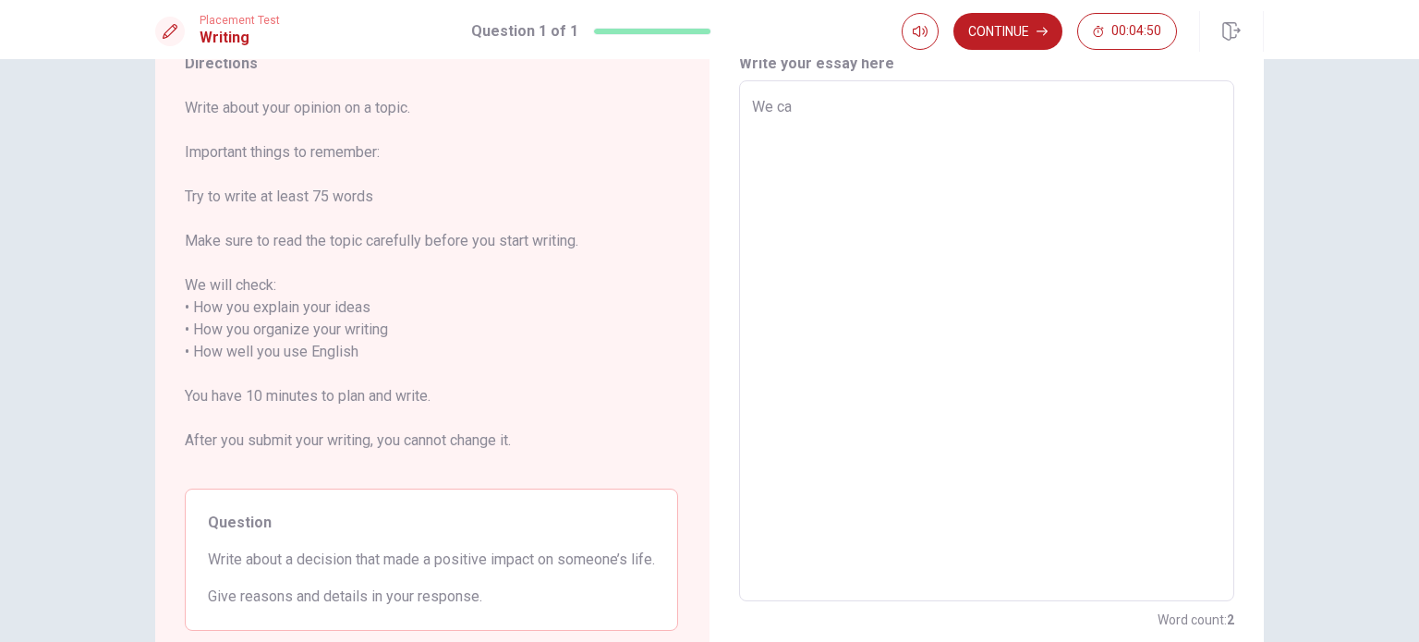
type textarea "We can"
type textarea "x"
type textarea "We can"
type textarea "x"
type textarea "We can"
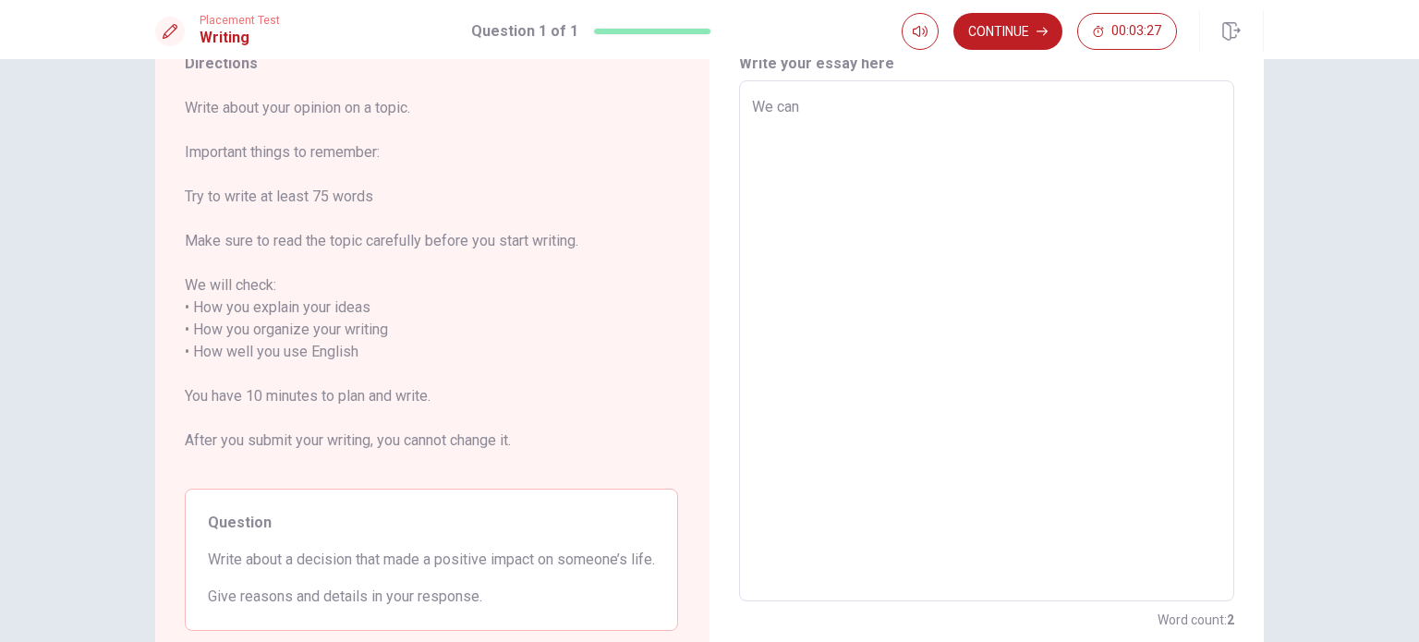
type textarea "x"
type textarea "We ca"
type textarea "x"
type textarea "We c"
type textarea "x"
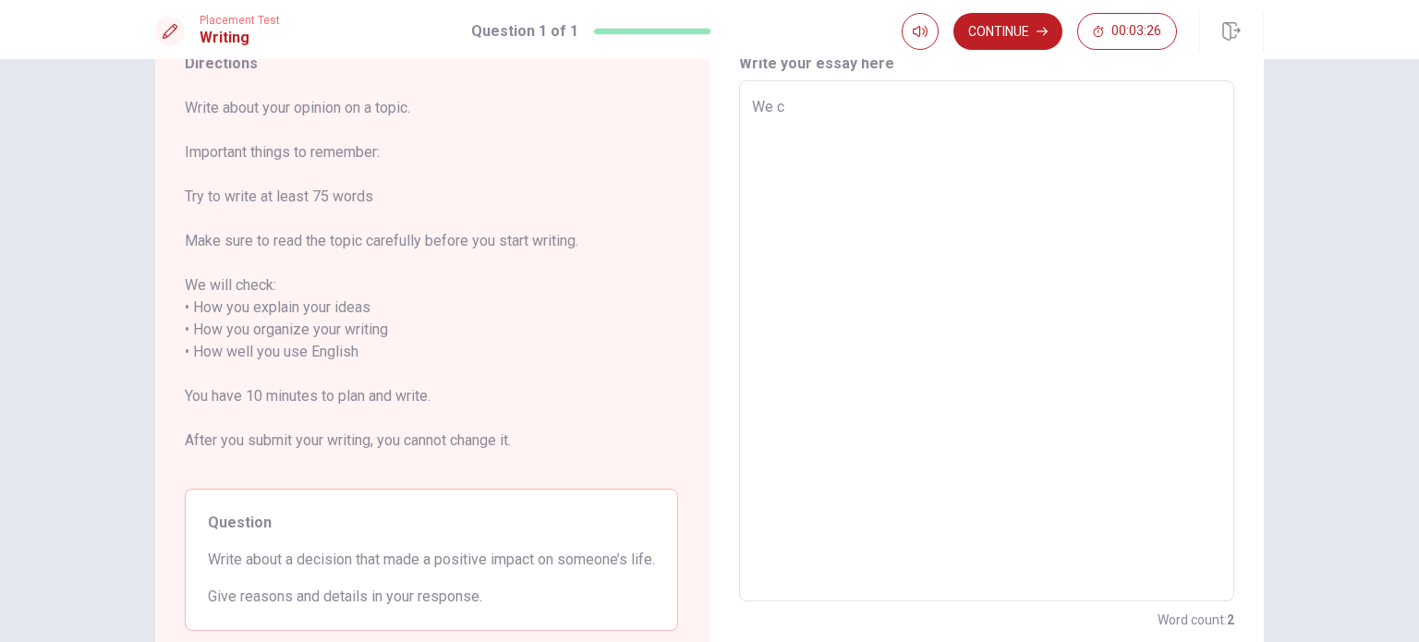
type textarea "We"
type textarea "x"
type textarea "We"
type textarea "x"
type textarea "W"
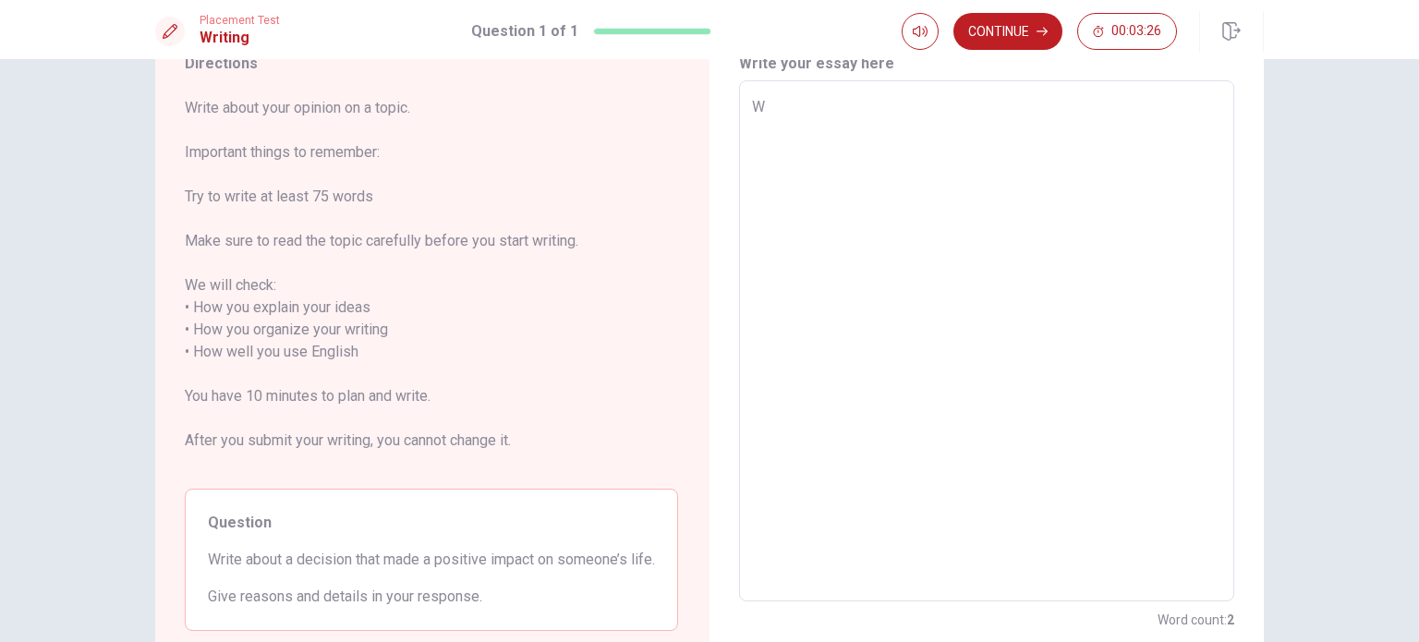
type textarea "x"
type textarea "T"
type textarea "x"
type textarea "To"
type textarea "x"
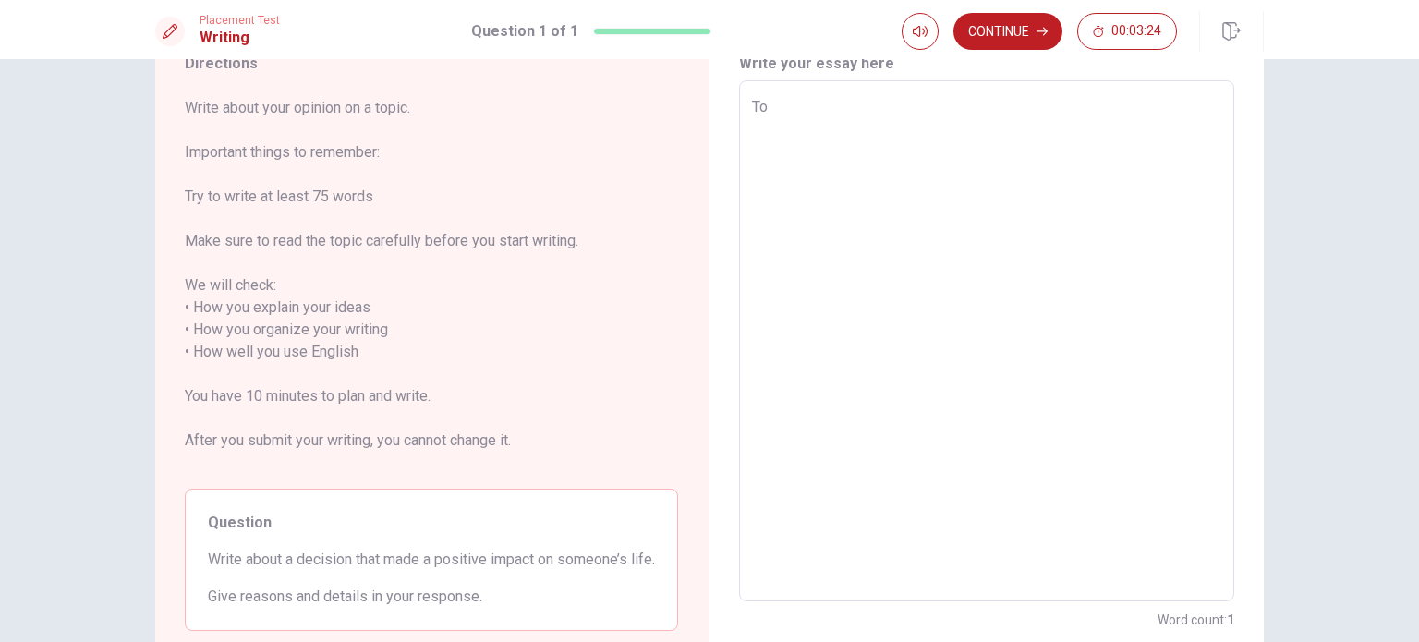
type textarea "To"
type textarea "x"
type textarea "To m"
type textarea "x"
type textarea "To ma"
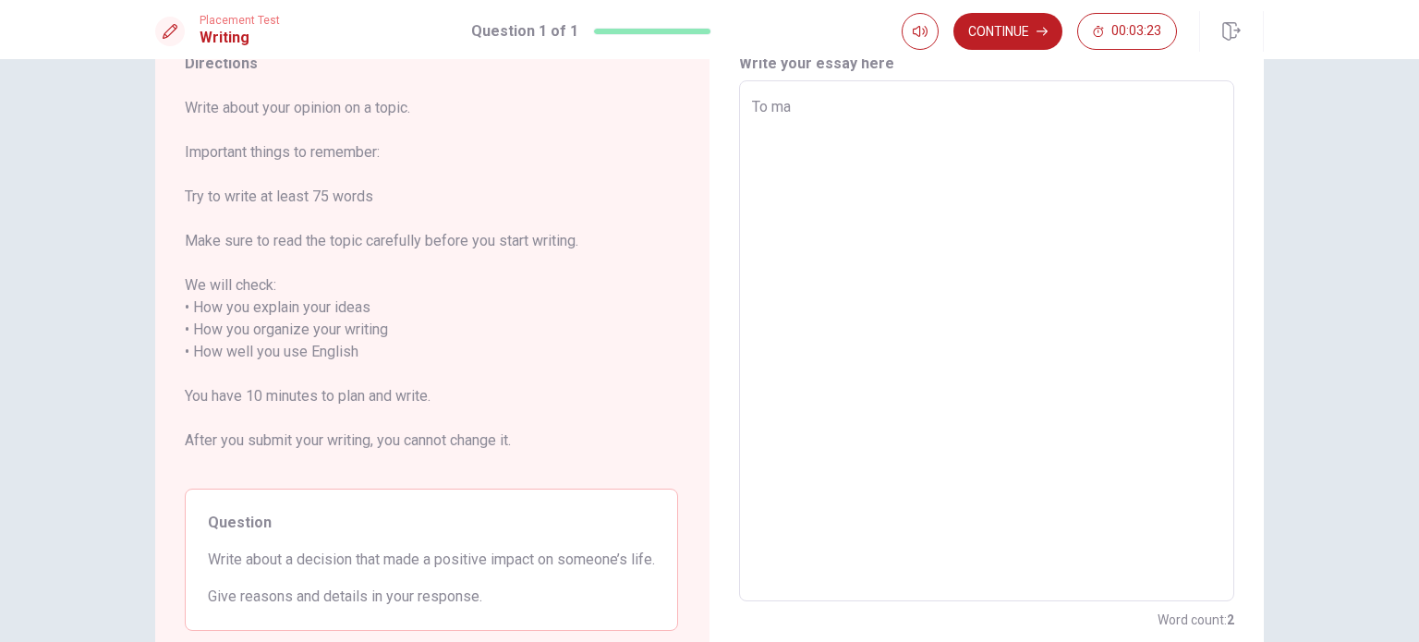
type textarea "x"
type textarea "To mak"
type textarea "x"
type textarea "To make"
type textarea "x"
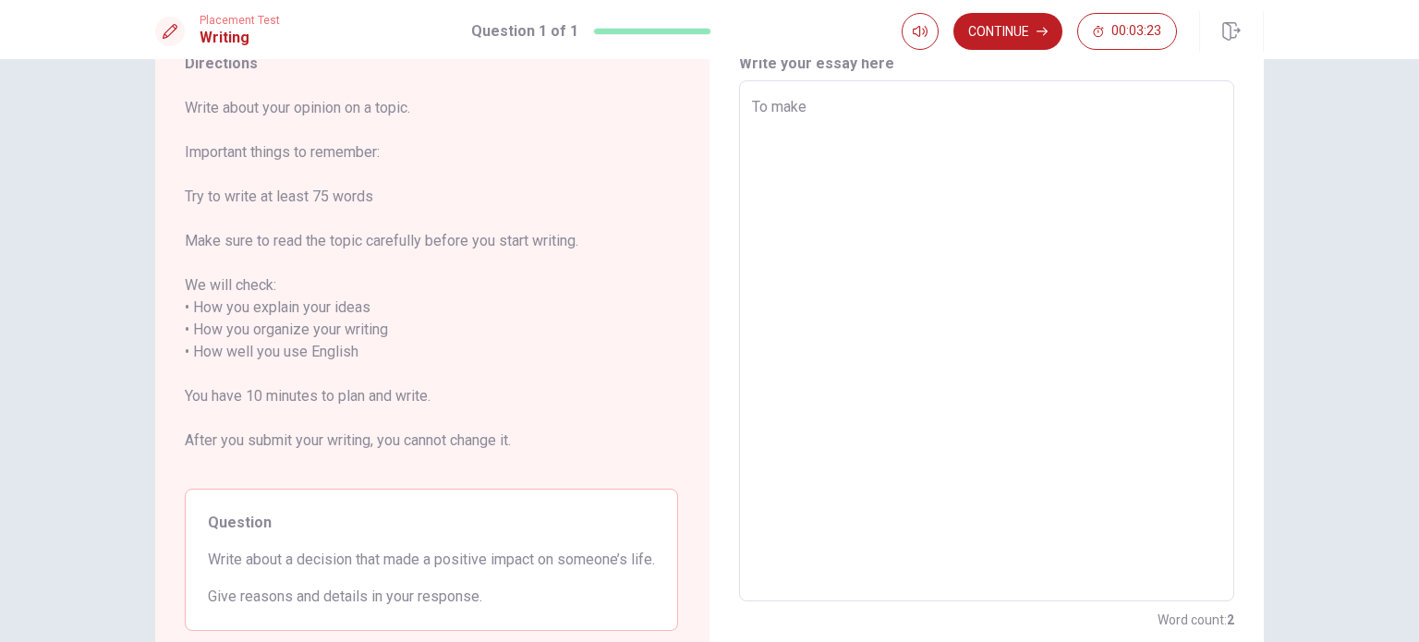
type textarea "To make"
type textarea "x"
type textarea "To make a"
type textarea "x"
type textarea "To make a"
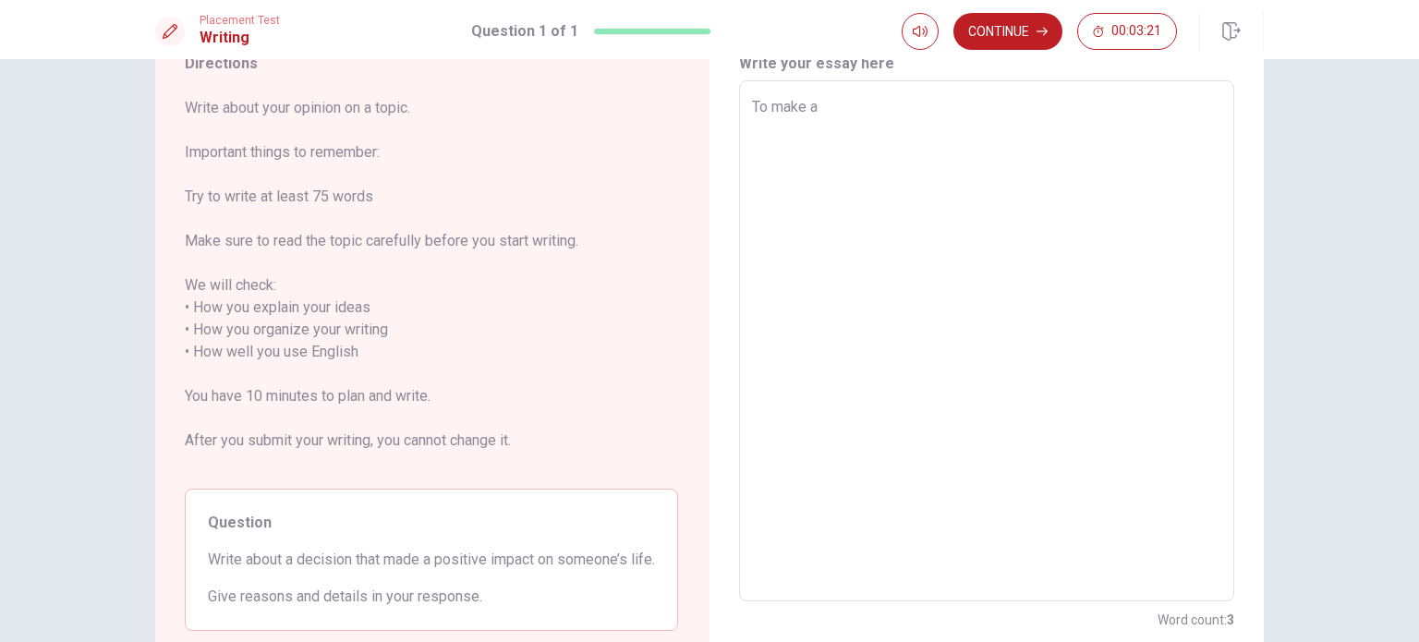
type textarea "x"
type textarea "To make a p"
type textarea "x"
type textarea "To make a po"
type textarea "x"
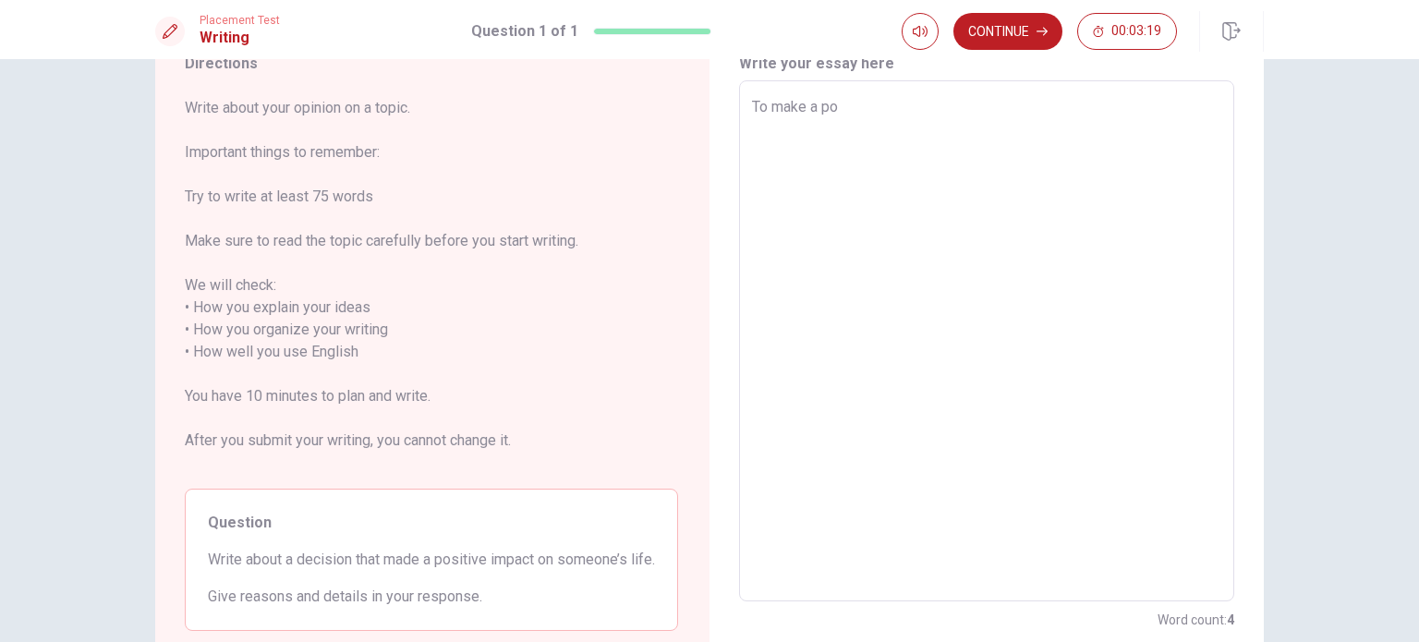
type textarea "To make a pos"
type textarea "x"
type textarea "To make a posi"
type textarea "x"
type textarea "To make a posit"
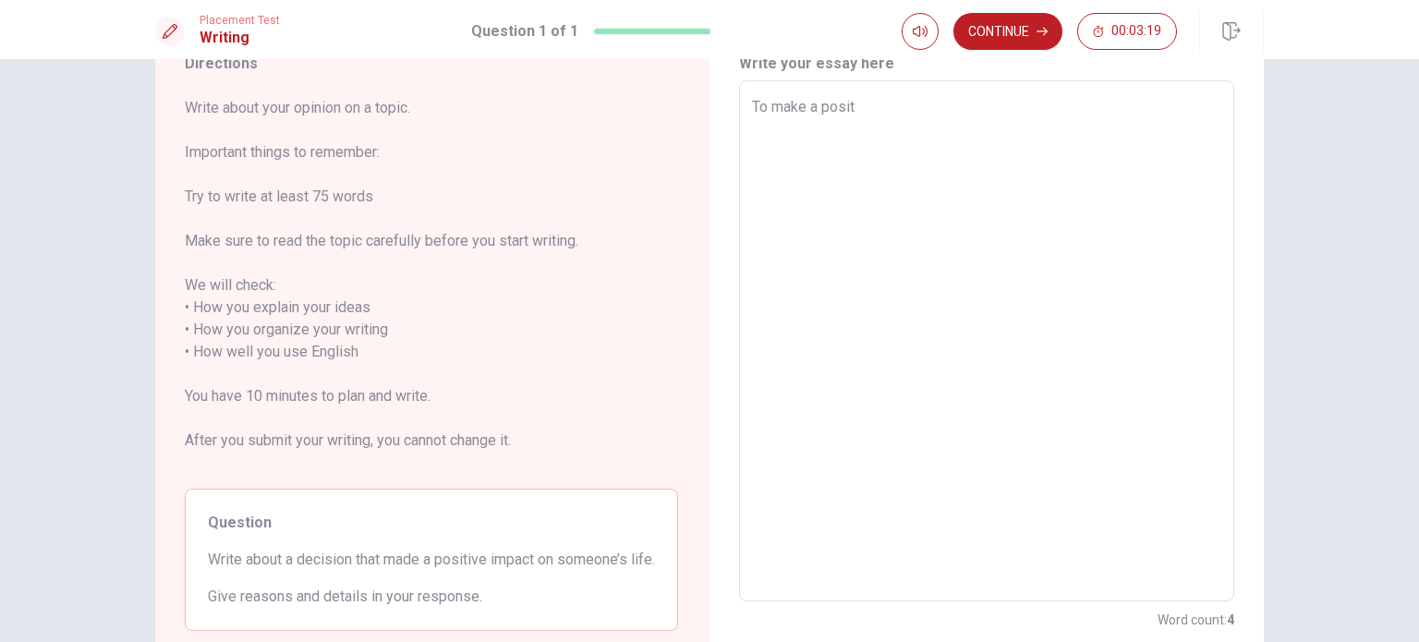
type textarea "x"
type textarea "To make a positi"
type textarea "x"
type textarea "To make a positiv"
type textarea "x"
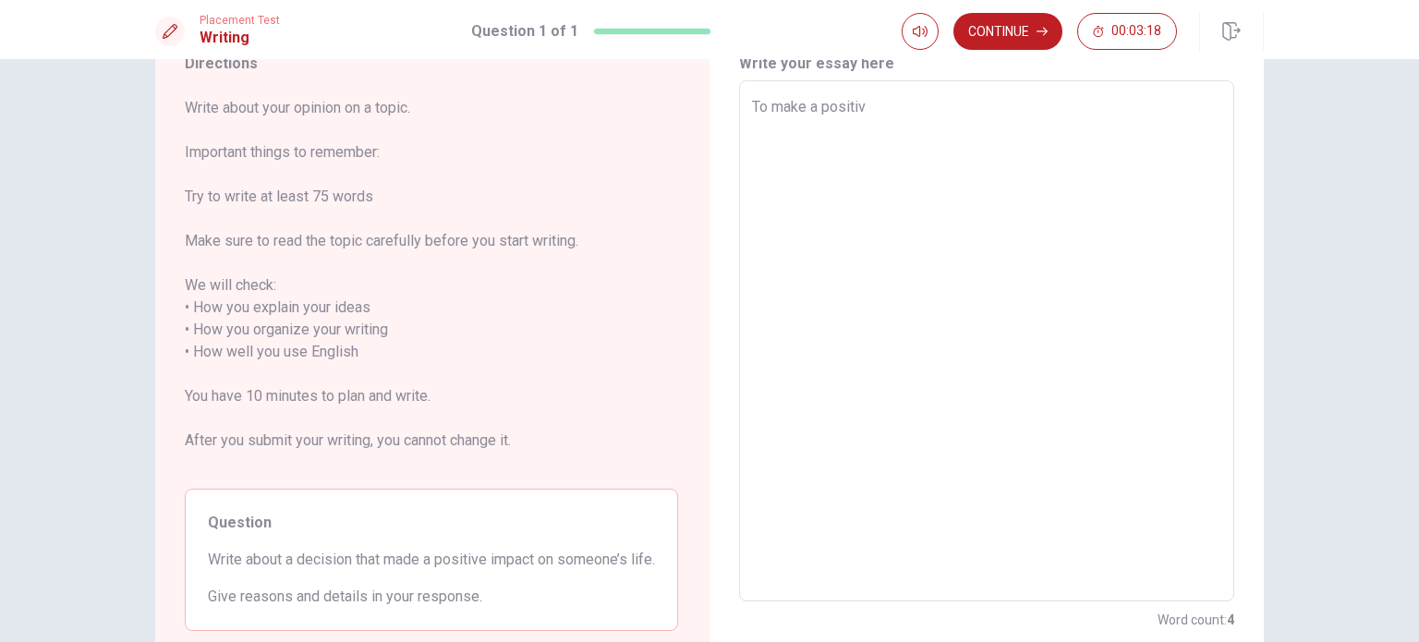
type textarea "To make a positive"
type textarea "x"
type textarea "To make a positive"
type textarea "x"
type textarea "To make a positive i"
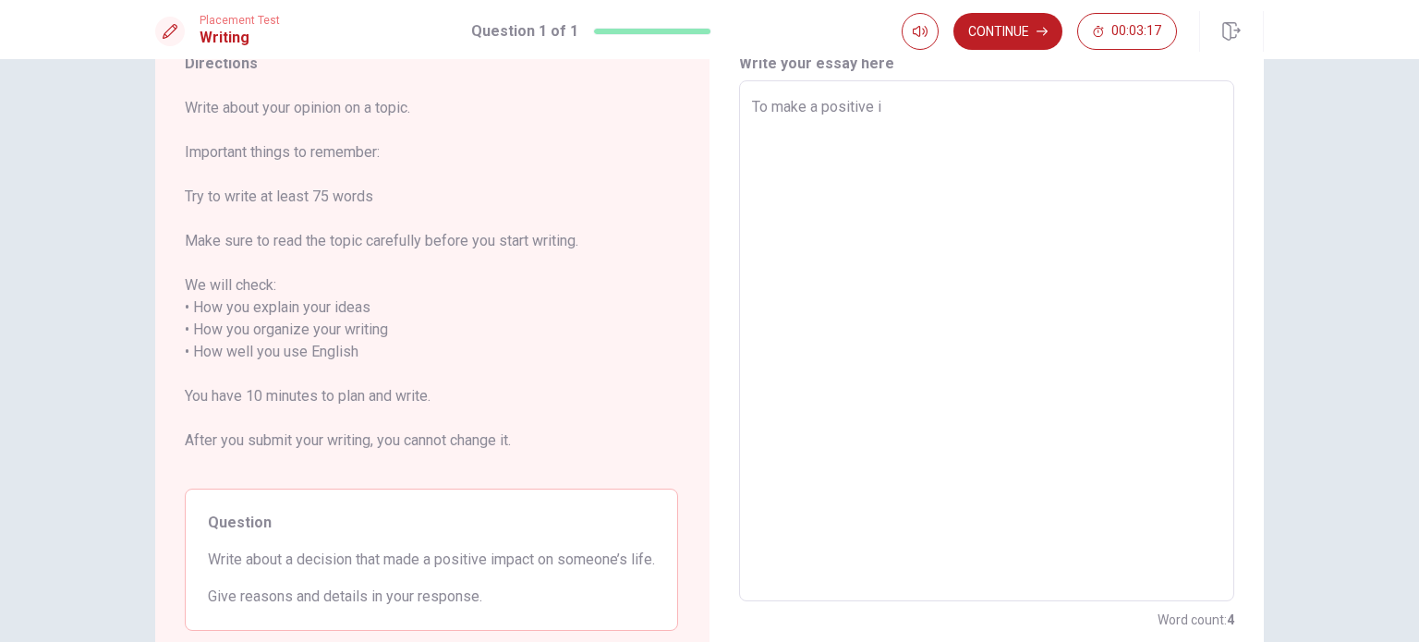
type textarea "x"
type textarea "To make a positive im"
type textarea "x"
type textarea "To make a positive imp"
type textarea "x"
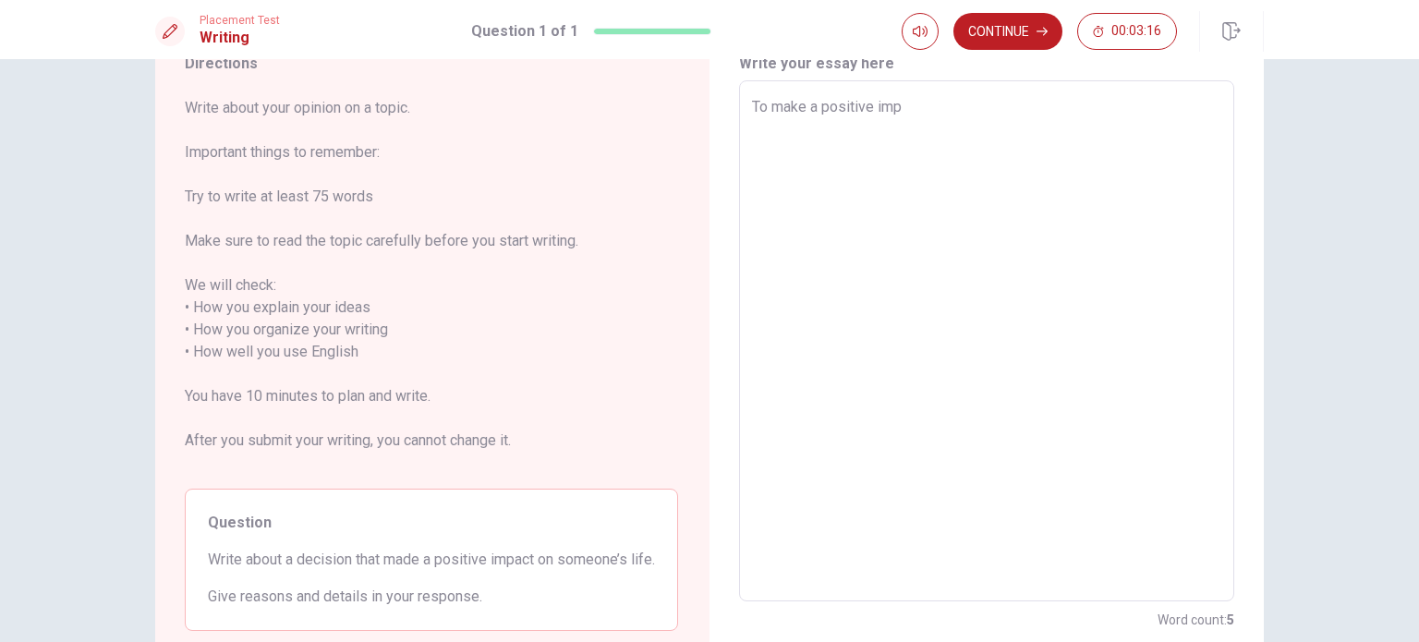
type textarea "To make a positive impa"
type textarea "x"
type textarea "To make a positive impac"
type textarea "x"
type textarea "To make a positive impact"
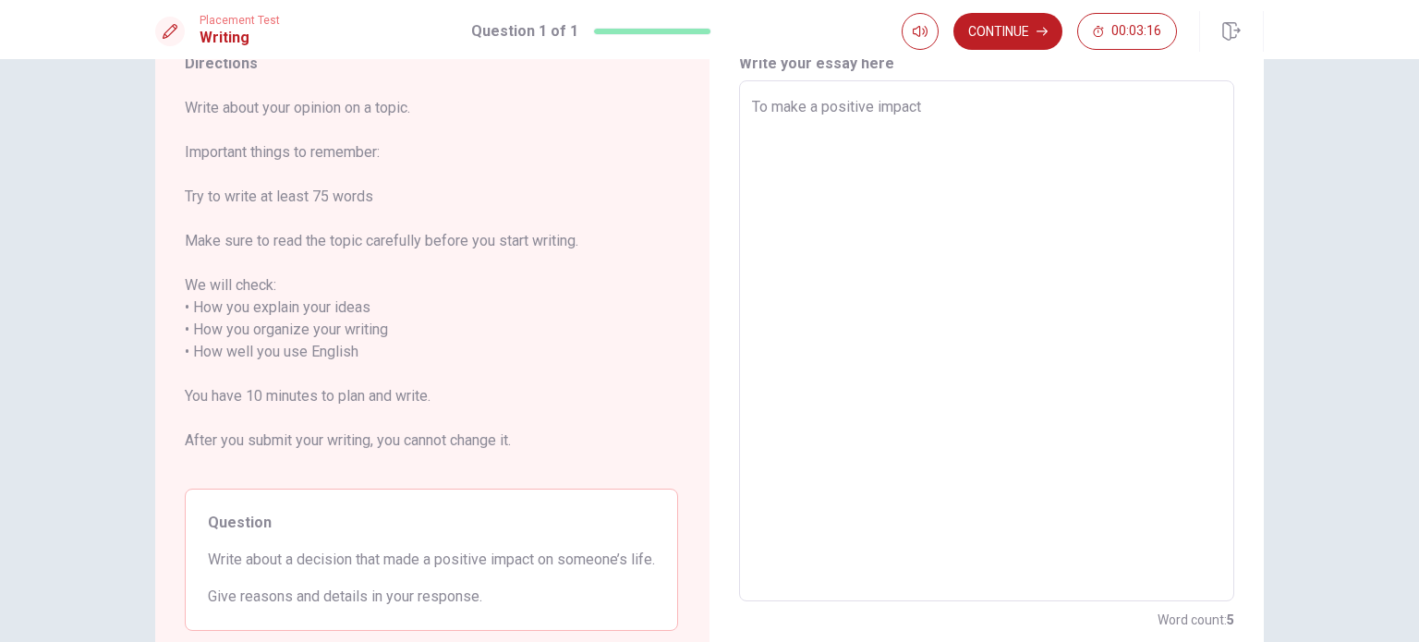
type textarea "x"
type textarea "To make a positive impact"
type textarea "x"
type textarea "To make a positive impact o"
type textarea "x"
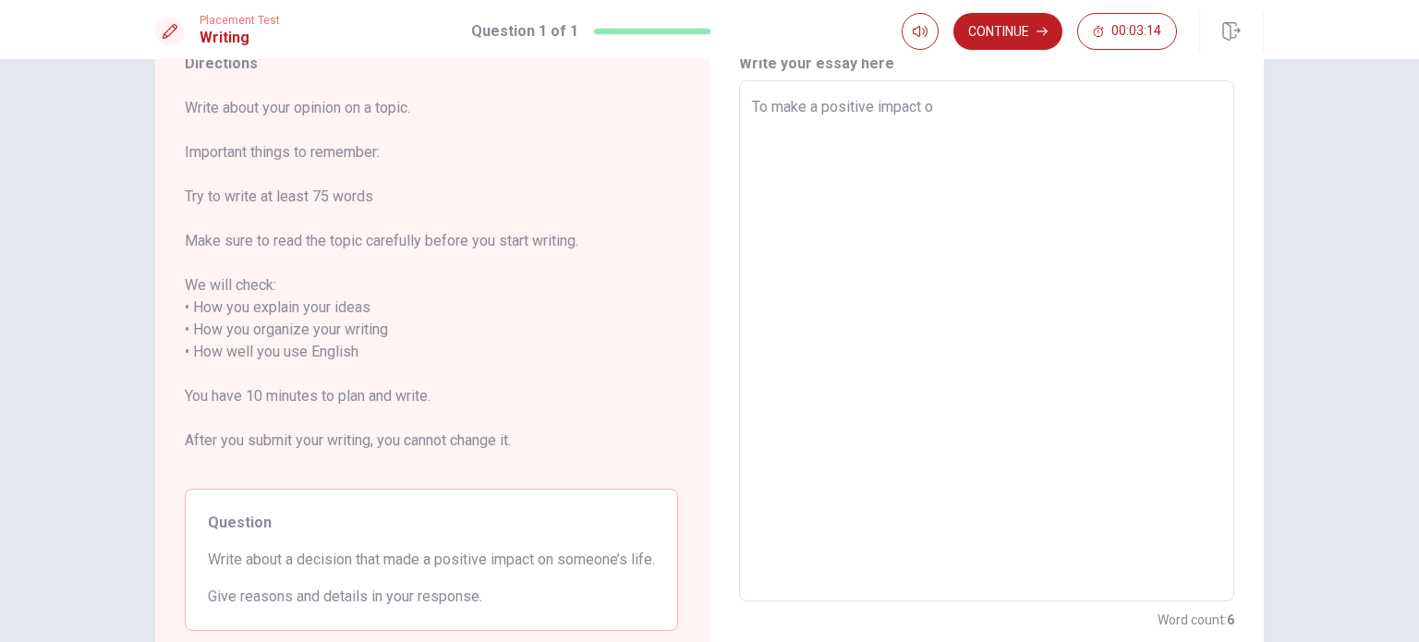
type textarea "To make a positive impact on"
type textarea "x"
type textarea "To make a positive impact on"
type textarea "x"
type textarea "To make a positive impact on s"
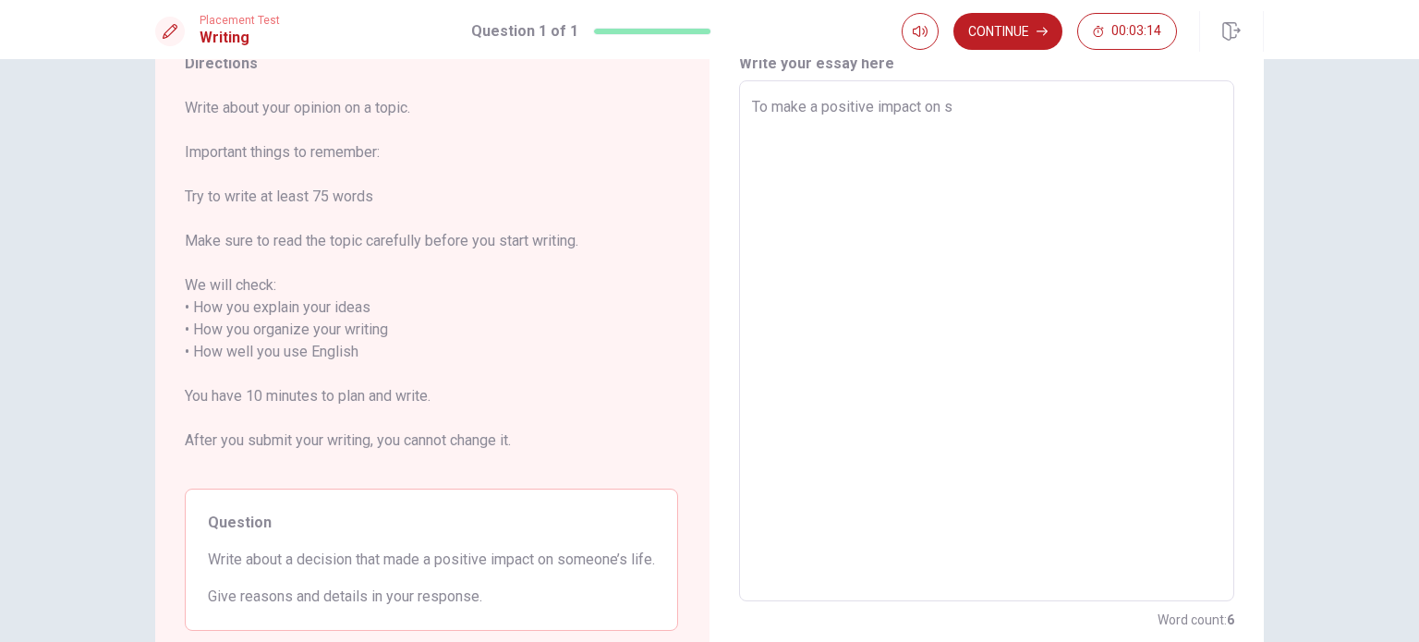
type textarea "x"
type textarea "To make a positive impact on so"
type textarea "x"
type textarea "To make a positive impact on som"
type textarea "x"
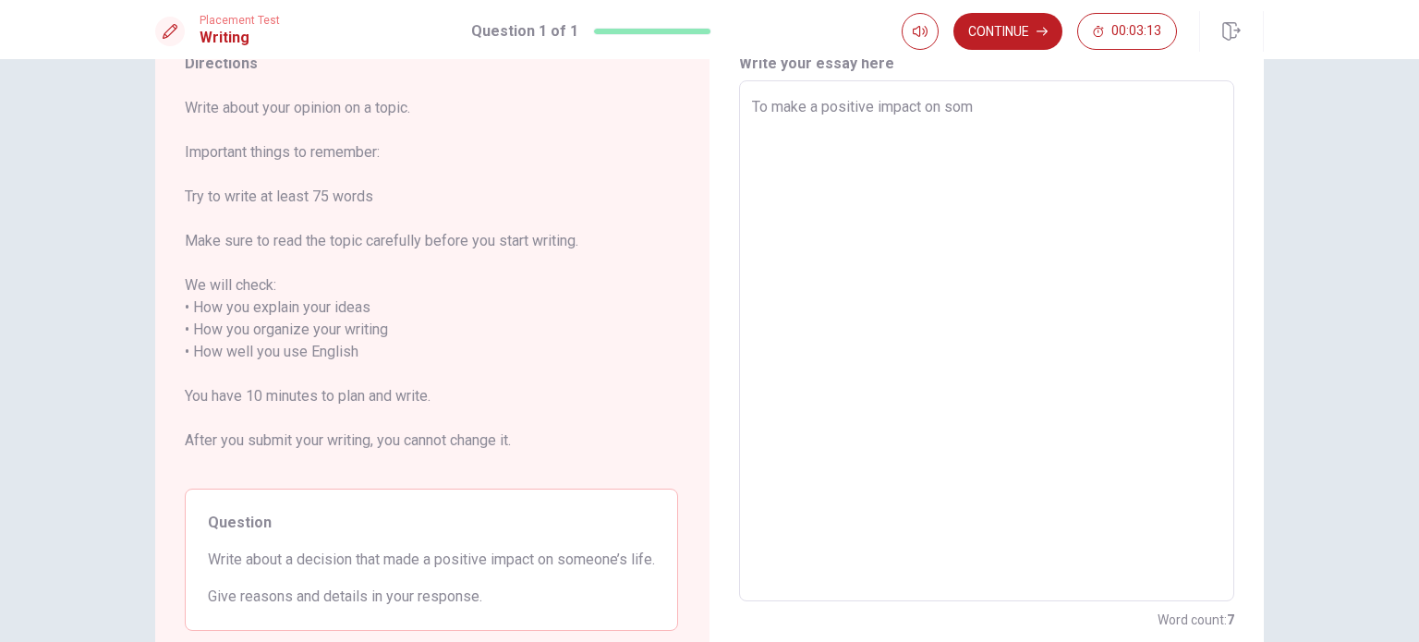
type textarea "To make a positive impact on some"
type textarea "x"
type textarea "To make a positive impact on someo"
type textarea "x"
type textarea "To make a positive impact on someon"
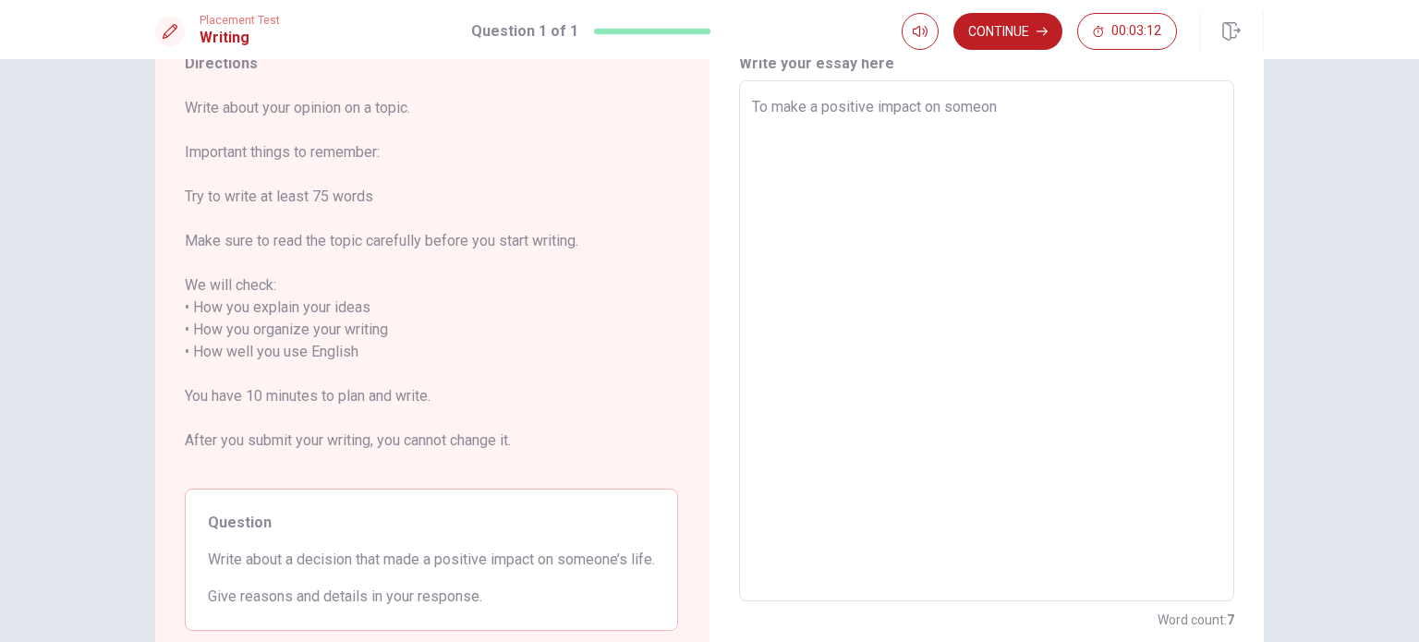
type textarea "x"
type textarea "To make a positive impact on someone"
type textarea "x"
type textarea "To make a positive impact on someone'"
type textarea "x"
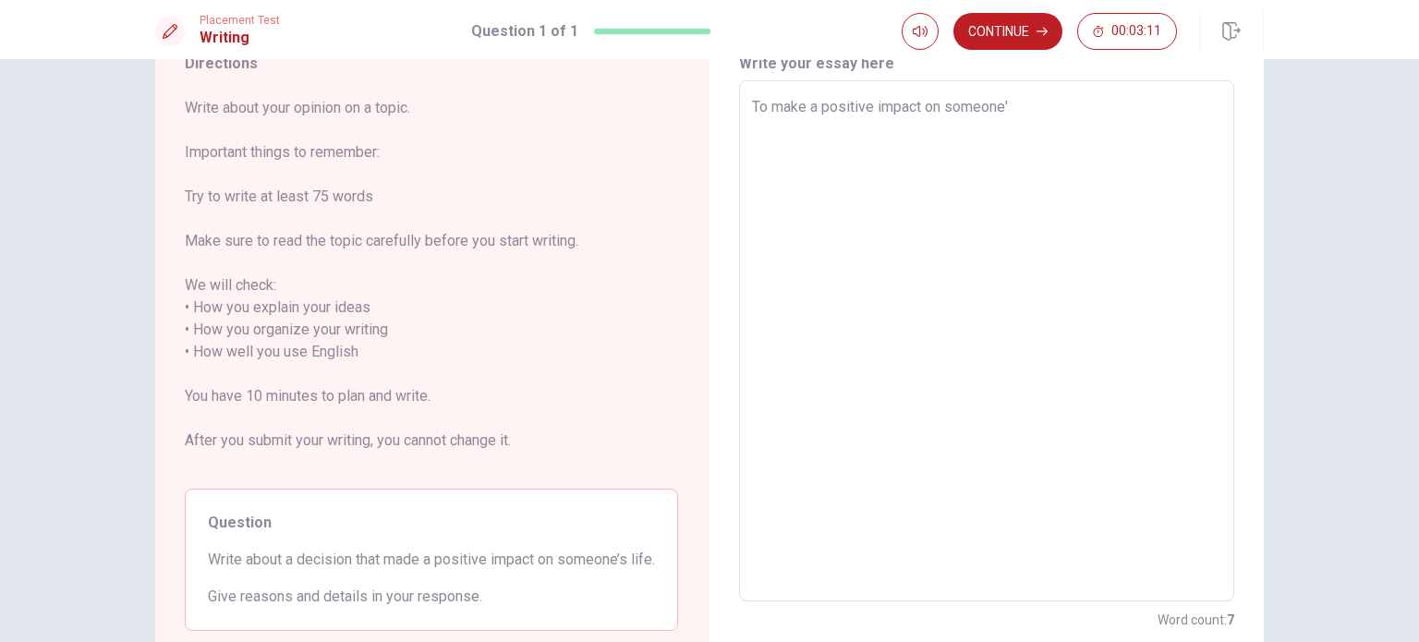
type textarea "To make a positive impact on someone's"
type textarea "x"
type textarea "To make a positive impact on someone's"
type textarea "x"
type textarea "To make a positive impact on someone's l"
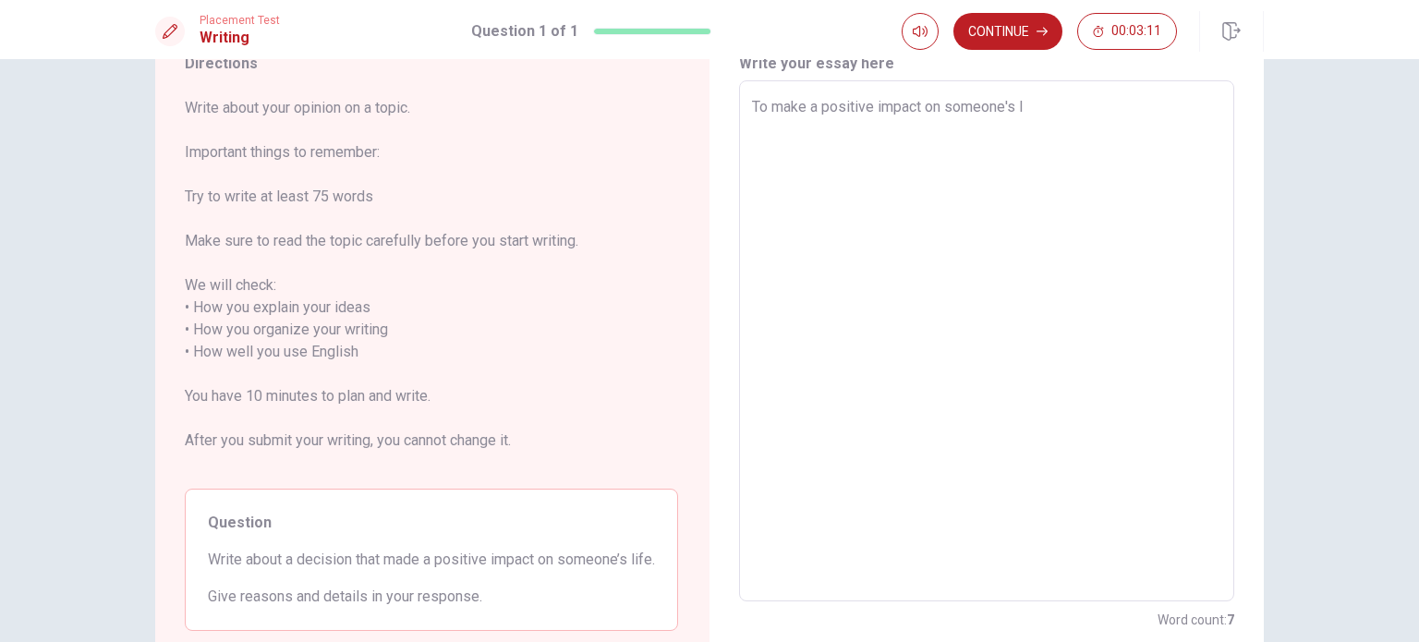
type textarea "x"
type textarea "To make a positive impact on someone's li"
type textarea "x"
type textarea "To make a positive impact on someone's lif"
type textarea "x"
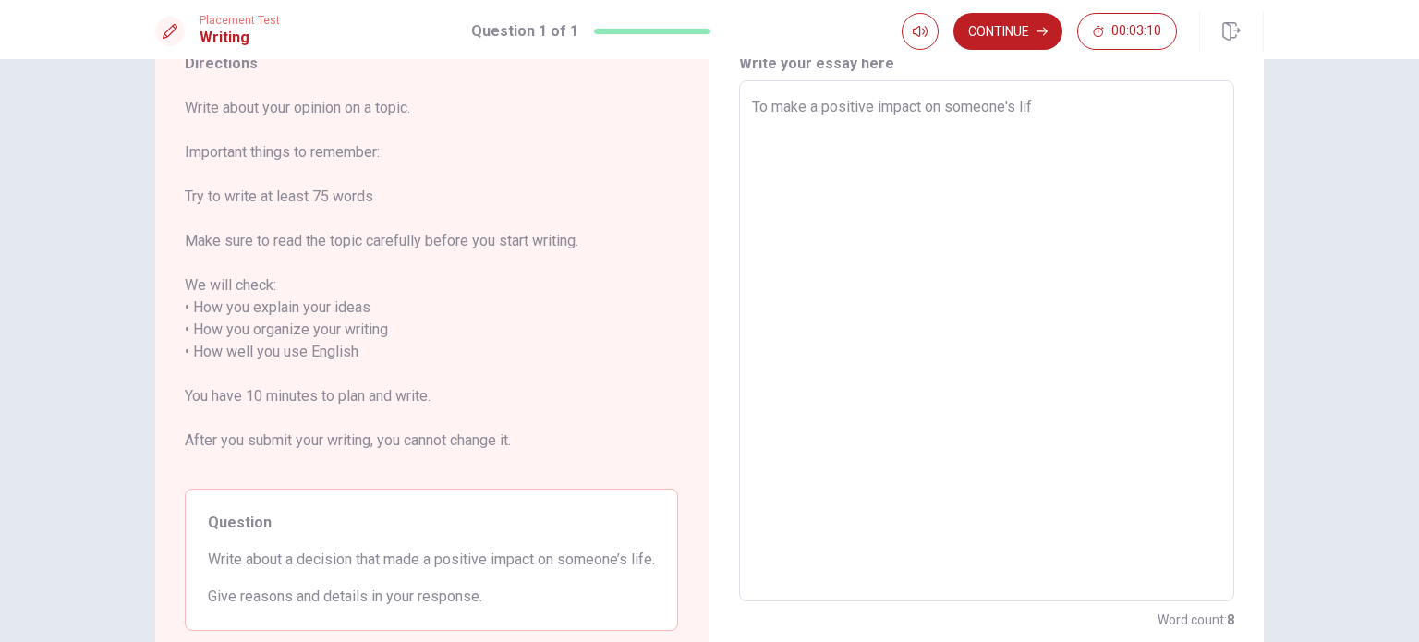
type textarea "To make a positive impact on someone's life"
type textarea "x"
type textarea "To make a positive impact on someone's life"
type textarea "x"
type textarea "To make a positive impact on someone's life"
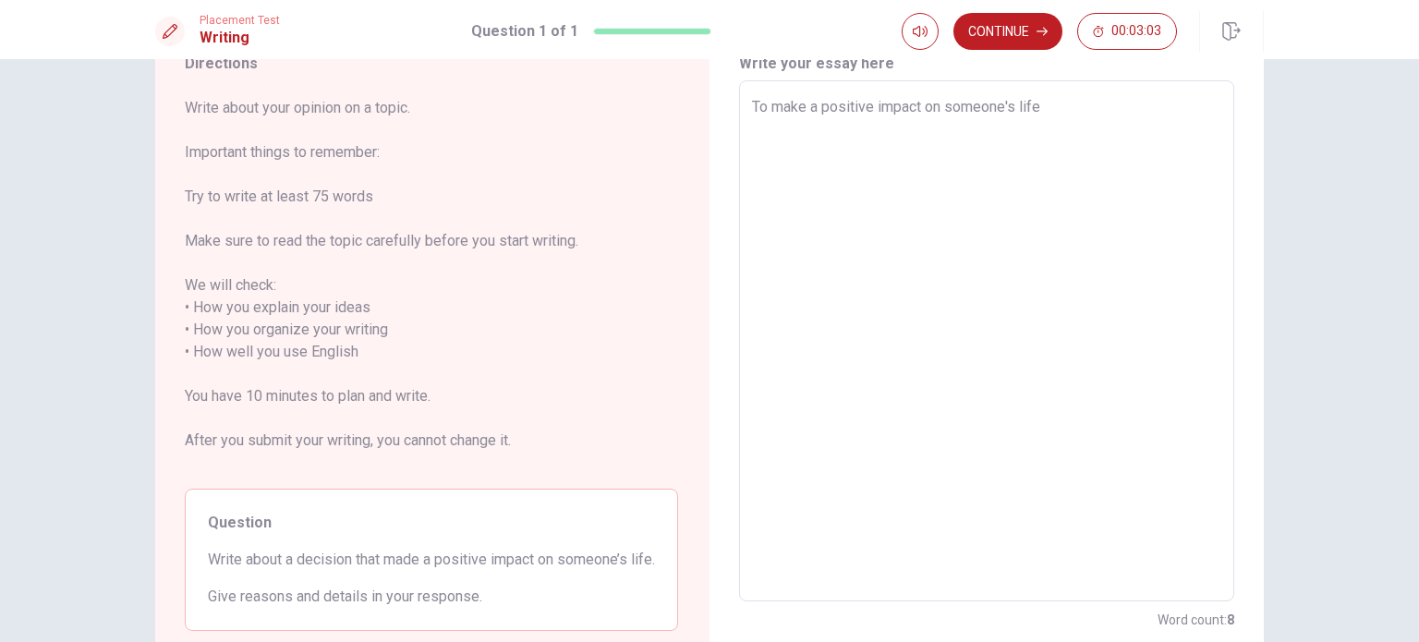
type textarea "x"
type textarea "To make a positive impact on someone's life,"
type textarea "x"
type textarea "To make a positive impact on someone's life,"
type textarea "x"
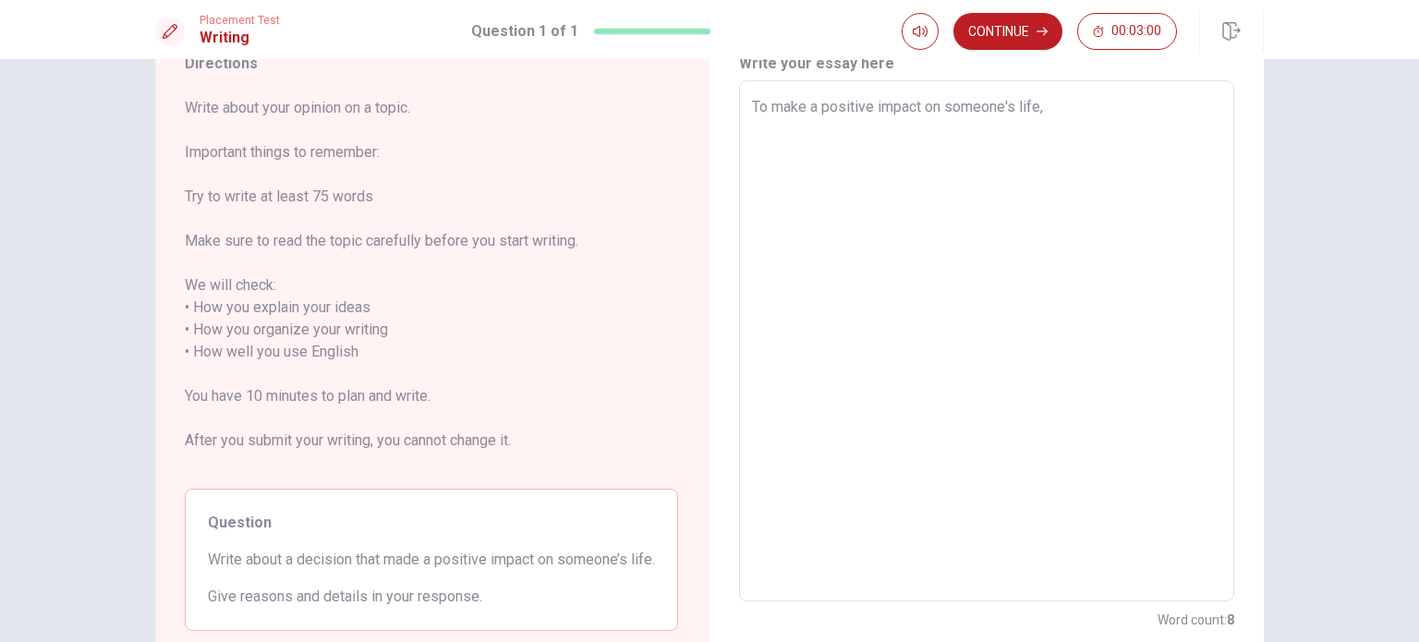
type textarea "To make a positive impact on someone's life, a"
type textarea "x"
type textarea "To make a positive impact on someone's life, a"
type textarea "x"
type textarea "To make a positive impact on someone's life, a p"
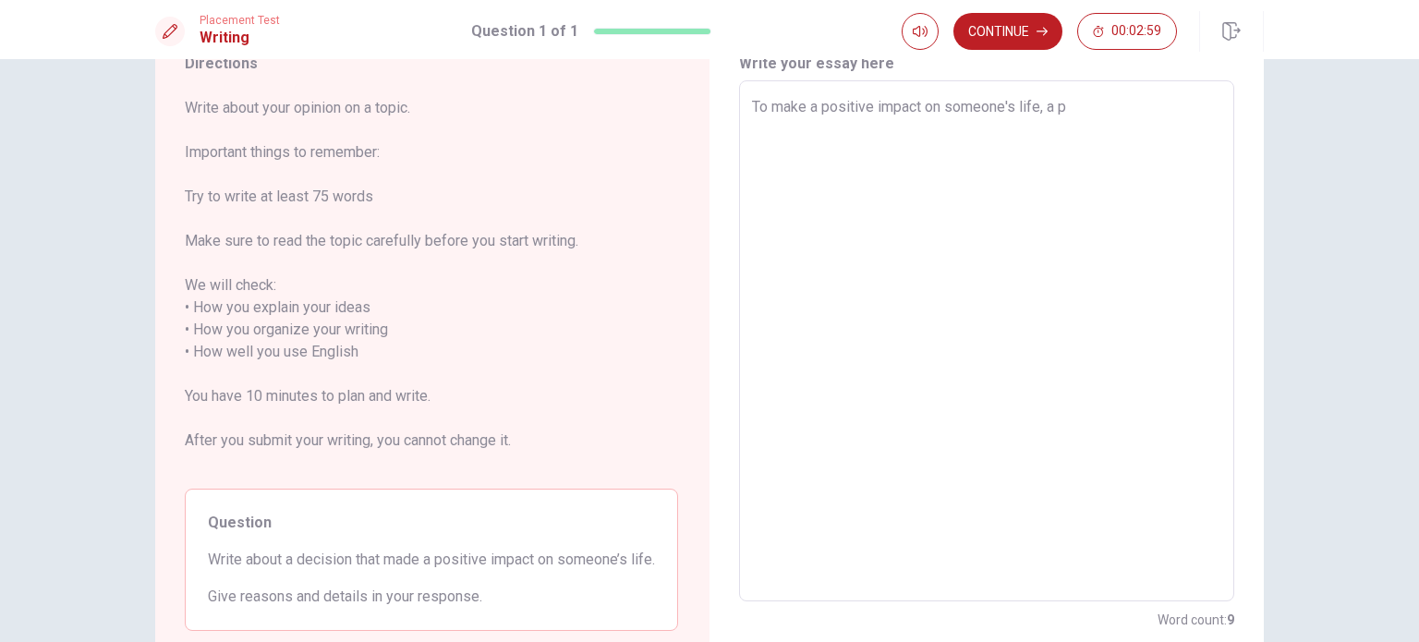
type textarea "x"
type textarea "To make a positive impact on someone's life, a pe"
type textarea "x"
type textarea "To make a positive impact on someone's life, a per"
type textarea "x"
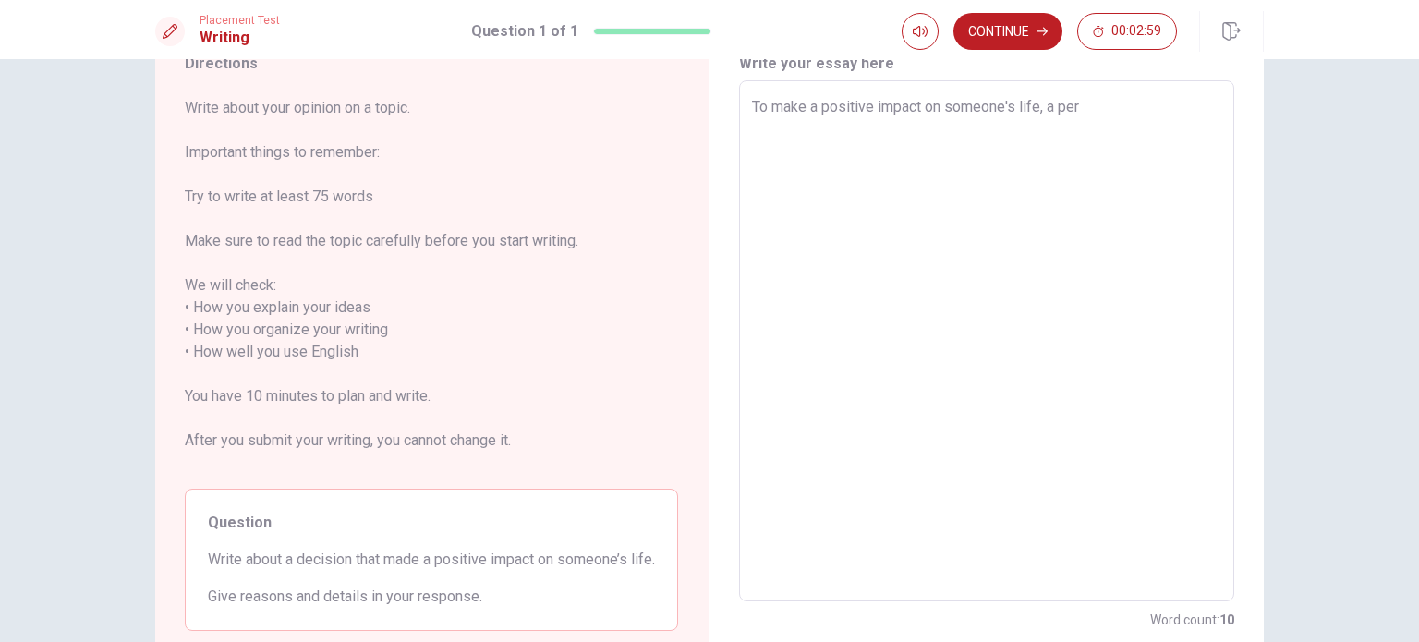
type textarea "To make a positive impact on someone's life, a pers"
type textarea "x"
type textarea "To make a positive impact on someone's life, a perso"
type textarea "x"
type textarea "To make a positive impact on someone's life, a pers"
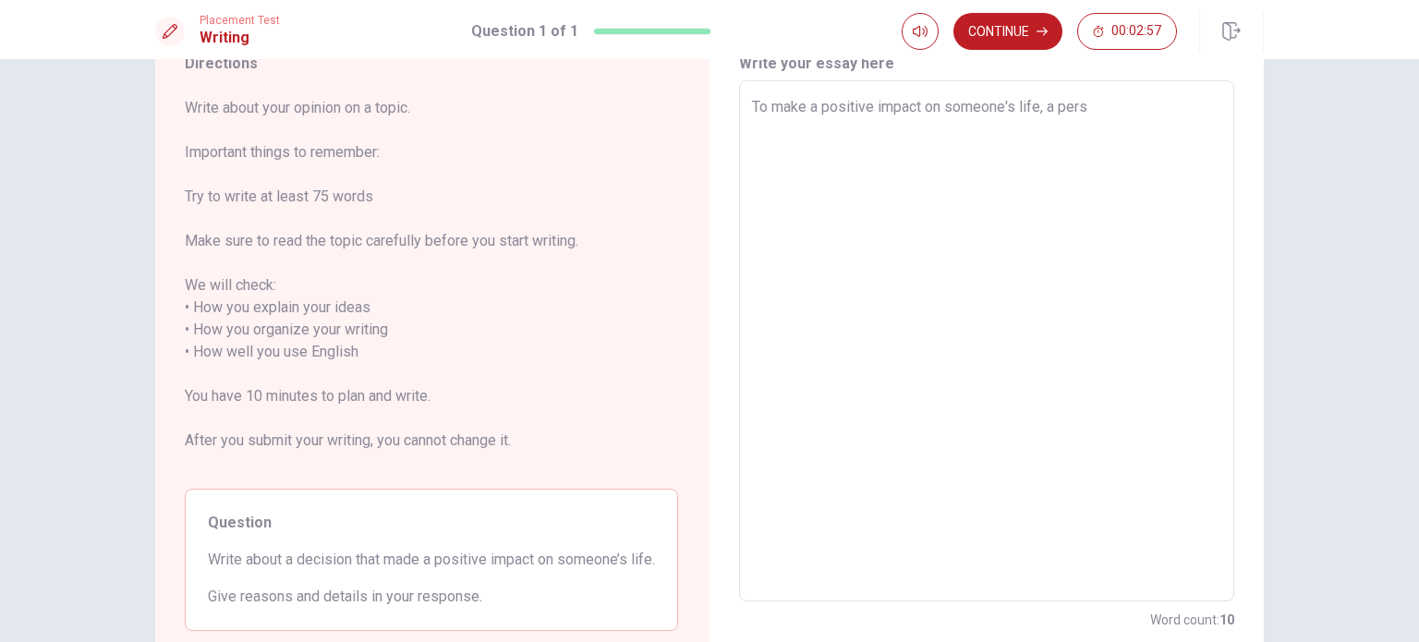
type textarea "x"
type textarea "To make a positive impact on someone's life, a per"
type textarea "x"
type textarea "To make a positive impact on someone's life, a pe"
type textarea "x"
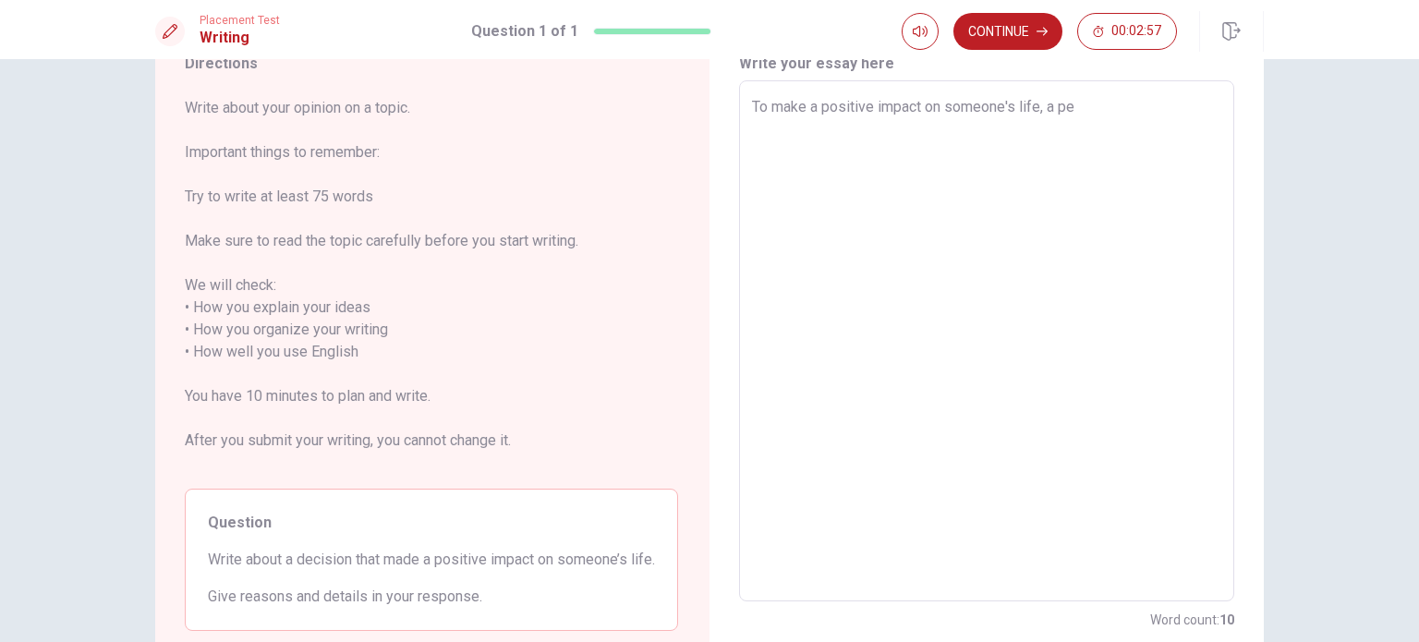
type textarea "To make a positive impact on someone's life, a p"
type textarea "x"
type textarea "To make a positive impact on someone's life, a"
type textarea "x"
type textarea "To make a positive impact on someone's life, a"
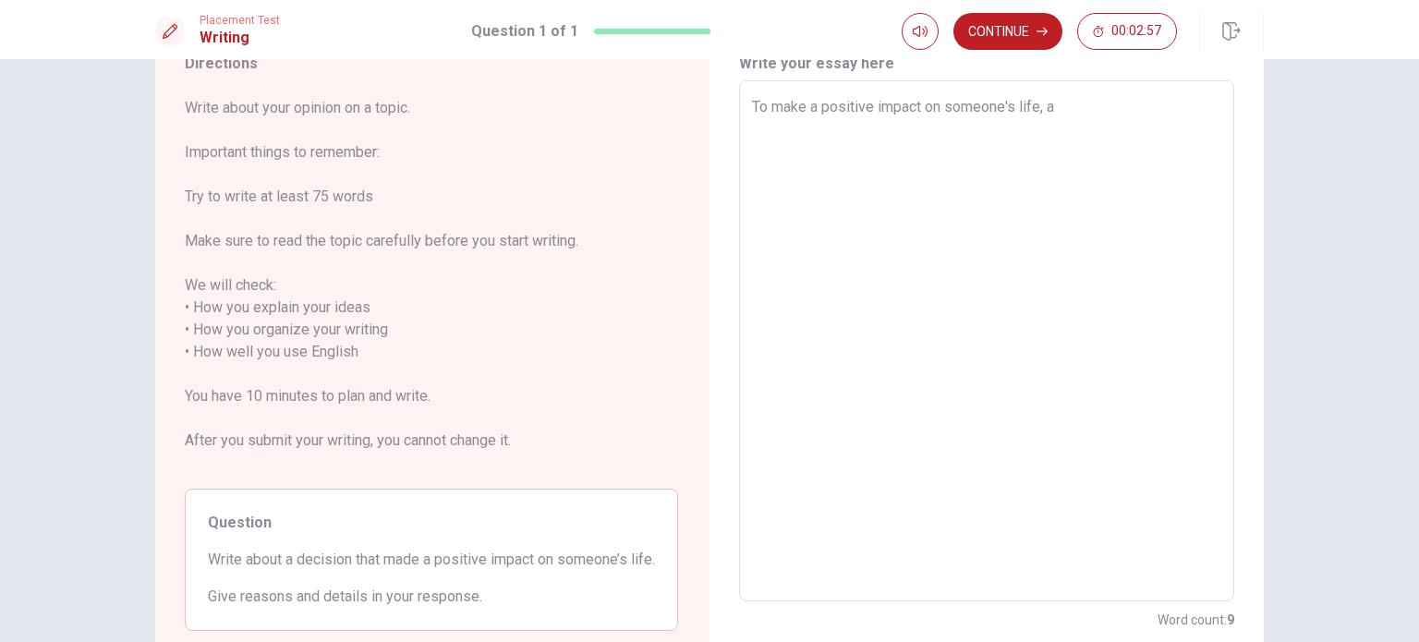
type textarea "x"
type textarea "To make a positive impact on someone's life,"
type textarea "x"
type textarea "To make a positive impact on someone's life, s"
type textarea "x"
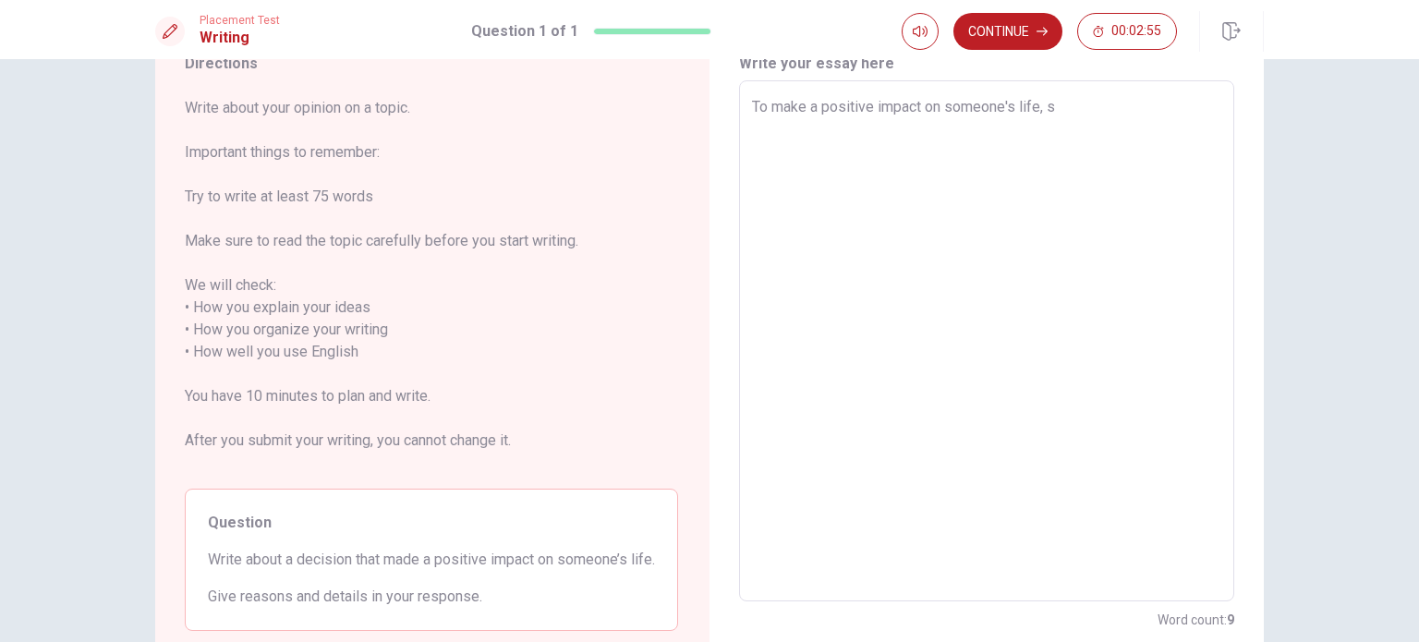
type textarea "To make a positive impact on someone's life, so"
type textarea "x"
type textarea "To make a positive impact on someone's life, som"
type textarea "x"
type textarea "To make a positive impact on someone's life, some"
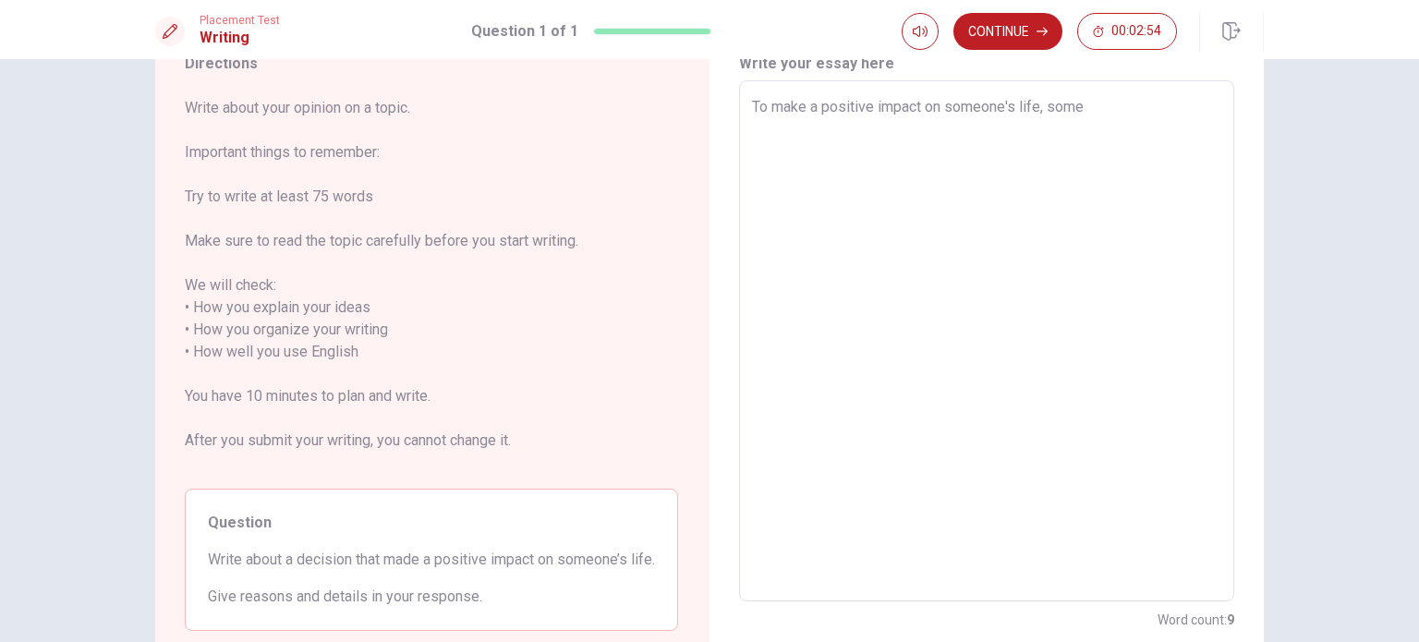
type textarea "x"
type textarea "To make a positive impact on someone's life, someo"
type textarea "x"
type textarea "To make a positive impact on someone's life, someon"
type textarea "x"
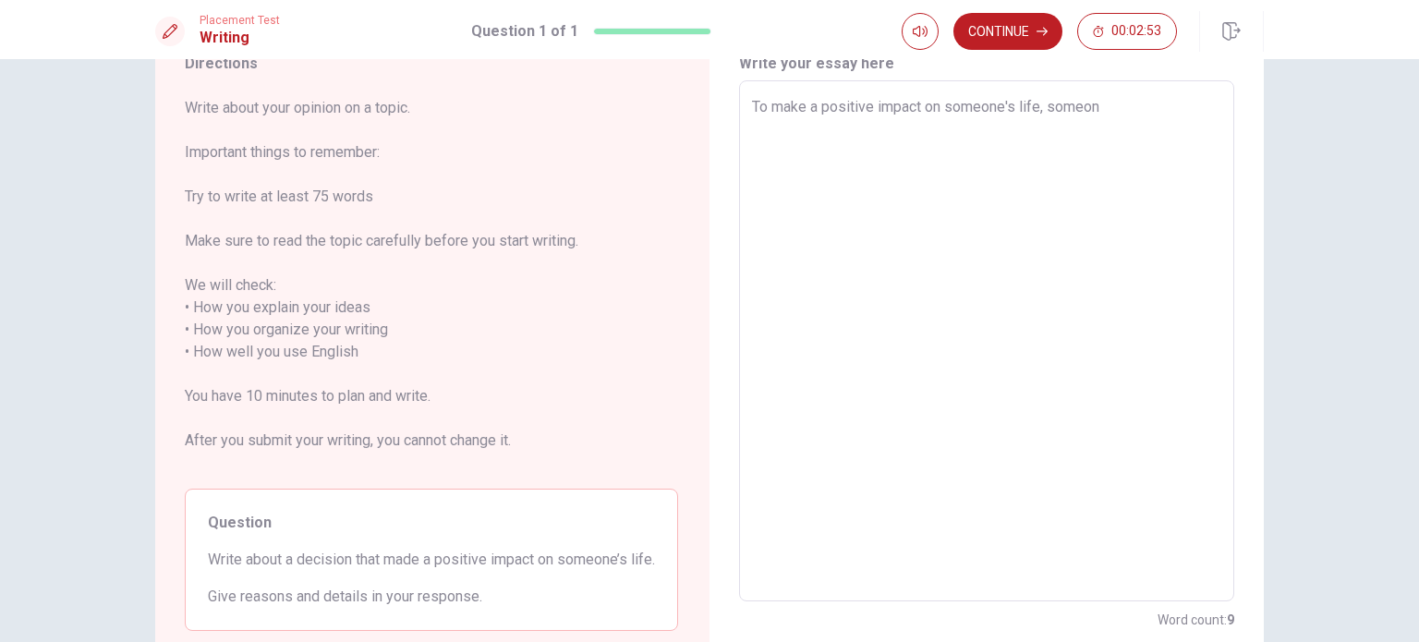
type textarea "To make a positive impact on someone's life, someone"
type textarea "x"
type textarea "To make a positive impact on someone's life, someone"
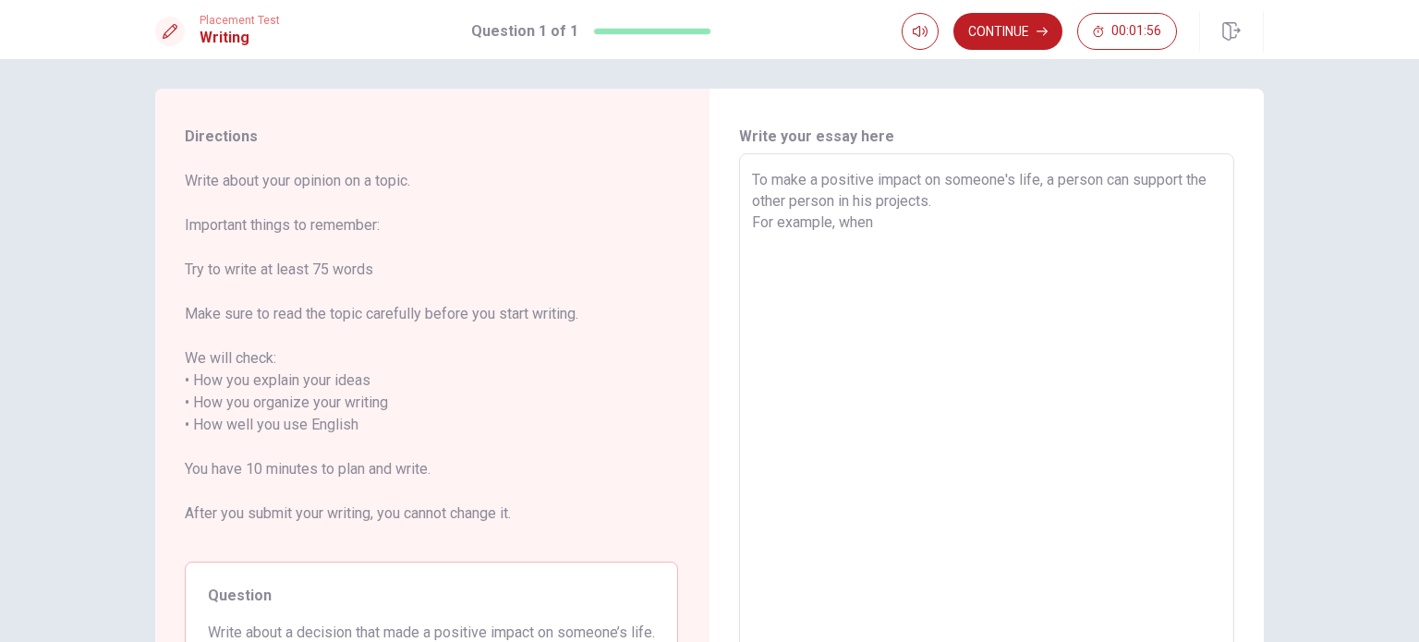
scroll to position [0, 0]
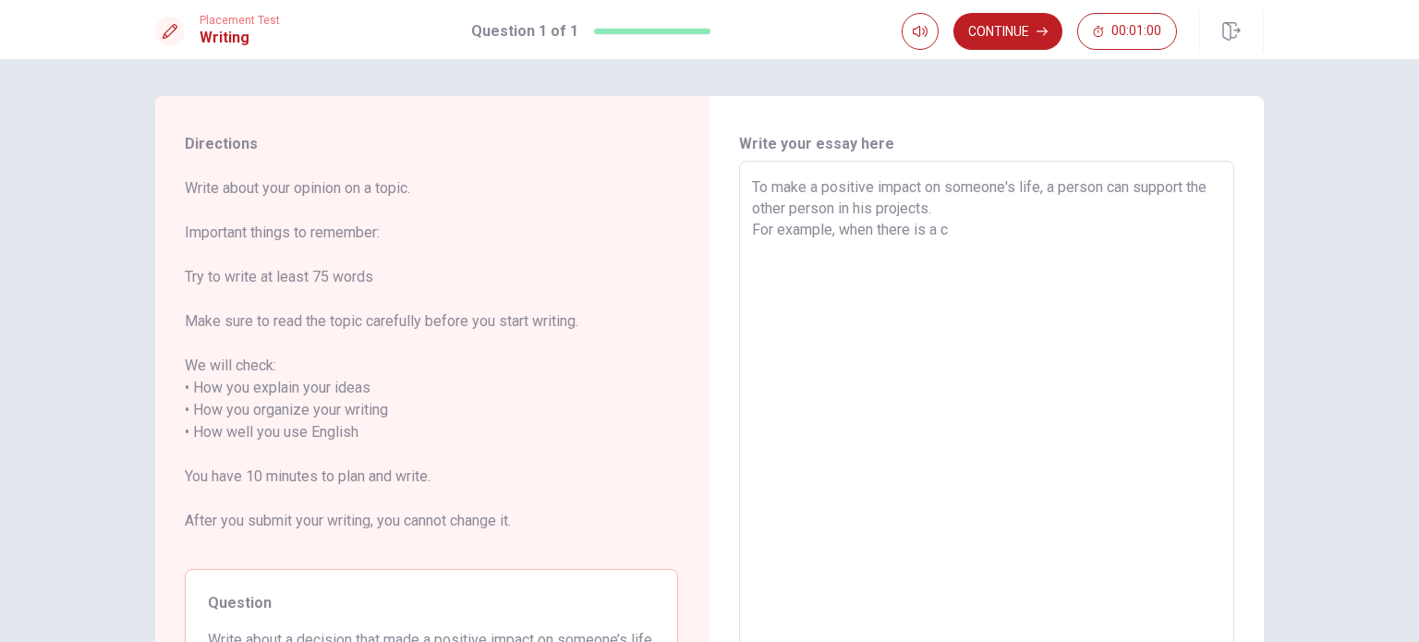
click at [1026, 229] on textarea "To make a positive impact on someone's life, a person can support the other per…" at bounding box center [986, 421] width 469 height 490
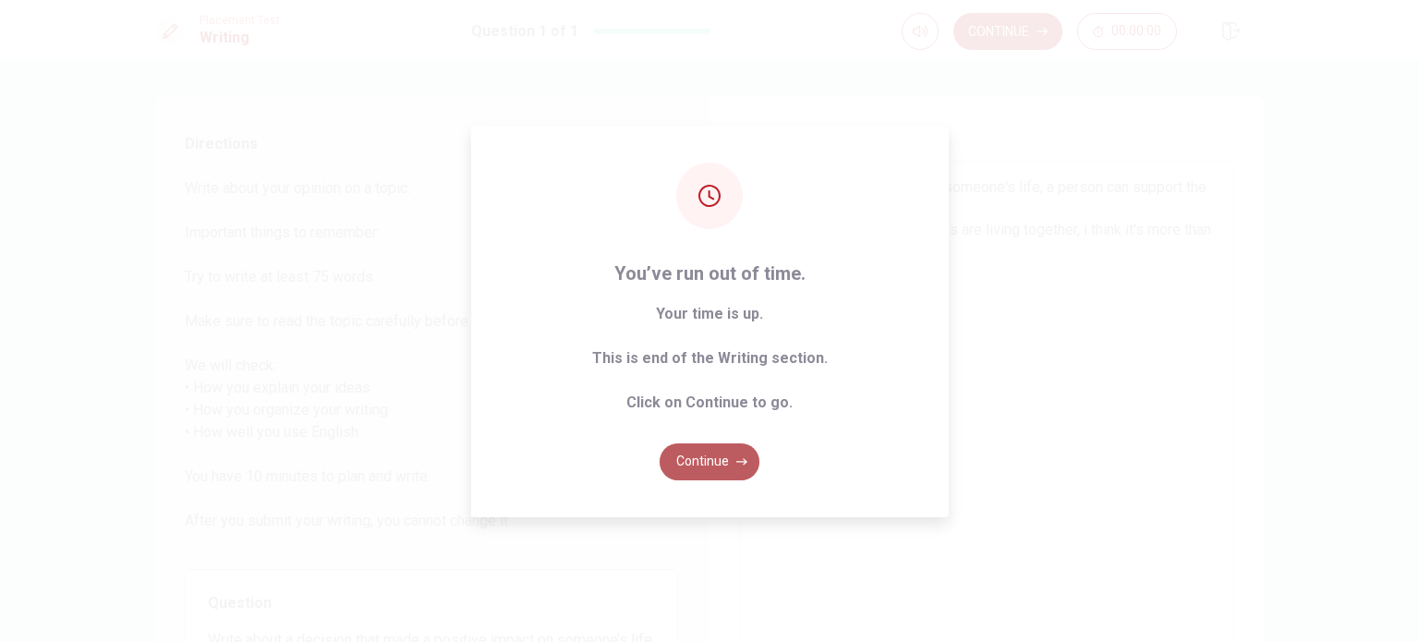
click at [727, 472] on button "Continue" at bounding box center [709, 461] width 100 height 37
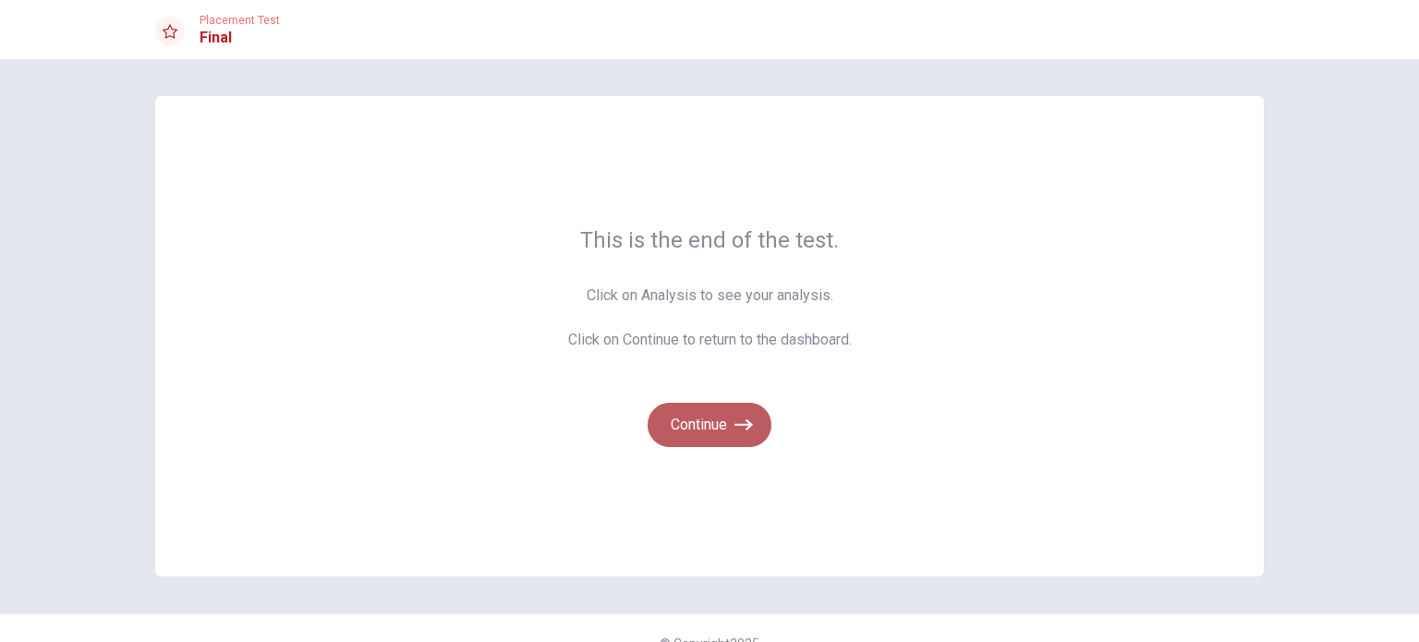
click at [727, 434] on button "Continue" at bounding box center [709, 425] width 124 height 44
